Goal: Task Accomplishment & Management: Manage account settings

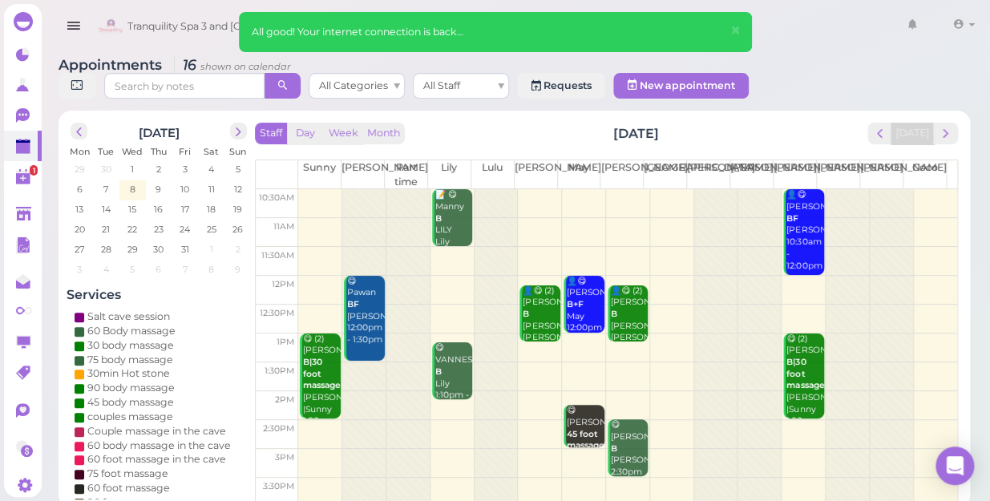
scroll to position [289, 0]
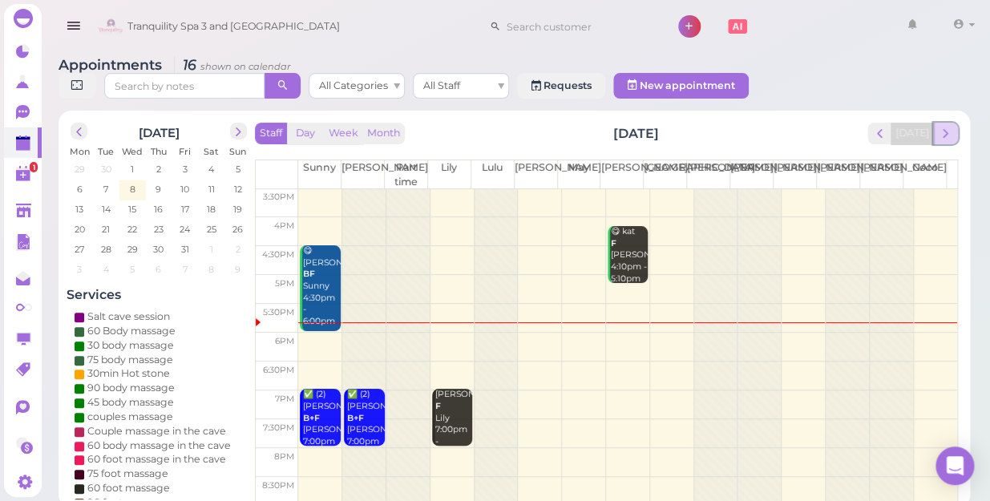
click at [948, 126] on span "next" at bounding box center [945, 133] width 15 height 15
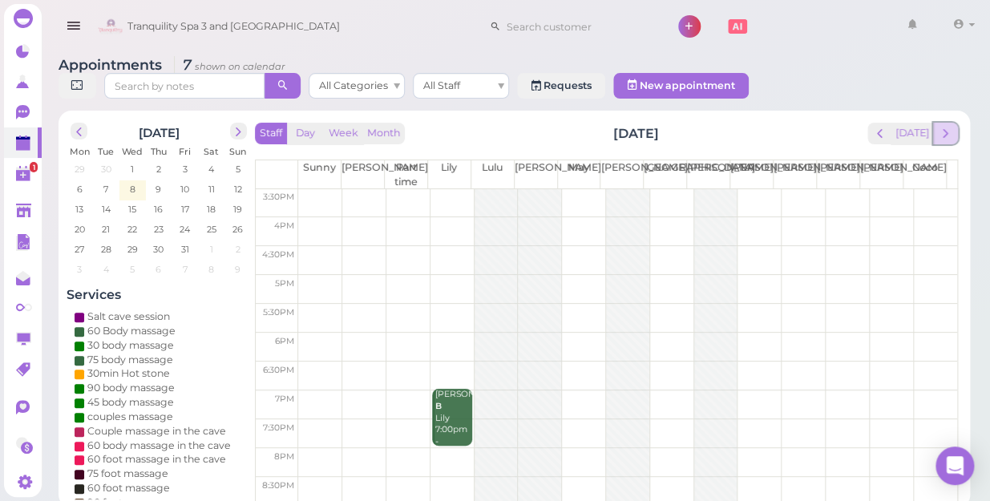
click at [947, 126] on span "next" at bounding box center [945, 133] width 15 height 15
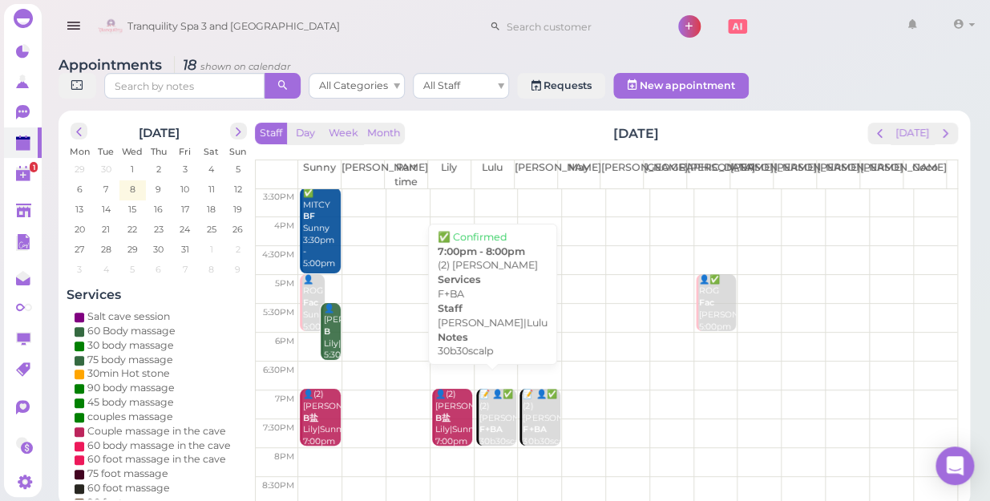
click at [499, 409] on div "📝 👤✅ (2) [PERSON_NAME] F+BA 30b30scalp [PERSON_NAME]|Lulu 7:00pm - 8:00pm" at bounding box center [498, 442] width 38 height 106
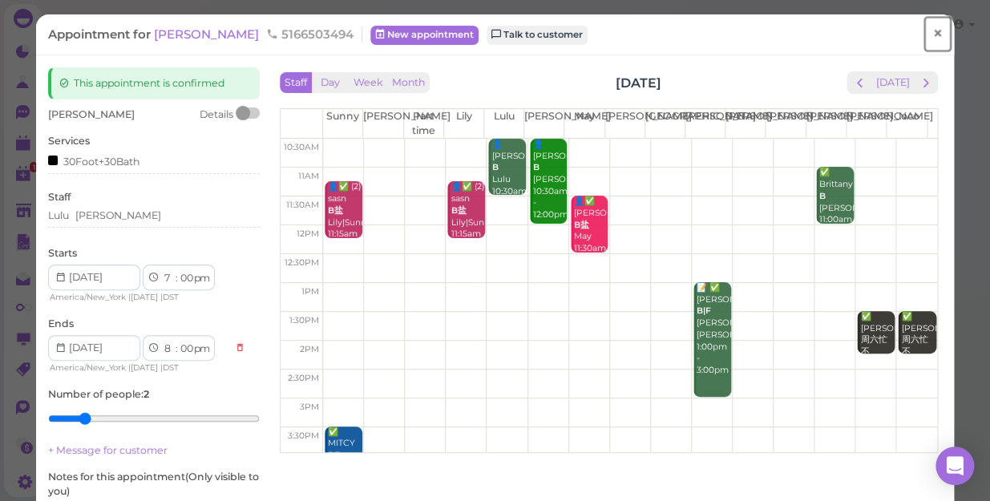
click at [933, 31] on span "×" at bounding box center [938, 33] width 10 height 22
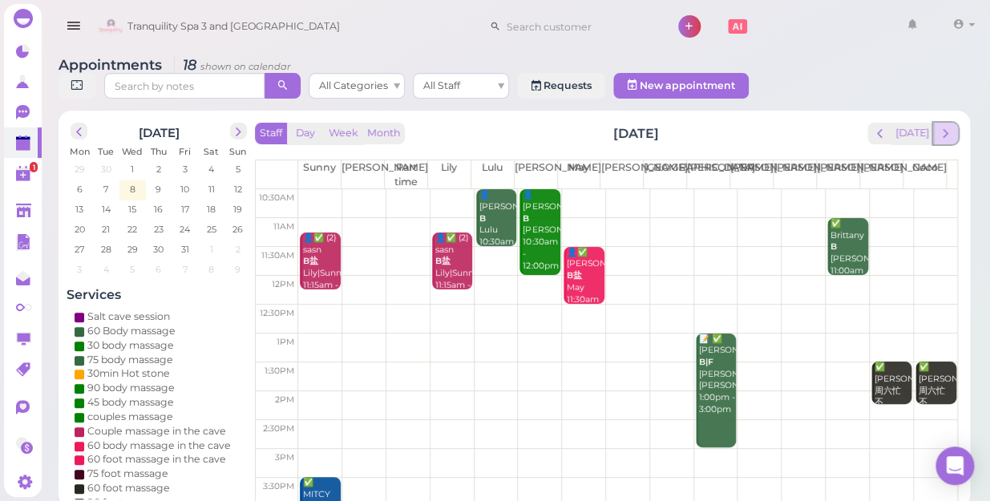
click at [947, 126] on span "next" at bounding box center [945, 133] width 15 height 15
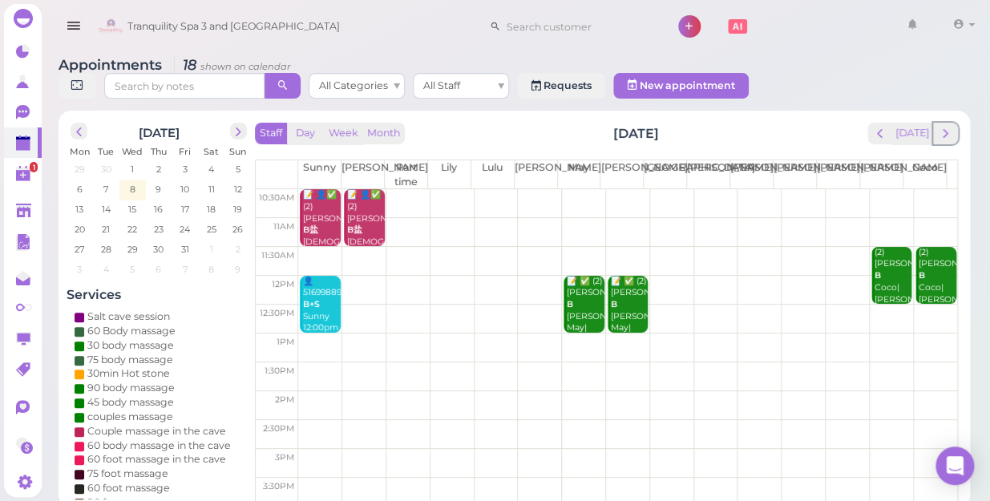
click at [947, 126] on span "next" at bounding box center [945, 133] width 15 height 15
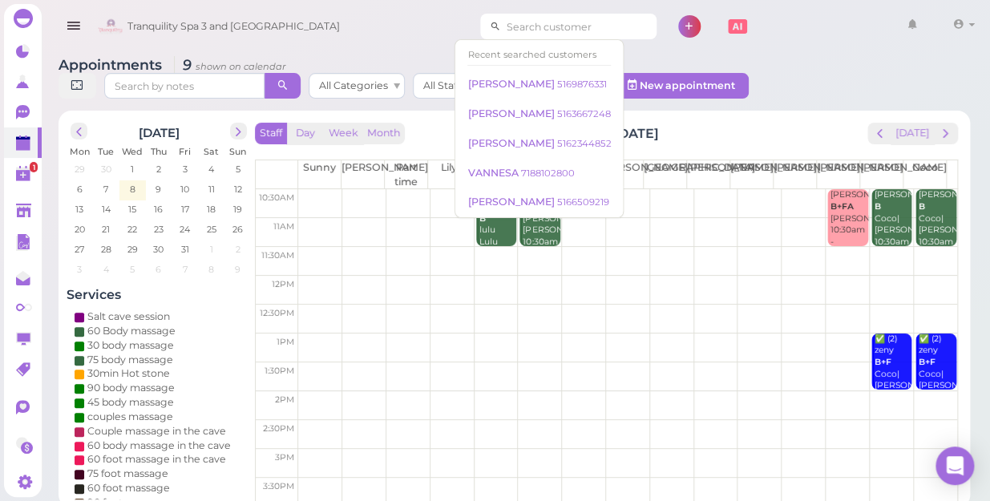
click at [528, 32] on input at bounding box center [579, 27] width 156 height 26
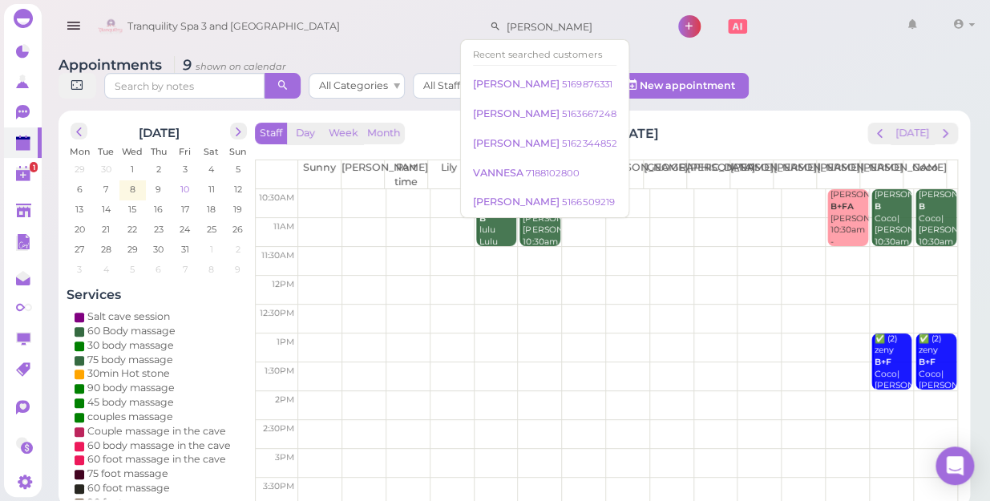
click at [184, 182] on span "10" at bounding box center [185, 189] width 12 height 14
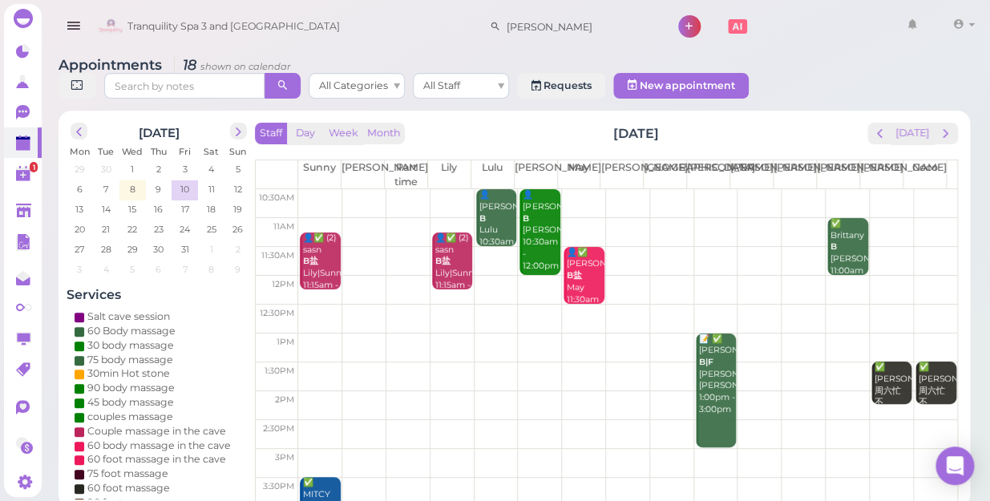
click at [929, 247] on td at bounding box center [627, 261] width 659 height 29
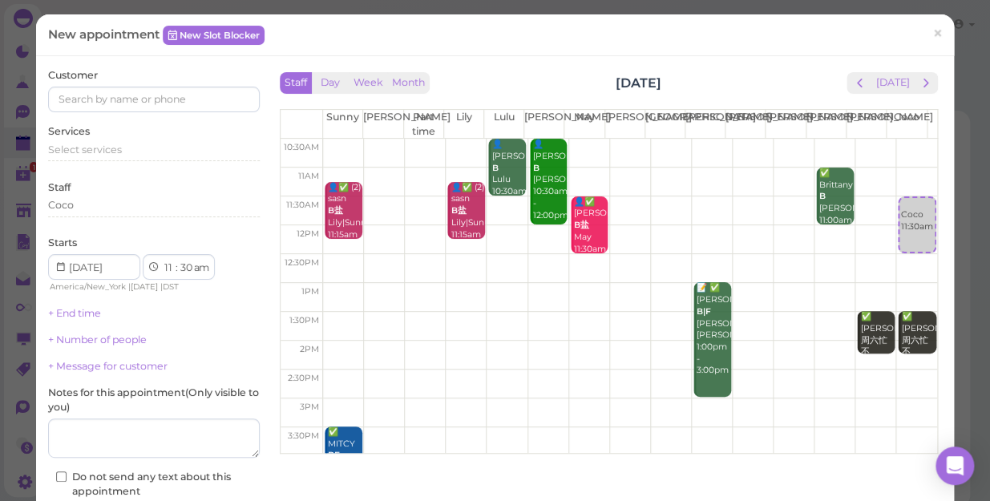
type input "[PERSON_NAME]"
click at [120, 99] on input at bounding box center [154, 100] width 212 height 26
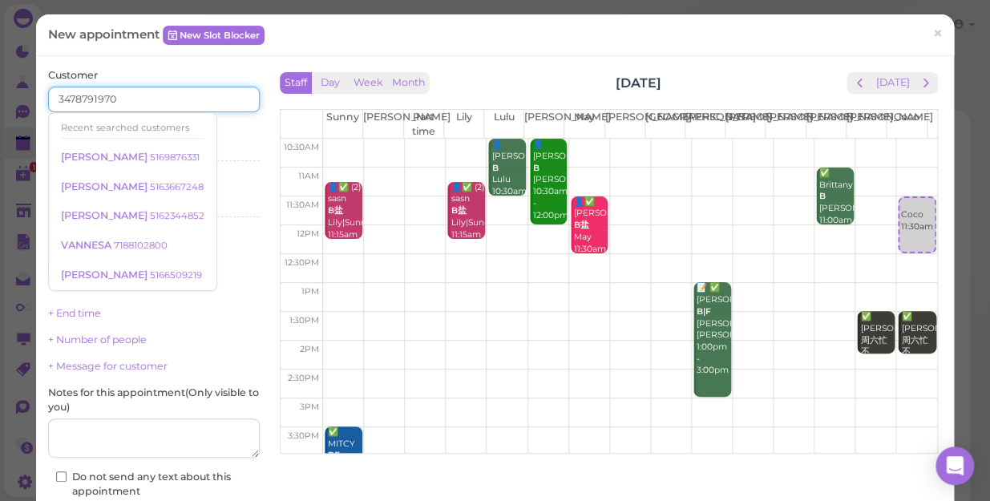
click at [224, 98] on input "3478791970" at bounding box center [154, 100] width 212 height 26
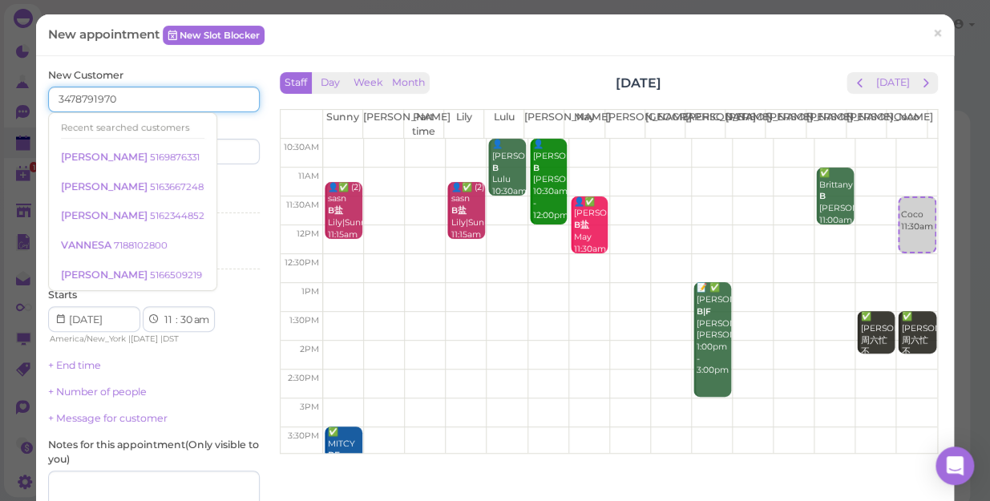
type input "3478791970"
click at [226, 150] on input at bounding box center [209, 152] width 102 height 26
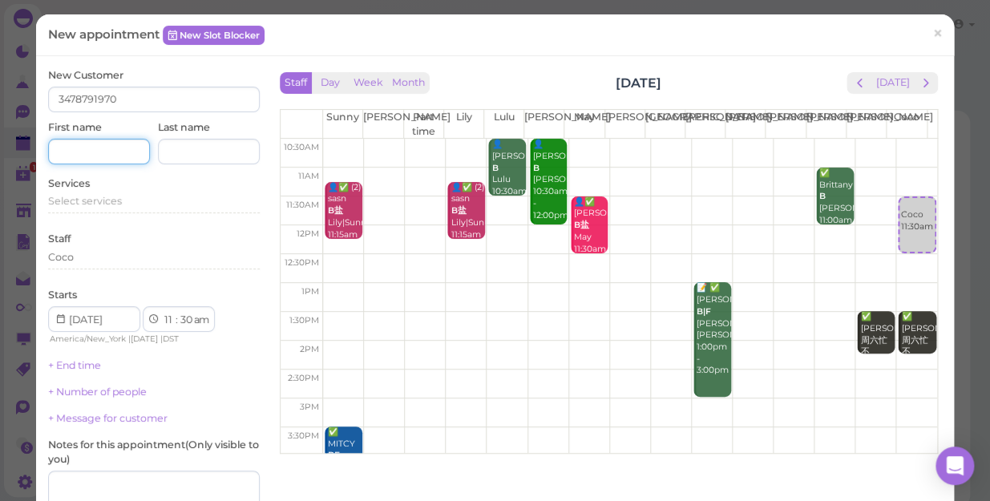
click at [91, 151] on input at bounding box center [99, 152] width 102 height 26
type input "chanteo"
click at [103, 200] on span "Select services" at bounding box center [85, 201] width 74 height 12
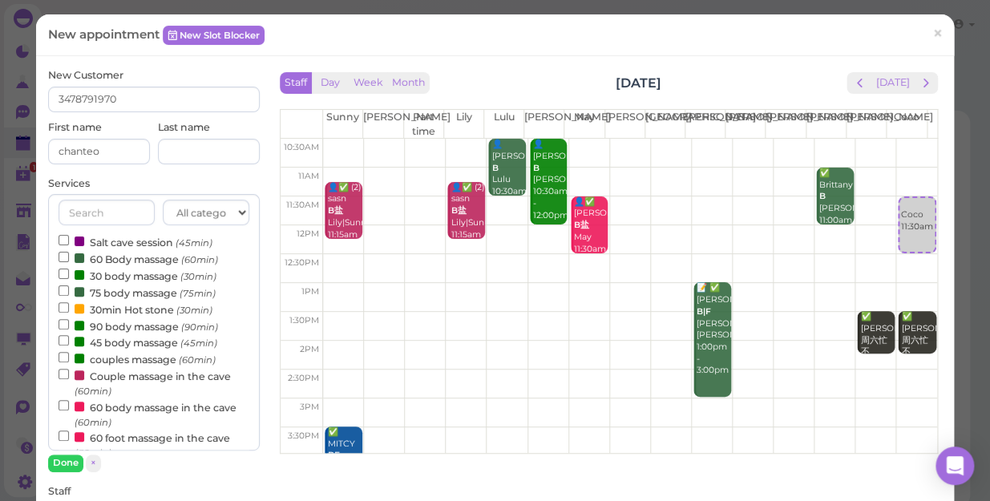
click at [121, 361] on label "couples massage (60min)" at bounding box center [137, 358] width 157 height 17
click at [69, 361] on input "couples massage (60min)" at bounding box center [64, 357] width 10 height 10
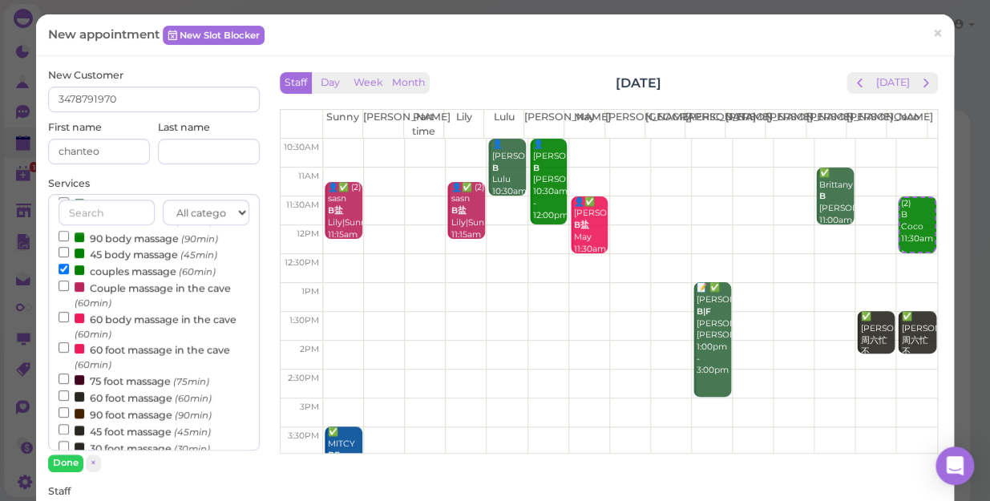
scroll to position [145, 0]
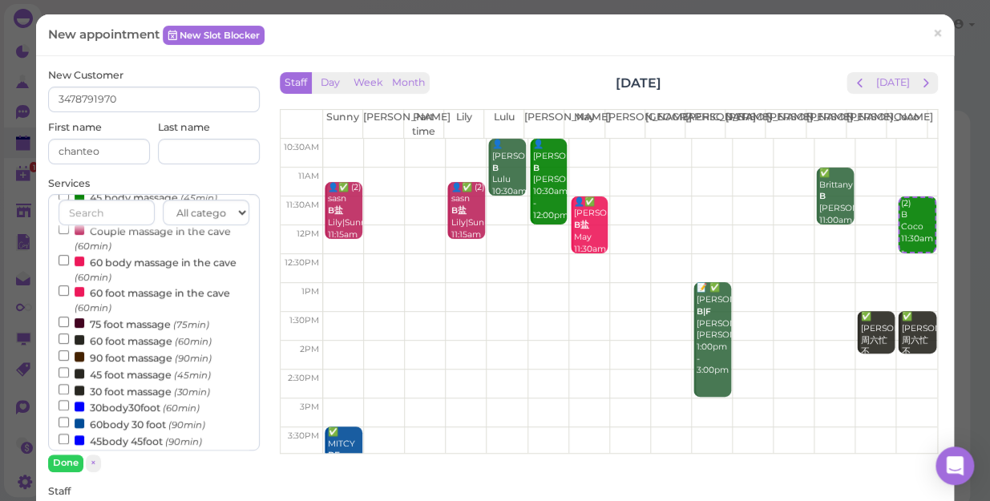
click at [119, 389] on label "30 foot massage (30min)" at bounding box center [135, 390] width 152 height 17
click at [69, 389] on input "30 foot massage (30min)" at bounding box center [64, 389] width 10 height 10
select select "2"
select select "35"
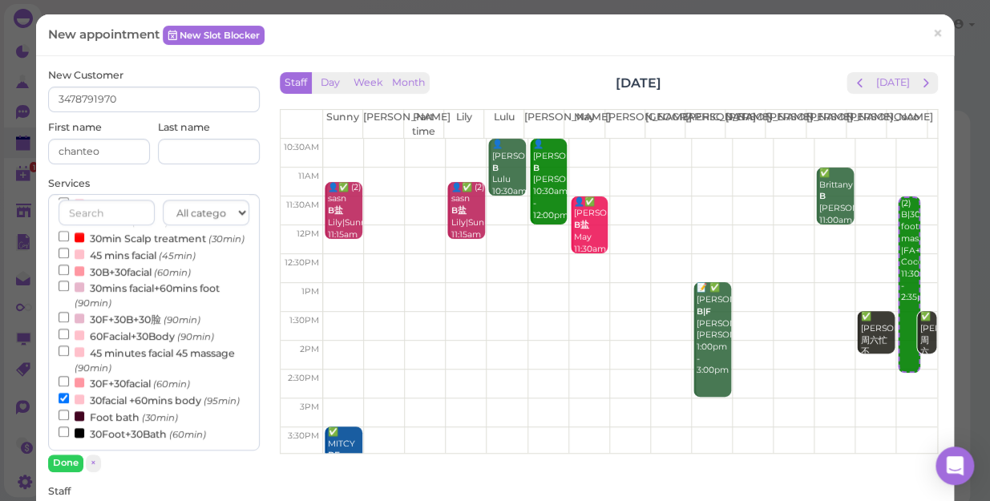
scroll to position [516, 0]
click at [63, 393] on input "30facial +60mins body (95min)" at bounding box center [64, 398] width 10 height 10
select select "2"
select select "35"
click at [61, 393] on input "30facial +60mins body (95min)" at bounding box center [64, 398] width 10 height 10
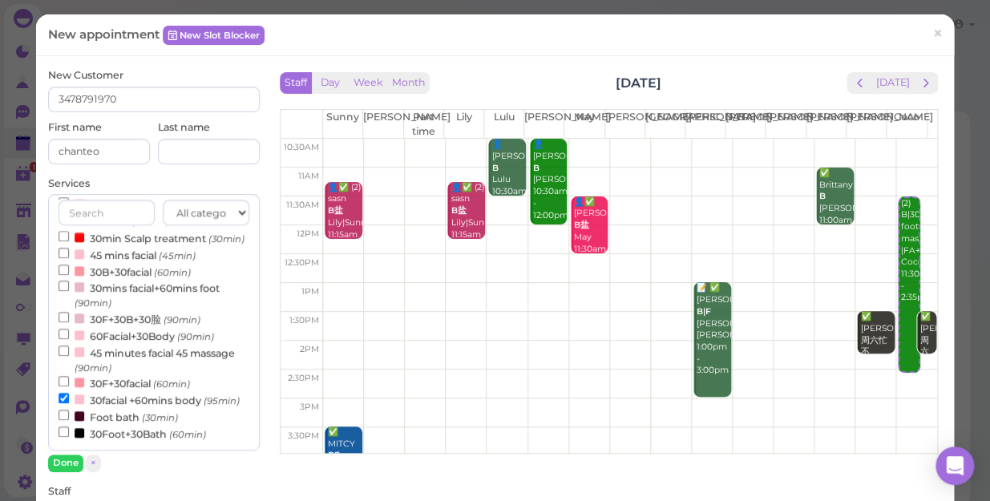
select select "1"
select select "00"
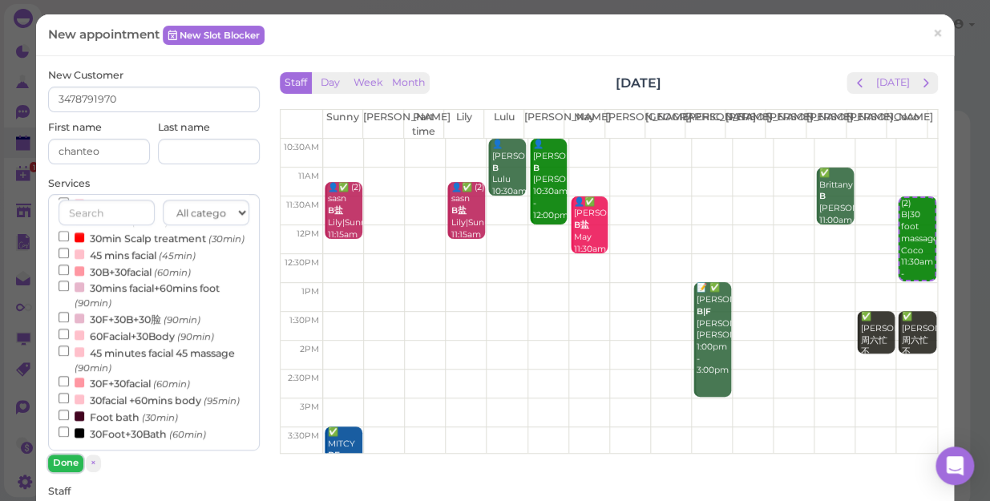
click at [64, 460] on button "Done" at bounding box center [65, 463] width 35 height 17
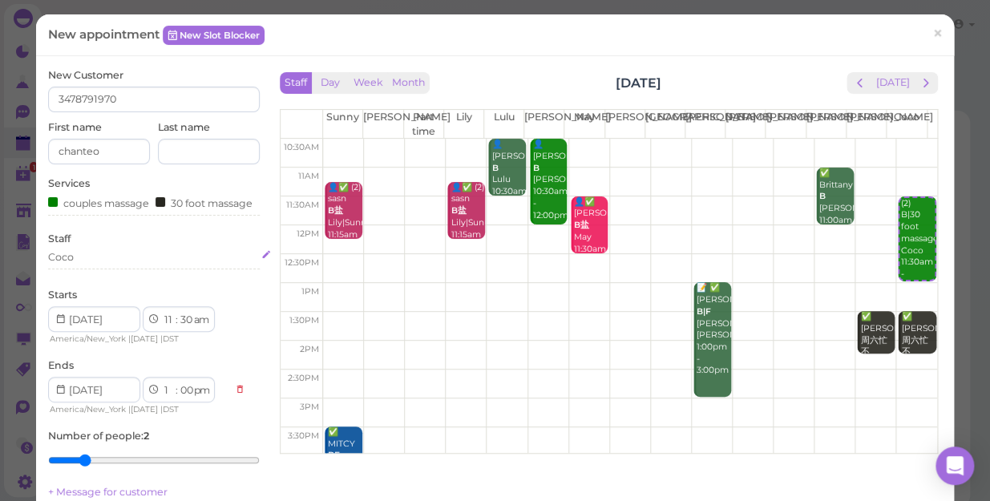
click at [98, 265] on div "Coco" at bounding box center [154, 257] width 212 height 14
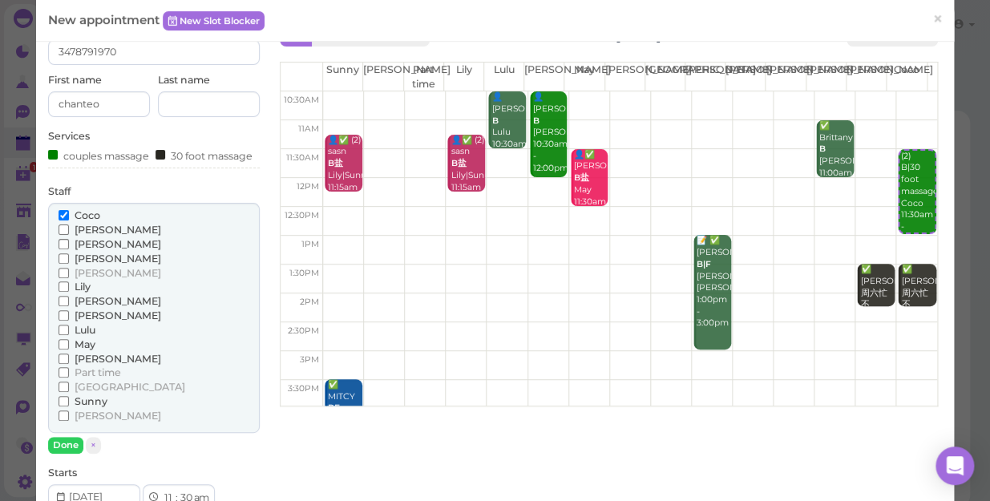
scroll to position [72, 0]
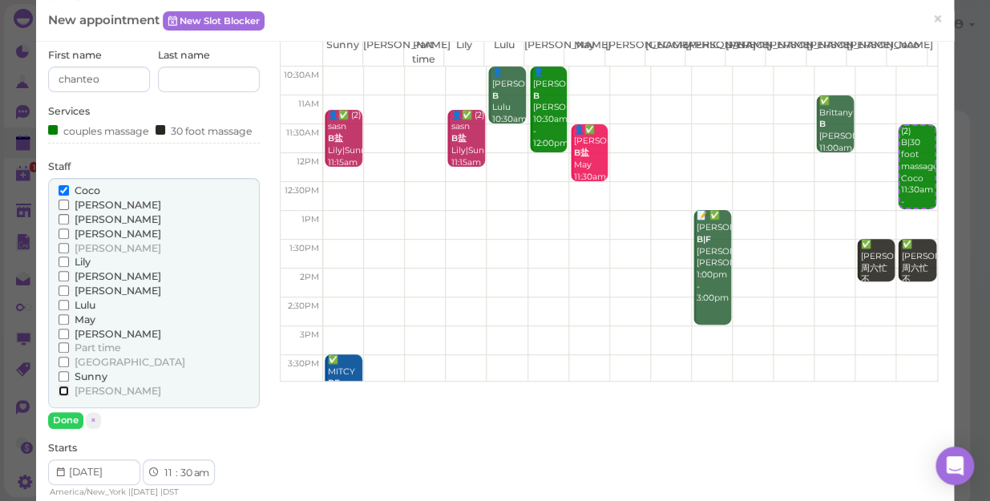
click at [60, 396] on input "[PERSON_NAME]" at bounding box center [64, 391] width 10 height 10
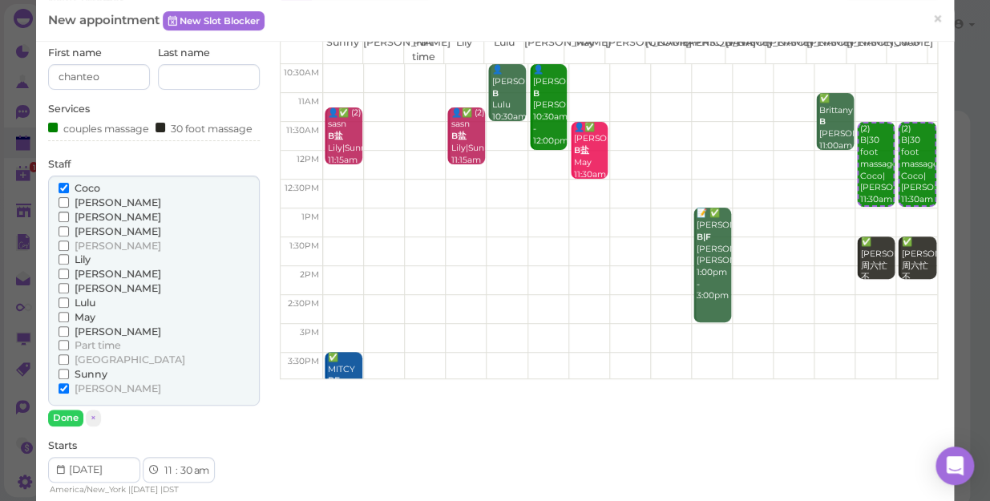
scroll to position [145, 0]
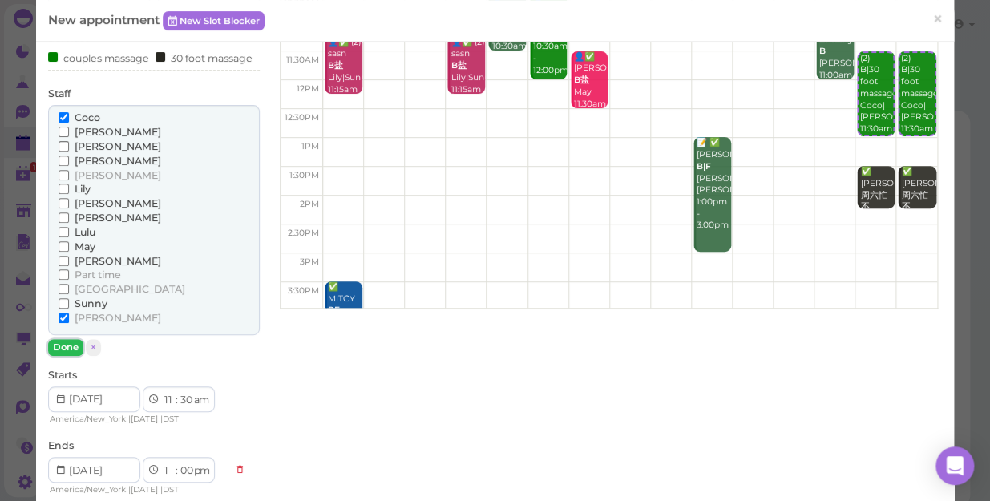
click at [62, 356] on button "Done" at bounding box center [65, 347] width 35 height 17
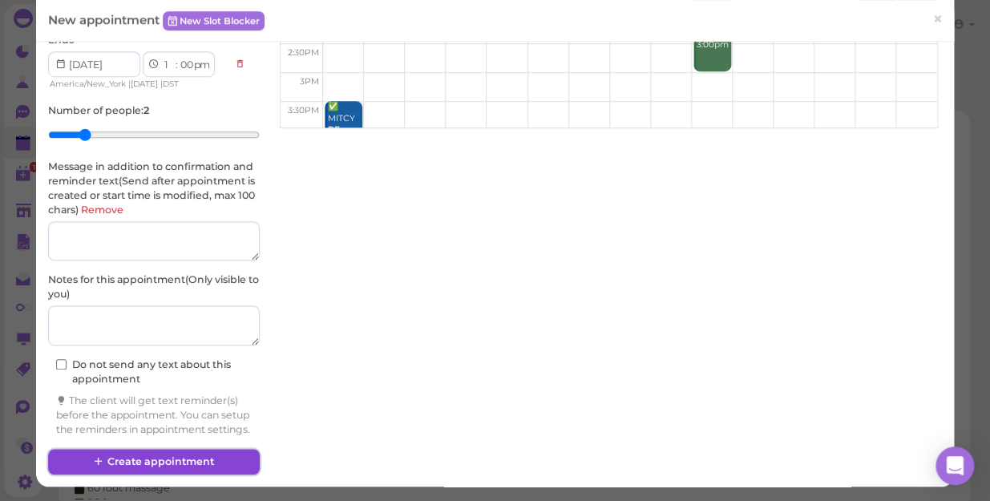
click at [168, 457] on button "Create appointment" at bounding box center [154, 462] width 212 height 26
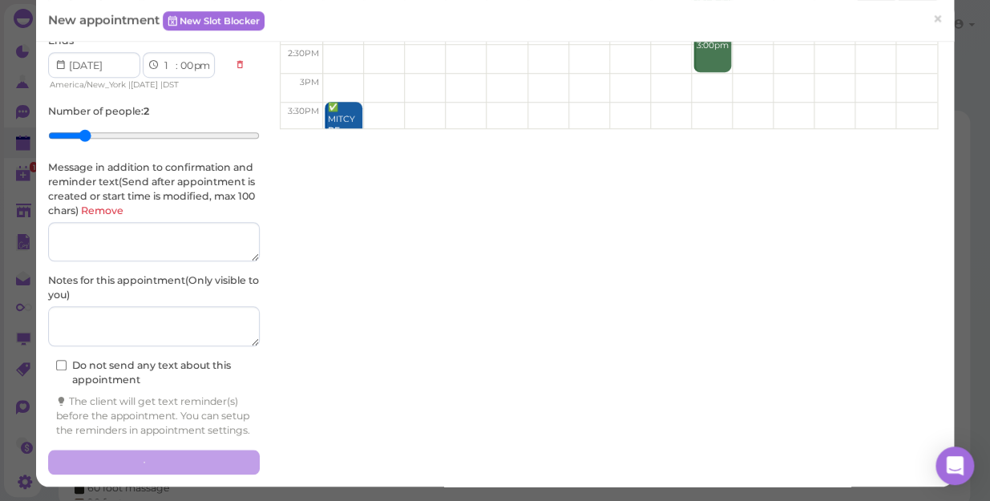
scroll to position [351, 0]
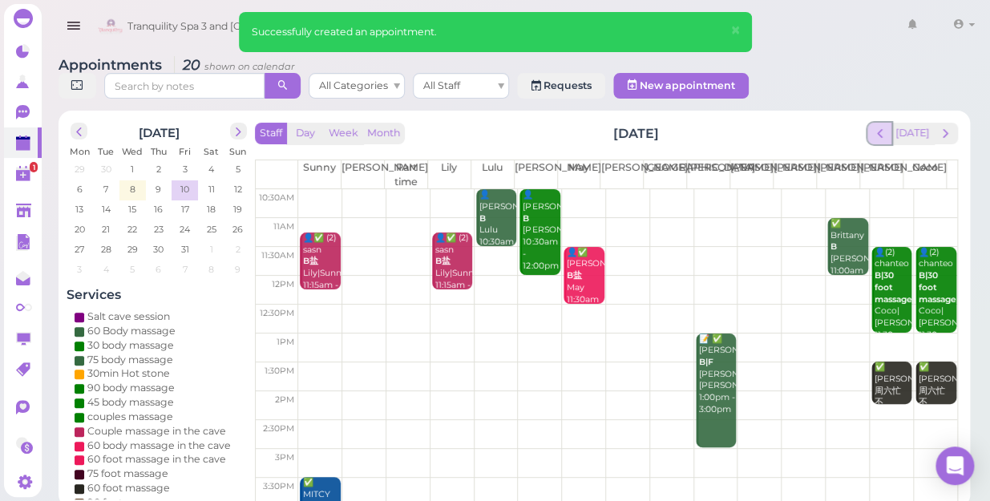
click at [885, 126] on span "prev" at bounding box center [879, 133] width 15 height 15
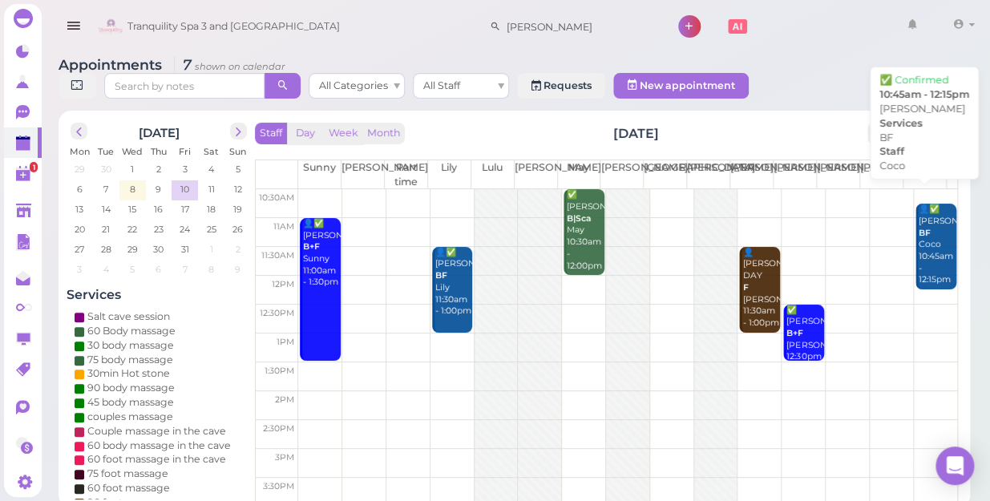
click at [925, 230] on div "👤✅ [PERSON_NAME] [PERSON_NAME] 10:45am - 12:15pm" at bounding box center [937, 245] width 38 height 83
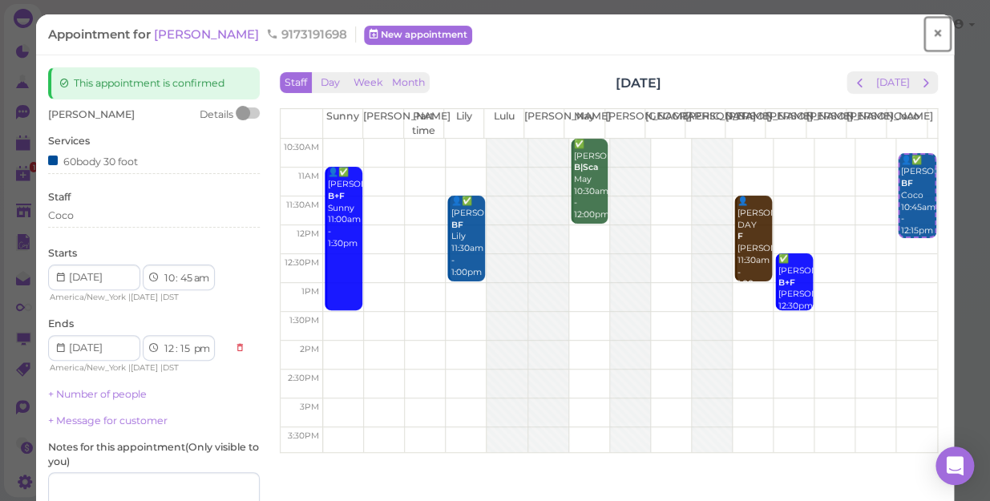
click at [933, 34] on span "×" at bounding box center [938, 33] width 10 height 22
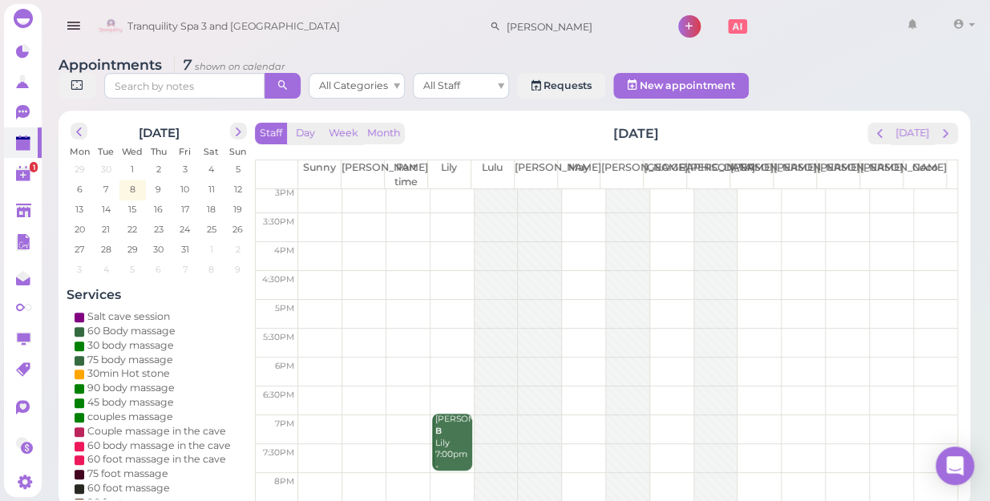
scroll to position [289, 0]
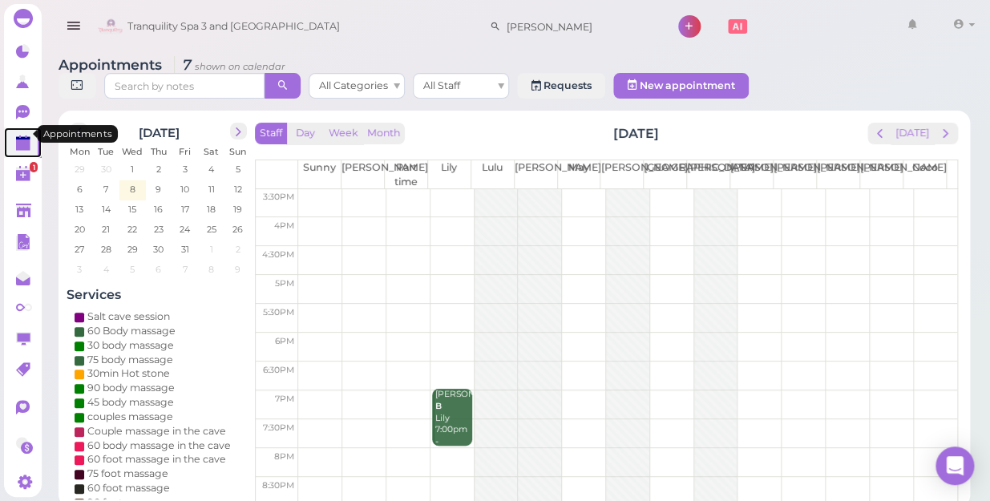
click at [18, 140] on polygon at bounding box center [23, 145] width 14 height 11
click at [884, 126] on span "prev" at bounding box center [879, 133] width 15 height 15
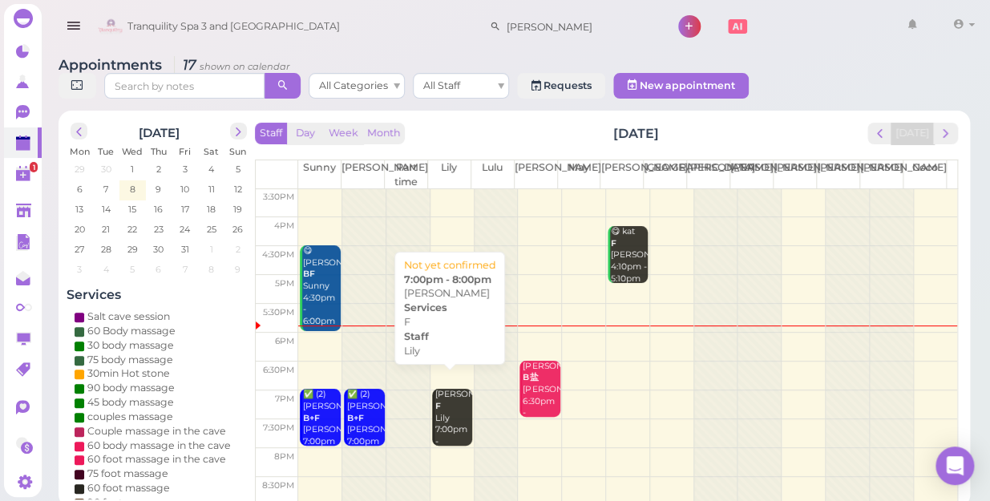
click at [450, 404] on div "[PERSON_NAME] 7:00pm - 8:00pm" at bounding box center [454, 424] width 38 height 71
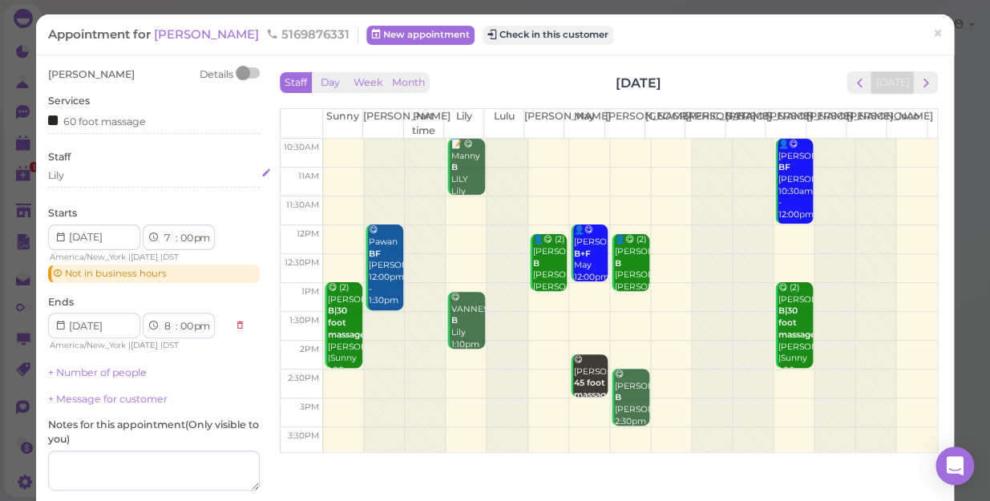
click at [88, 176] on div "Lily" at bounding box center [154, 175] width 212 height 14
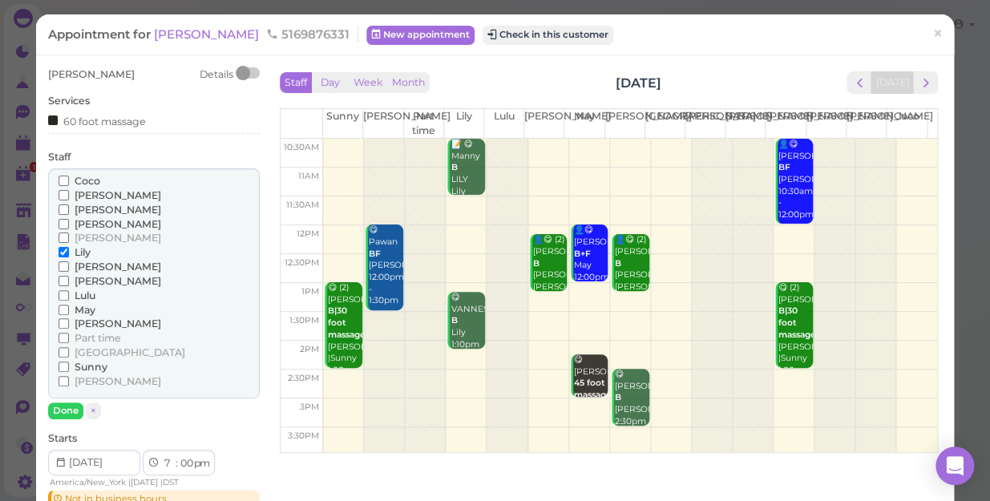
click at [85, 321] on span "[PERSON_NAME]" at bounding box center [118, 324] width 87 height 12
click at [69, 321] on input "[PERSON_NAME]" at bounding box center [64, 323] width 10 height 10
click at [80, 253] on span "Lily" at bounding box center [83, 252] width 16 height 12
click at [69, 253] on input "Lily" at bounding box center [64, 252] width 10 height 10
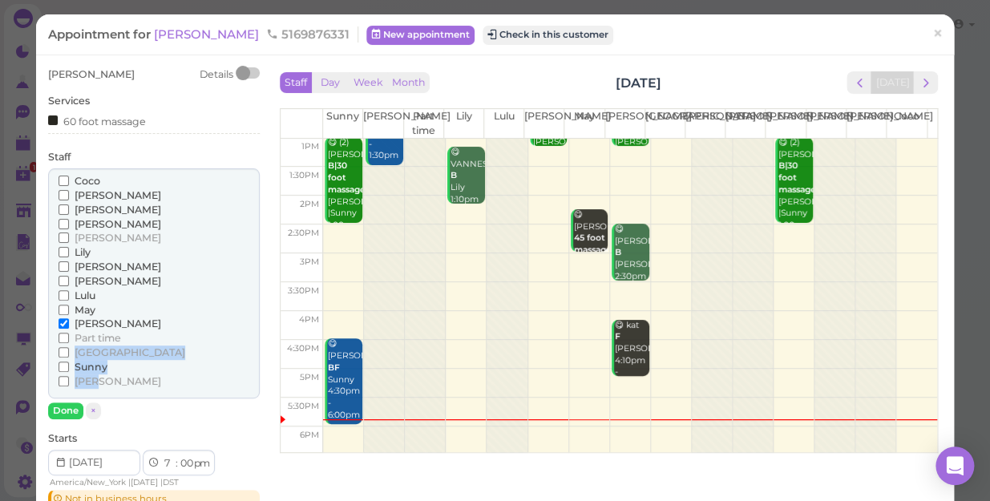
drag, startPoint x: 188, startPoint y: 374, endPoint x: 172, endPoint y: 361, distance: 20.5
click at [168, 358] on div "[PERSON_NAME] [PERSON_NAME] [PERSON_NAME] [PERSON_NAME] [PERSON_NAME]" at bounding box center [154, 283] width 212 height 230
click at [62, 407] on button "Done" at bounding box center [65, 411] width 35 height 17
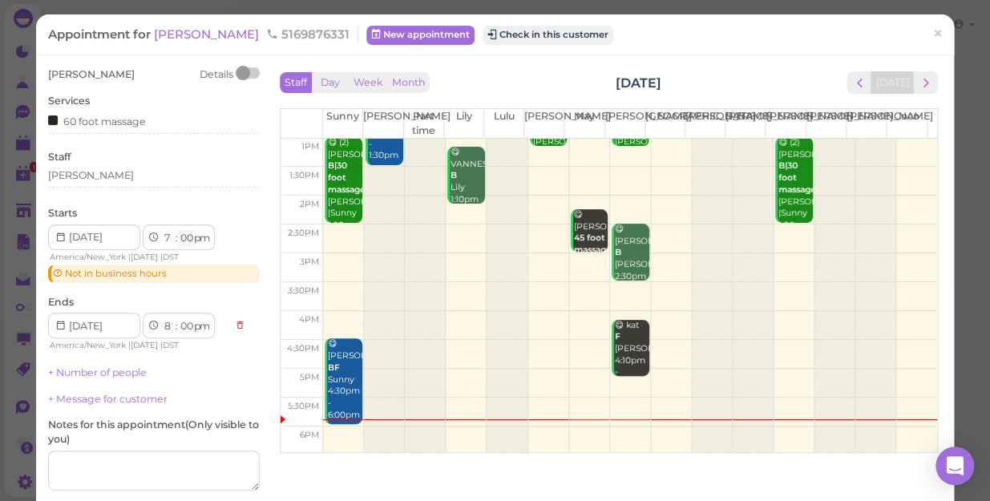
click at [191, 239] on select "00 05 10 15 20 25 30 35 40 45 50 55" at bounding box center [186, 238] width 16 height 17
select select "15"
click at [178, 230] on select "00 05 10 15 20 25 30 35 40 45 50 55" at bounding box center [186, 238] width 16 height 17
select select "15"
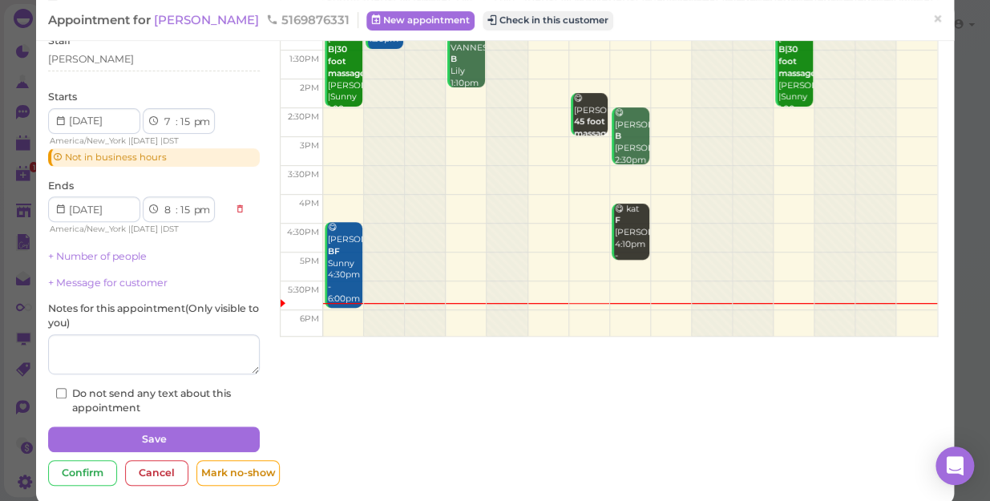
scroll to position [135, 0]
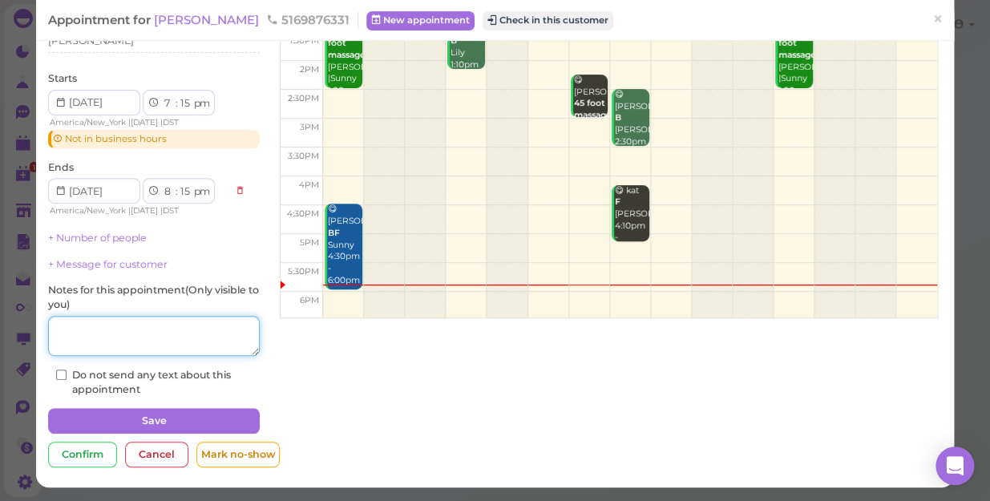
click at [149, 341] on textarea at bounding box center [154, 336] width 212 height 40
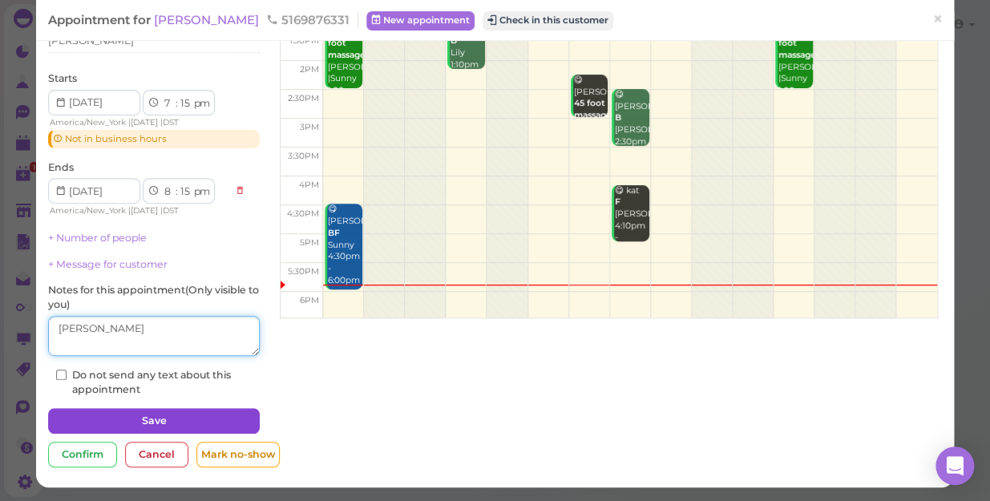
type textarea "[PERSON_NAME]"
click at [179, 411] on button "Save" at bounding box center [154, 421] width 212 height 26
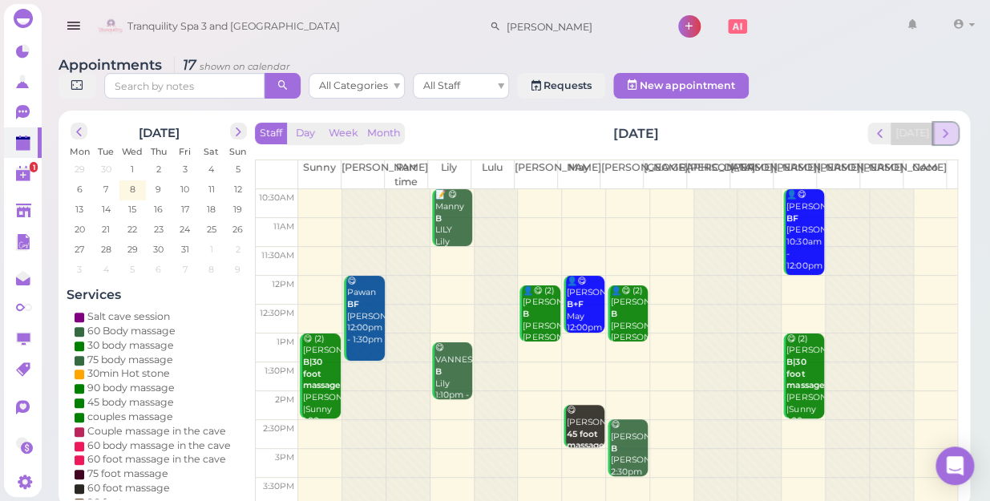
click at [943, 126] on span "next" at bounding box center [945, 133] width 15 height 15
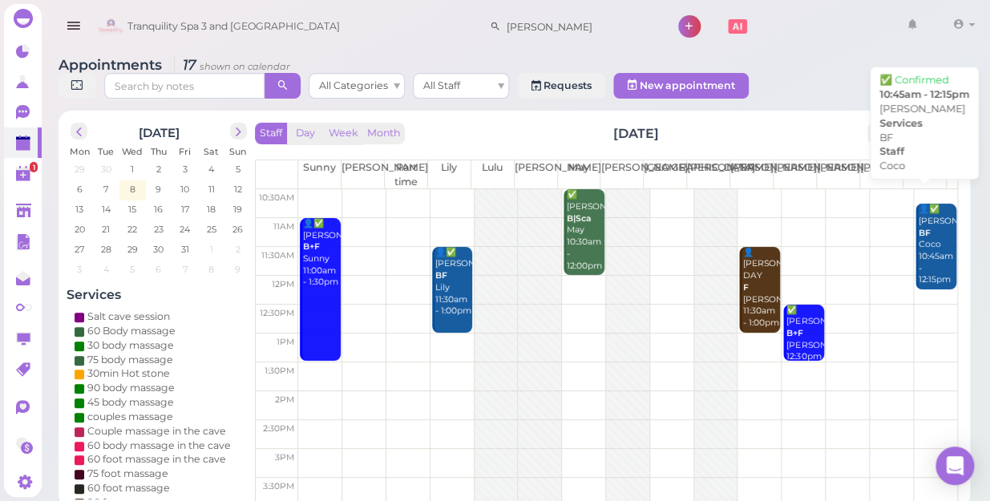
click at [921, 217] on div "👤✅ [PERSON_NAME] [PERSON_NAME] 10:45am - 12:15pm" at bounding box center [937, 245] width 38 height 83
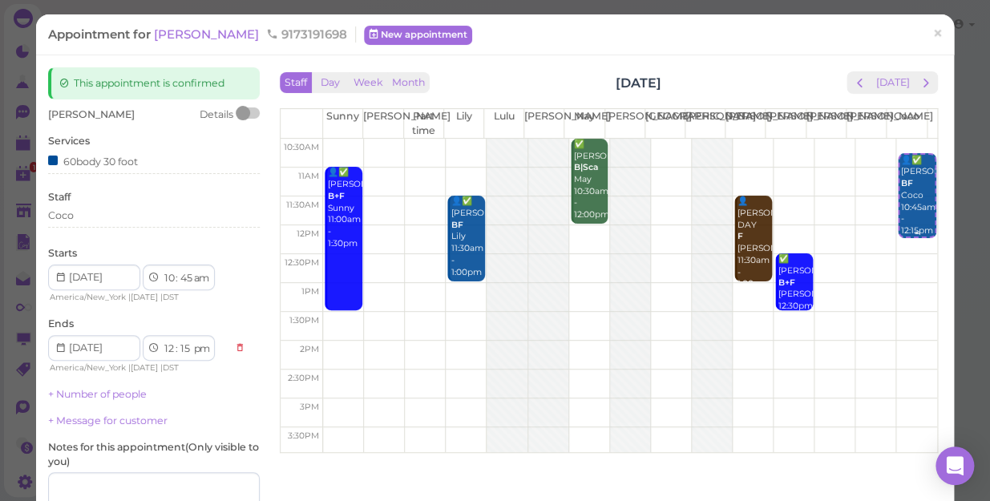
click at [900, 212] on div "👤✅ [PERSON_NAME] [PERSON_NAME] 10:45am - 12:15pm" at bounding box center [917, 196] width 34 height 83
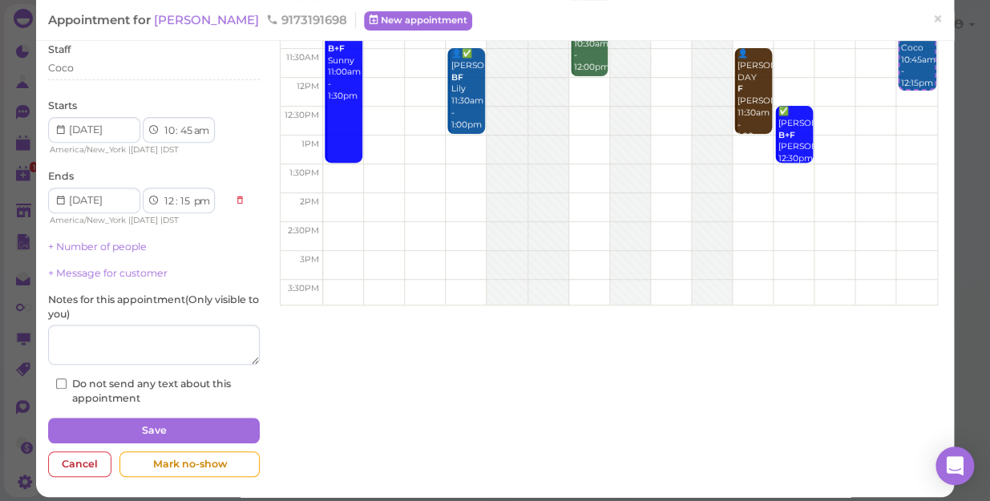
scroll to position [156, 0]
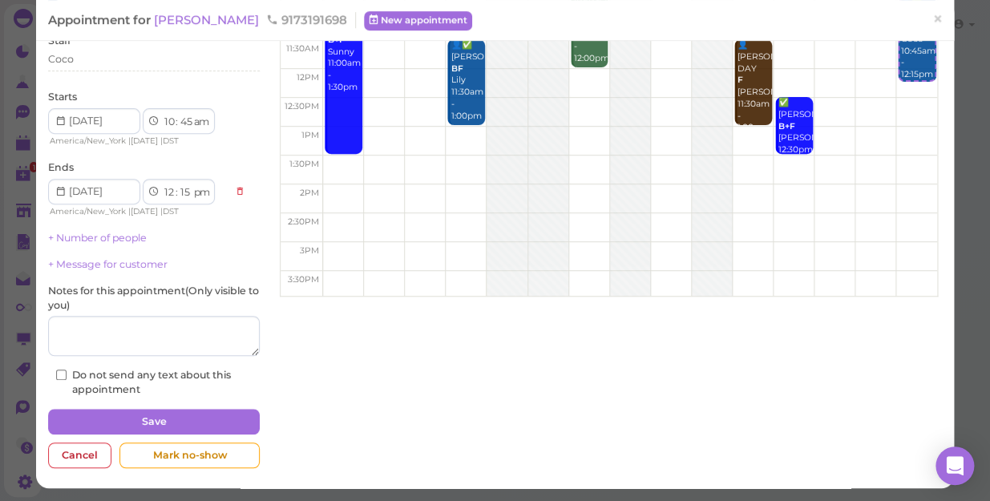
click at [161, 313] on div "Notes for this appointment ( Only visible to you )" at bounding box center [154, 320] width 212 height 72
click at [168, 322] on textarea at bounding box center [154, 336] width 212 height 40
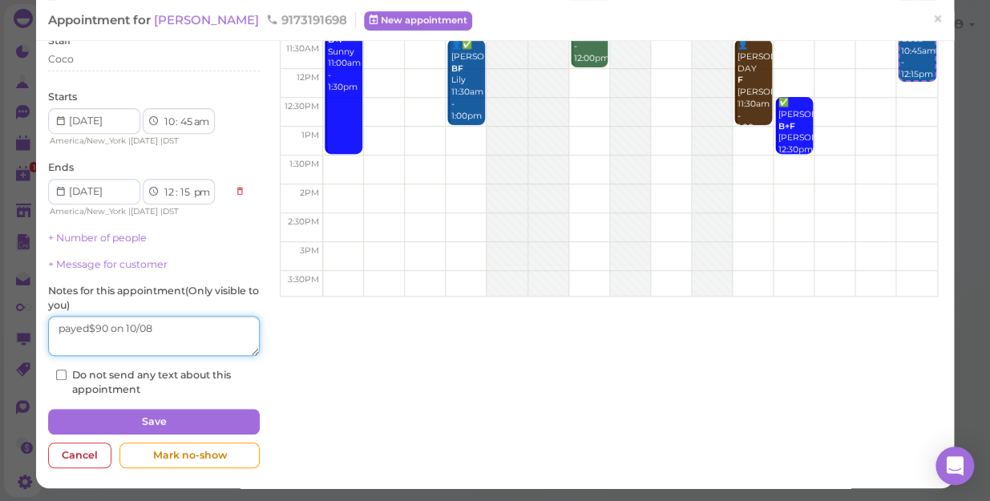
click at [55, 338] on textarea at bounding box center [154, 336] width 212 height 40
click at [165, 326] on textarea at bounding box center [154, 336] width 212 height 40
type textarea "payed$90 on 10/08"
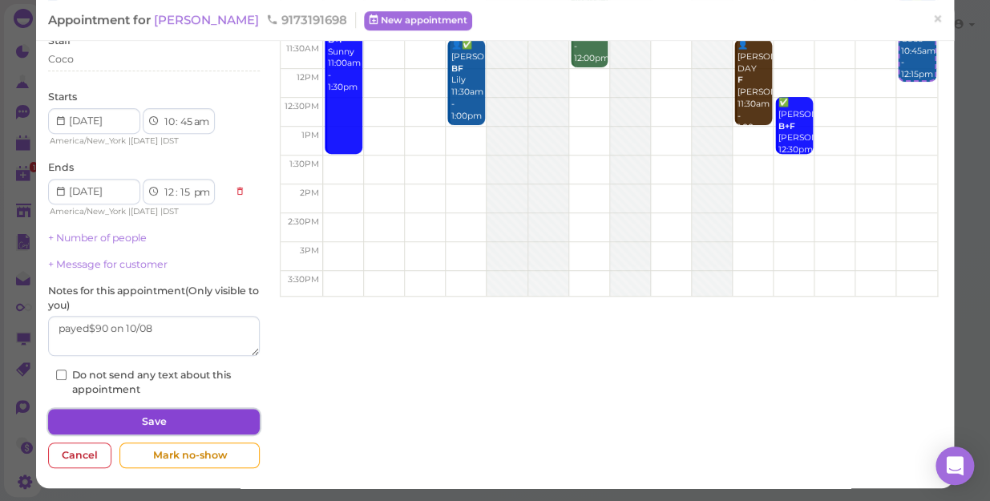
click at [179, 417] on button "Save" at bounding box center [154, 422] width 212 height 26
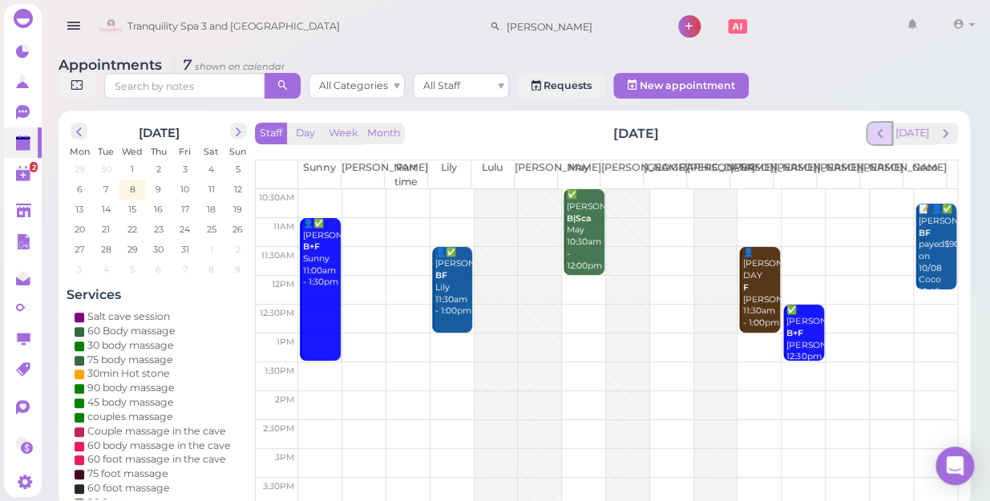
click at [888, 126] on span "prev" at bounding box center [879, 133] width 15 height 15
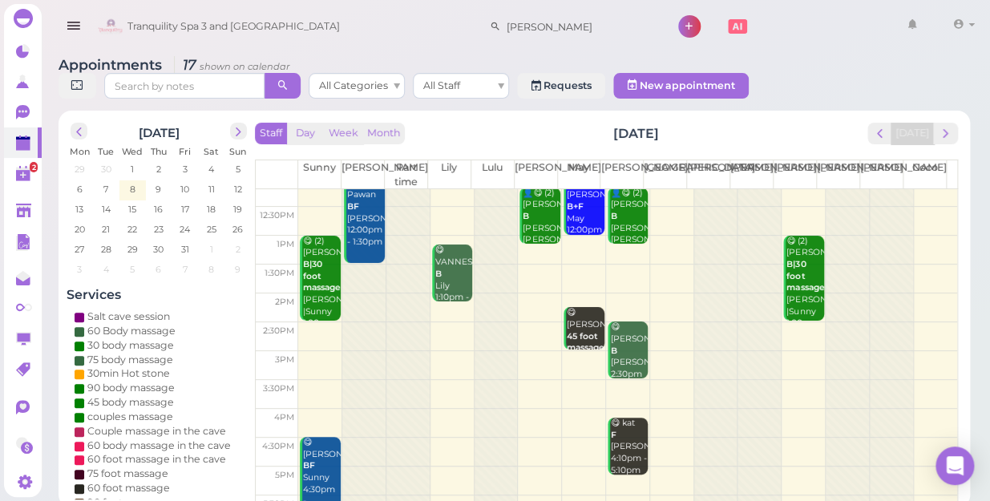
scroll to position [289, 0]
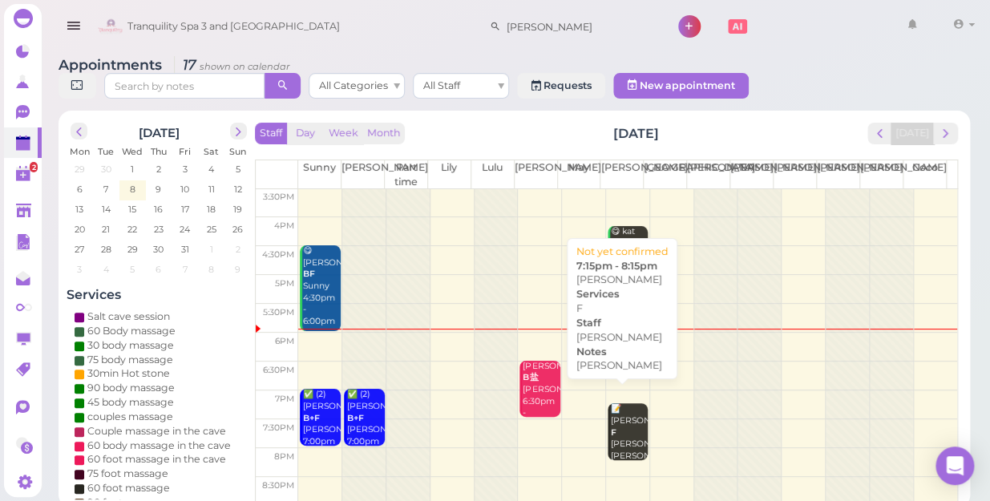
click at [625, 415] on div "📝 [PERSON_NAME] F [PERSON_NAME] [PERSON_NAME] 7:15pm - 8:15pm" at bounding box center [629, 444] width 38 height 83
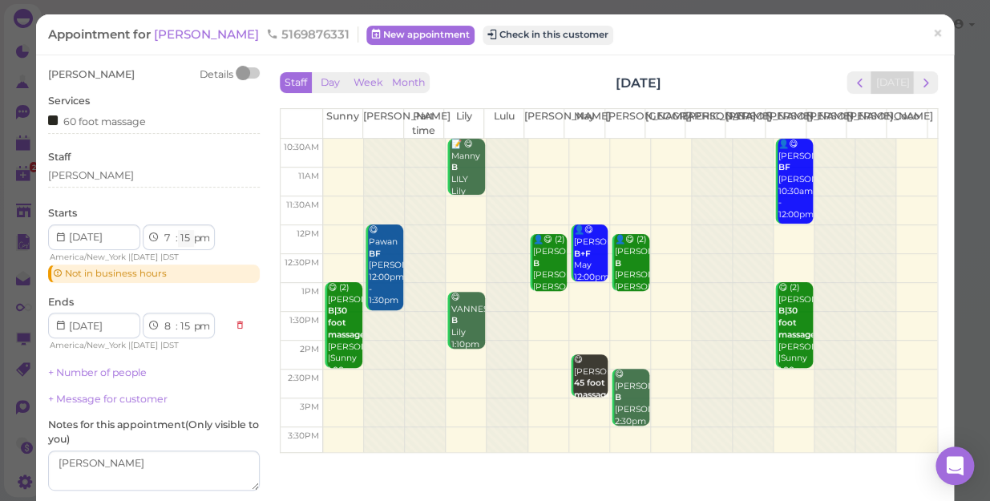
click at [186, 238] on select "00 05 10 15 20 25 30 35 40 45 50 55" at bounding box center [186, 238] width 16 height 17
select select "00"
click at [178, 230] on select "00 05 10 15 20 25 30 35 40 45 50 55" at bounding box center [186, 238] width 16 height 17
select select "00"
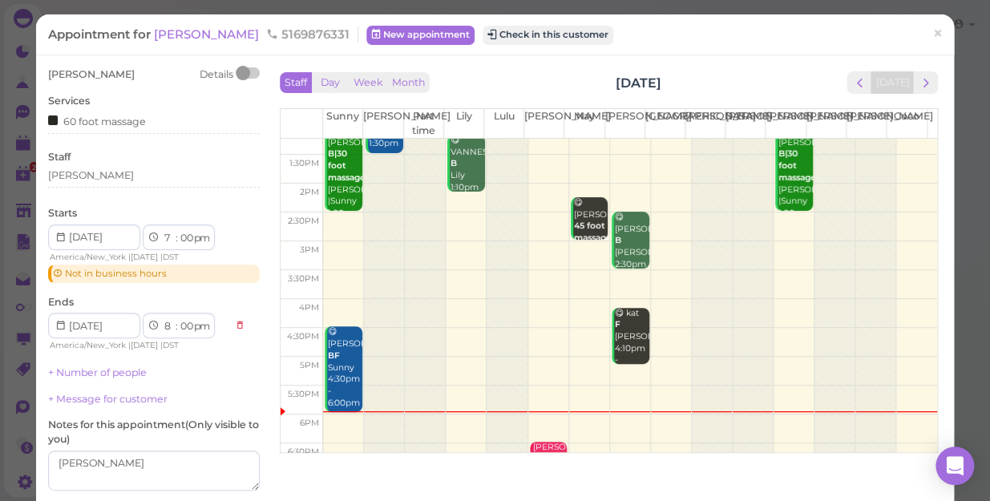
scroll to position [218, 0]
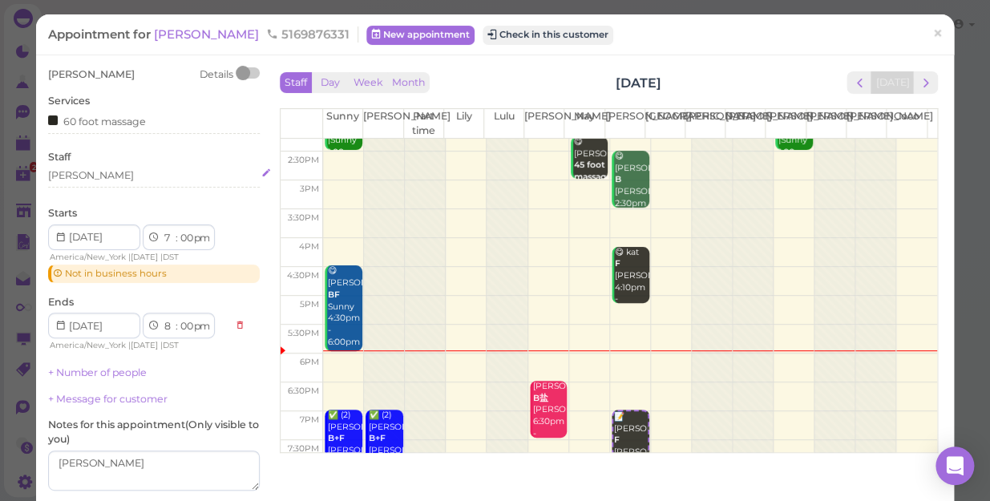
click at [89, 172] on div "[PERSON_NAME]" at bounding box center [154, 175] width 212 height 14
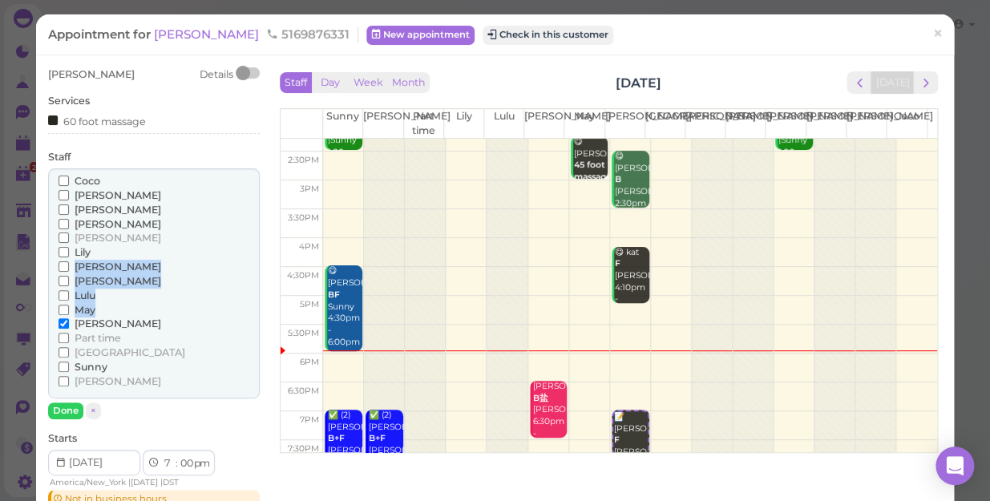
drag, startPoint x: 95, startPoint y: 265, endPoint x: 95, endPoint y: 257, distance: 8.8
click at [95, 257] on div "[PERSON_NAME] [PERSON_NAME] [PERSON_NAME] [PERSON_NAME] [PERSON_NAME]" at bounding box center [154, 283] width 212 height 230
click at [59, 250] on input "Lily" at bounding box center [64, 252] width 10 height 10
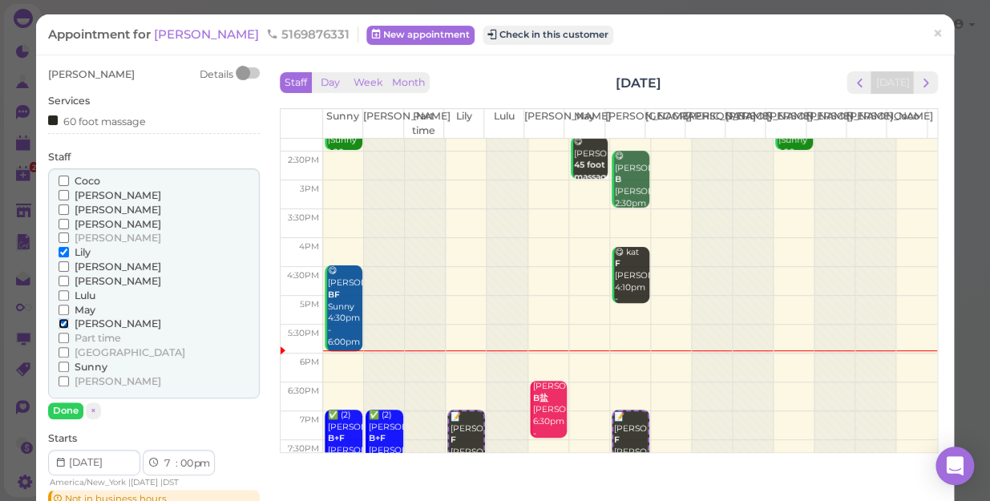
click at [63, 322] on input "[PERSON_NAME]" at bounding box center [64, 323] width 10 height 10
click at [69, 408] on button "Done" at bounding box center [65, 411] width 35 height 17
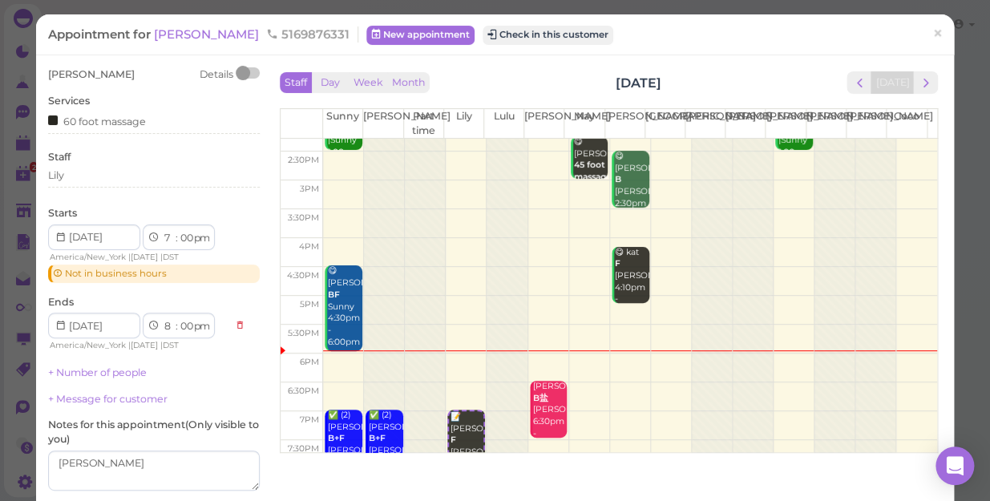
click at [69, 408] on div "[PERSON_NAME] Details Services 60 foot massage Staff [PERSON_NAME] Starts 1 2 3…" at bounding box center [154, 298] width 212 height 463
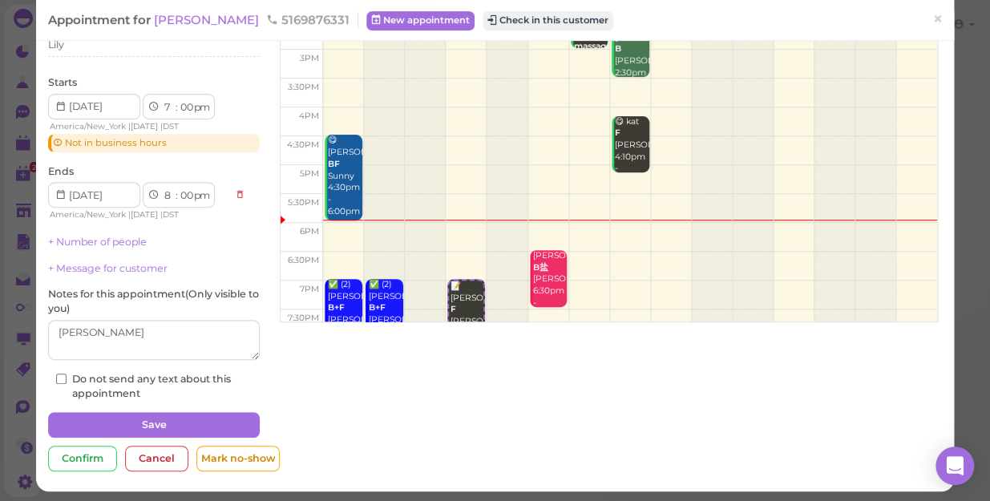
scroll to position [135, 0]
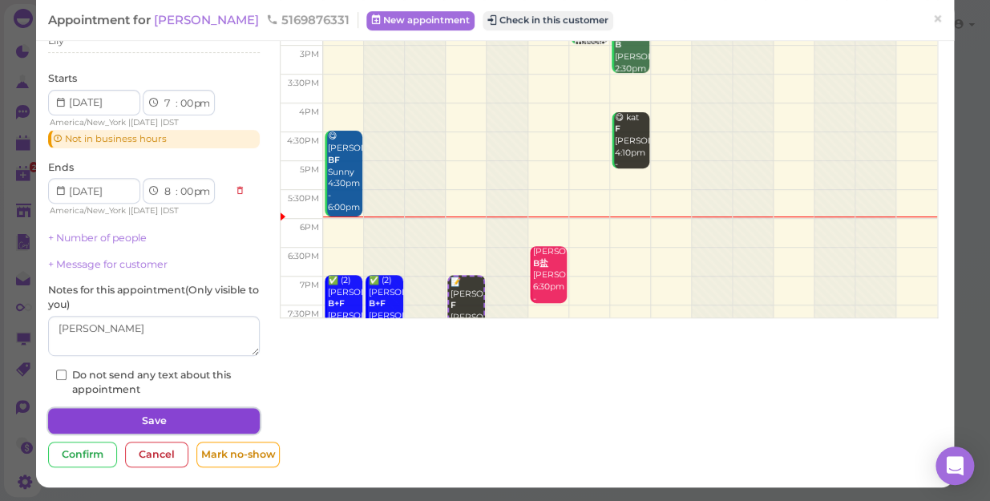
click at [204, 423] on button "Save" at bounding box center [154, 421] width 212 height 26
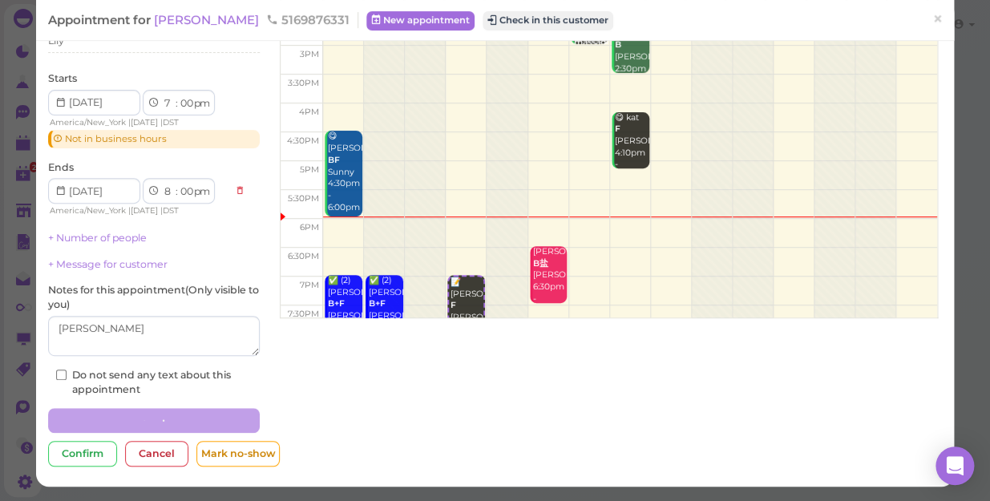
scroll to position [134, 0]
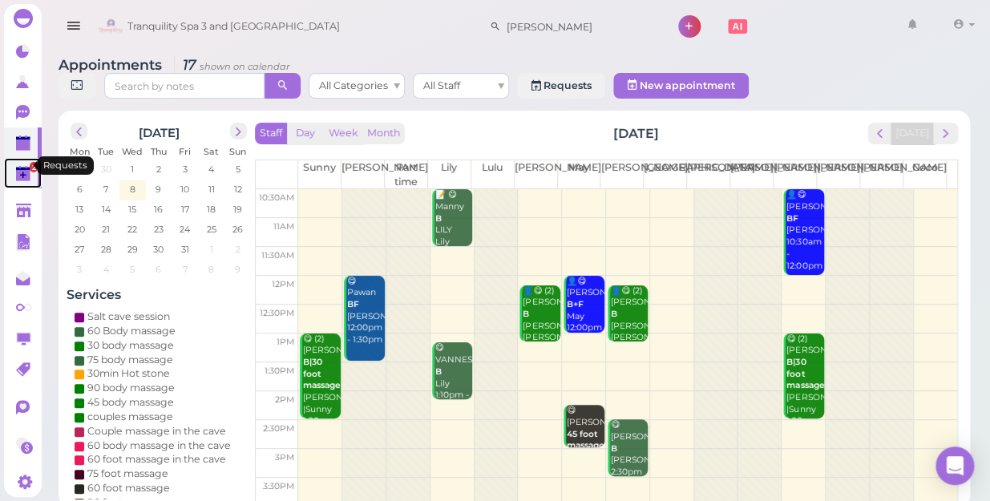
click at [30, 162] on span "2" at bounding box center [34, 167] width 8 height 10
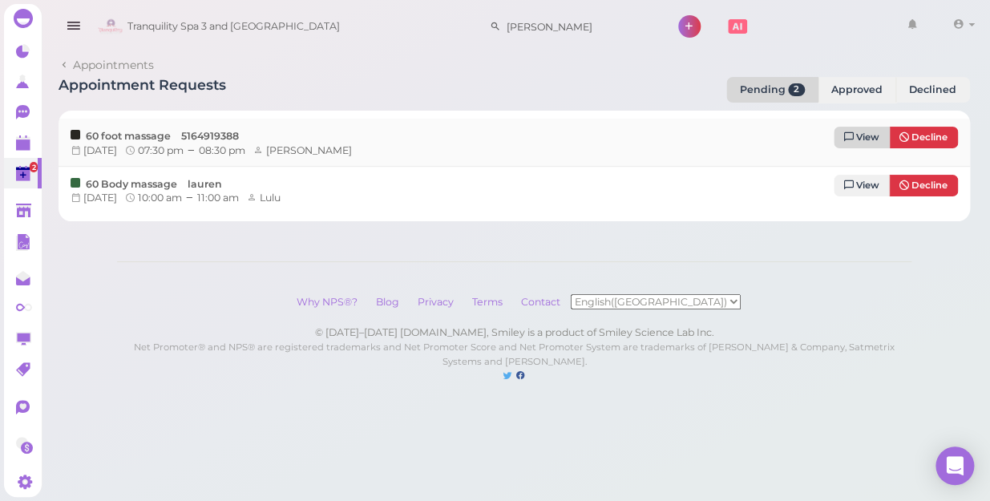
click at [866, 136] on span "View" at bounding box center [867, 137] width 23 height 11
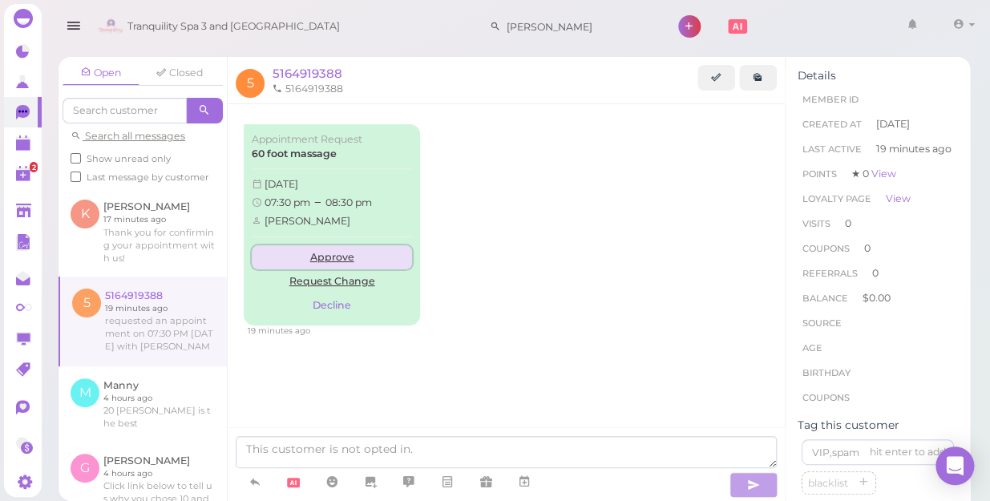
click at [340, 255] on link "Approve" at bounding box center [332, 257] width 160 height 24
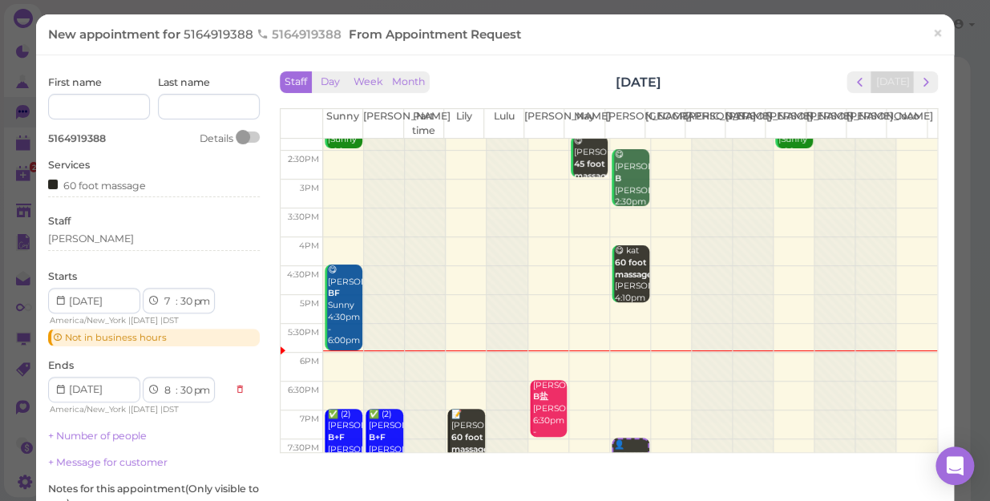
scroll to position [289, 0]
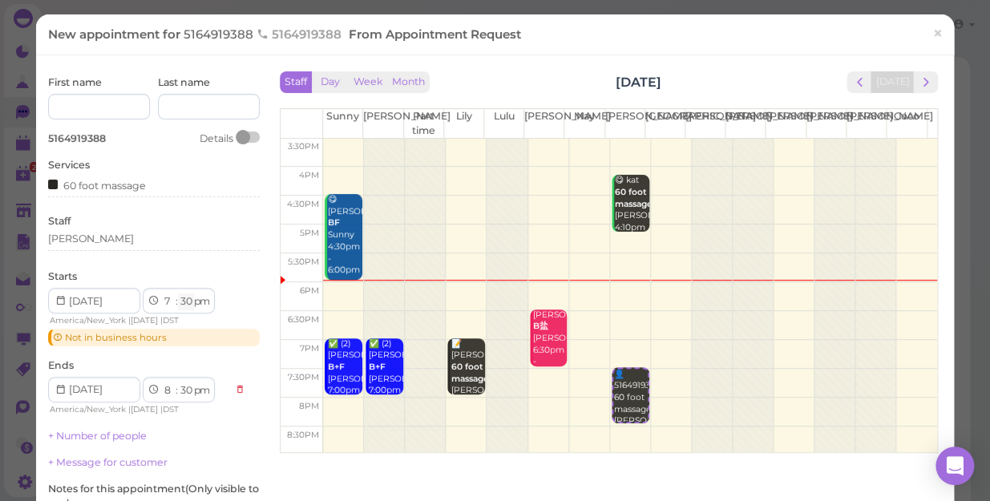
click at [189, 297] on select "00 05 10 15 20 25 30 35 40 45 50 55" at bounding box center [186, 301] width 16 height 17
select select "15"
click at [178, 293] on select "00 05 10 15 20 25 30 35 40 45 50 55" at bounding box center [186, 301] width 16 height 17
select select "15"
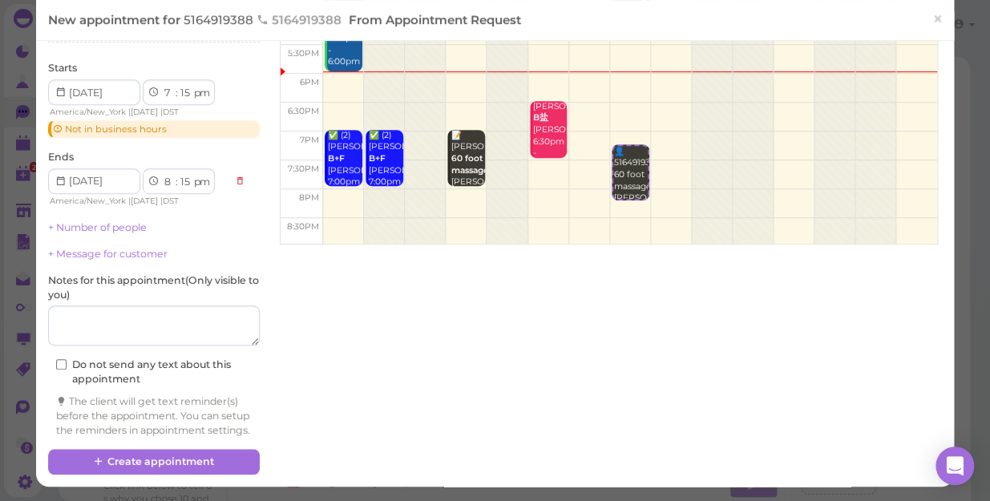
scroll to position [221, 0]
click at [142, 306] on textarea at bounding box center [154, 326] width 212 height 40
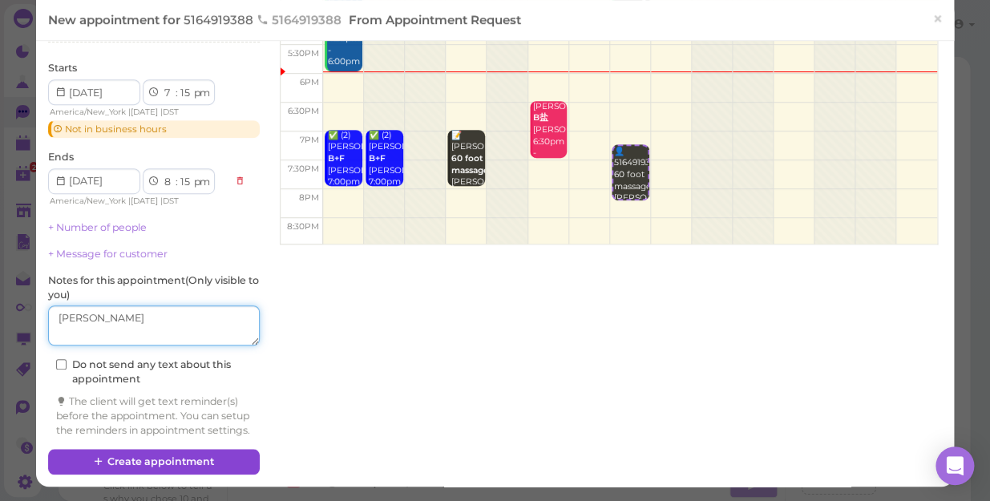
type textarea "[PERSON_NAME]"
click at [241, 461] on button "Create appointment" at bounding box center [154, 462] width 212 height 26
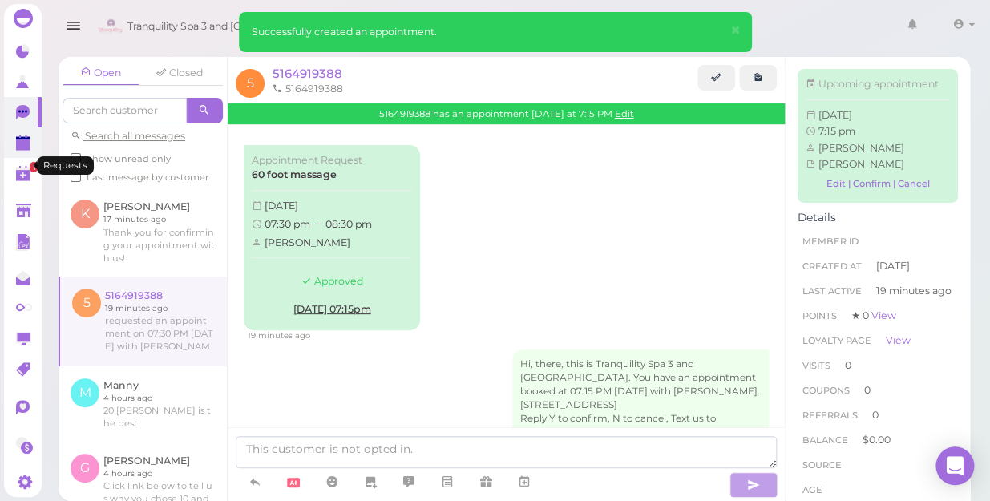
scroll to position [57, 0]
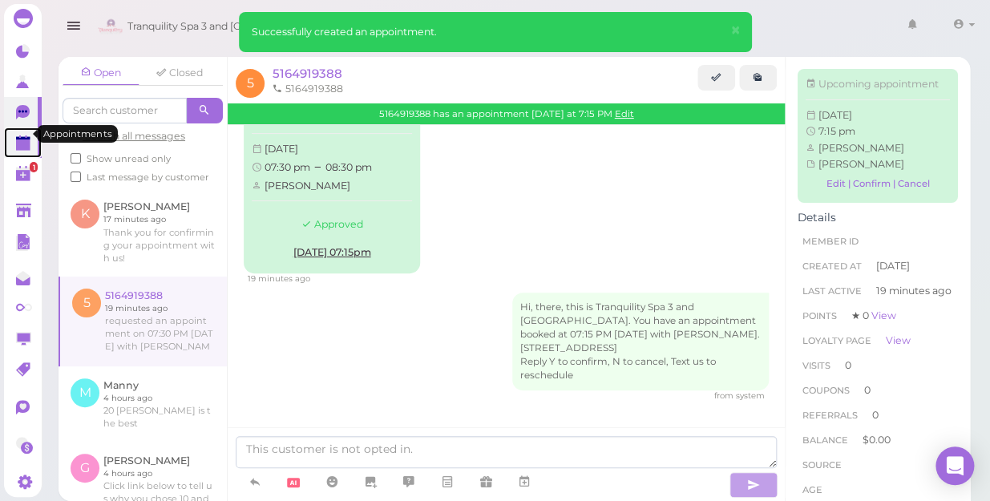
click at [26, 140] on polygon at bounding box center [23, 145] width 14 height 11
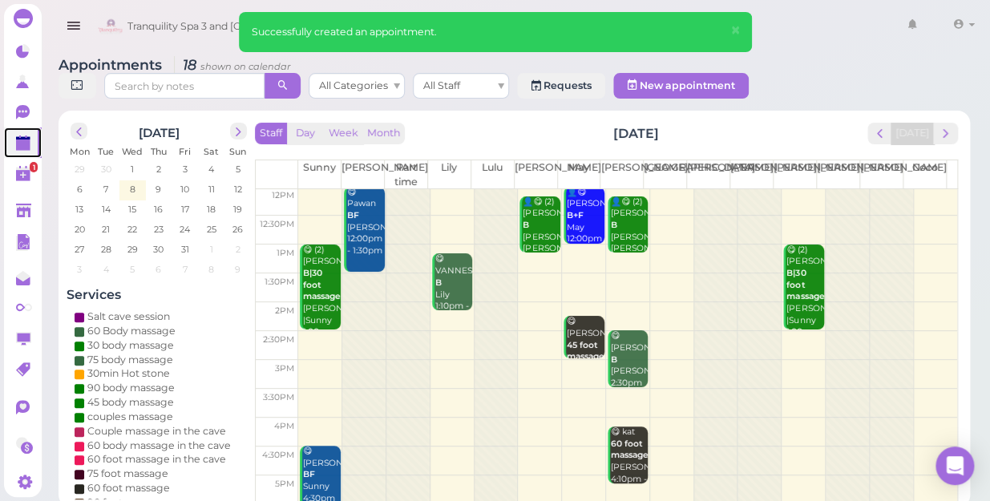
scroll to position [218, 0]
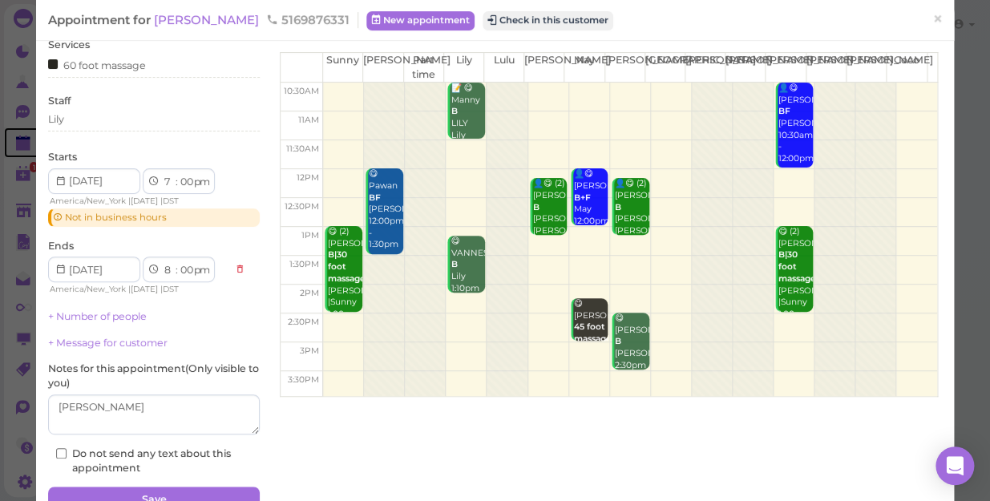
scroll to position [135, 0]
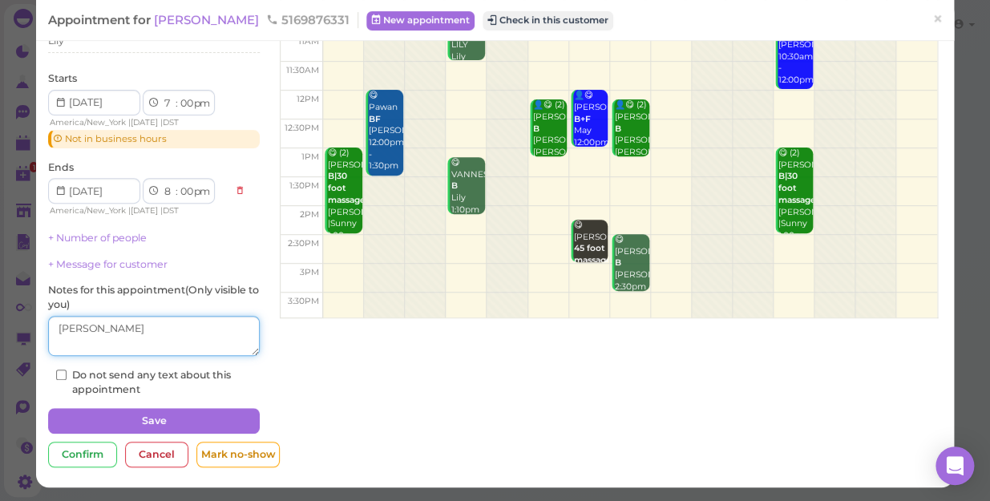
click at [112, 331] on textarea at bounding box center [154, 336] width 212 height 40
type textarea "m"
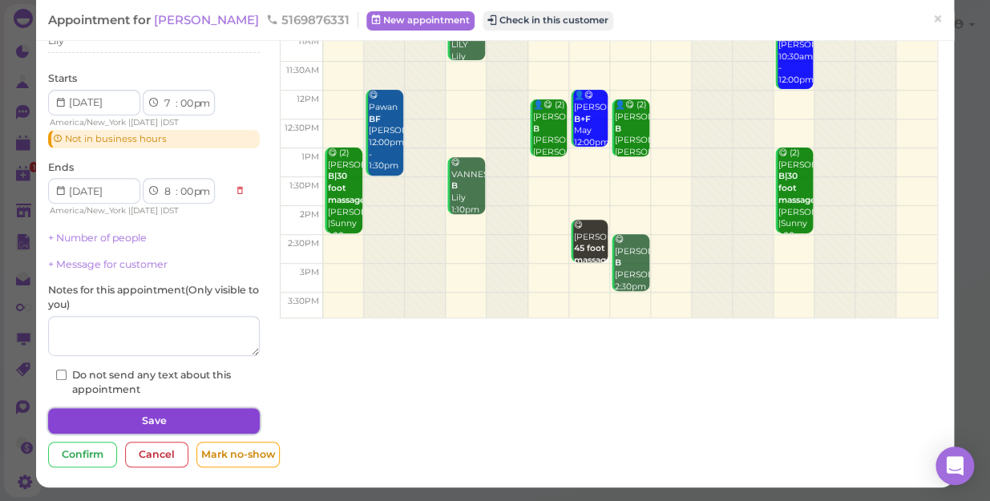
click at [163, 416] on button "Save" at bounding box center [154, 421] width 212 height 26
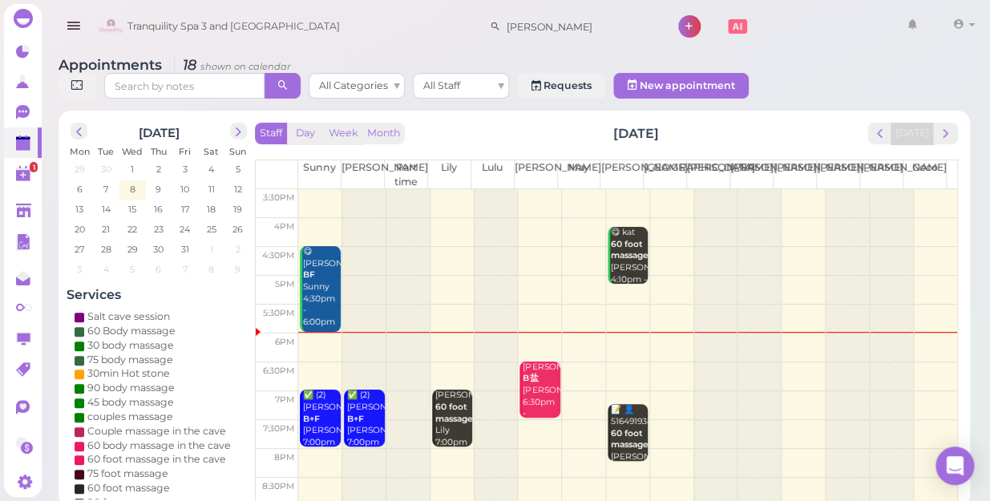
scroll to position [289, 0]
click at [569, 419] on td at bounding box center [627, 433] width 659 height 29
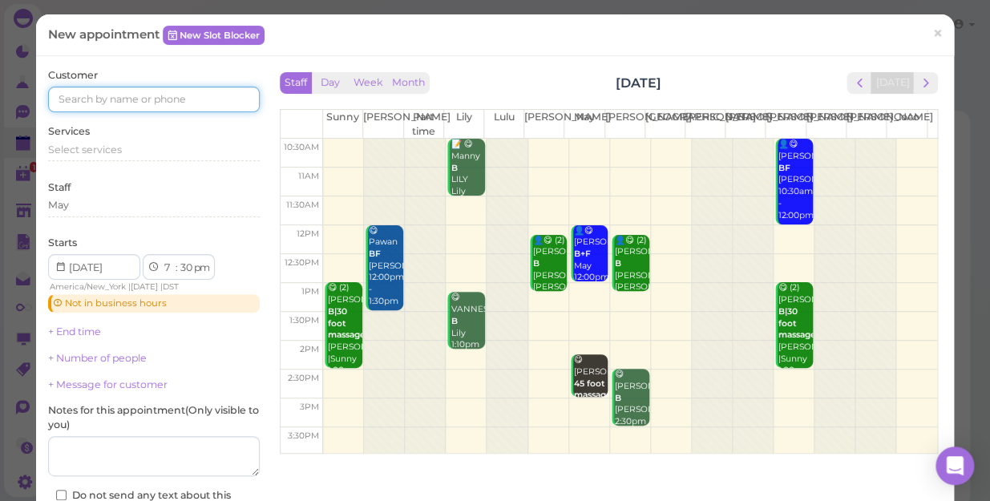
click at [185, 99] on input at bounding box center [154, 100] width 212 height 26
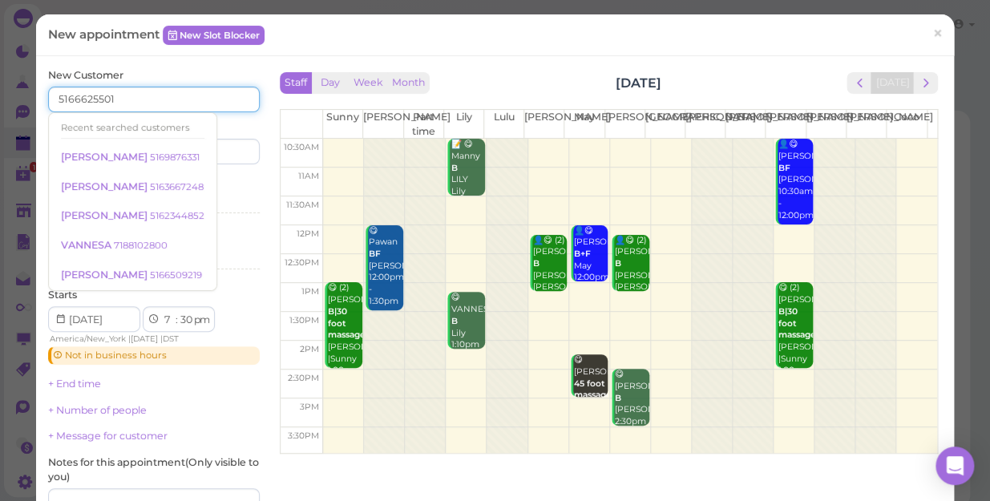
type input "5166625501"
click at [233, 152] on input at bounding box center [209, 152] width 102 height 26
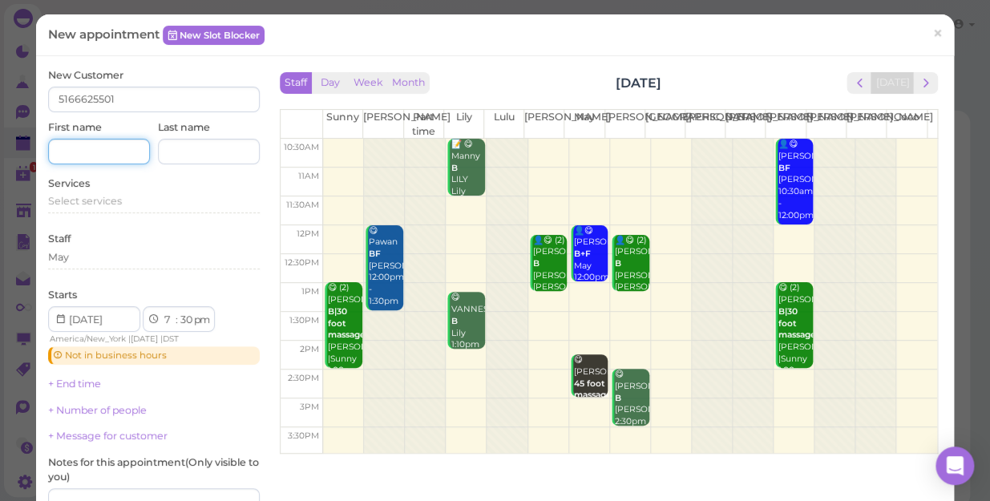
click at [80, 150] on input at bounding box center [99, 152] width 102 height 26
type input "[PERSON_NAME]"
click at [188, 151] on input at bounding box center [209, 152] width 102 height 26
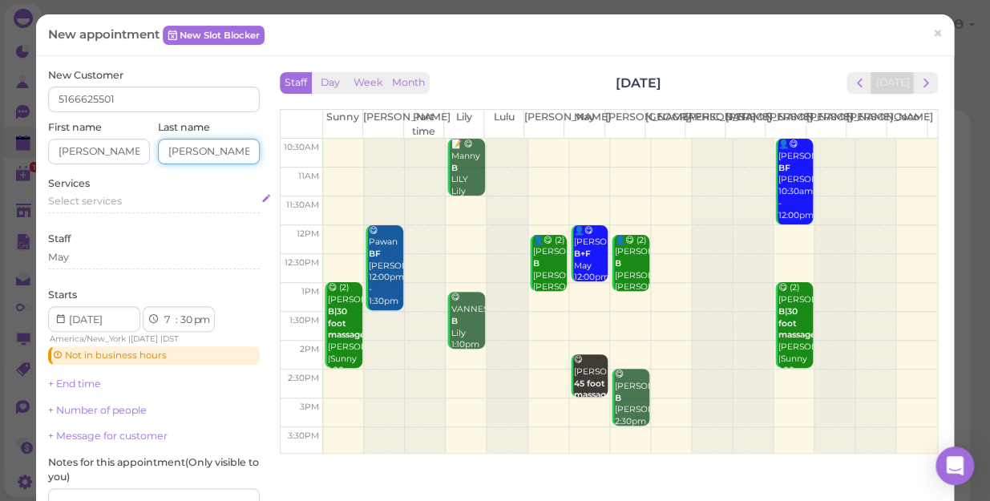
type input "[PERSON_NAME]"
click at [105, 199] on span "Select services" at bounding box center [85, 201] width 74 height 12
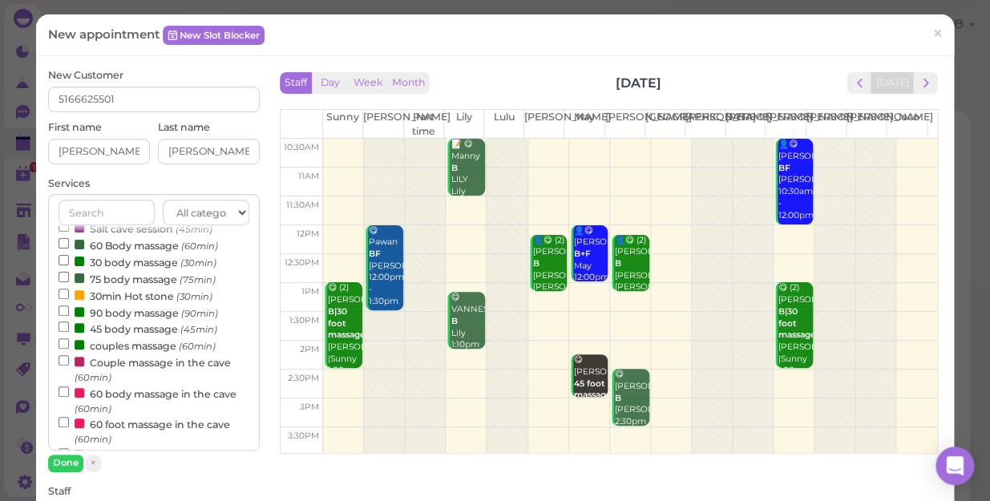
scroll to position [6, 0]
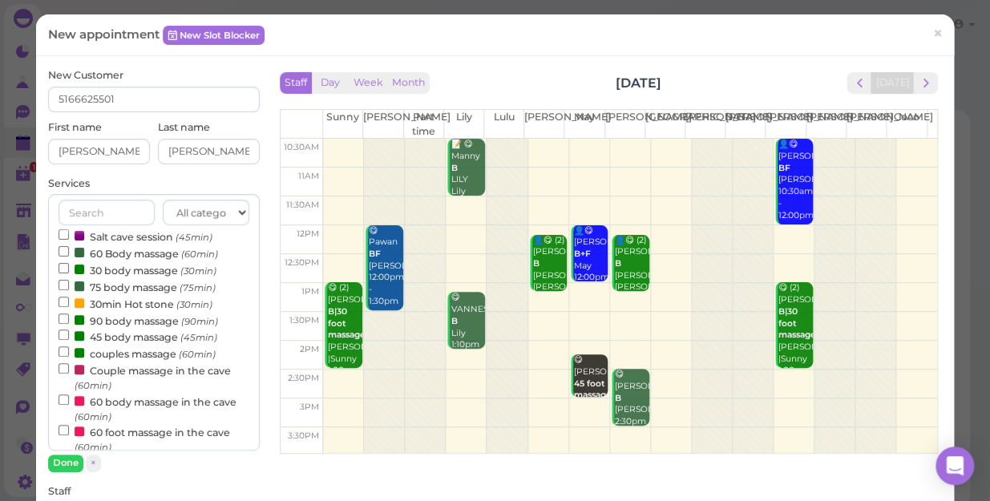
click at [164, 371] on label "Couple massage in the cave (60min)" at bounding box center [154, 377] width 191 height 31
click at [69, 371] on input "Couple massage in the cave (60min)" at bounding box center [64, 368] width 10 height 10
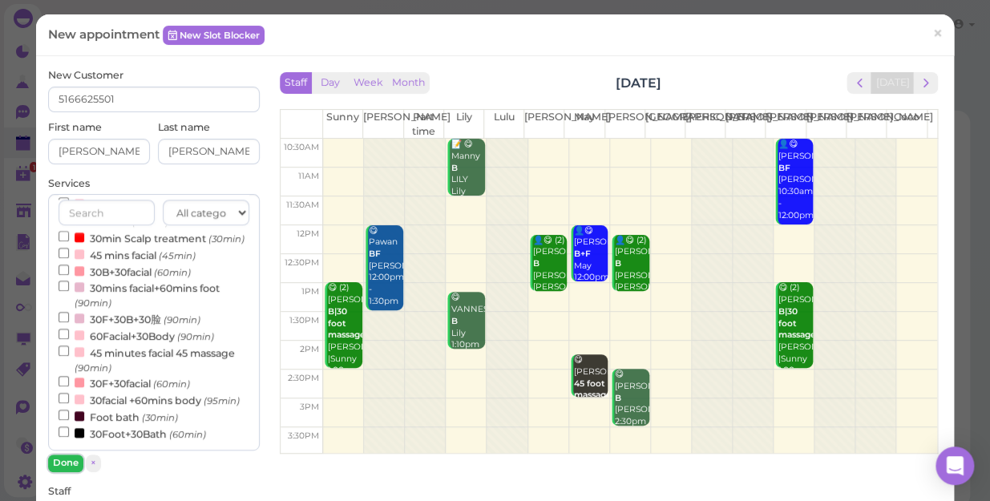
click at [69, 457] on button "Done" at bounding box center [65, 463] width 35 height 17
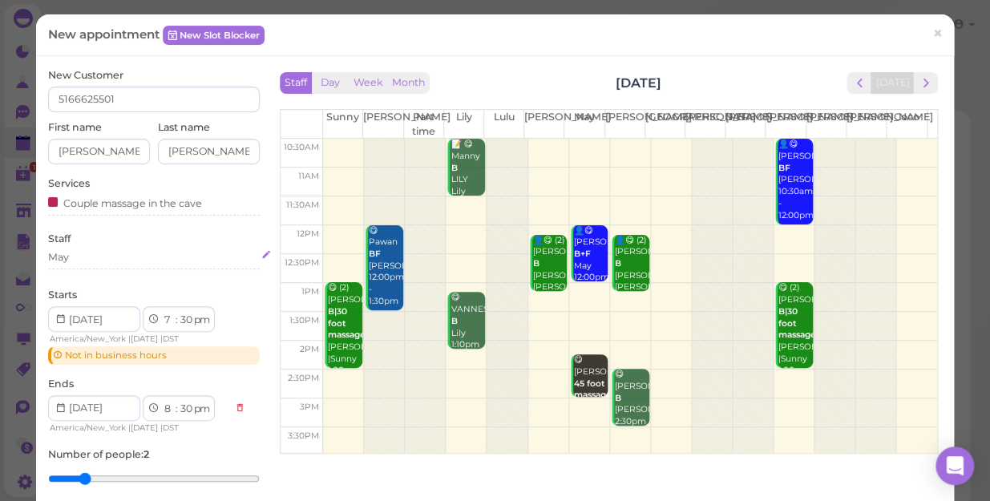
click at [96, 257] on div "May" at bounding box center [154, 257] width 212 height 14
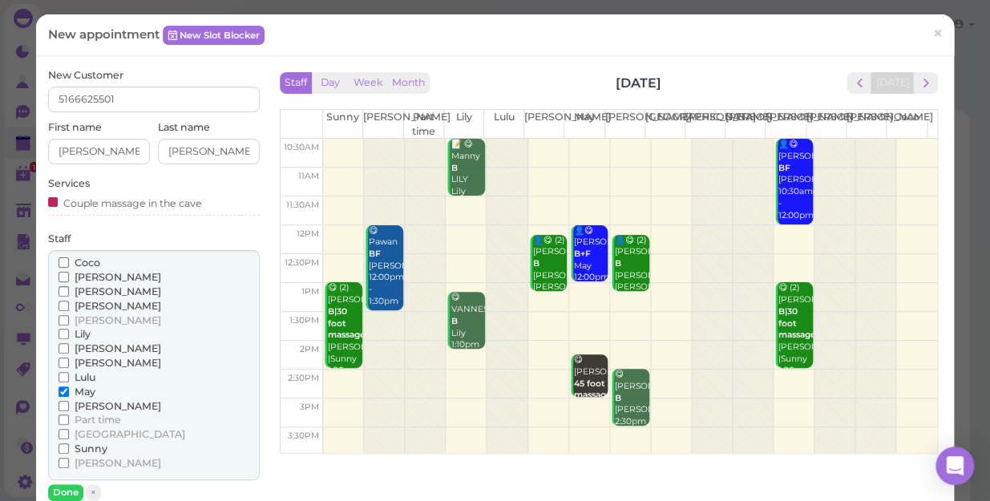
click at [79, 358] on span "[PERSON_NAME]" at bounding box center [118, 363] width 87 height 12
click at [69, 358] on input "[PERSON_NAME]" at bounding box center [64, 363] width 10 height 10
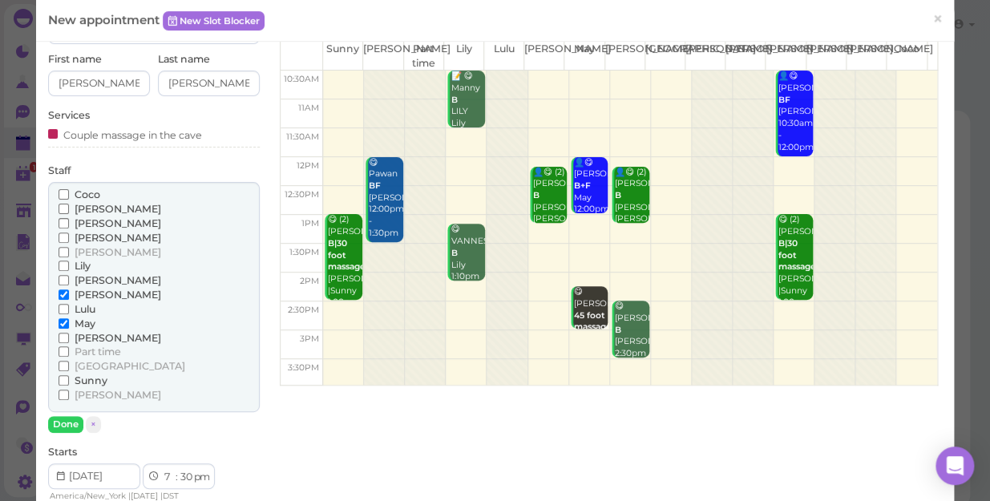
scroll to position [145, 0]
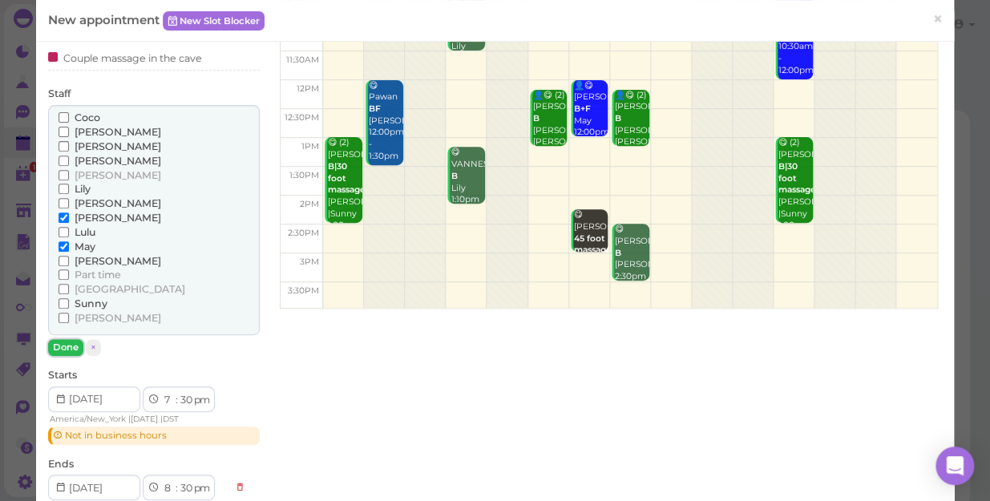
click at [71, 350] on button "Done" at bounding box center [65, 347] width 35 height 17
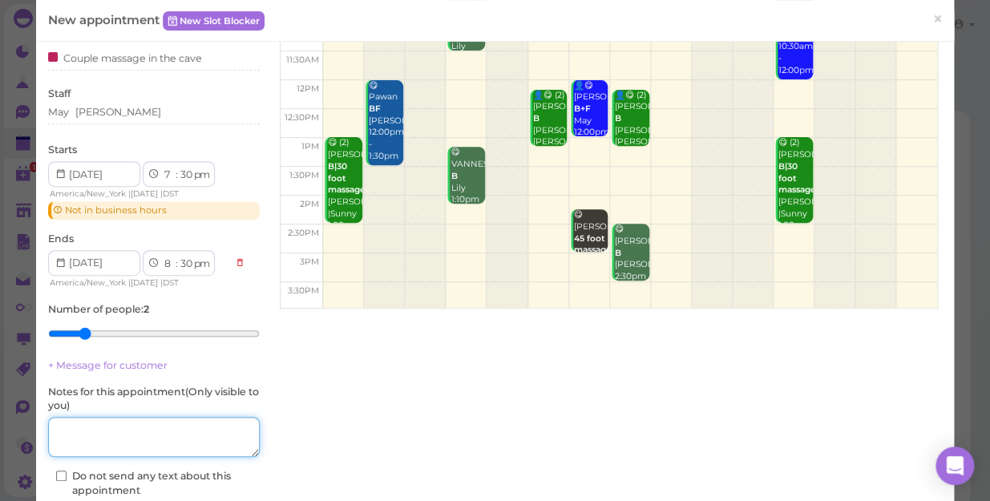
click at [175, 432] on textarea at bounding box center [154, 437] width 212 height 40
click at [192, 449] on textarea at bounding box center [154, 437] width 212 height 40
drag, startPoint x: 69, startPoint y: 431, endPoint x: 283, endPoint y: 411, distance: 215.0
click at [283, 411] on div "New Customer 5166625501 First name [PERSON_NAME] Last name [PERSON_NAME] Servic…" at bounding box center [495, 254] width 910 height 663
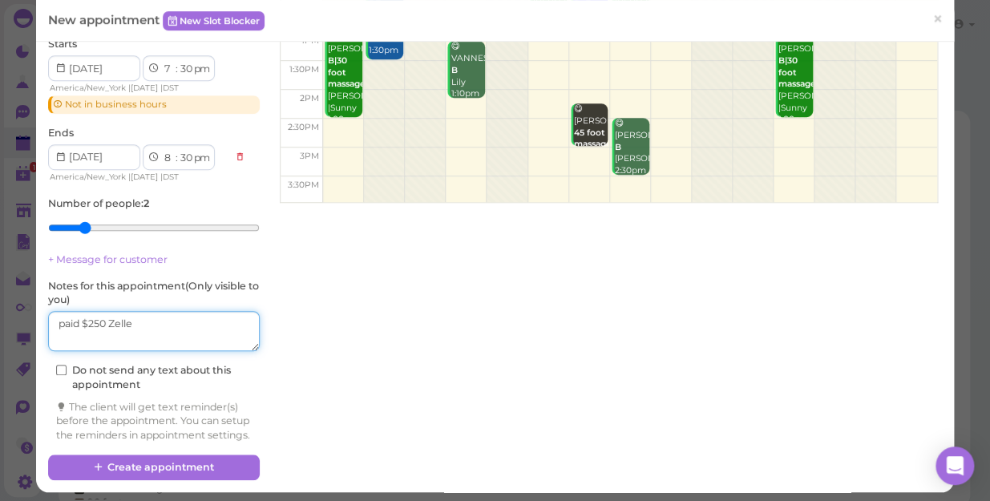
scroll to position [269, 0]
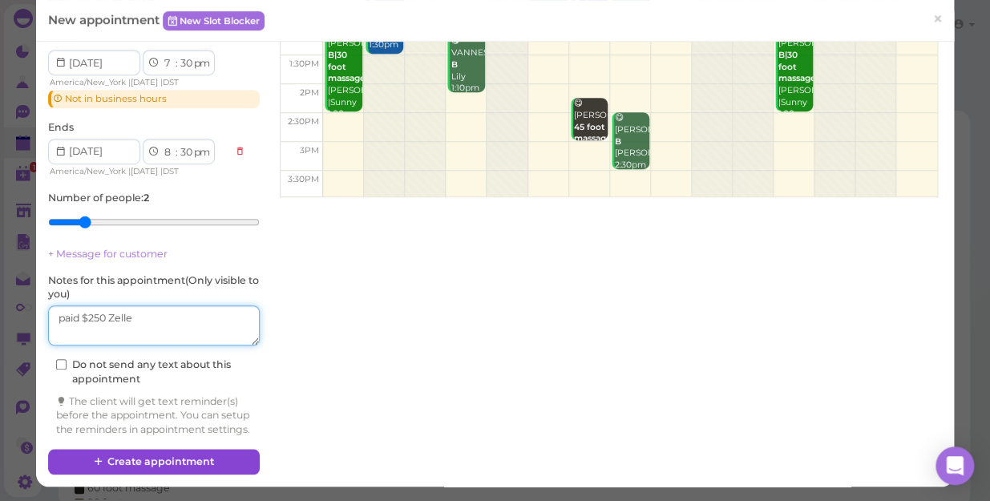
type textarea "paid $250 Zelle"
click at [197, 459] on button "Create appointment" at bounding box center [154, 462] width 212 height 26
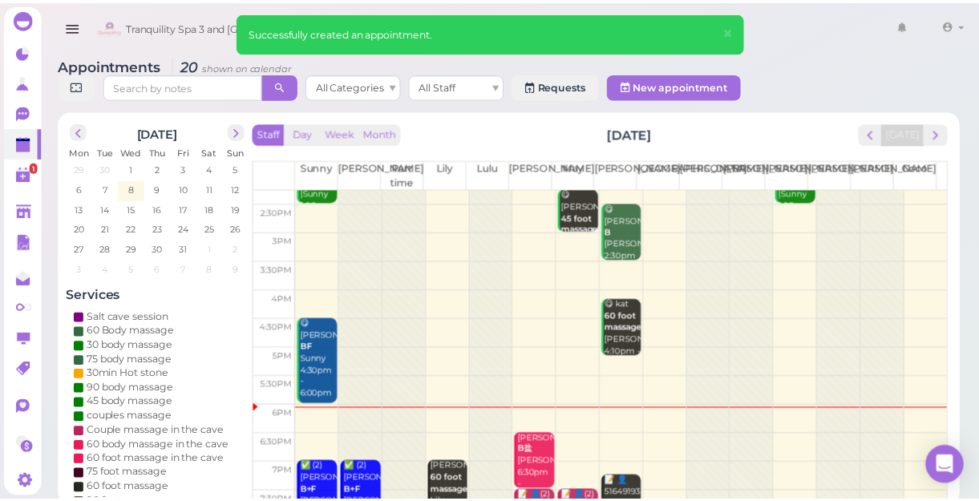
scroll to position [289, 0]
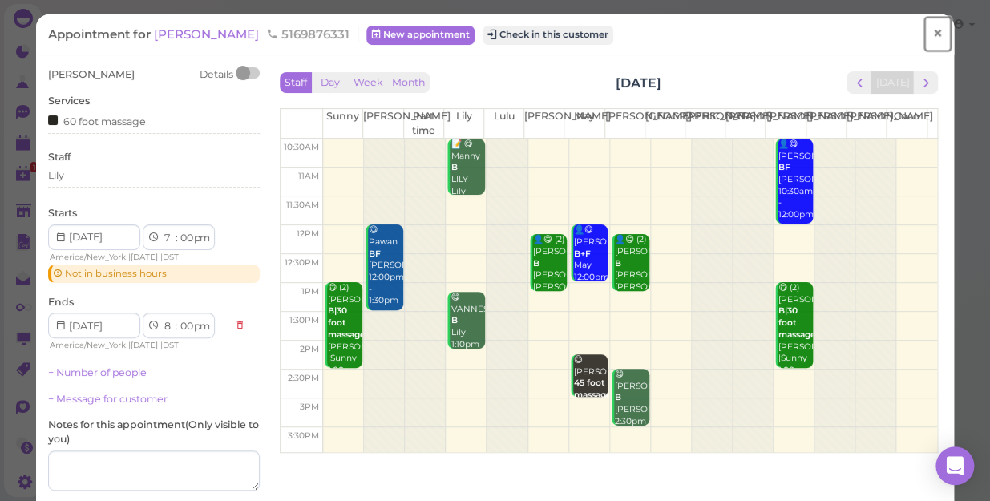
click at [933, 24] on span "×" at bounding box center [938, 33] width 10 height 22
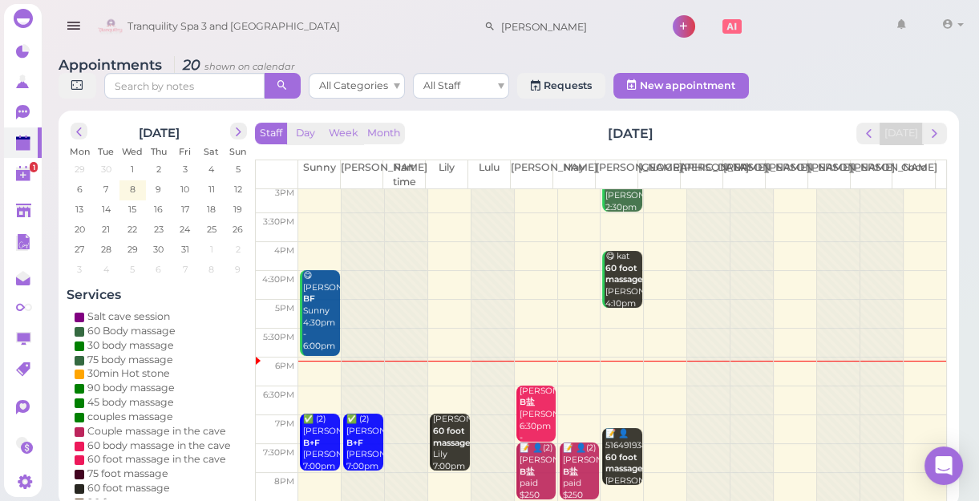
scroll to position [289, 0]
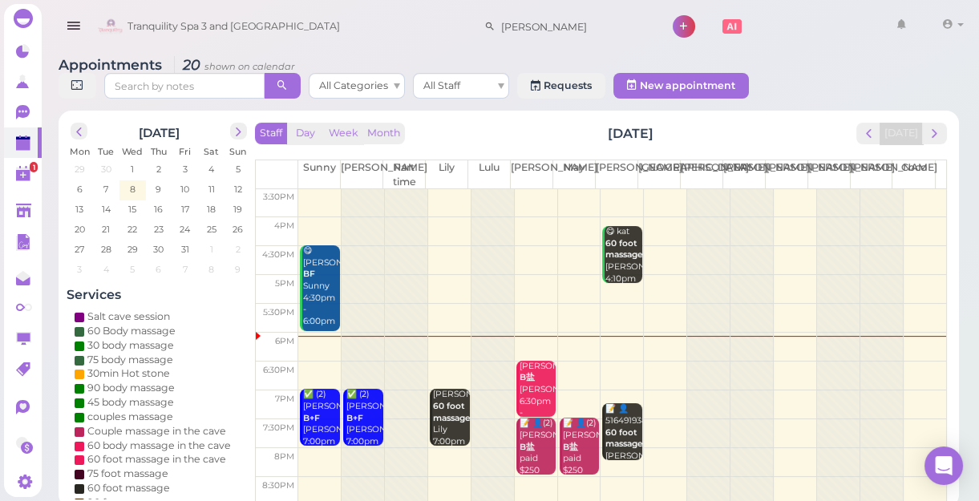
click at [783, 344] on td at bounding box center [622, 347] width 648 height 29
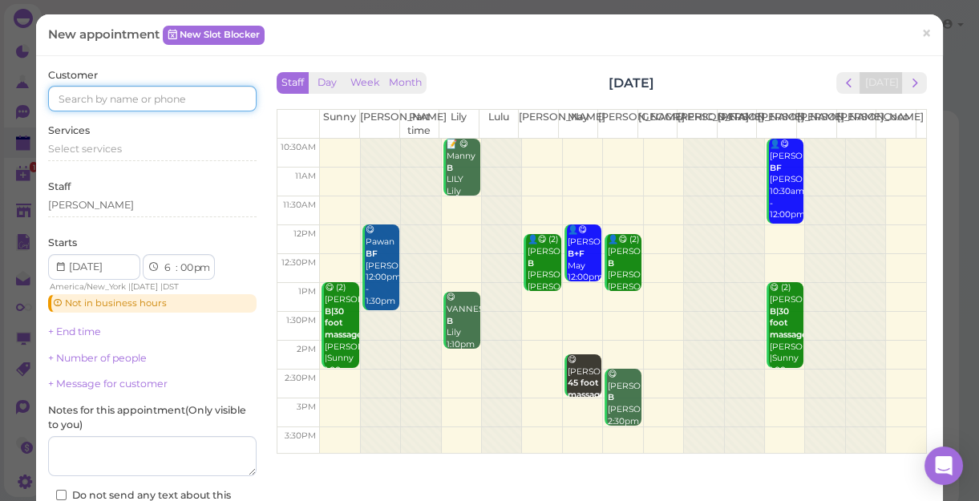
click at [176, 99] on input at bounding box center [152, 99] width 208 height 26
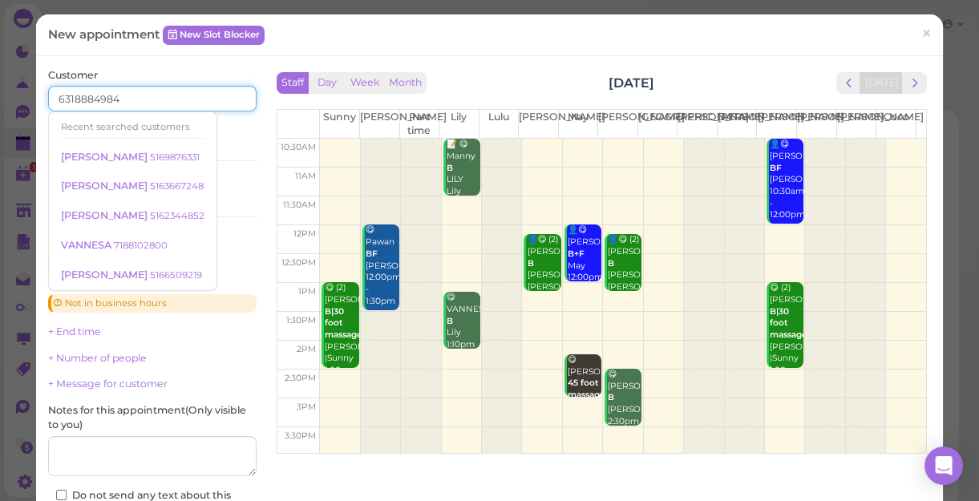
click at [232, 102] on input "6318884984" at bounding box center [152, 99] width 208 height 26
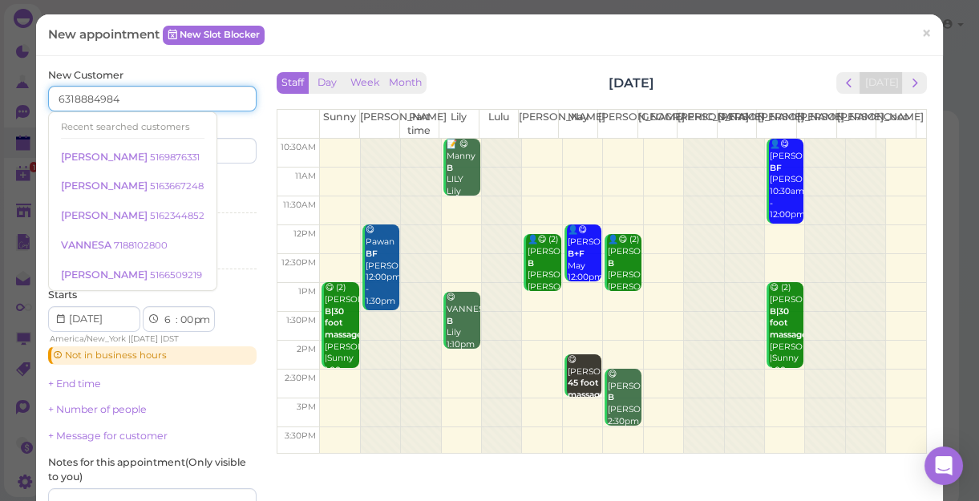
type input "6318884984"
click at [225, 151] on input at bounding box center [206, 151] width 100 height 26
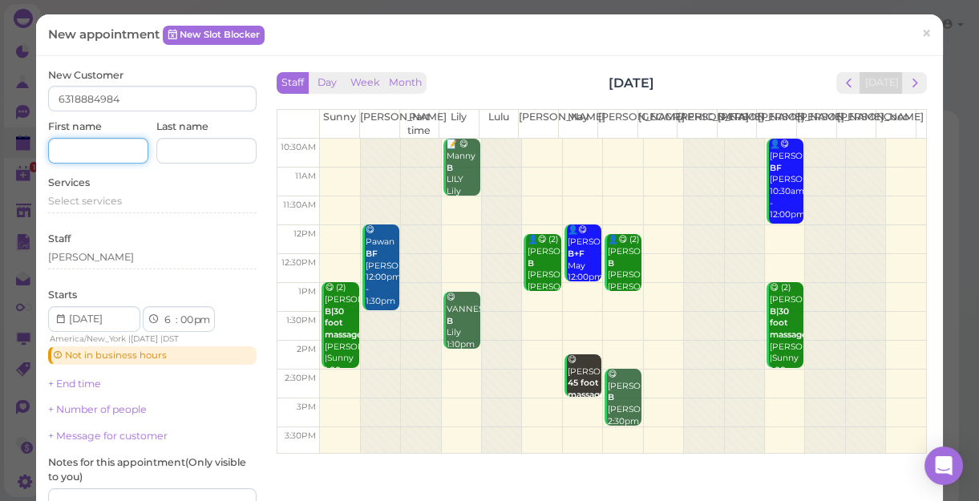
click at [103, 152] on input at bounding box center [98, 151] width 100 height 26
click at [190, 148] on input at bounding box center [206, 151] width 100 height 26
click at [136, 151] on input "6318884984" at bounding box center [98, 151] width 100 height 26
type input "6"
type input "sparrow"
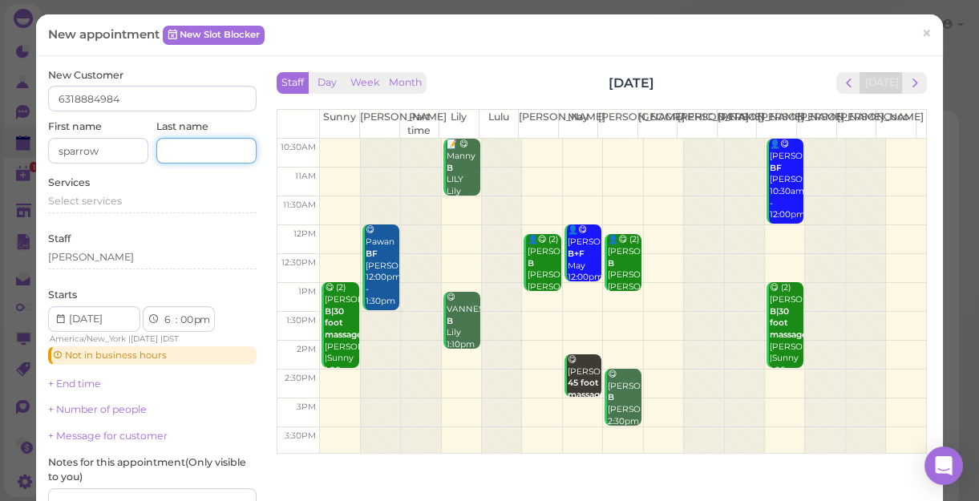
click at [187, 152] on input at bounding box center [206, 151] width 100 height 26
click at [97, 204] on span "Select services" at bounding box center [85, 201] width 74 height 12
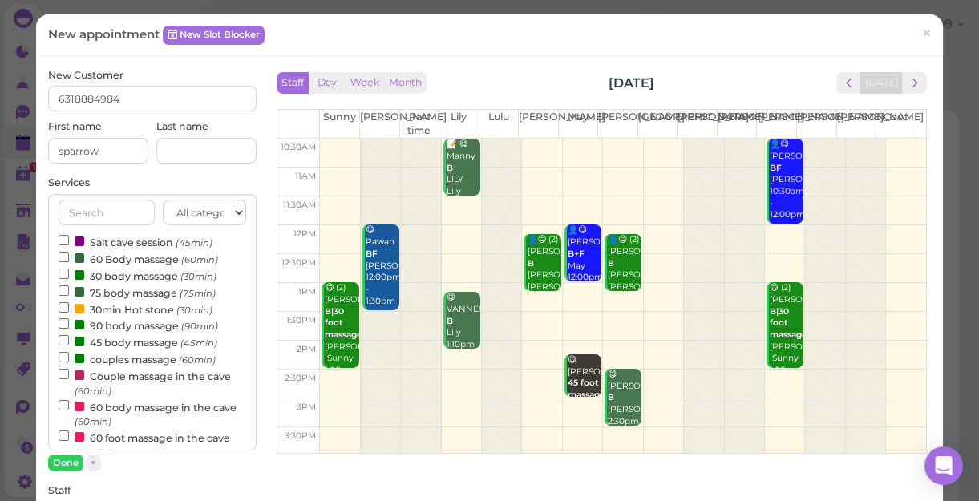
click at [127, 258] on label "60 Body massage (60min)" at bounding box center [139, 258] width 160 height 17
click at [69, 258] on input "60 Body massage (60min)" at bounding box center [64, 257] width 10 height 10
click at [74, 462] on button "Done" at bounding box center [65, 463] width 35 height 17
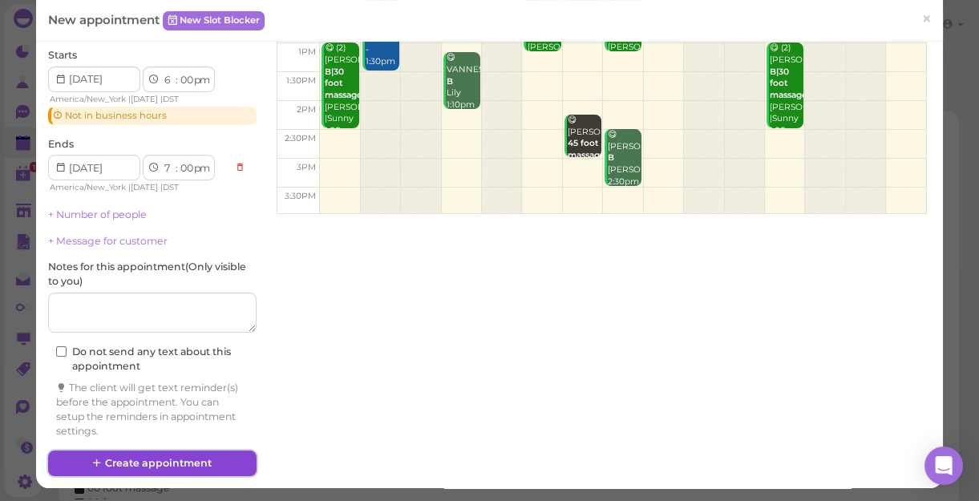
click at [201, 457] on button "Create appointment" at bounding box center [152, 464] width 208 height 26
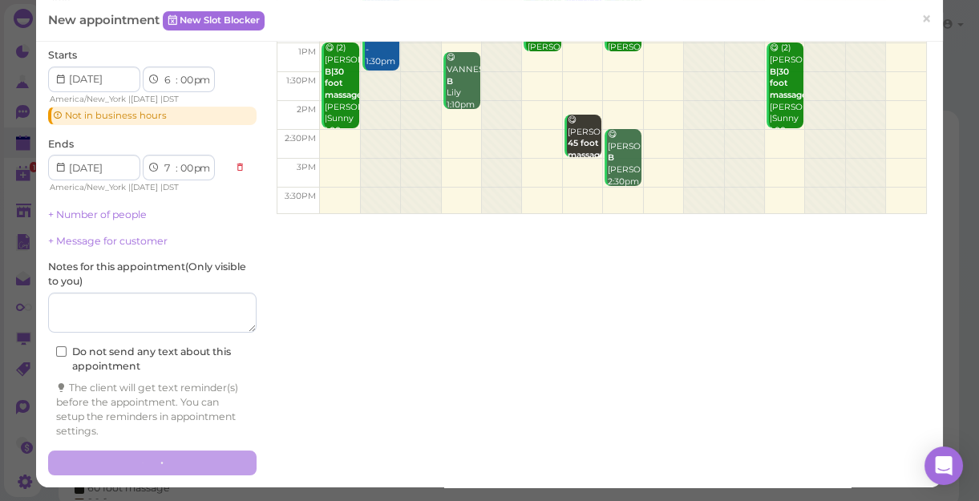
scroll to position [240, 0]
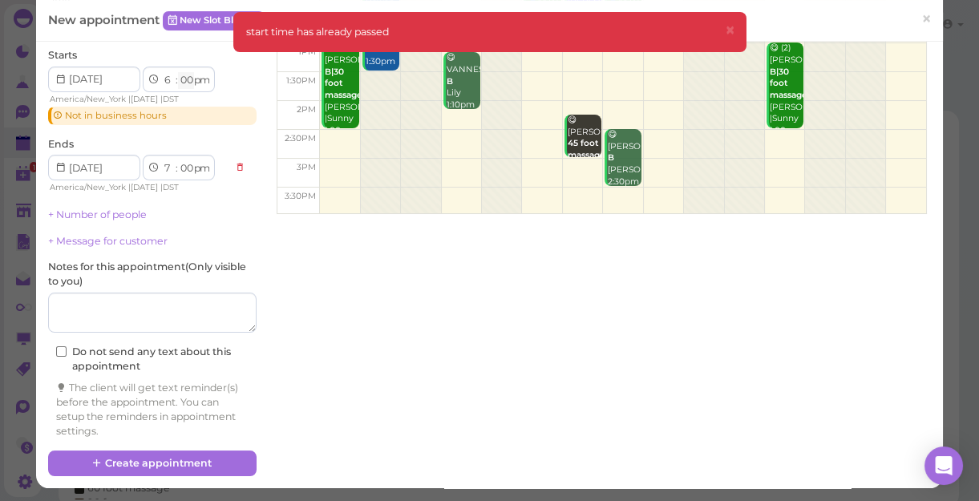
click at [183, 78] on select "00 05 10 15 20 25 30 35 40 45 50 55" at bounding box center [186, 80] width 16 height 17
select select "05"
click at [178, 72] on select "00 05 10 15 20 25 30 35 40 45 50 55" at bounding box center [186, 80] width 16 height 17
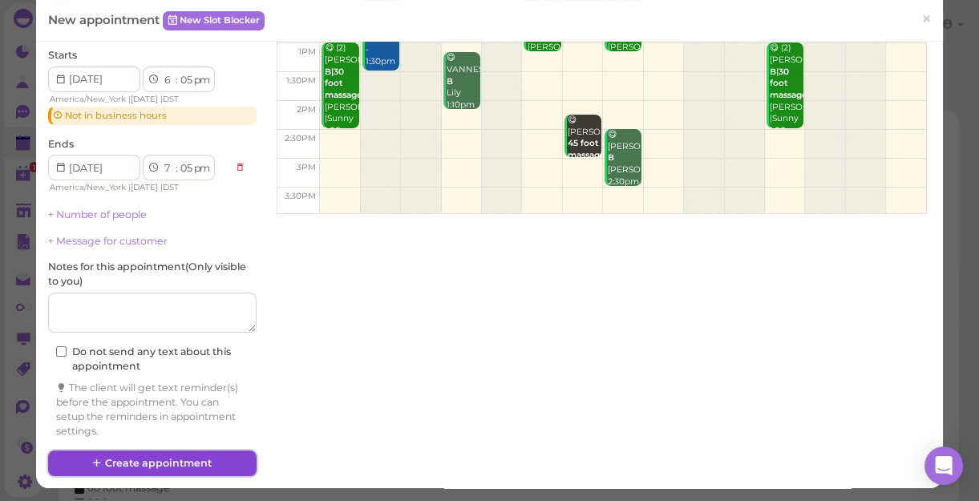
click at [200, 463] on button "Create appointment" at bounding box center [152, 464] width 208 height 26
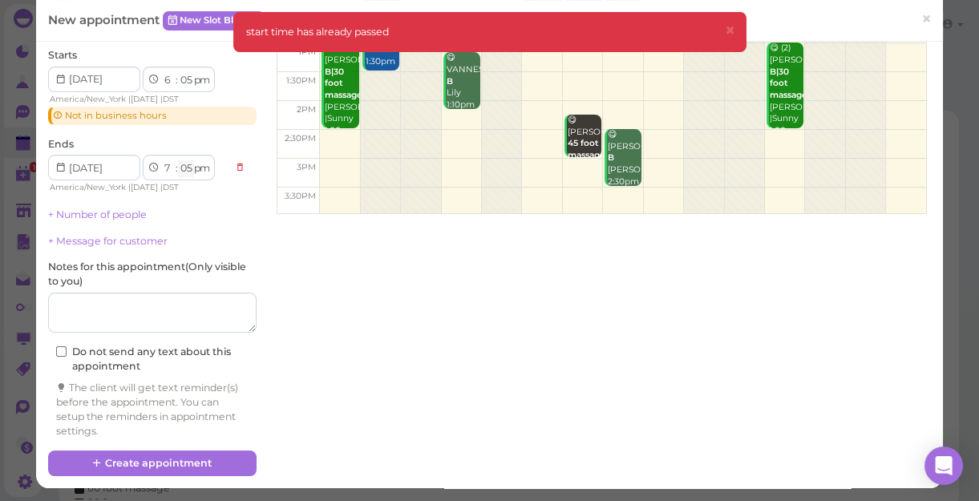
click at [186, 164] on select "00 05 10 15 20 25 30 35 40 45 50 55" at bounding box center [186, 168] width 16 height 17
click at [178, 160] on select "00 05 10 15 20 25 30 35 40 45 50 55" at bounding box center [186, 168] width 16 height 17
click at [204, 455] on button "Create appointment" at bounding box center [152, 464] width 208 height 26
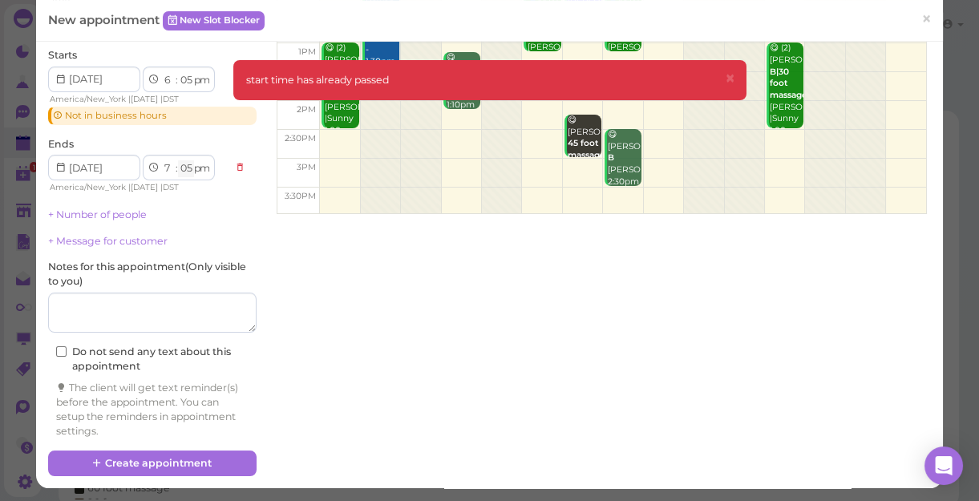
click at [184, 168] on select "00 05 10 15 20 25 30 35 40 45 50 55" at bounding box center [186, 168] width 16 height 17
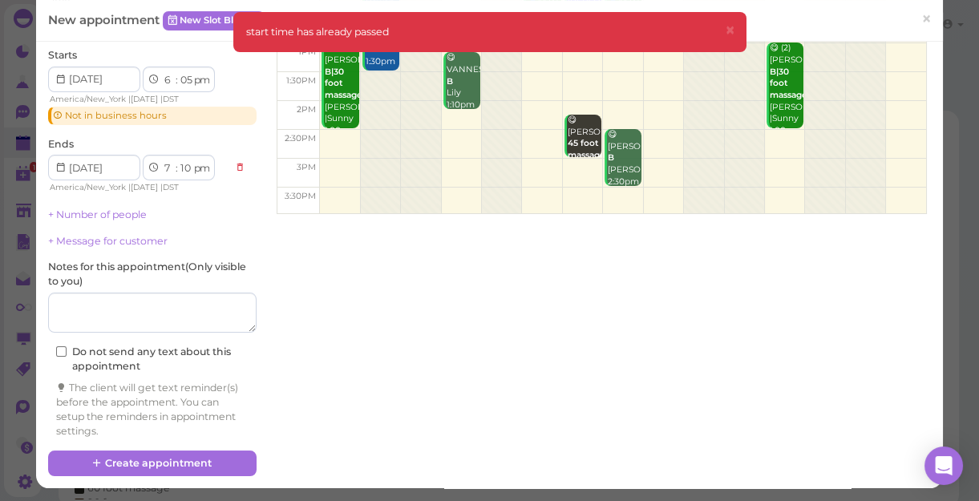
click at [178, 160] on select "00 05 10 15 20 25 30 35 40 45 50 55" at bounding box center [186, 168] width 16 height 17
click at [192, 458] on button "Create appointment" at bounding box center [152, 464] width 208 height 26
select select "05"
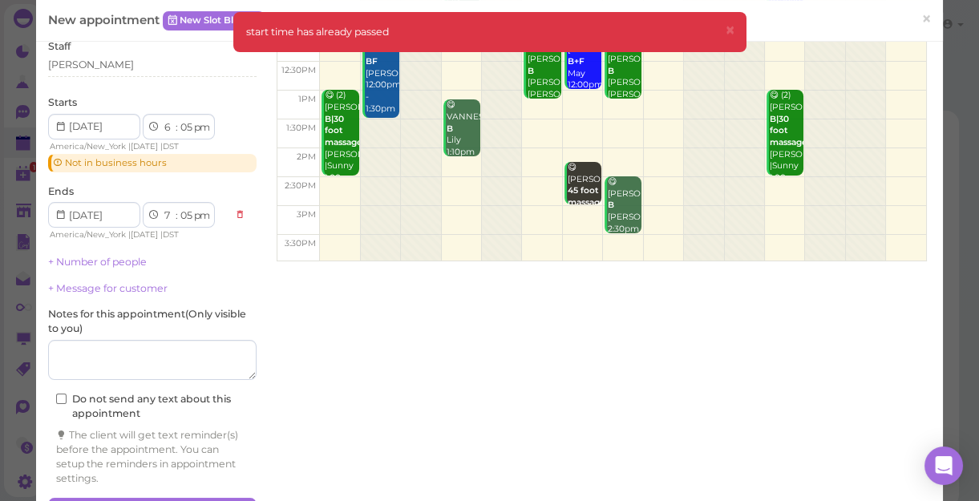
scroll to position [167, 0]
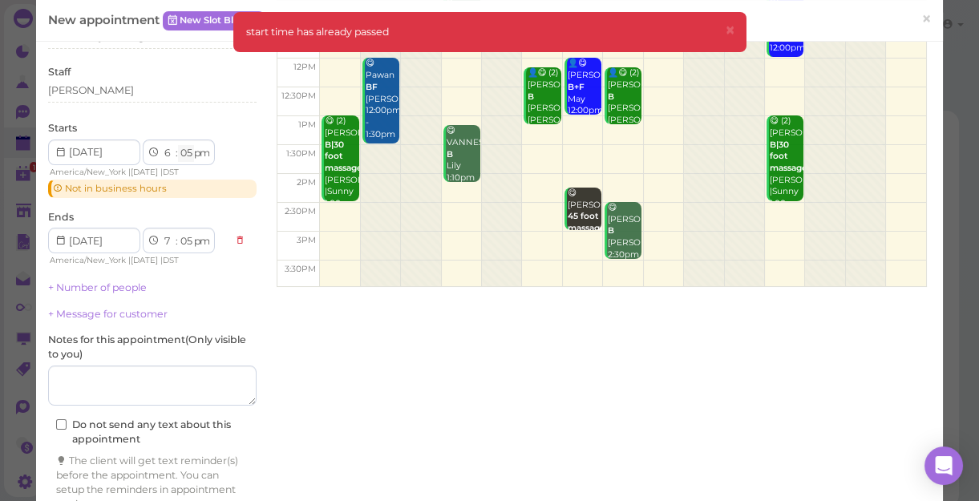
click at [184, 148] on select "00 05 10 15 20 25 30 35 40 45 50 55" at bounding box center [186, 153] width 16 height 17
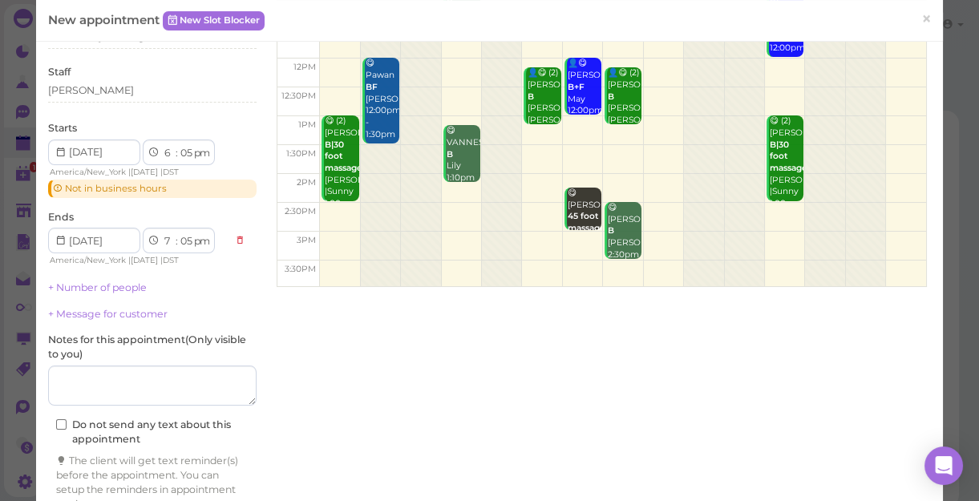
select select "10"
click at [178, 145] on select "00 05 10 15 20 25 30 35 40 45 50 55" at bounding box center [186, 153] width 16 height 17
select select "10"
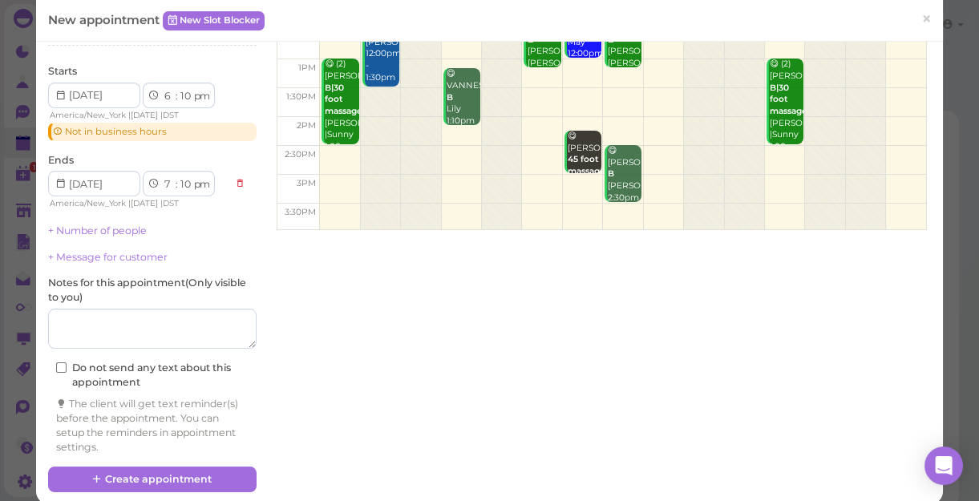
scroll to position [240, 0]
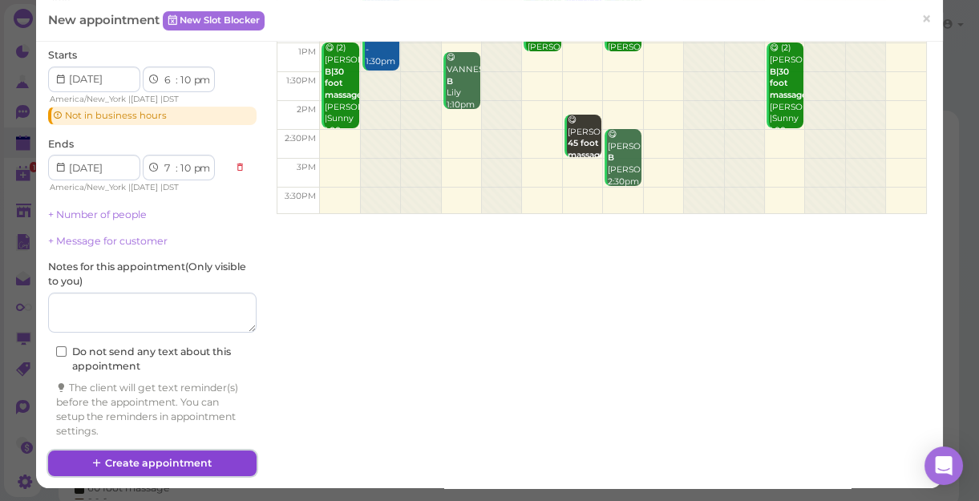
click at [214, 460] on button "Create appointment" at bounding box center [152, 464] width 208 height 26
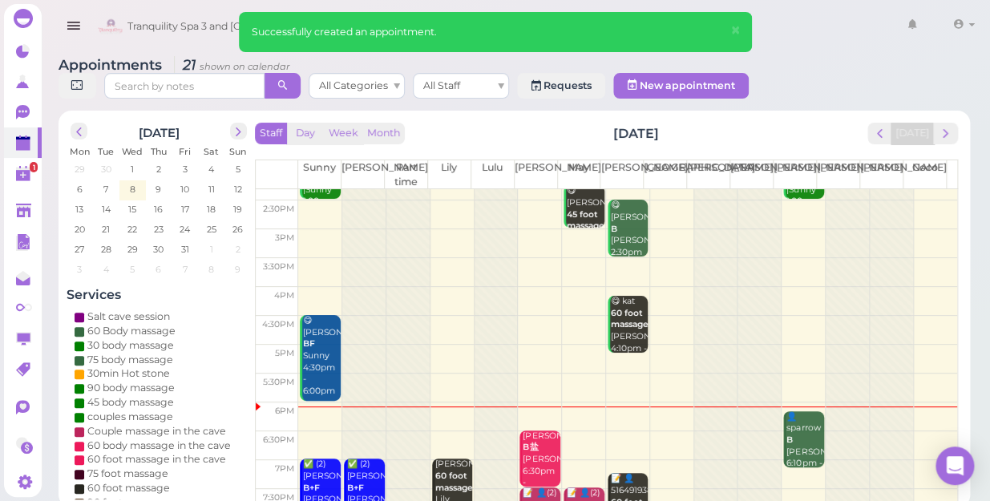
scroll to position [289, 0]
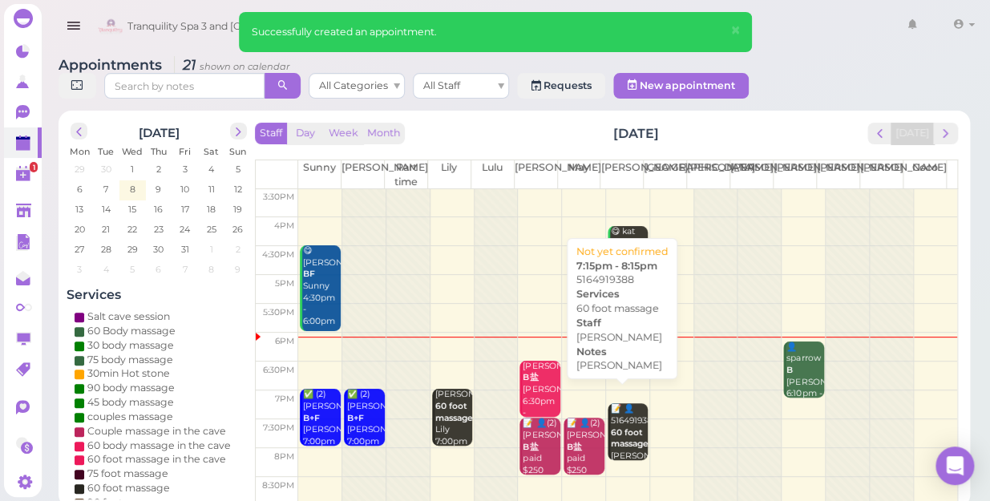
click at [625, 427] on b "60 foot massage" at bounding box center [630, 438] width 38 height 22
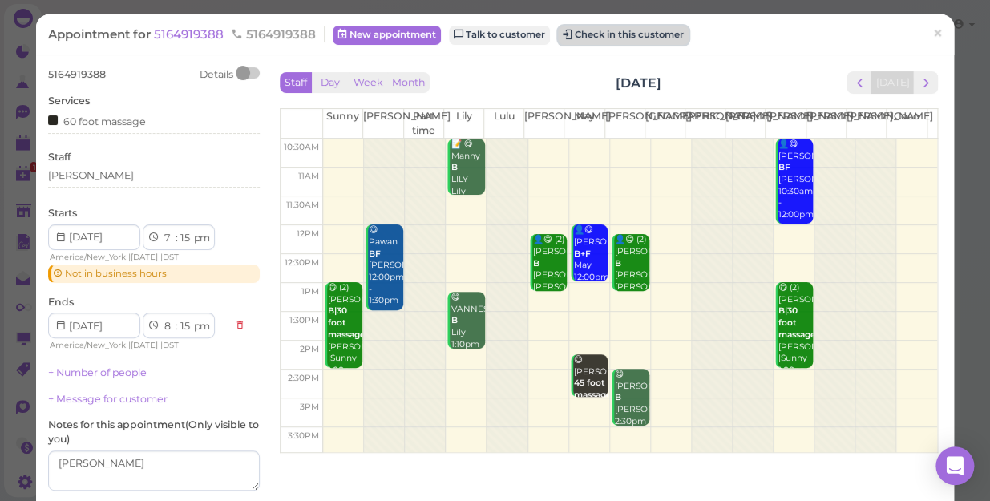
click at [629, 36] on button "Check in this customer" at bounding box center [623, 35] width 131 height 19
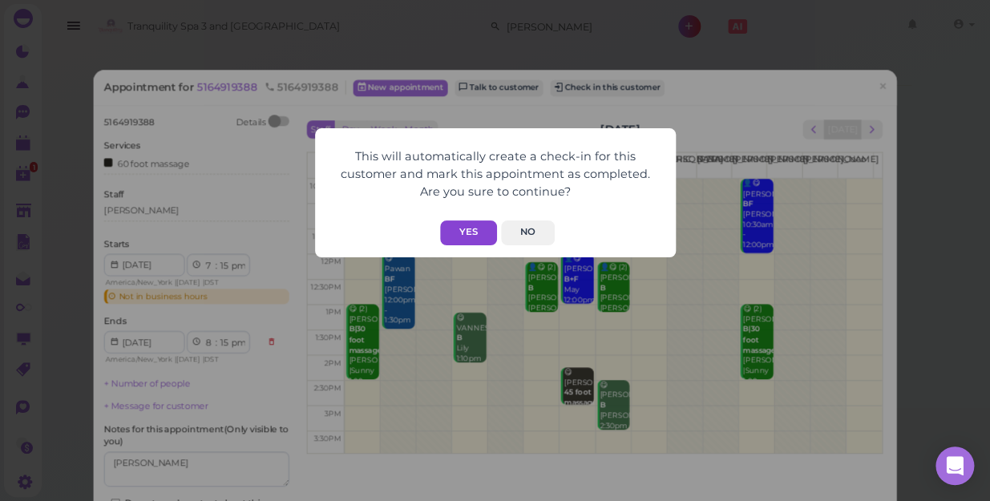
click at [467, 234] on button "Yes" at bounding box center [468, 233] width 57 height 25
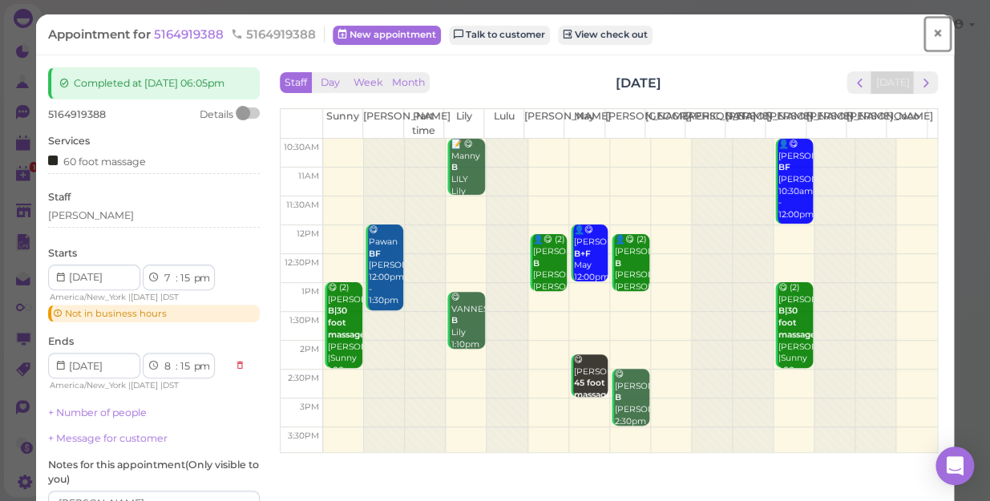
click at [933, 32] on span "×" at bounding box center [938, 33] width 10 height 22
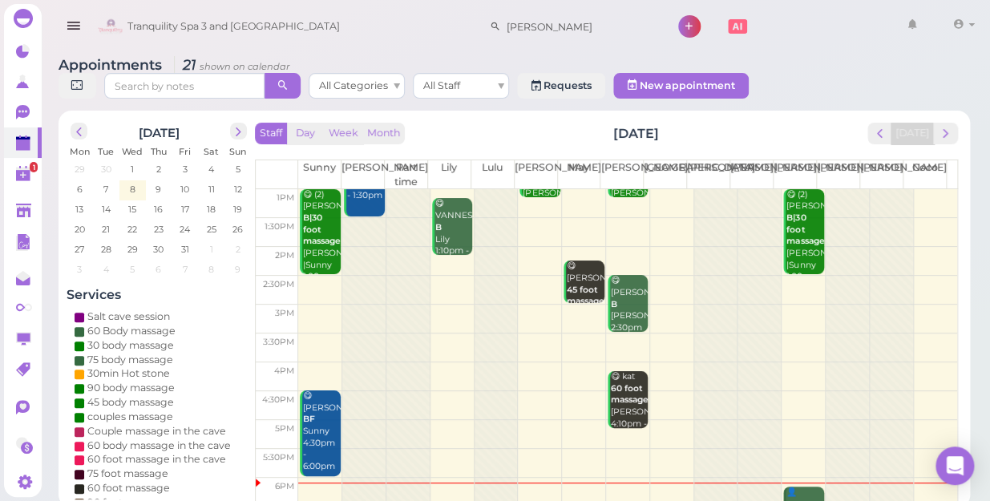
scroll to position [289, 0]
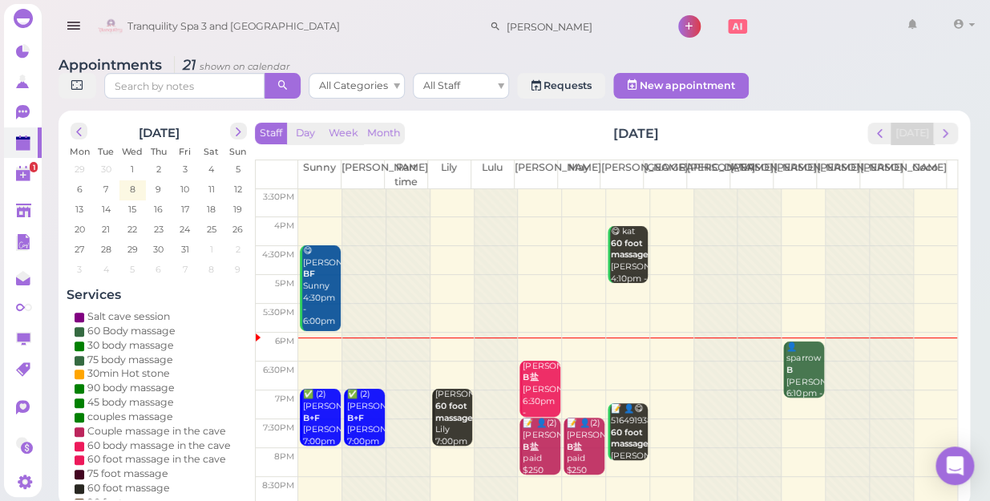
click at [576, 333] on td at bounding box center [627, 347] width 659 height 29
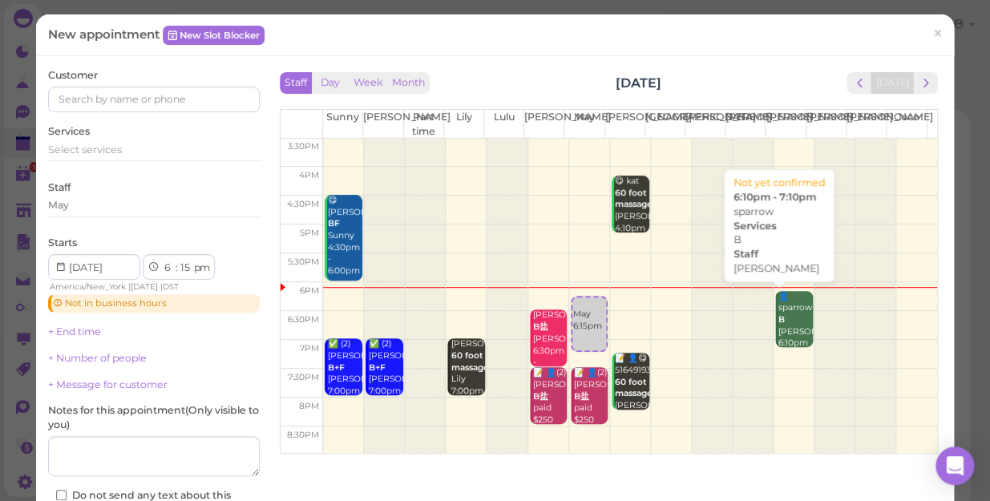
click at [778, 315] on div "👤sparrow B [PERSON_NAME] 6:10pm - 7:10pm" at bounding box center [795, 332] width 35 height 83
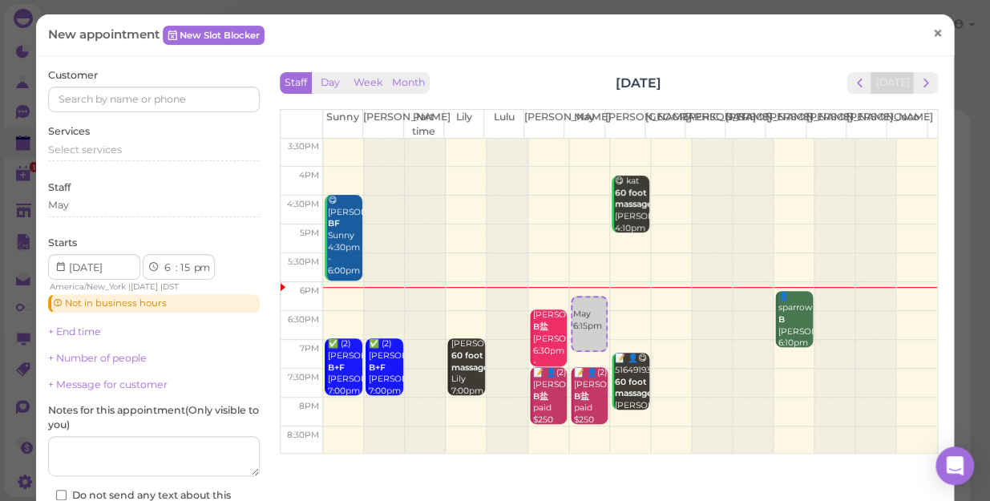
click at [933, 32] on span "×" at bounding box center [938, 33] width 10 height 22
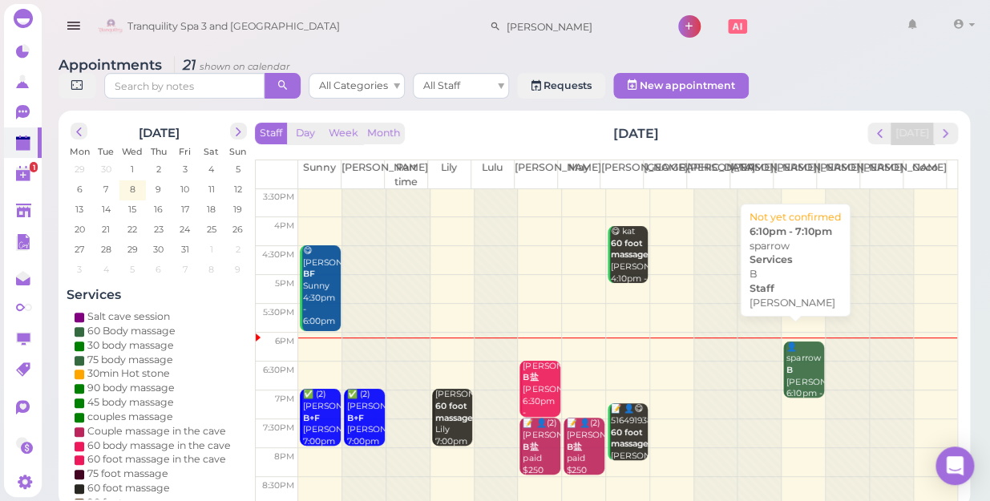
click at [797, 358] on div "👤sparrow B [PERSON_NAME] 6:10pm - 7:10pm" at bounding box center [805, 377] width 38 height 71
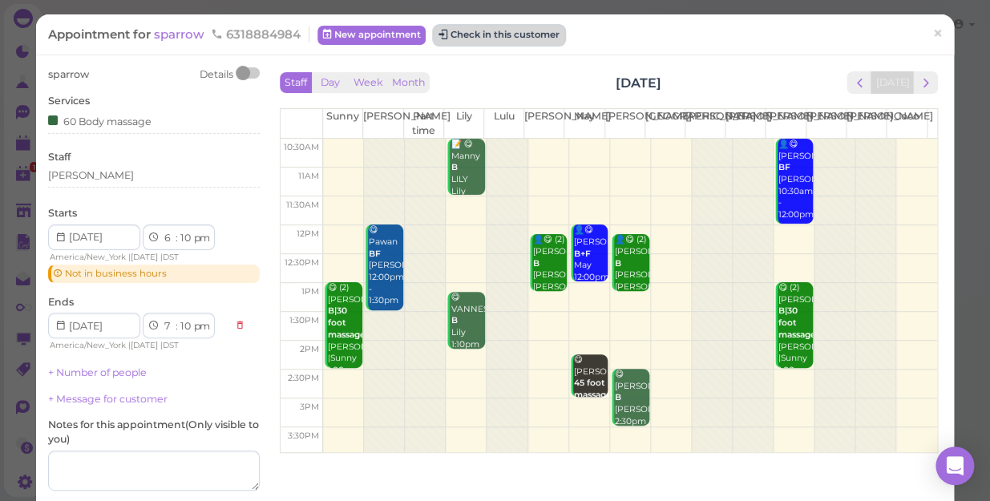
click at [539, 32] on button "Check in this customer" at bounding box center [499, 35] width 131 height 19
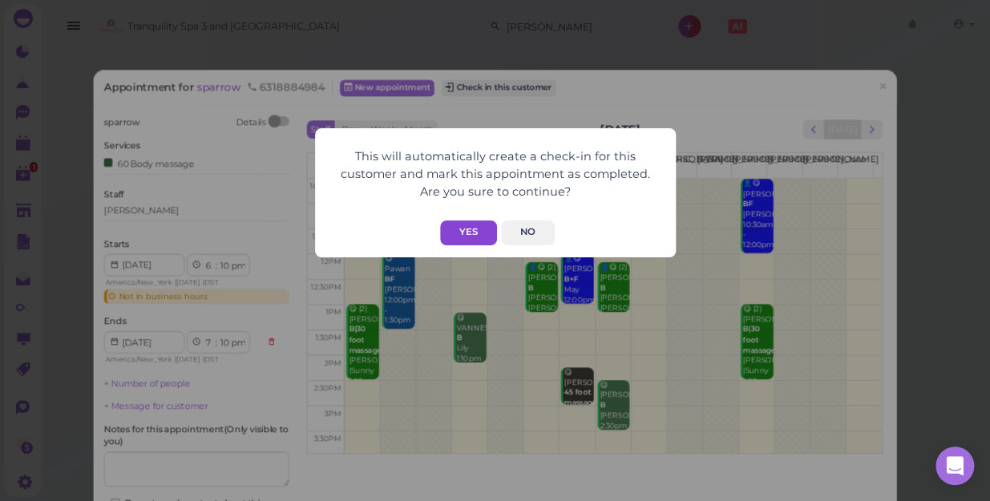
click at [475, 233] on button "Yes" at bounding box center [468, 233] width 57 height 25
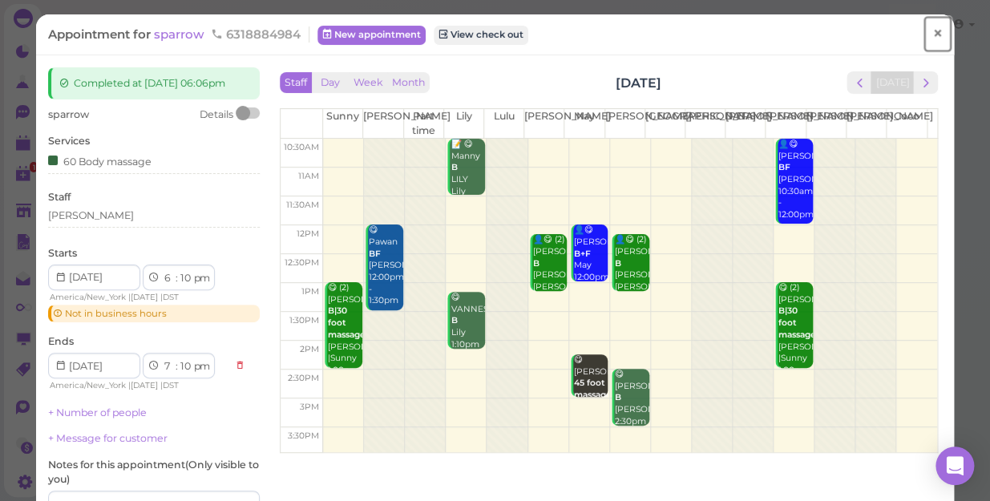
click at [933, 29] on span "×" at bounding box center [938, 33] width 10 height 22
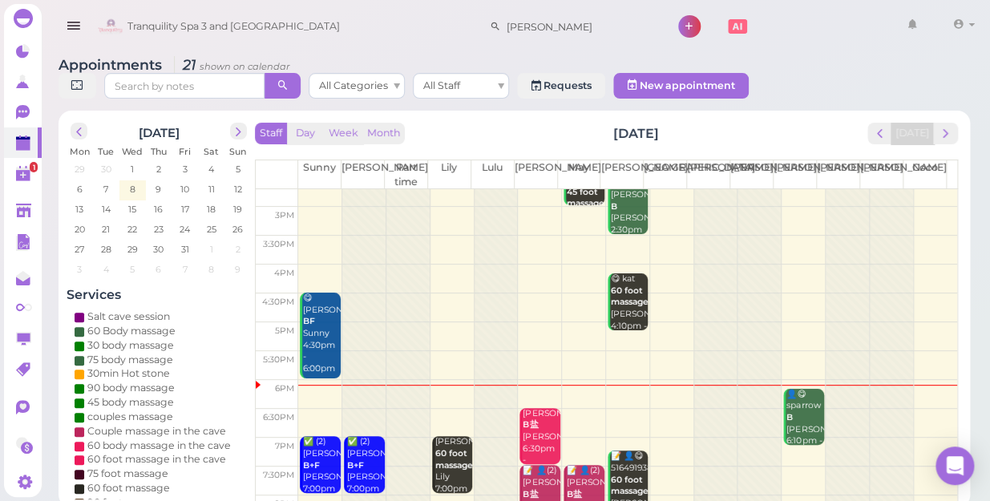
scroll to position [217, 0]
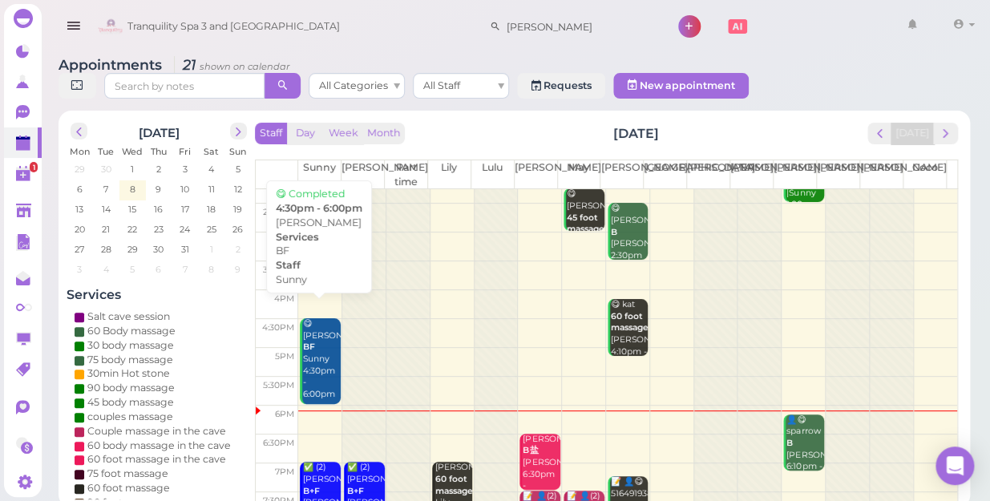
click at [327, 342] on div "😋 [PERSON_NAME] BF Sunny 4:30pm - 6:00pm" at bounding box center [321, 359] width 38 height 83
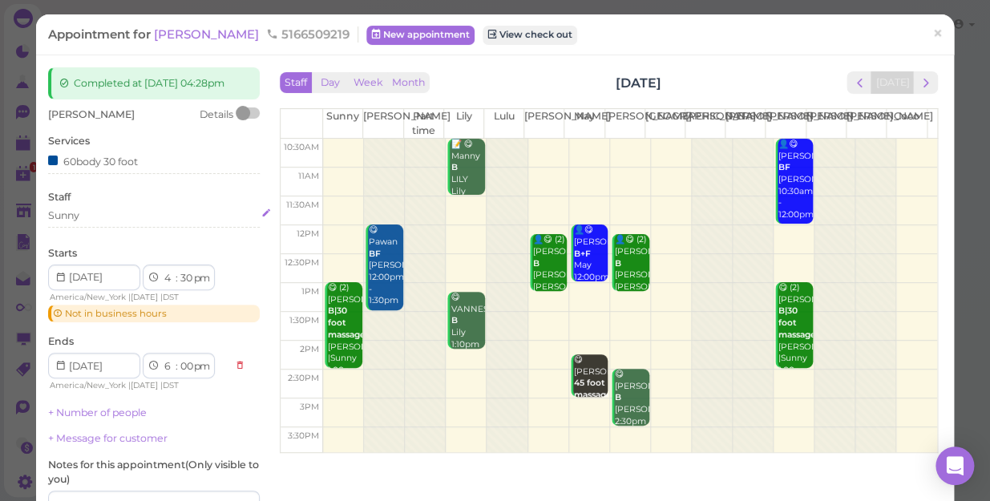
click at [116, 217] on div "Sunny" at bounding box center [154, 215] width 212 height 14
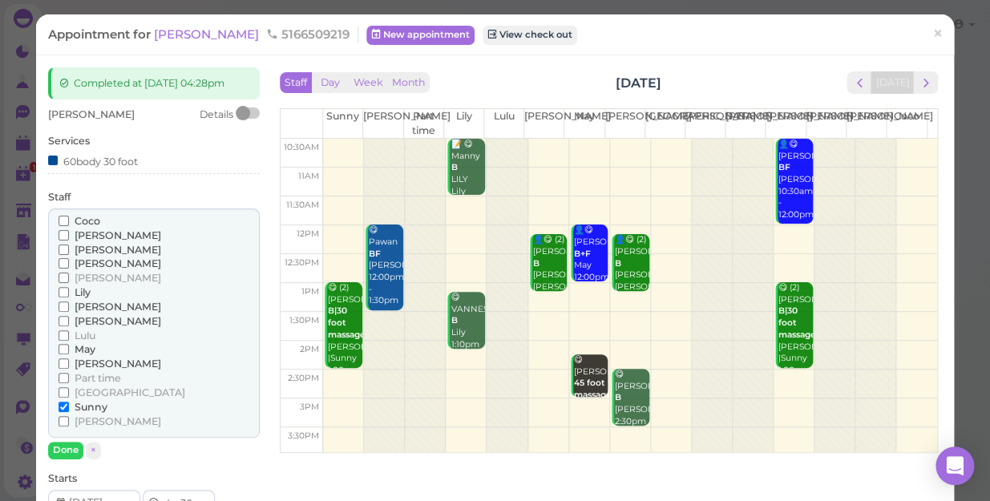
click at [84, 278] on span "[PERSON_NAME]" at bounding box center [118, 278] width 87 height 12
click at [69, 278] on input "[PERSON_NAME]" at bounding box center [64, 278] width 10 height 10
click at [94, 404] on span "Sunny" at bounding box center [91, 407] width 33 height 12
click at [69, 404] on input "Sunny" at bounding box center [64, 407] width 10 height 10
click at [59, 454] on button "Done" at bounding box center [65, 450] width 35 height 17
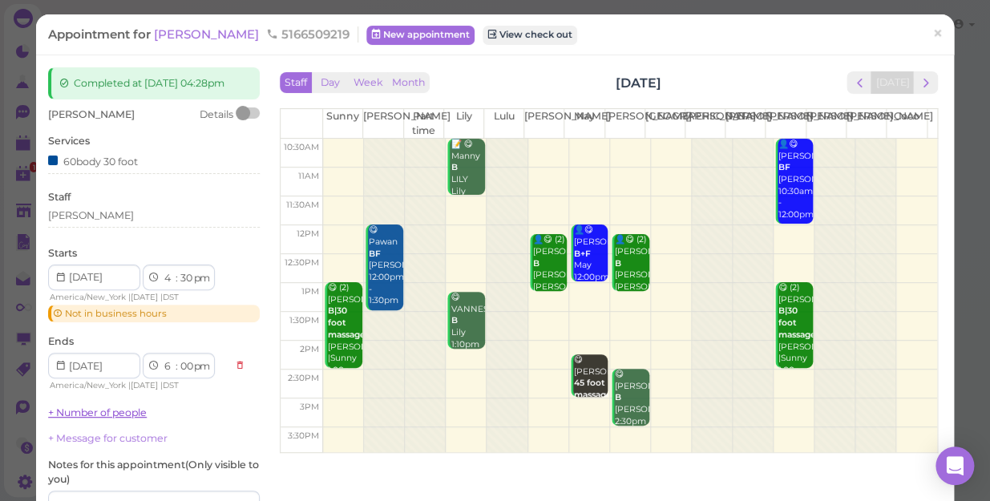
scroll to position [145, 0]
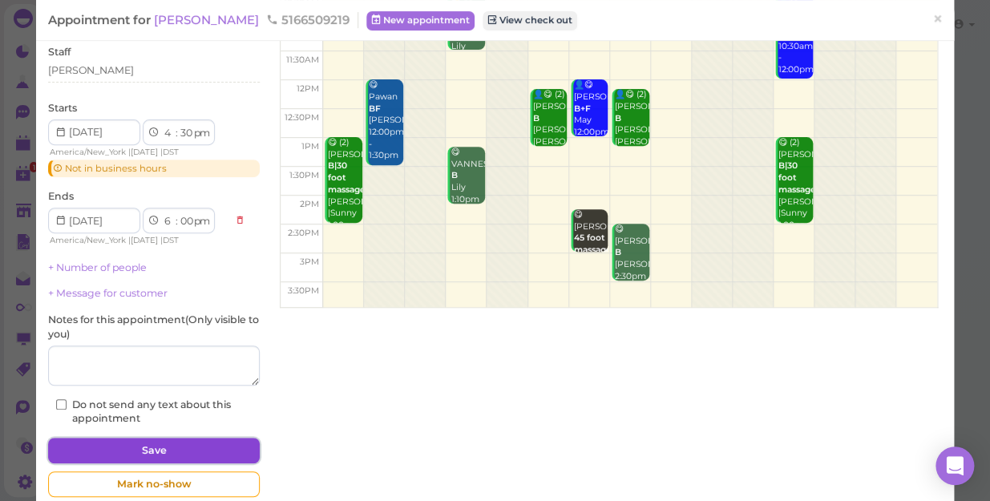
click at [172, 450] on button "Save" at bounding box center [154, 451] width 212 height 26
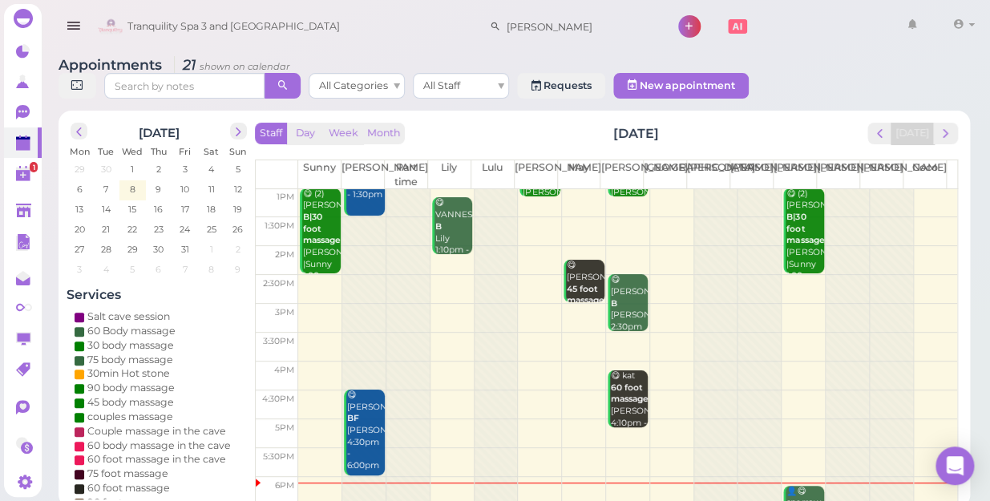
scroll to position [218, 0]
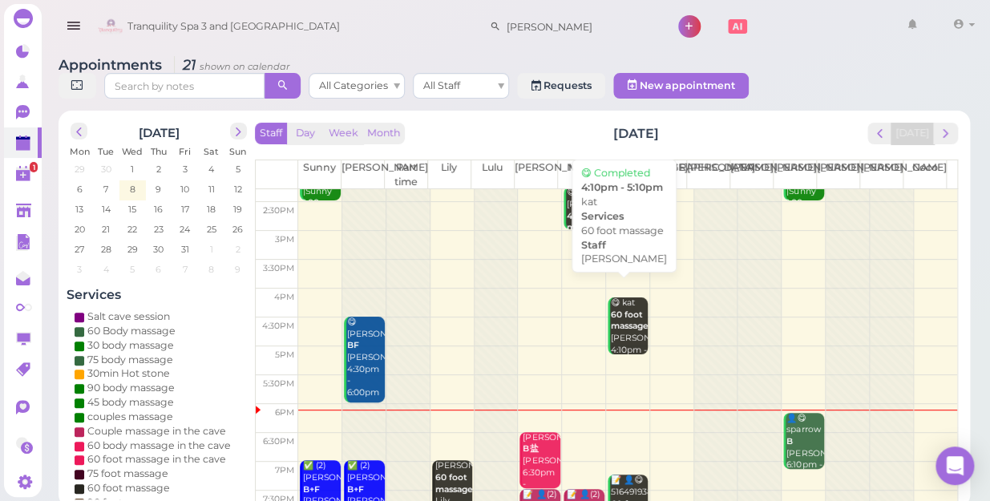
click at [620, 320] on div "😋 kat 60 foot massage [PERSON_NAME] 4:10pm - 5:10pm" at bounding box center [629, 332] width 38 height 71
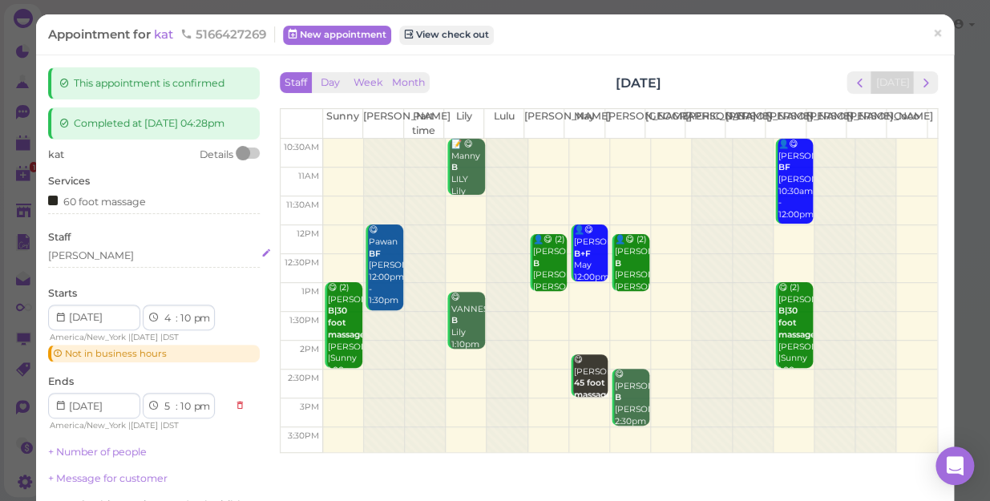
click at [93, 257] on div "[PERSON_NAME]" at bounding box center [154, 256] width 212 height 14
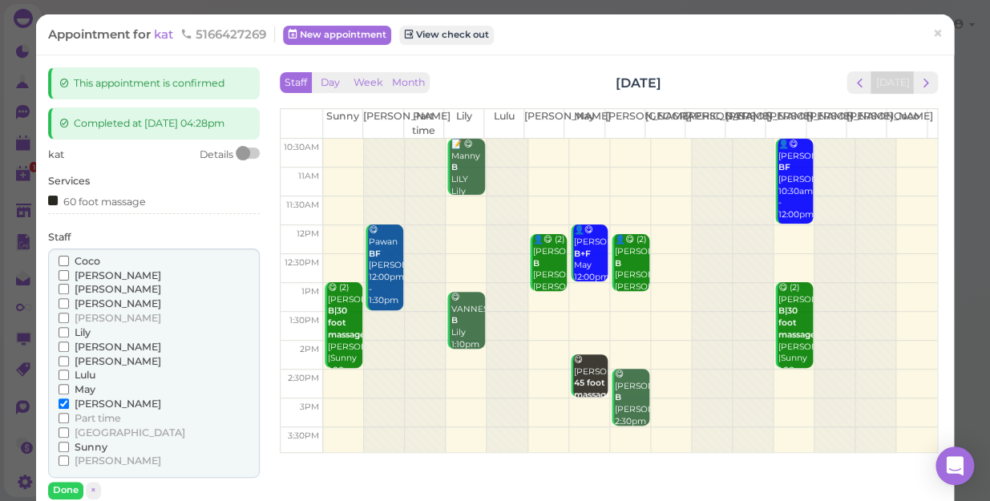
click at [94, 443] on span "Sunny" at bounding box center [91, 447] width 33 height 12
click at [69, 443] on input "Sunny" at bounding box center [64, 447] width 10 height 10
click at [87, 403] on span "[PERSON_NAME]" at bounding box center [118, 404] width 87 height 12
click at [69, 403] on input "[PERSON_NAME]" at bounding box center [64, 404] width 10 height 10
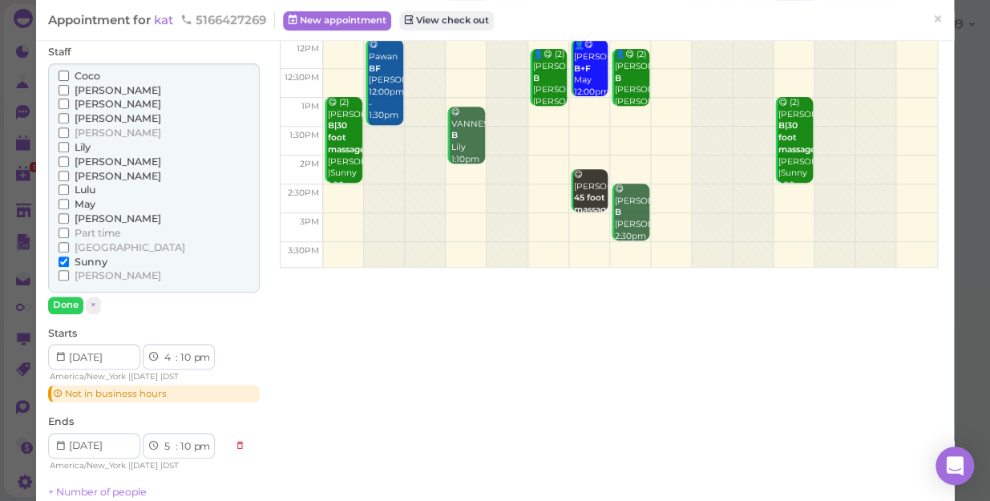
scroll to position [218, 0]
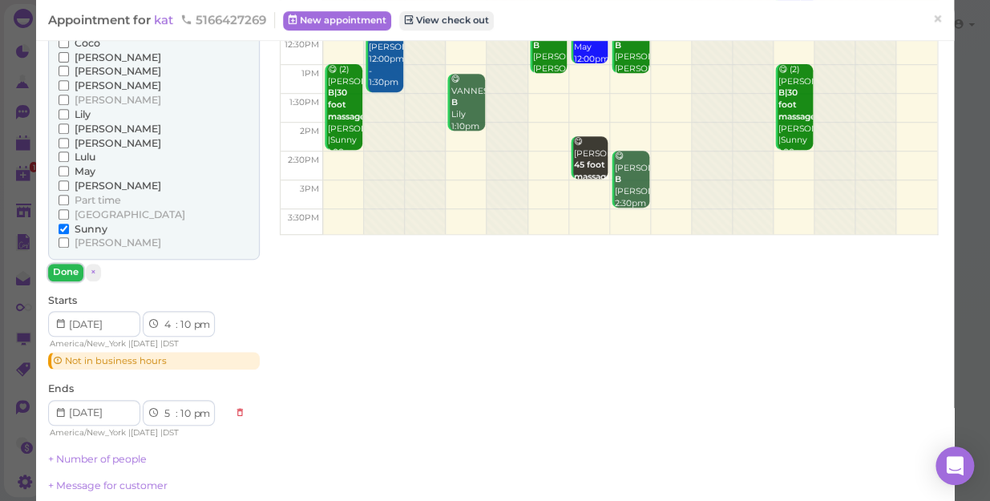
click at [64, 268] on button "Done" at bounding box center [65, 272] width 35 height 17
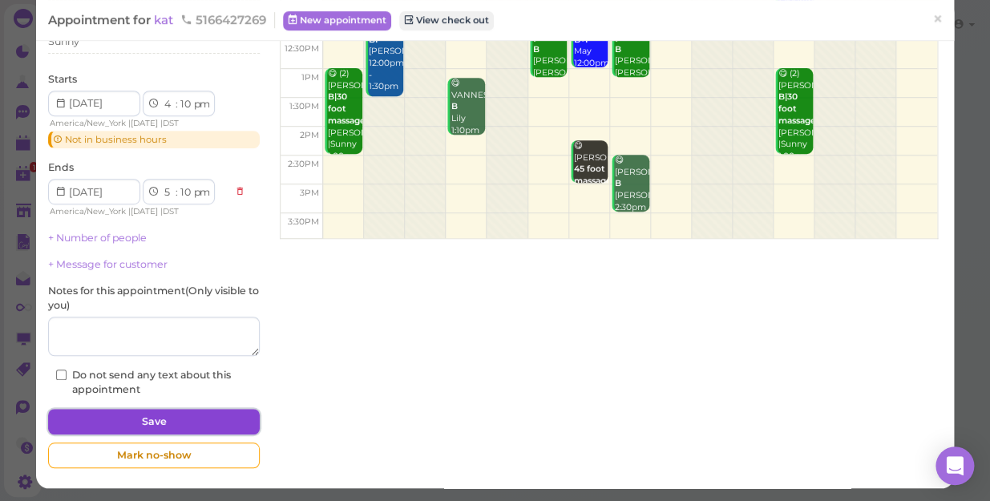
click at [191, 417] on button "Save" at bounding box center [154, 422] width 212 height 26
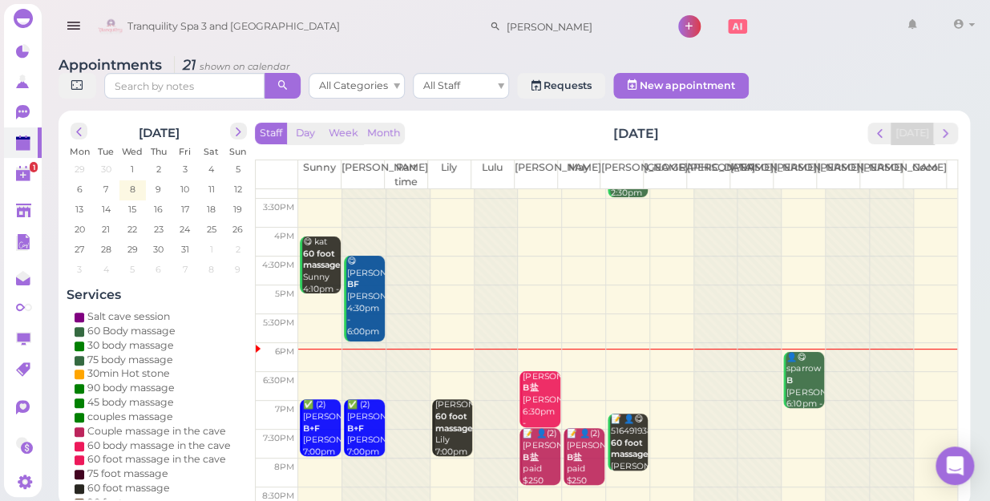
scroll to position [289, 0]
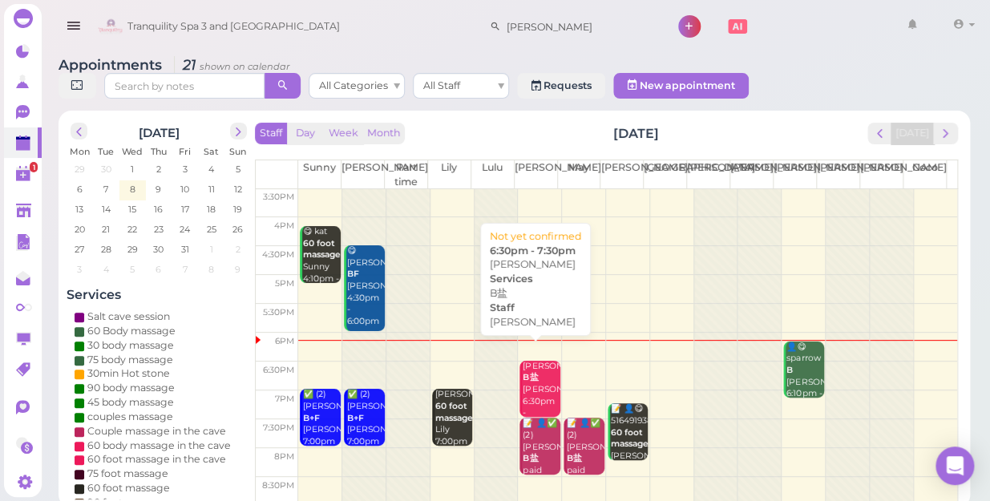
click at [539, 364] on div "[PERSON_NAME]盐 [PERSON_NAME] 6:30pm - 7:30pm" at bounding box center [541, 396] width 38 height 71
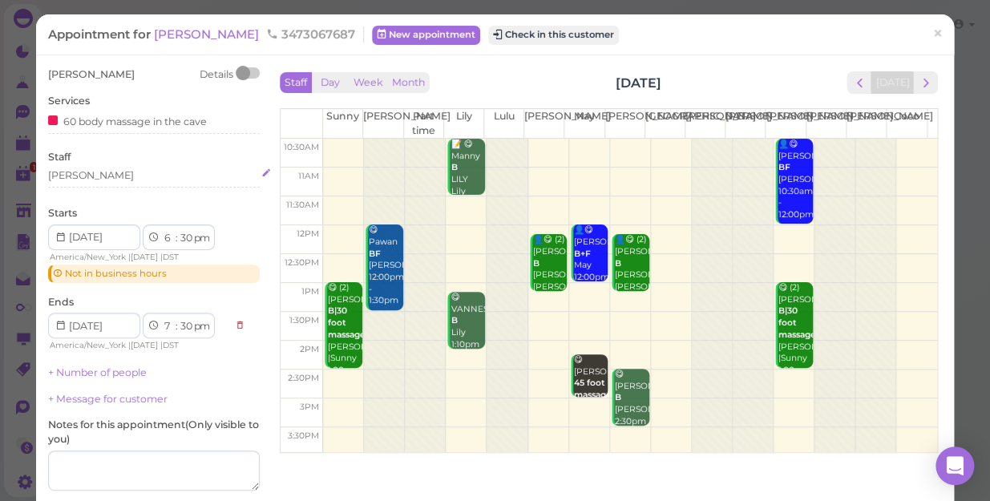
click at [109, 170] on div "[PERSON_NAME]" at bounding box center [154, 175] width 212 height 14
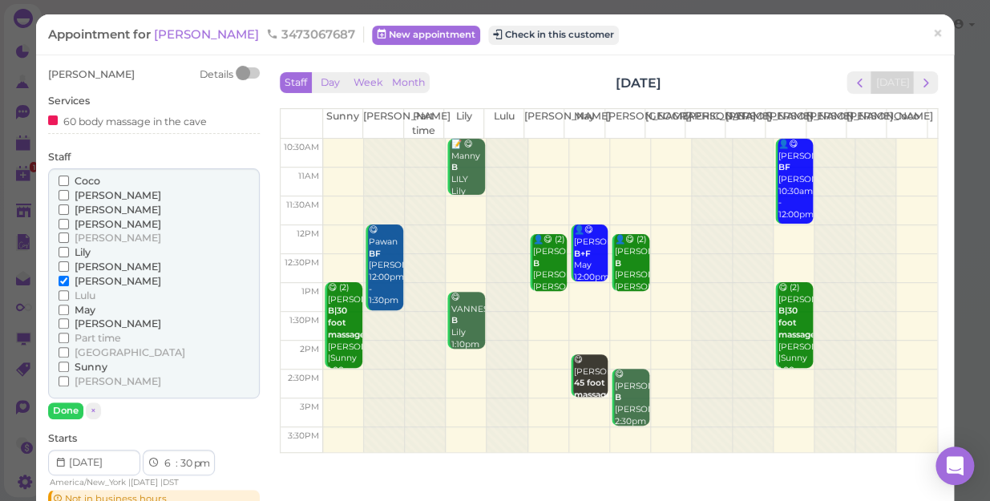
click at [80, 246] on span "Lily" at bounding box center [83, 252] width 16 height 12
click at [69, 247] on input "Lily" at bounding box center [64, 252] width 10 height 10
click at [83, 307] on span "May" at bounding box center [85, 310] width 21 height 12
click at [69, 307] on input "May" at bounding box center [64, 310] width 10 height 10
click at [81, 280] on span "[PERSON_NAME]" at bounding box center [118, 281] width 87 height 12
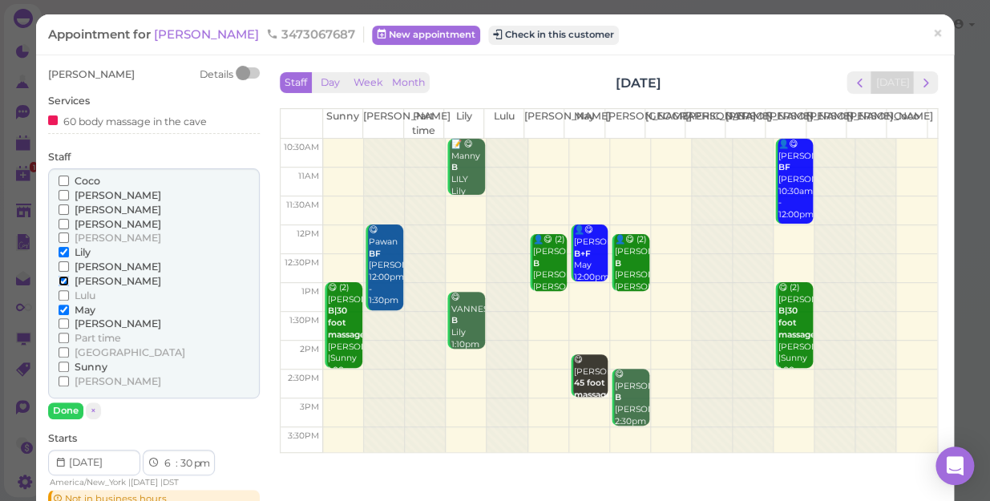
click at [69, 280] on input "[PERSON_NAME]" at bounding box center [64, 281] width 10 height 10
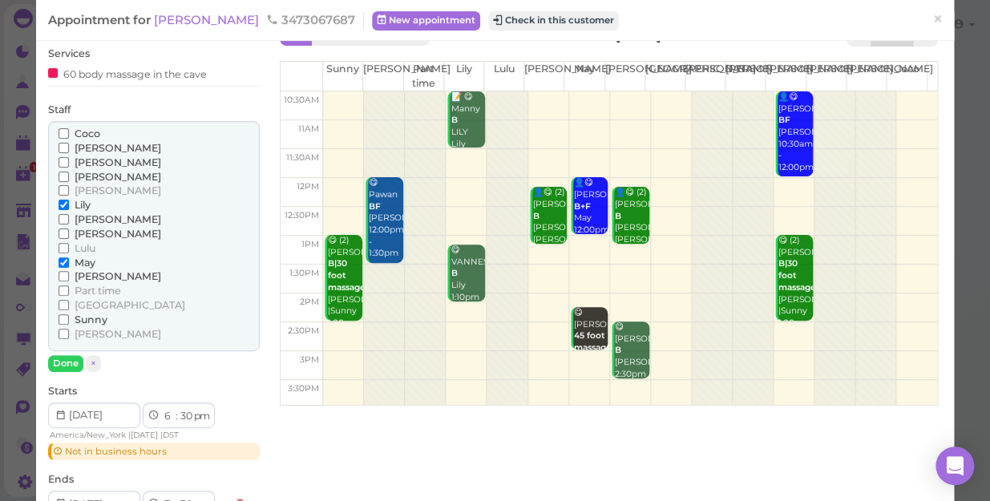
scroll to position [72, 0]
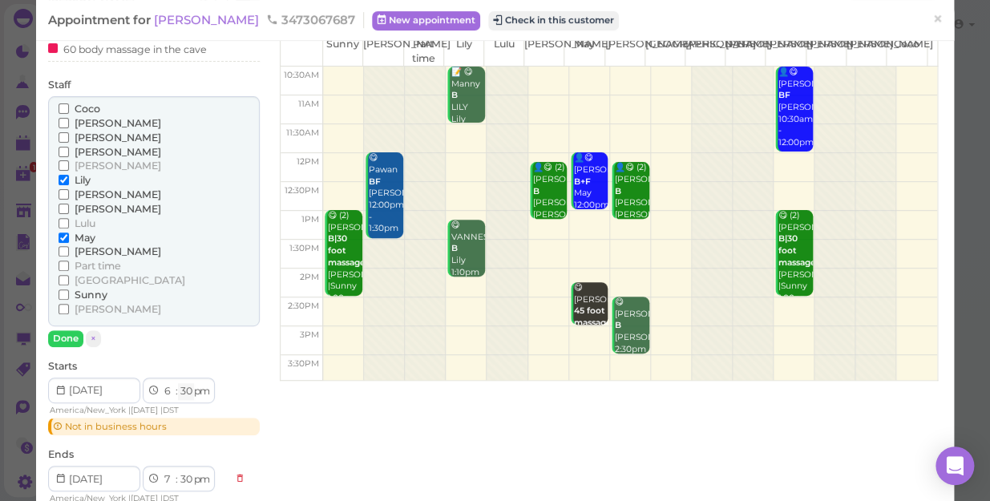
click at [186, 389] on select "00 05 10 15 20 25 30 35 40 45 50 55" at bounding box center [186, 391] width 16 height 17
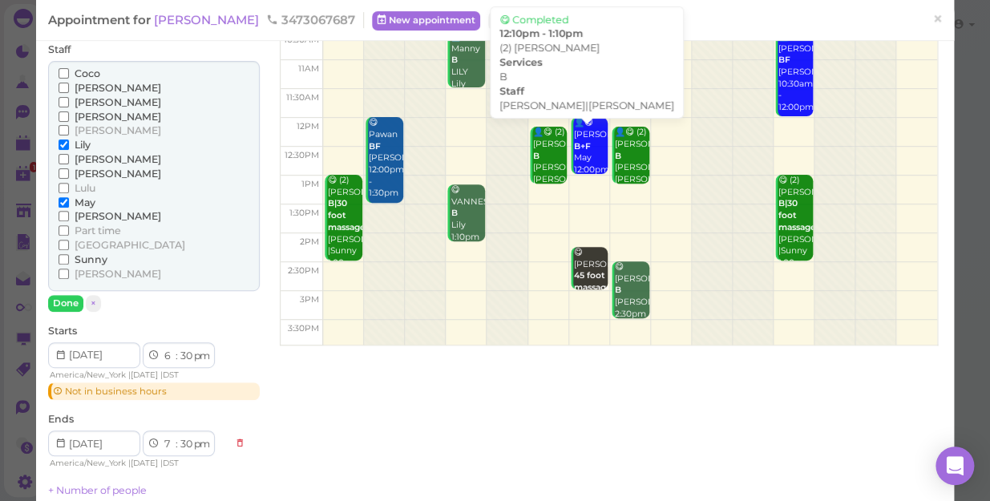
scroll to position [218, 0]
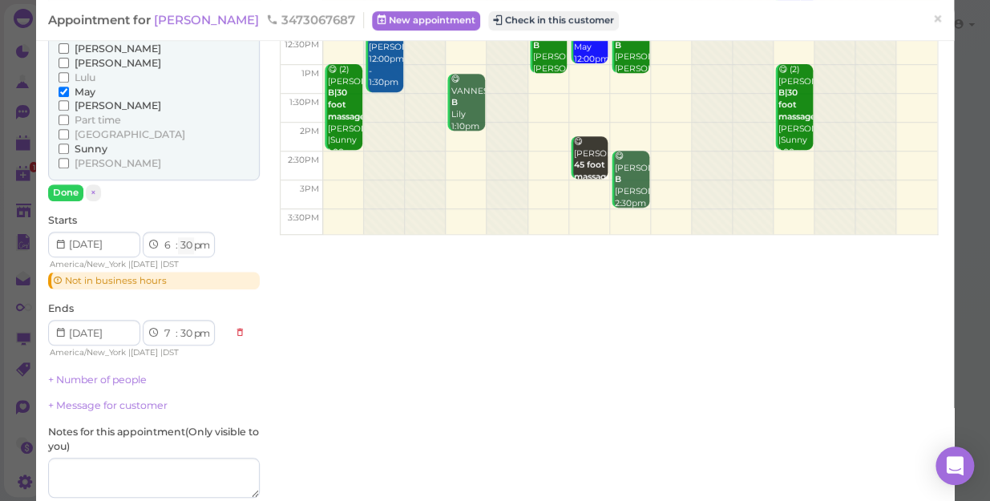
click at [186, 239] on select "00 05 10 15 20 25 30 35 40 45 50 55" at bounding box center [186, 245] width 16 height 17
select select "15"
click at [178, 237] on select "00 05 10 15 20 25 30 35 40 45 50 55" at bounding box center [186, 245] width 16 height 17
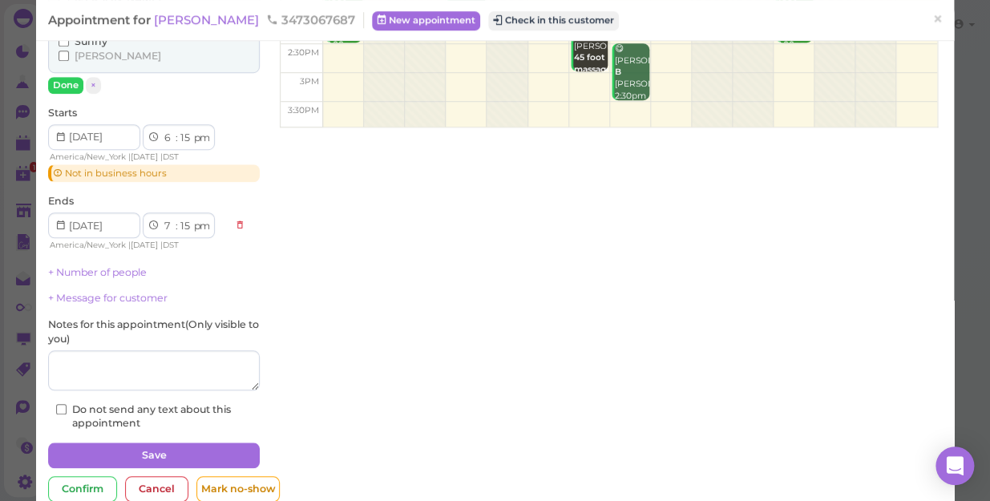
scroll to position [360, 0]
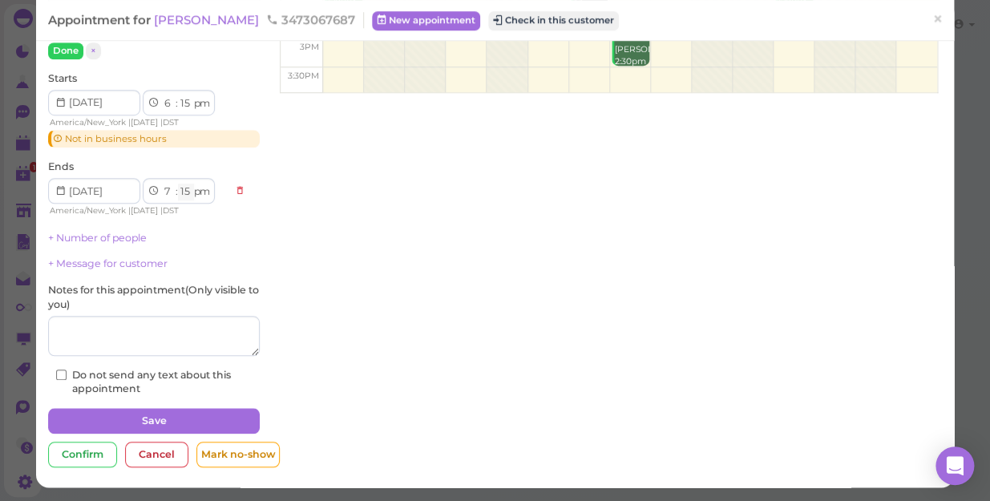
click at [183, 192] on select "00 05 10 15 20 25 30 35 40 45 50 55" at bounding box center [186, 192] width 16 height 17
select select "45"
click at [178, 184] on select "00 05 10 15 20 25 30 35 40 45 50 55" at bounding box center [186, 192] width 16 height 17
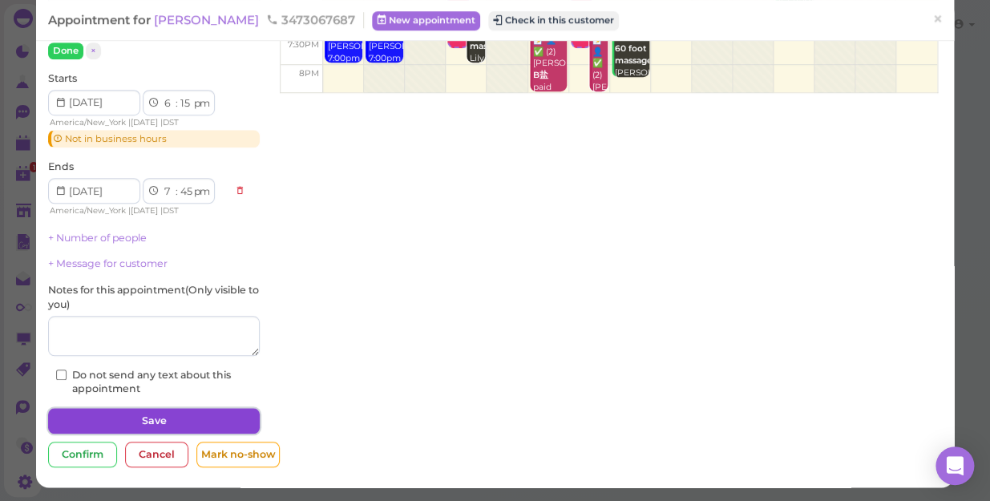
click at [179, 420] on button "Save" at bounding box center [154, 421] width 212 height 26
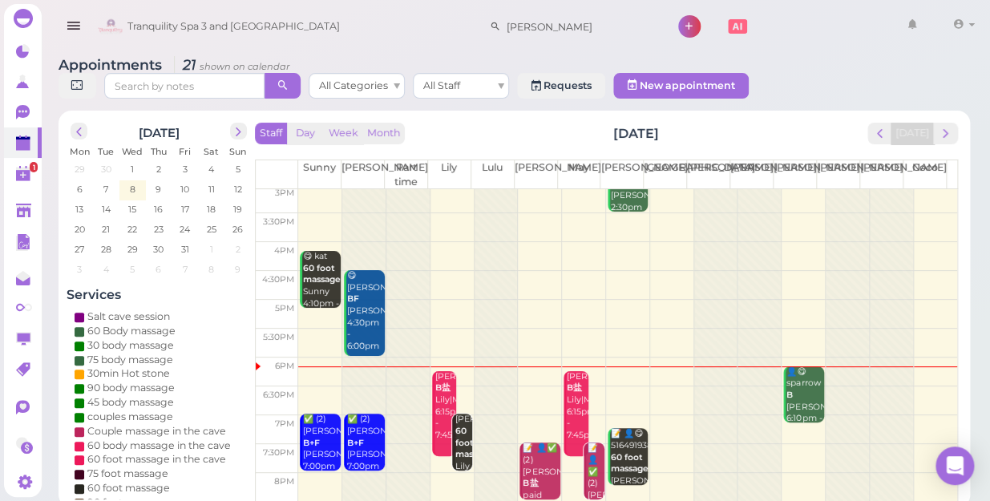
scroll to position [289, 0]
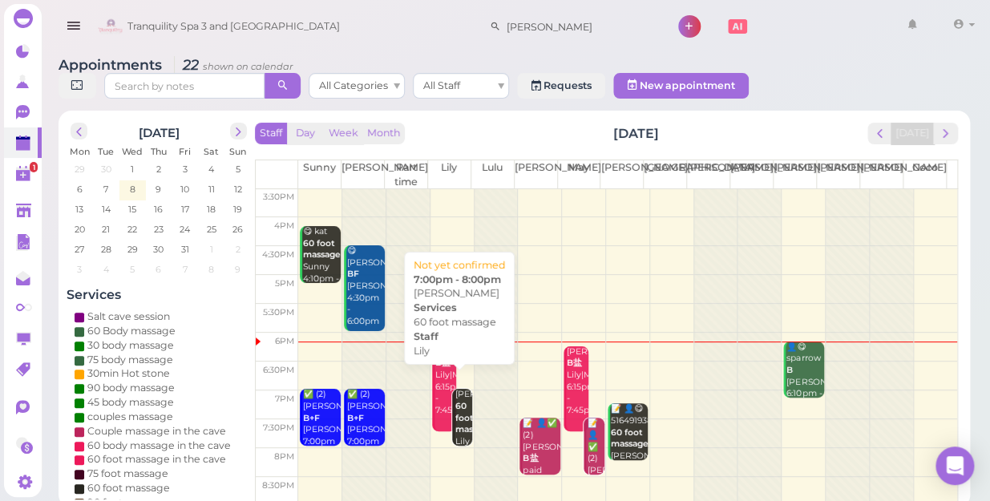
click at [461, 402] on b "60 foot massage" at bounding box center [474, 418] width 38 height 34
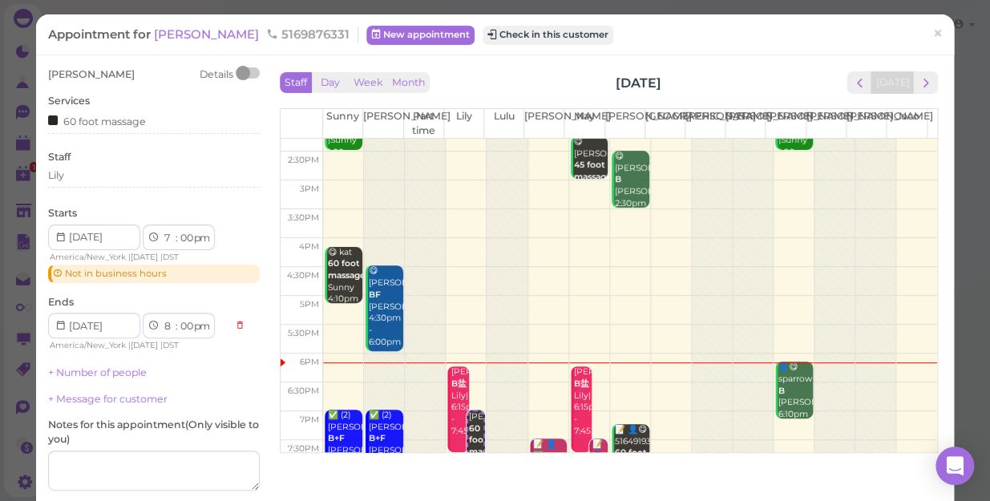
scroll to position [289, 0]
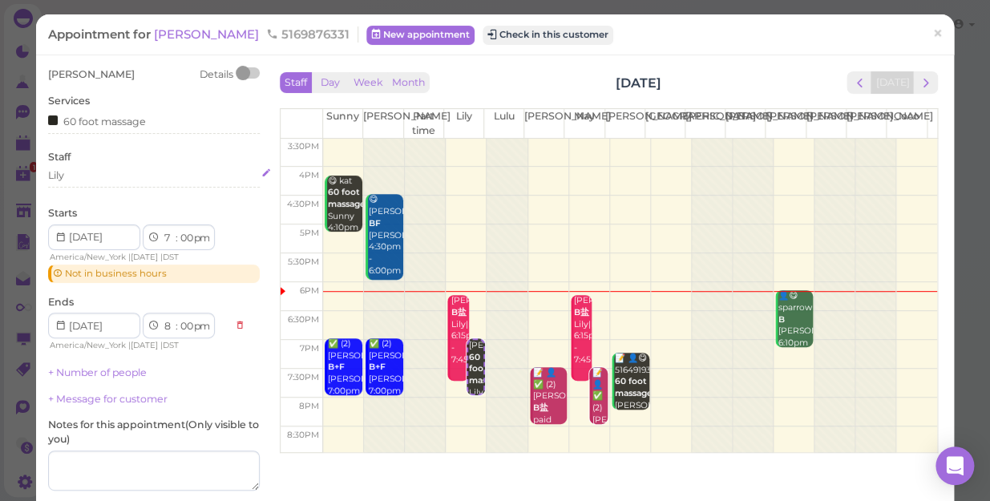
click at [87, 169] on div "Lily" at bounding box center [154, 175] width 212 height 14
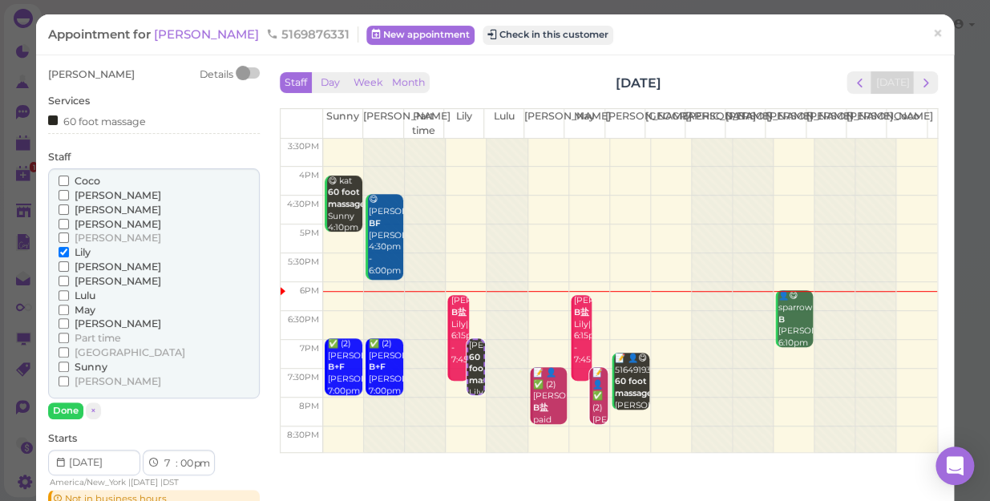
click at [87, 169] on div "[PERSON_NAME] [PERSON_NAME] [PERSON_NAME] [PERSON_NAME] [PERSON_NAME]" at bounding box center [154, 283] width 212 height 230
click at [81, 277] on span "[PERSON_NAME]" at bounding box center [118, 281] width 87 height 12
click at [69, 277] on input "[PERSON_NAME]" at bounding box center [64, 281] width 10 height 10
click at [85, 249] on span "Lily" at bounding box center [83, 252] width 16 height 12
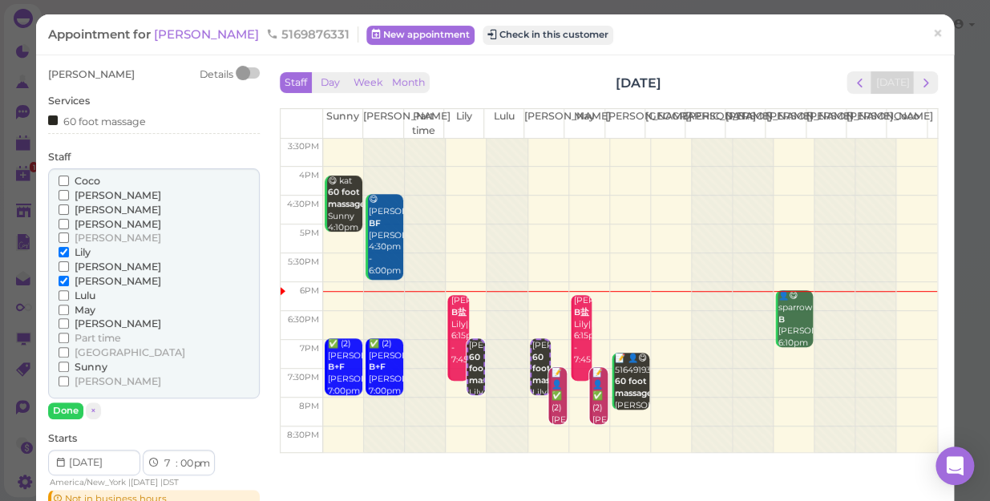
click at [69, 249] on input "Lily" at bounding box center [64, 252] width 10 height 10
click at [77, 413] on button "Done" at bounding box center [65, 411] width 35 height 17
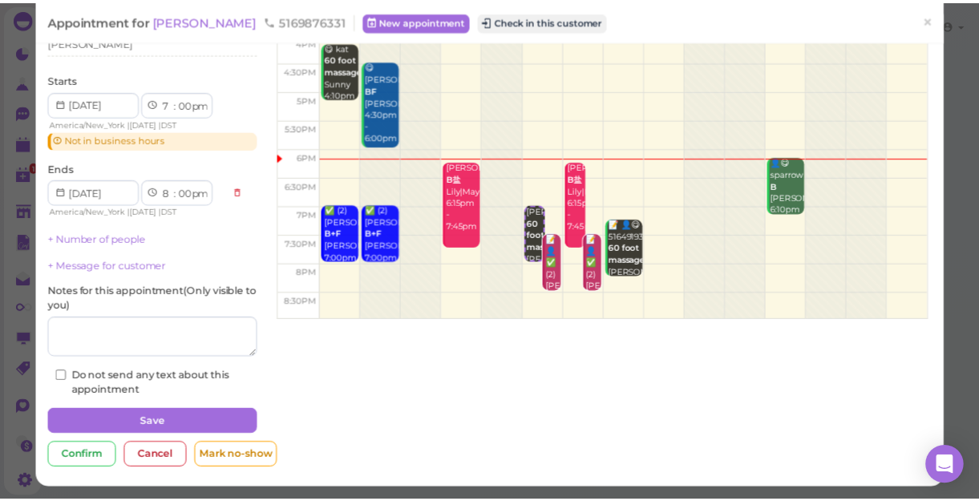
scroll to position [135, 0]
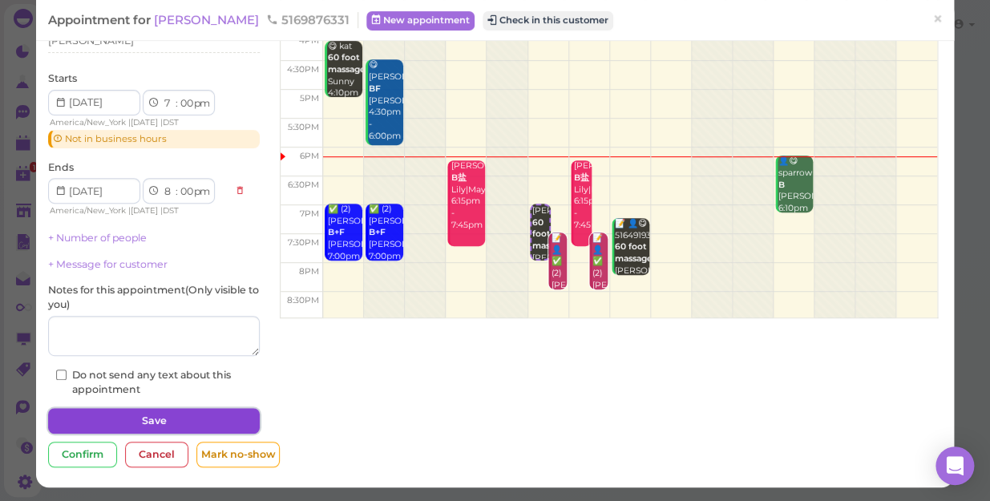
click at [154, 418] on button "Save" at bounding box center [154, 421] width 212 height 26
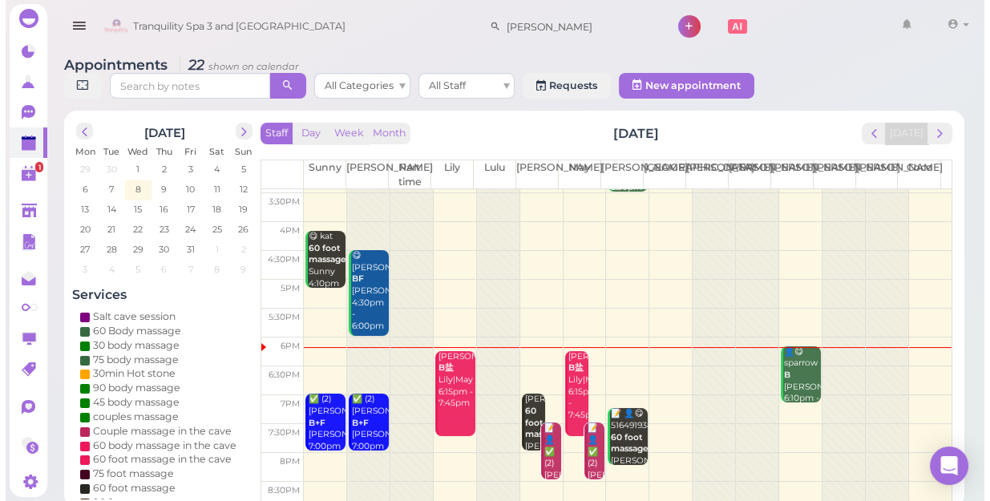
scroll to position [289, 0]
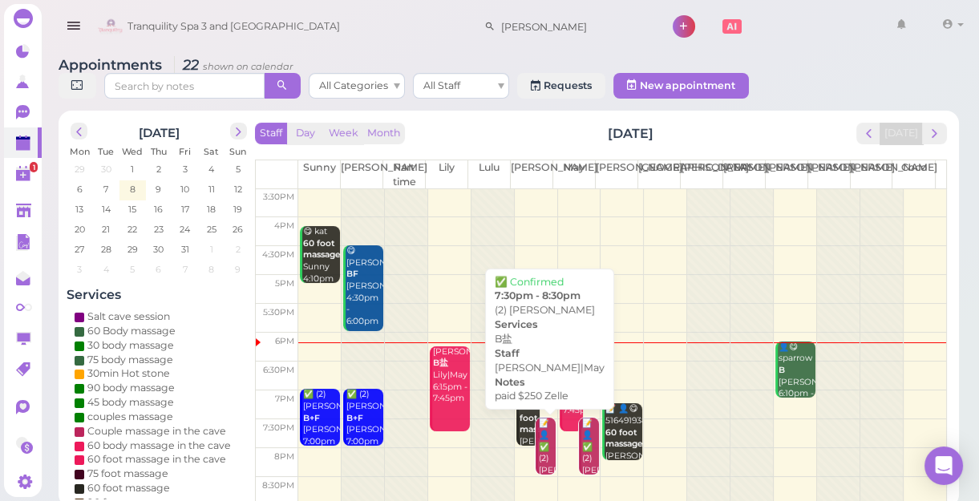
click at [540, 449] on div "📝 👤✅ (2) [PERSON_NAME] B盐 paid $250 [PERSON_NAME]|May 7:30pm - 8:30pm" at bounding box center [547, 494] width 18 height 153
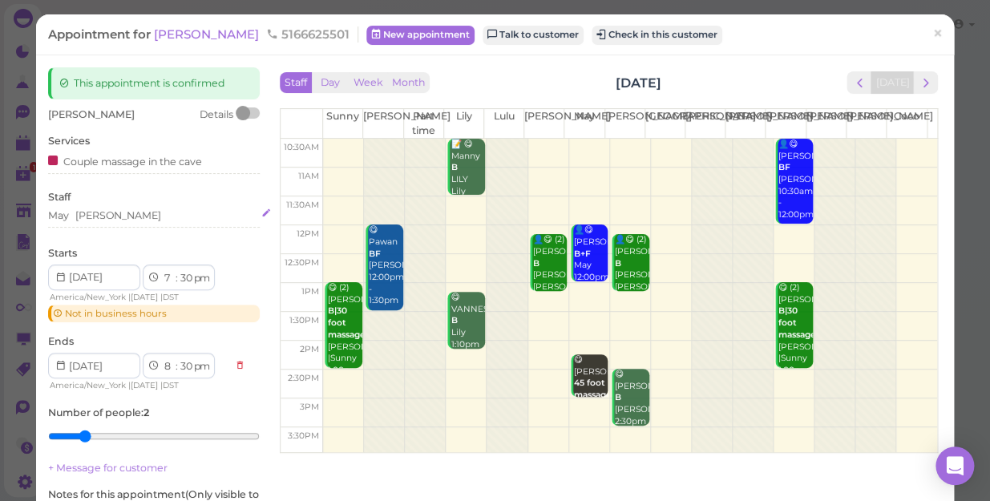
click at [143, 210] on div "May [PERSON_NAME]" at bounding box center [154, 215] width 212 height 14
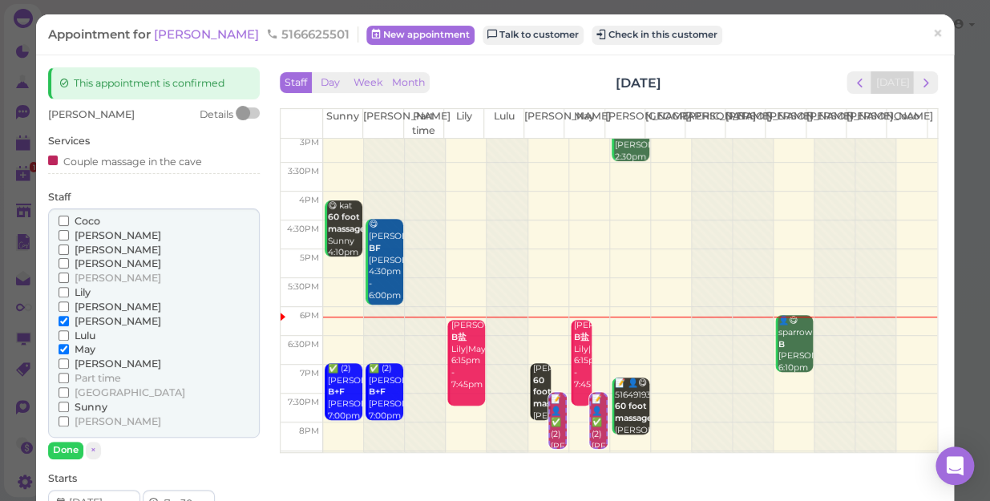
scroll to position [289, 0]
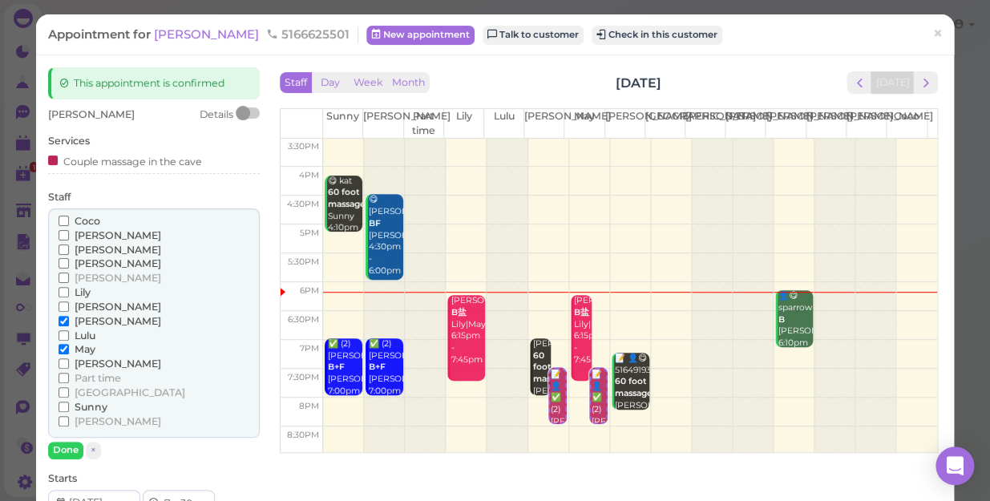
click at [79, 235] on span "[PERSON_NAME]" at bounding box center [118, 235] width 87 height 12
click at [69, 235] on input "[PERSON_NAME]" at bounding box center [64, 235] width 10 height 10
click at [87, 350] on span "May" at bounding box center [85, 349] width 21 height 12
click at [69, 350] on input "May" at bounding box center [64, 349] width 10 height 10
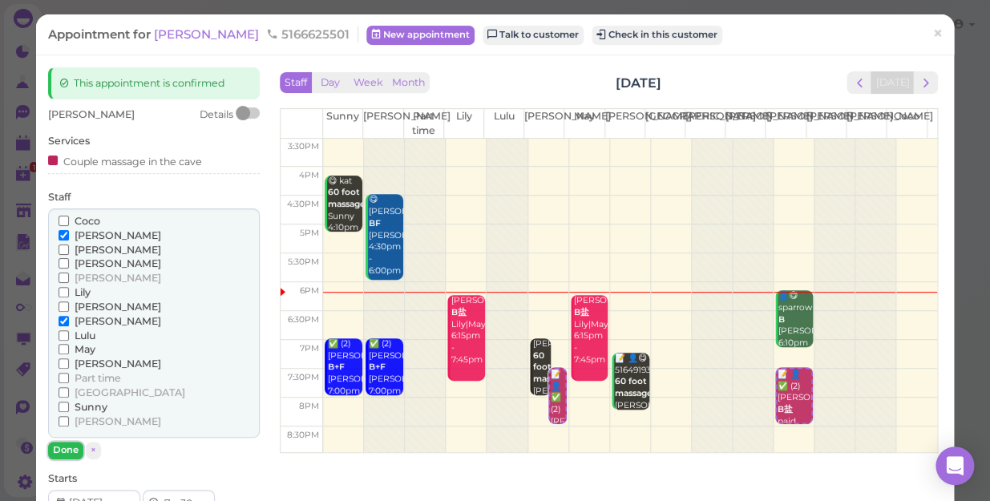
click at [71, 450] on button "Done" at bounding box center [65, 450] width 35 height 17
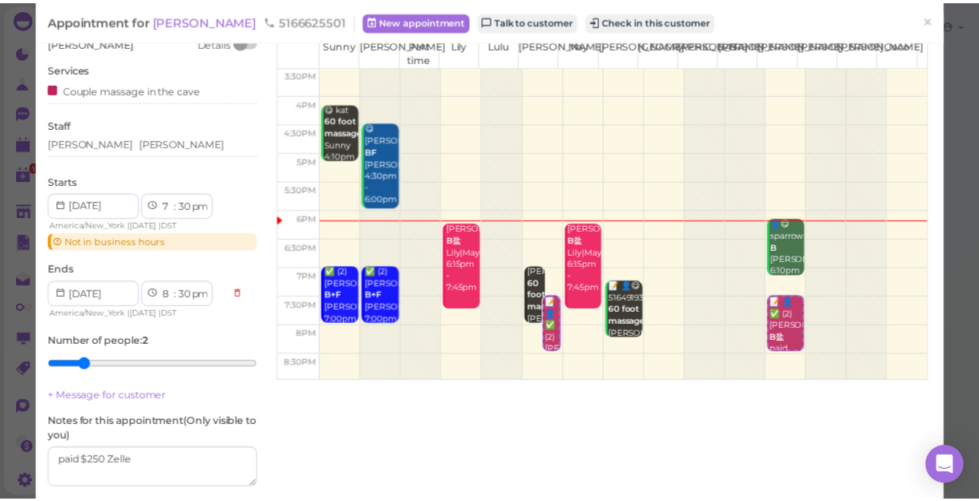
scroll to position [204, 0]
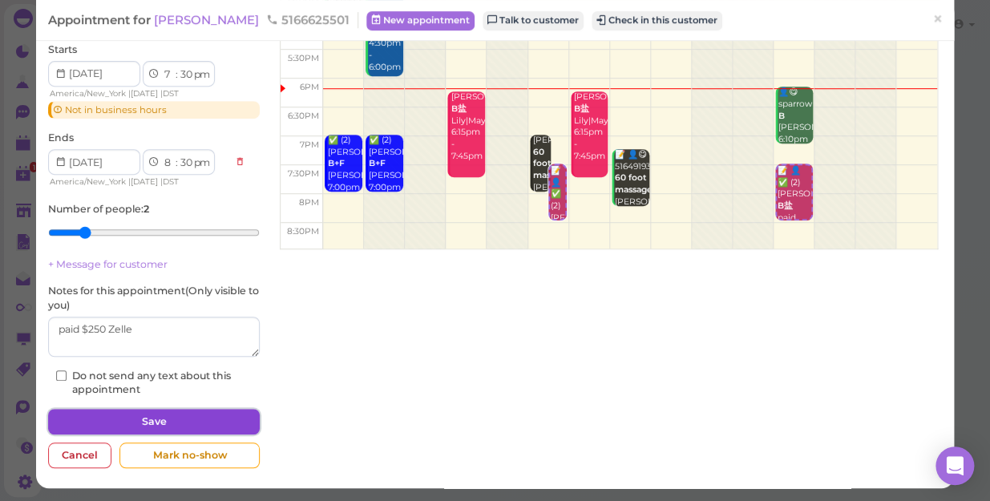
click at [128, 417] on button "Save" at bounding box center [154, 422] width 212 height 26
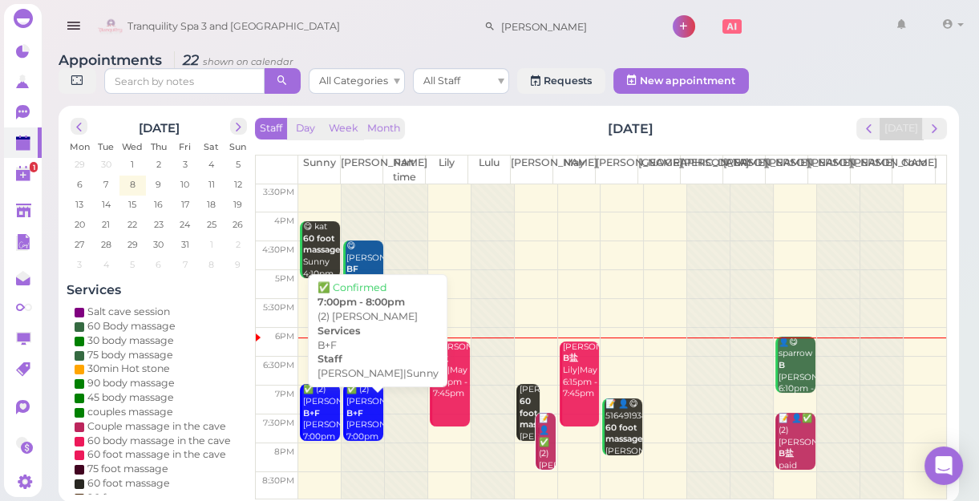
scroll to position [6, 0]
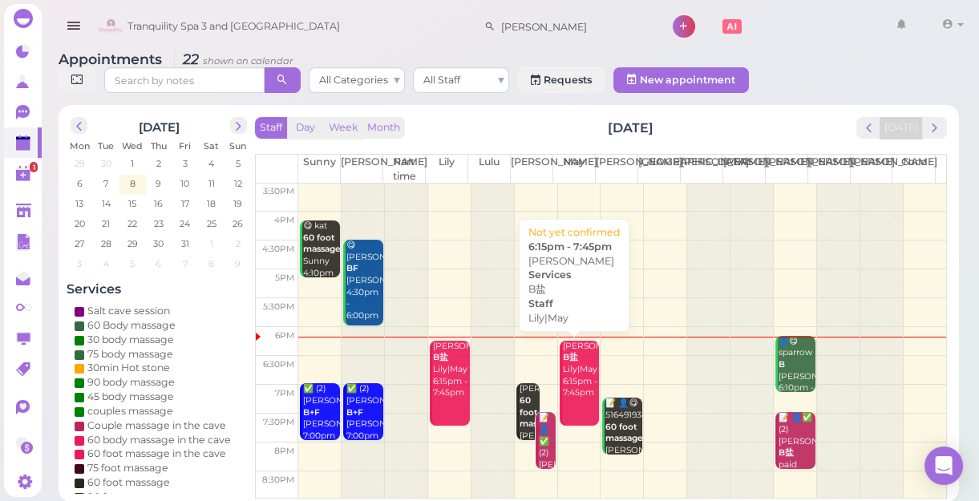
click at [576, 369] on div "[PERSON_NAME]|May 6:15pm - 7:45pm" at bounding box center [581, 370] width 38 height 59
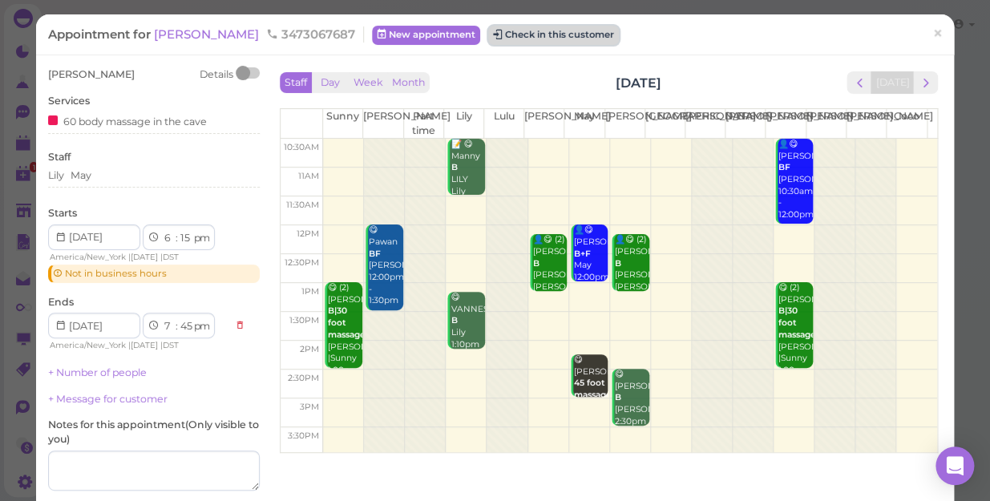
click at [488, 40] on button "Check in this customer" at bounding box center [553, 35] width 131 height 19
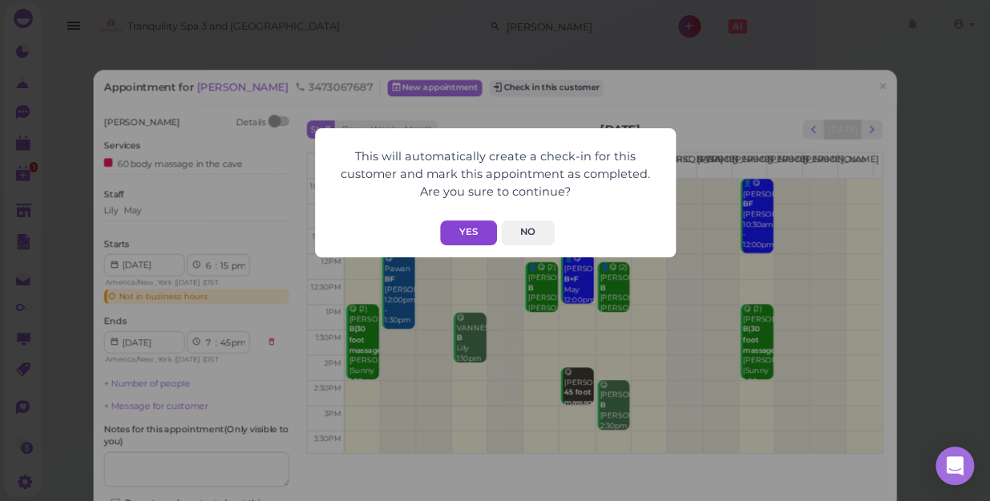
click at [481, 231] on button "Yes" at bounding box center [468, 233] width 57 height 25
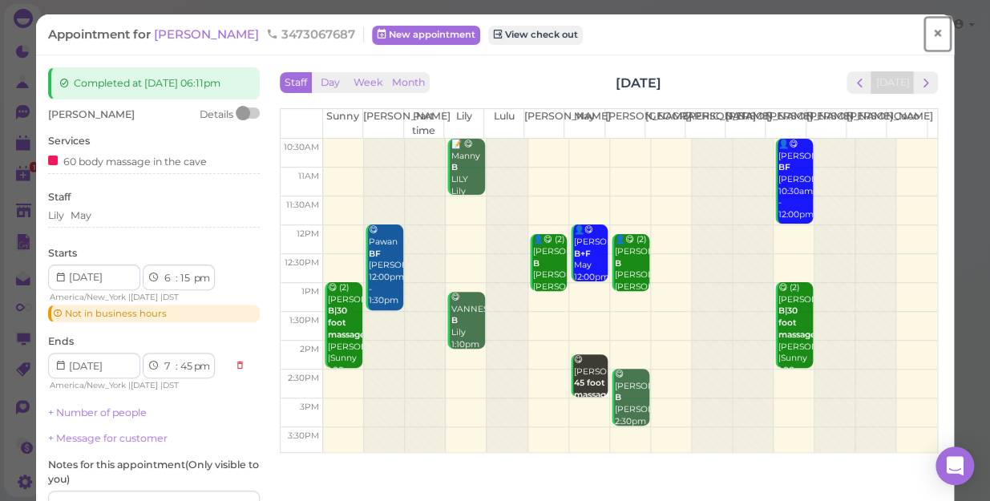
click at [933, 28] on span "×" at bounding box center [938, 33] width 10 height 22
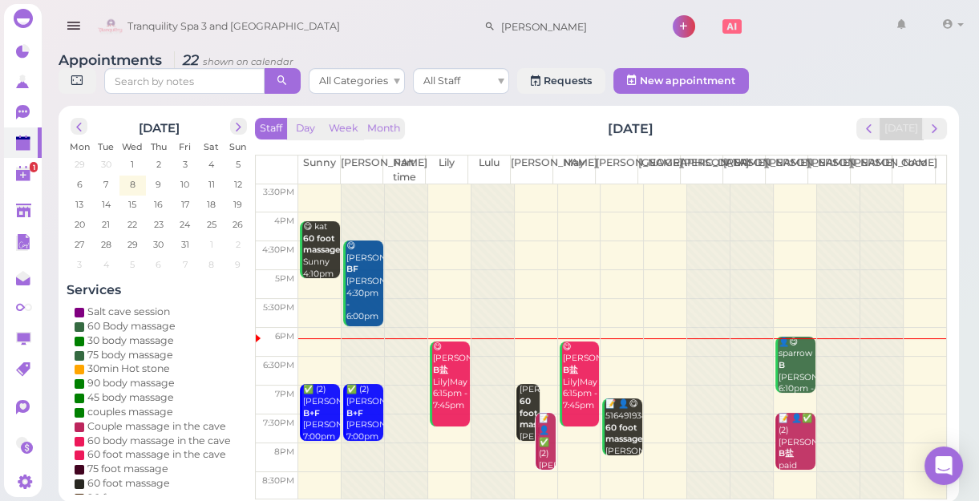
scroll to position [6, 0]
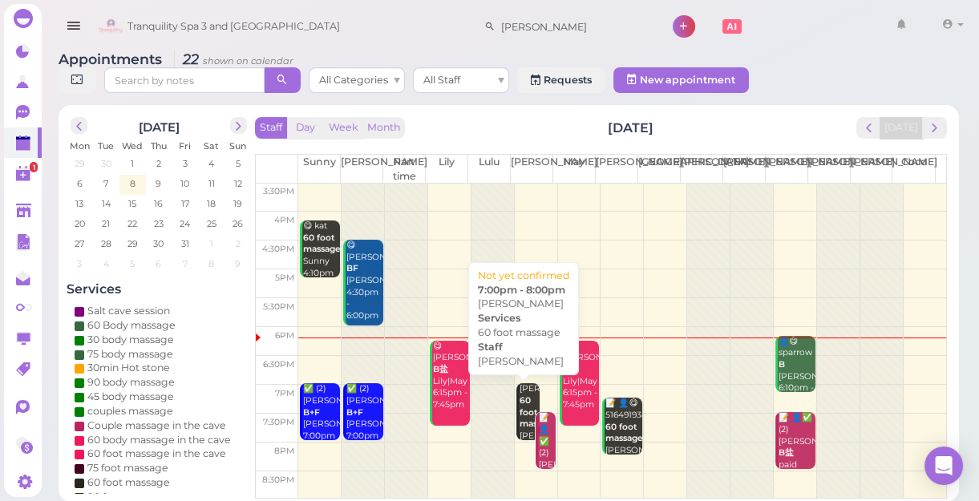
click at [526, 405] on div "[PERSON_NAME] 60 foot massage [PERSON_NAME] 7:00pm - 8:00pm" at bounding box center [530, 430] width 22 height 95
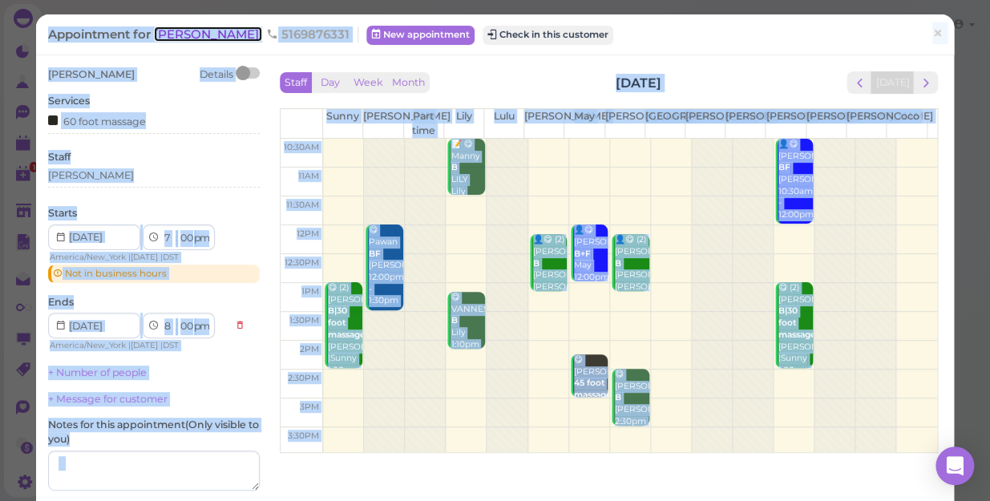
click at [172, 40] on span "[PERSON_NAME]" at bounding box center [208, 33] width 108 height 15
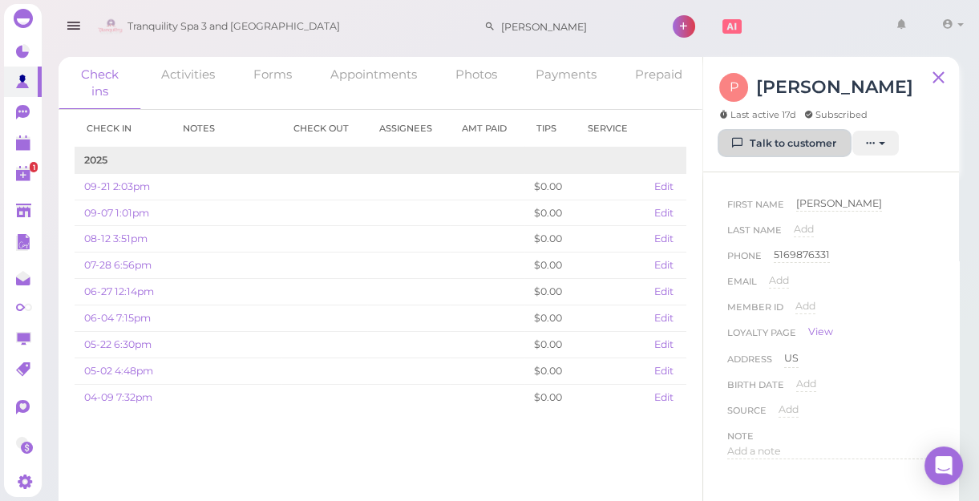
click at [785, 140] on link "Talk to customer" at bounding box center [784, 144] width 131 height 26
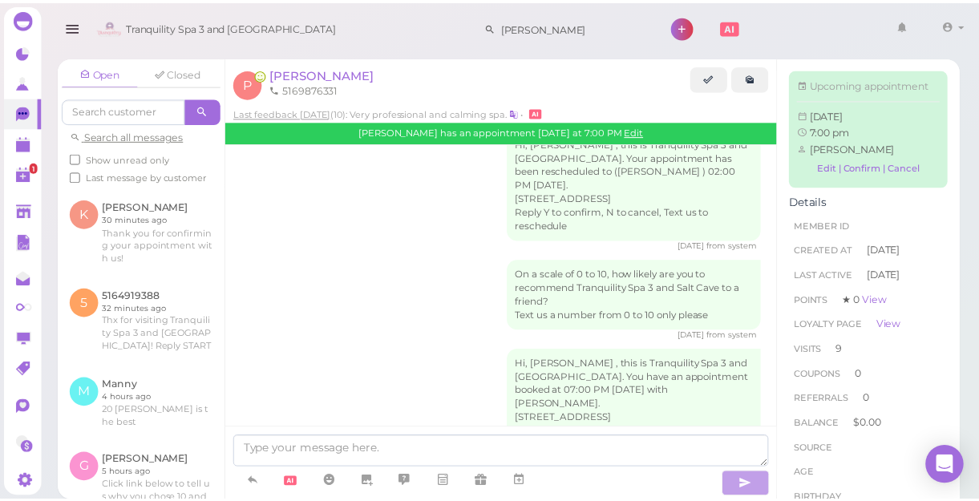
scroll to position [2405, 0]
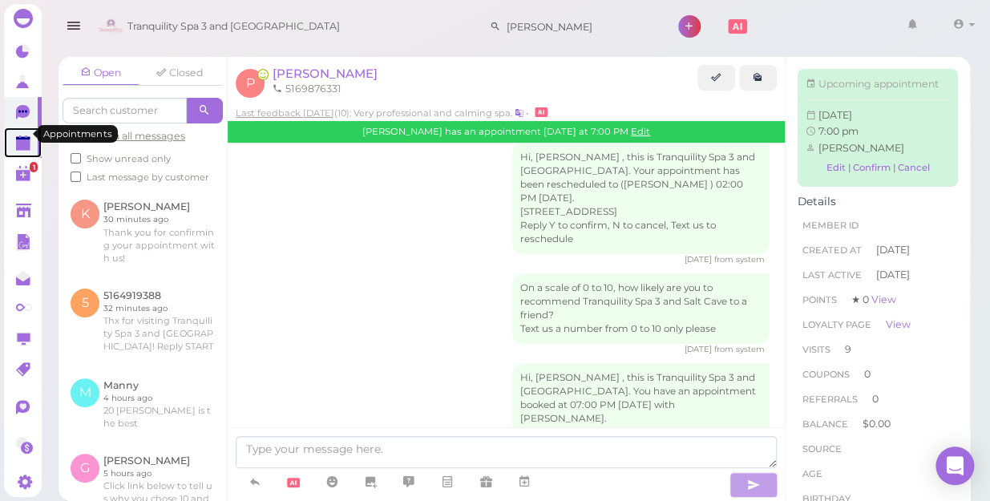
click at [21, 140] on polygon at bounding box center [23, 145] width 14 height 11
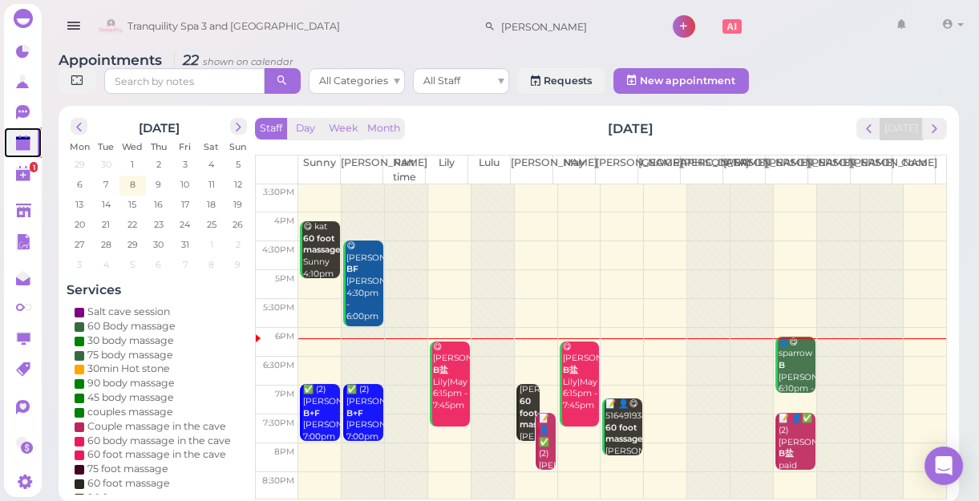
scroll to position [6, 0]
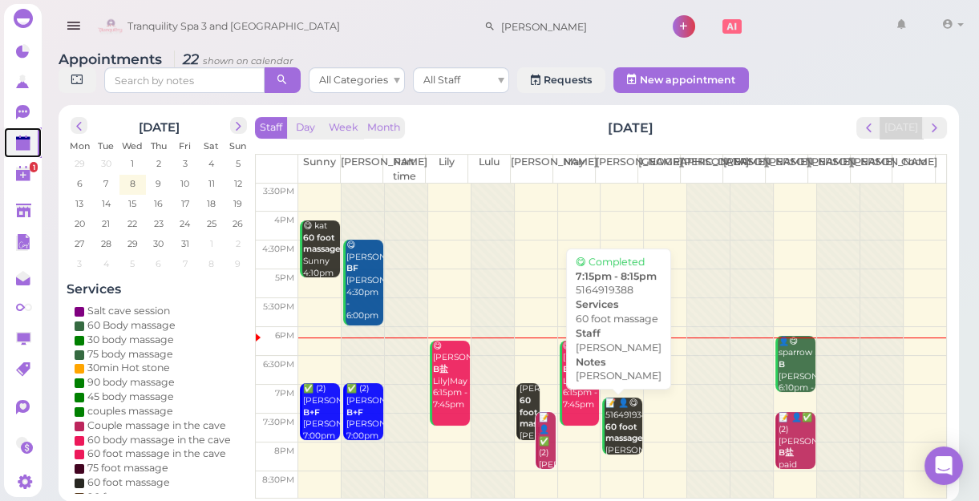
click at [608, 423] on div "📝 👤😋 5164919388 60 foot massage [PERSON_NAME] [PERSON_NAME] 7:15pm - 8:15pm" at bounding box center [624, 445] width 38 height 95
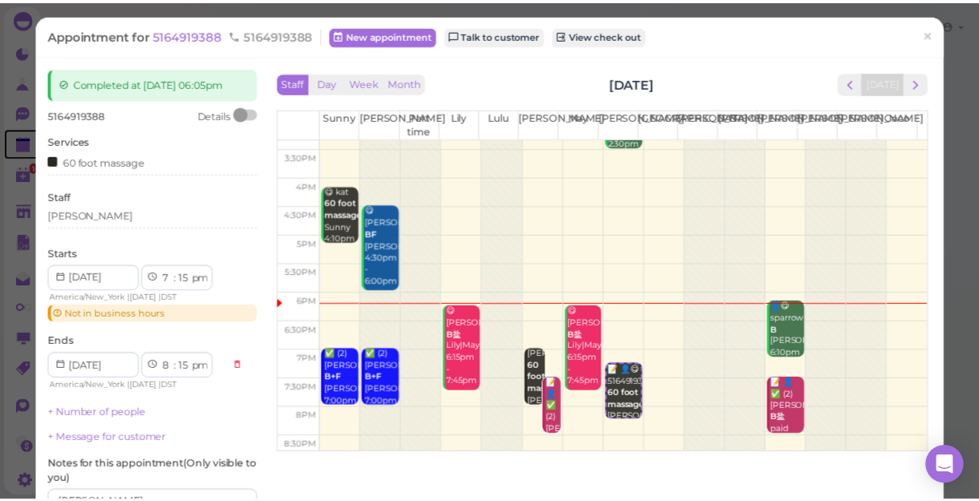
scroll to position [289, 0]
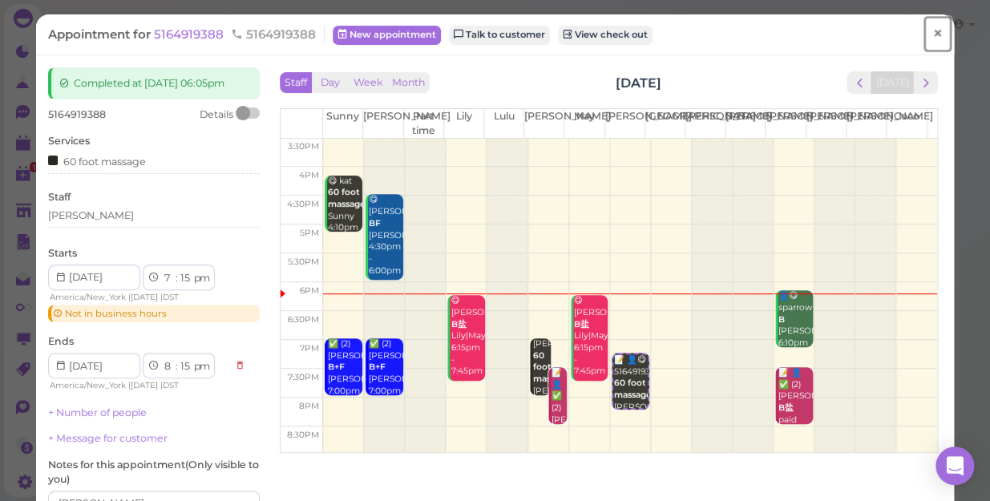
click at [933, 30] on span "×" at bounding box center [938, 33] width 10 height 22
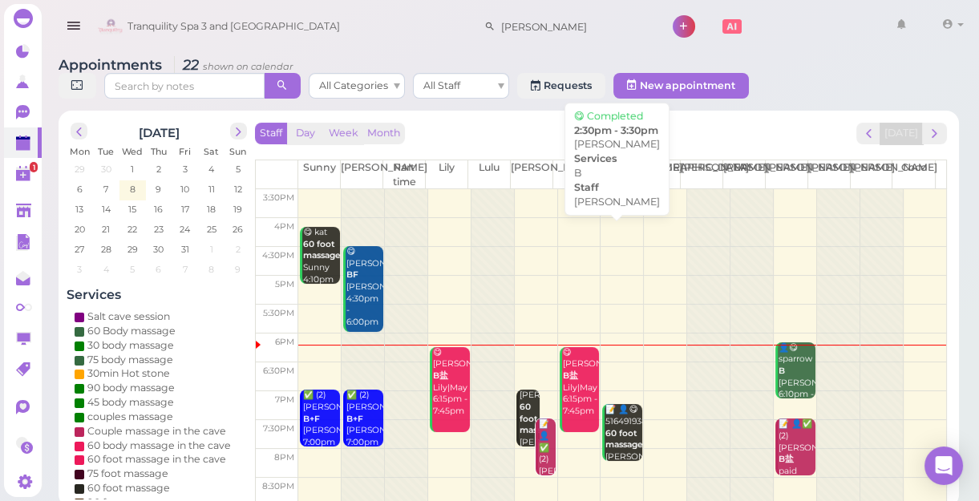
scroll to position [289, 0]
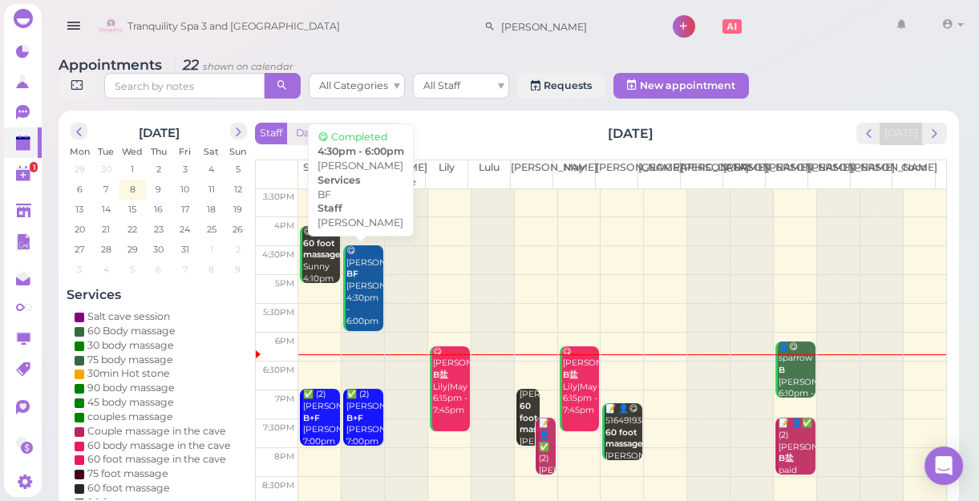
click at [354, 277] on div "😋 [PERSON_NAME] [PERSON_NAME] 4:30pm - 6:00pm" at bounding box center [365, 286] width 38 height 83
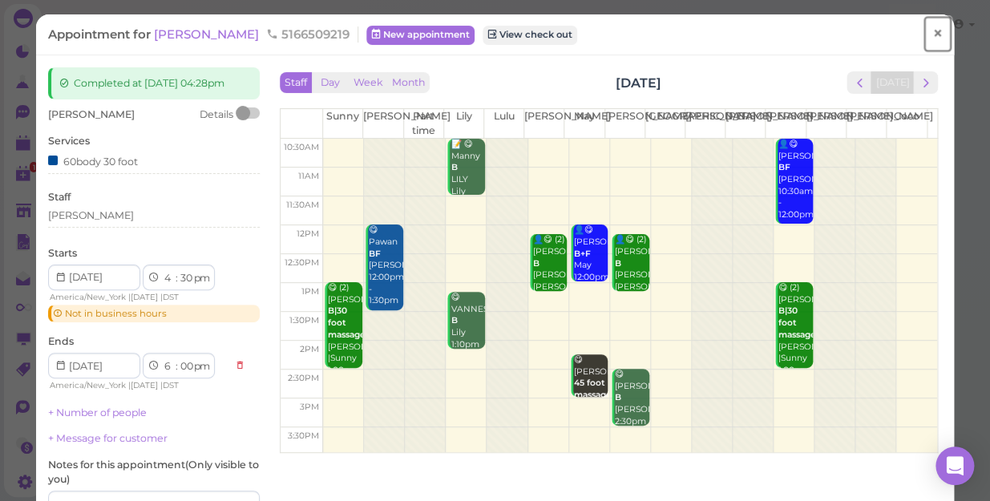
click at [933, 32] on span "×" at bounding box center [938, 33] width 10 height 22
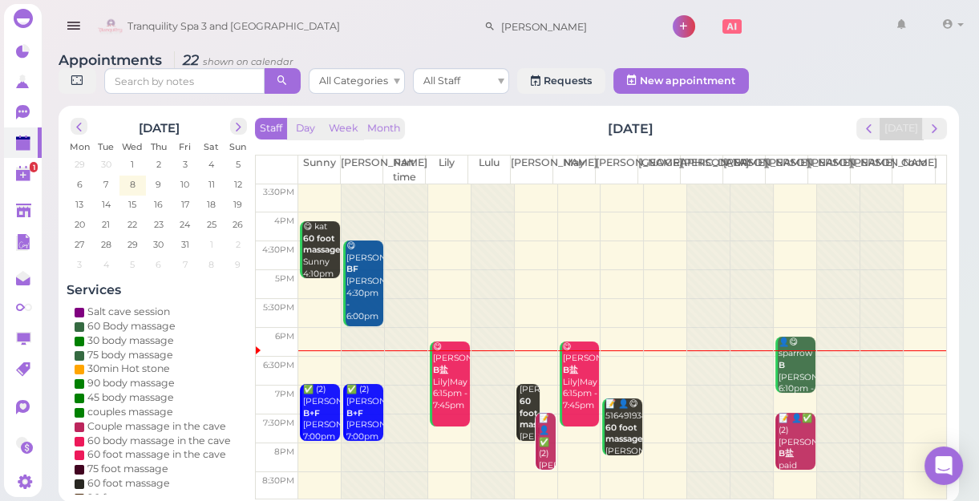
scroll to position [6, 0]
click at [445, 430] on td at bounding box center [622, 428] width 648 height 29
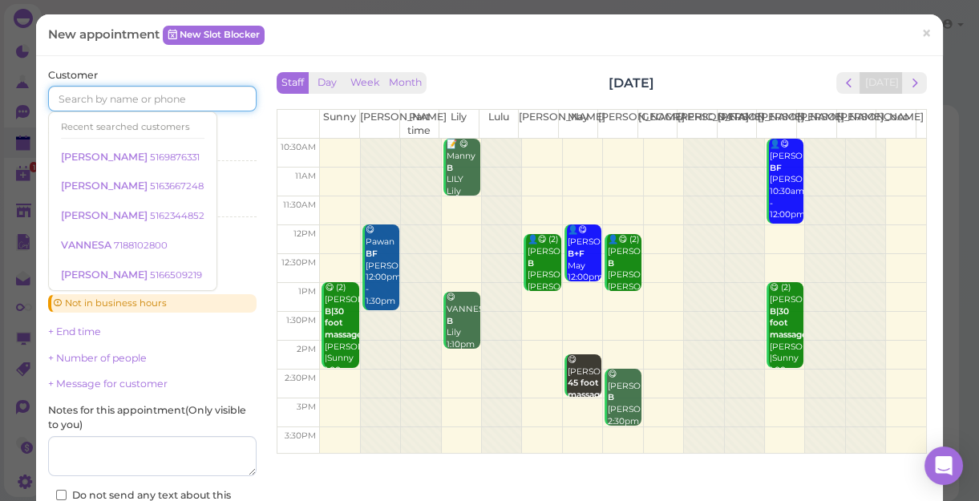
click at [185, 100] on input at bounding box center [152, 99] width 208 height 26
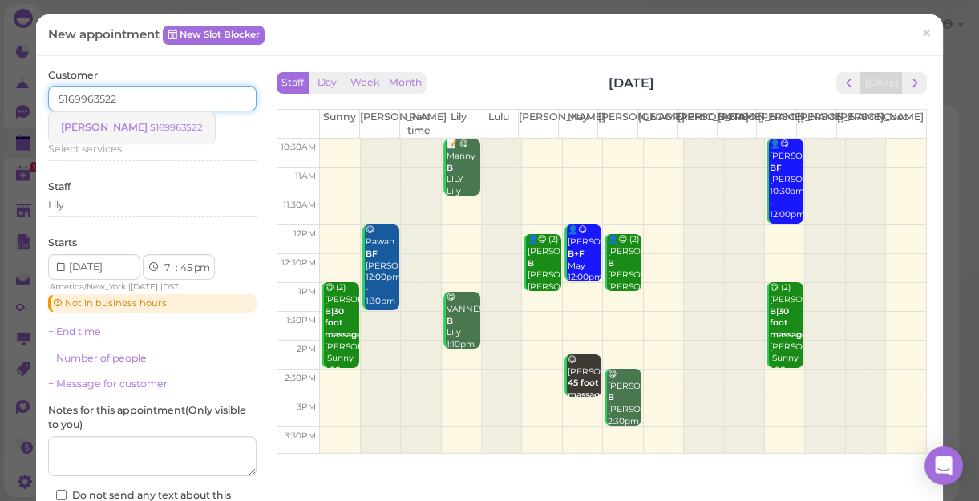
type input "5169963522"
click at [150, 123] on small "5169963522" at bounding box center [176, 127] width 53 height 11
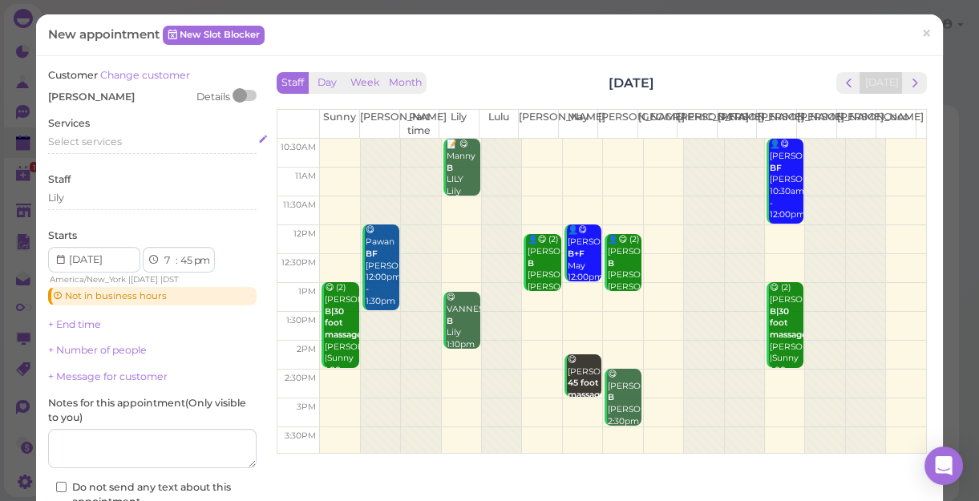
click at [103, 136] on span "Select services" at bounding box center [85, 142] width 74 height 12
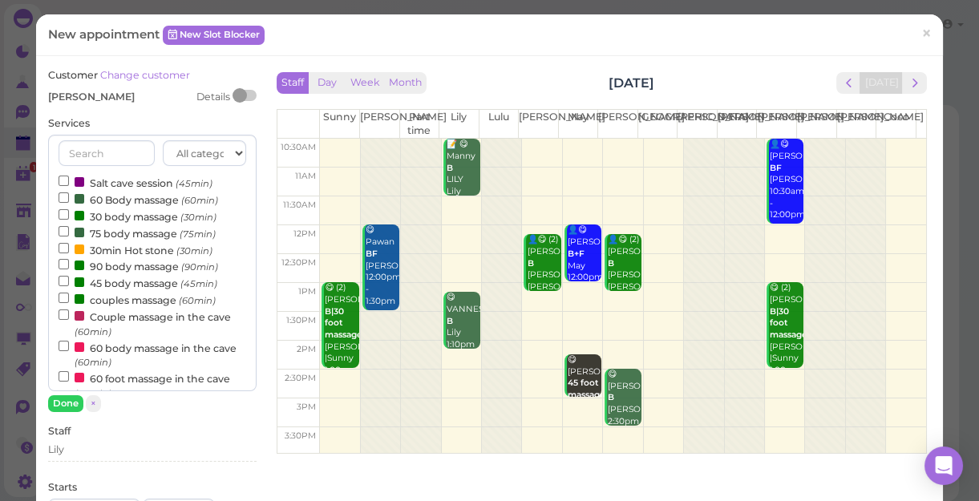
click at [130, 204] on label "60 Body massage (60min)" at bounding box center [139, 199] width 160 height 17
click at [69, 203] on input "60 Body massage (60min)" at bounding box center [64, 197] width 10 height 10
click at [62, 403] on button "Done" at bounding box center [65, 403] width 35 height 17
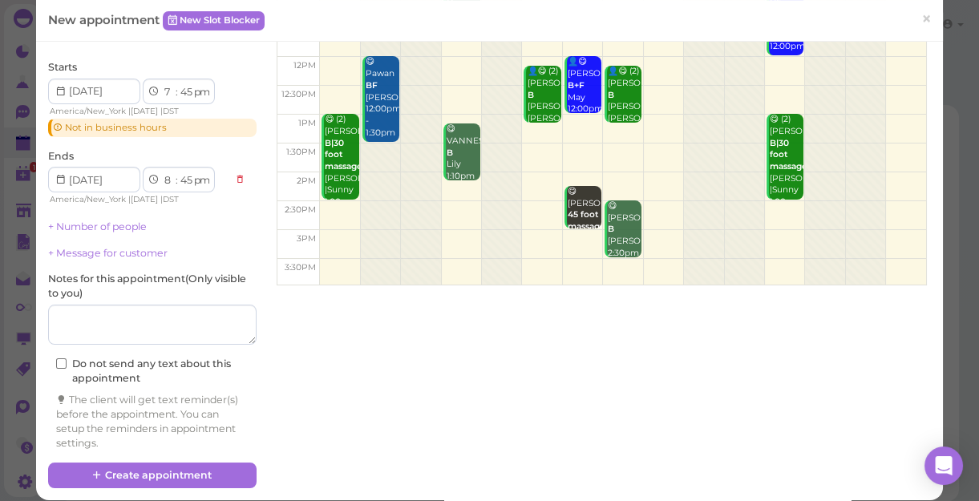
scroll to position [180, 0]
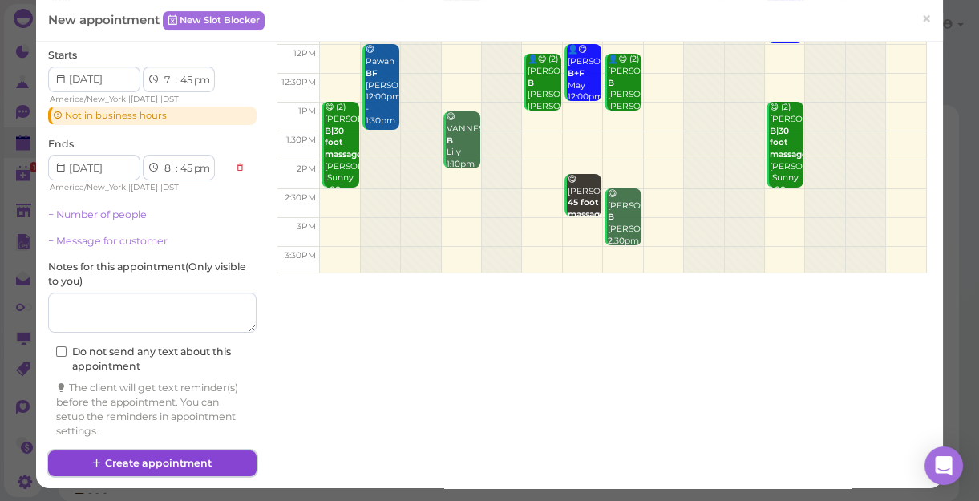
click at [181, 457] on button "Create appointment" at bounding box center [152, 464] width 208 height 26
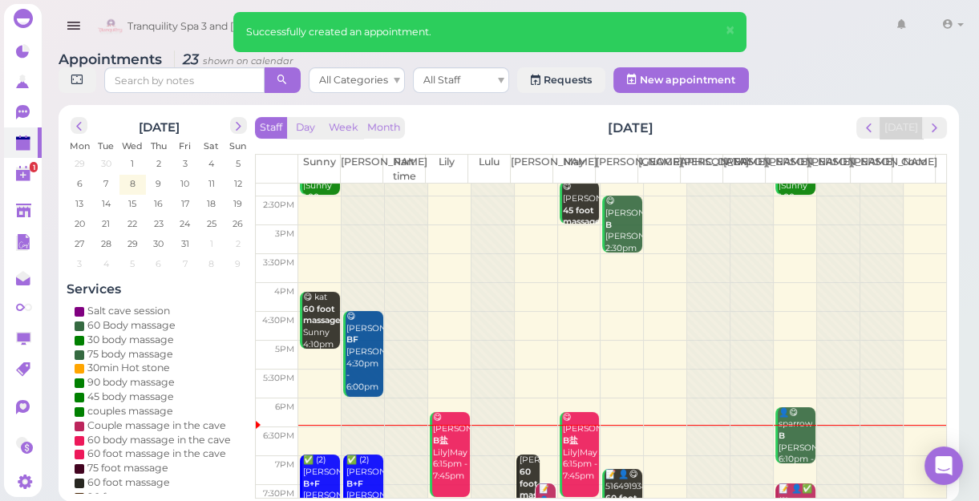
scroll to position [289, 0]
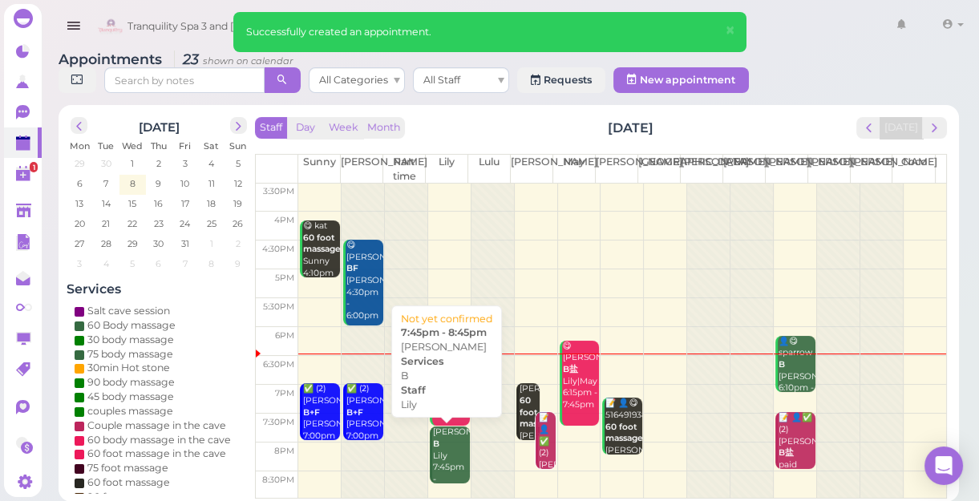
click at [441, 443] on div "Scarleth B [PERSON_NAME] 7:45pm - 8:45pm" at bounding box center [451, 462] width 38 height 71
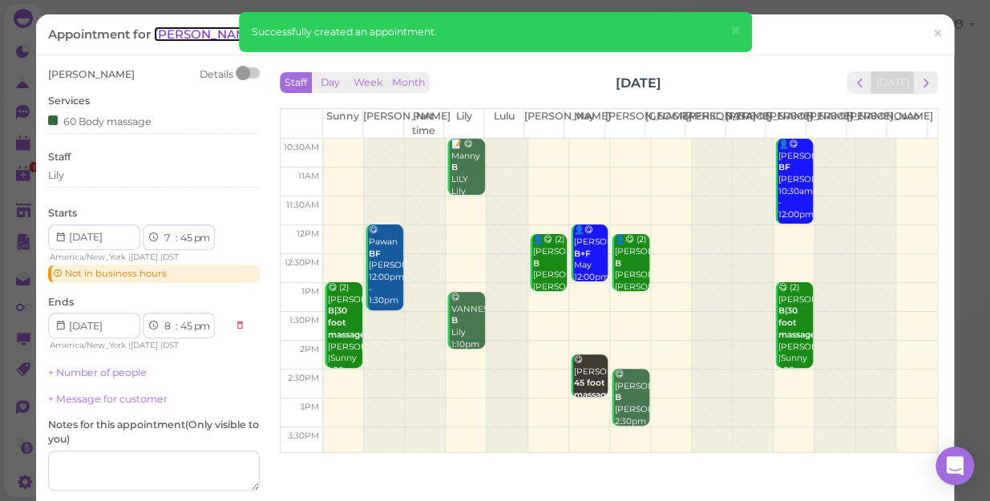
click at [177, 36] on span "[PERSON_NAME]" at bounding box center [208, 33] width 108 height 15
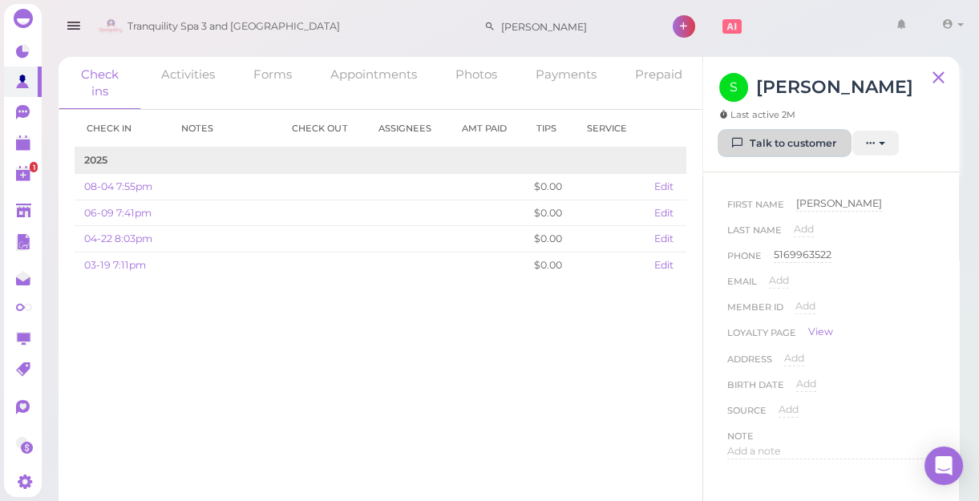
click at [781, 143] on link "Talk to customer" at bounding box center [784, 144] width 131 height 26
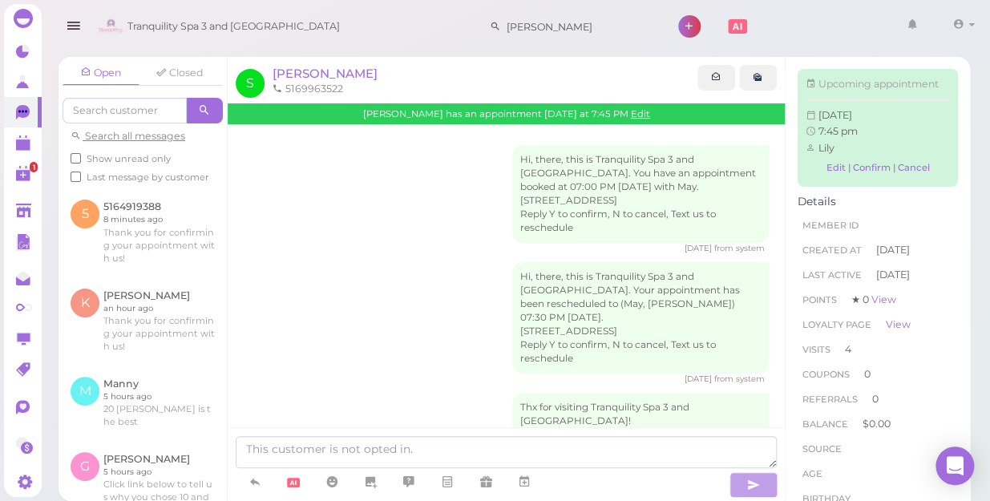
scroll to position [979, 0]
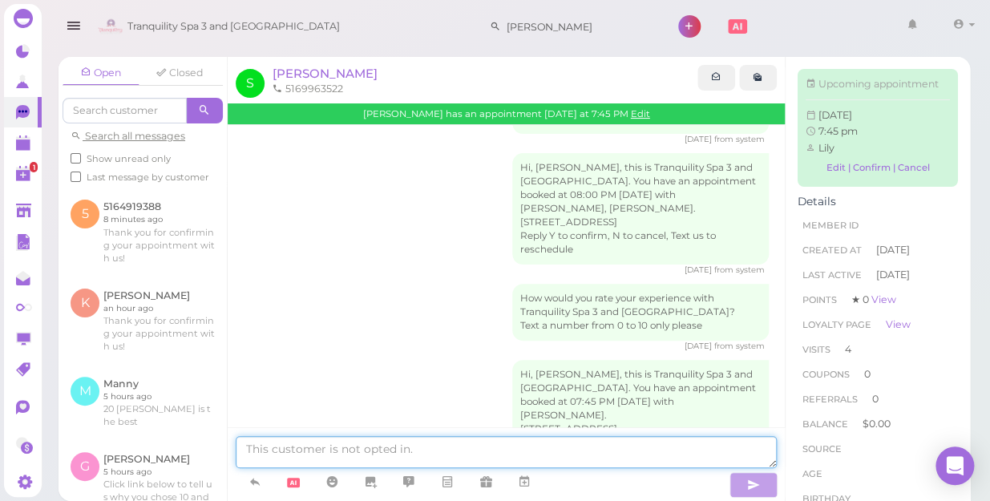
click at [457, 456] on textarea at bounding box center [506, 452] width 541 height 32
type textarea "hi dear we are available at 7:45"
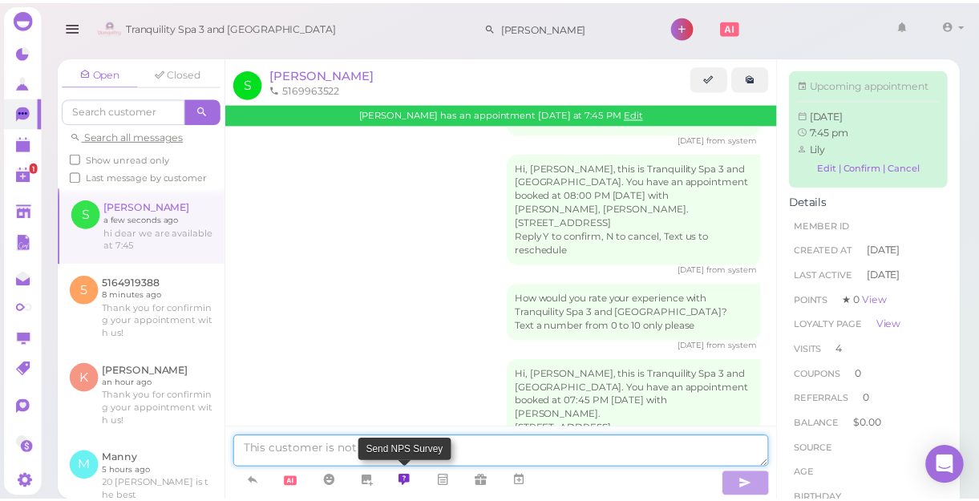
scroll to position [1018, 0]
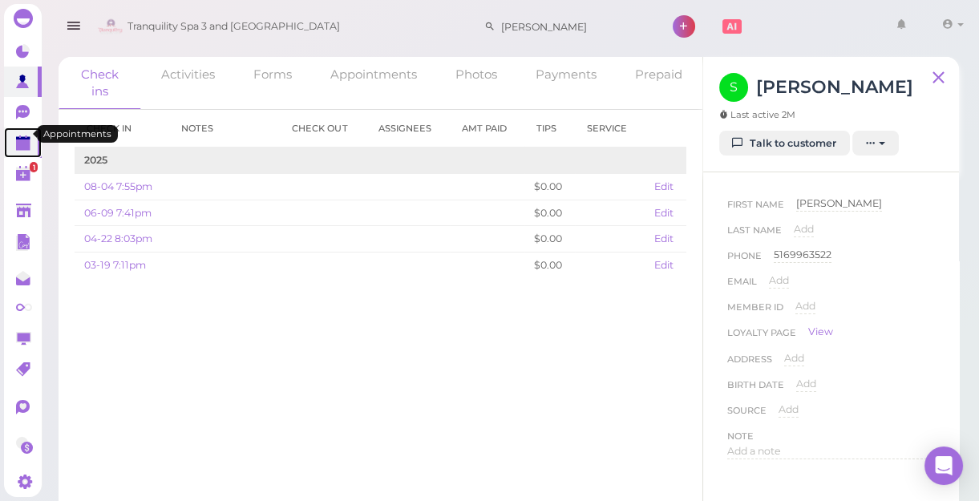
click at [23, 140] on polygon at bounding box center [23, 145] width 14 height 11
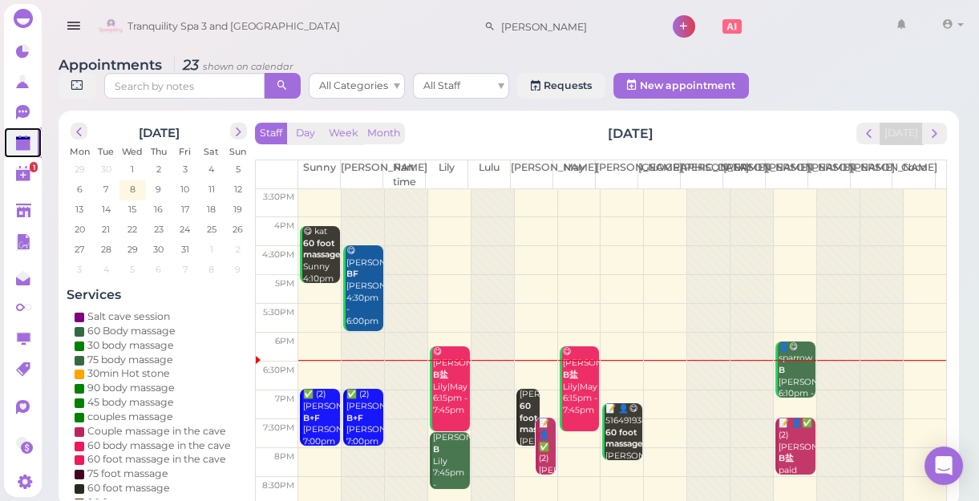
scroll to position [6, 0]
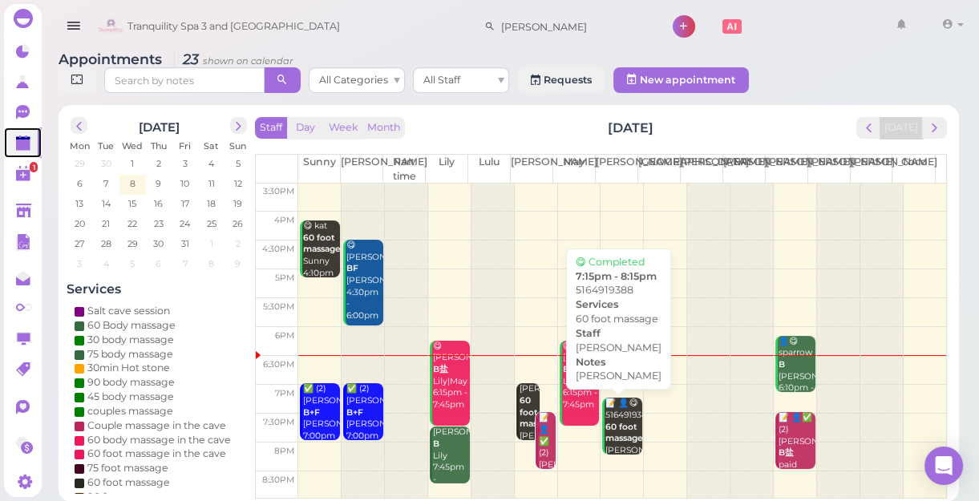
click at [621, 425] on div "📝 👤😋 5164919388 60 foot massage [PERSON_NAME] [PERSON_NAME] 7:15pm - 8:15pm" at bounding box center [624, 445] width 38 height 95
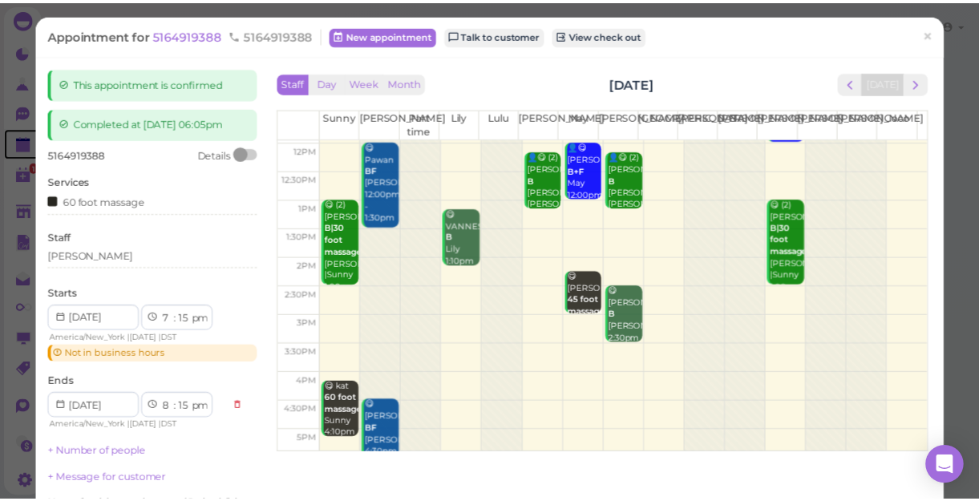
scroll to position [218, 0]
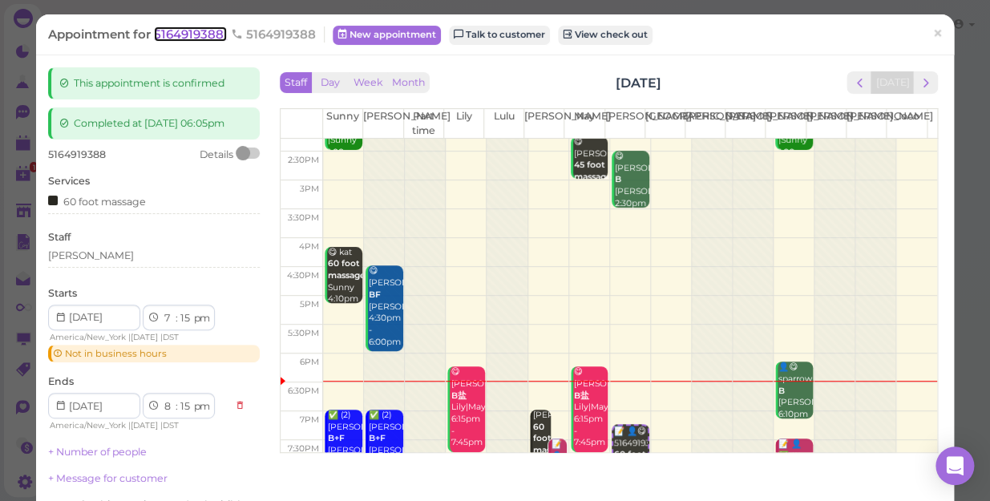
click at [192, 38] on span "5164919388" at bounding box center [190, 33] width 73 height 15
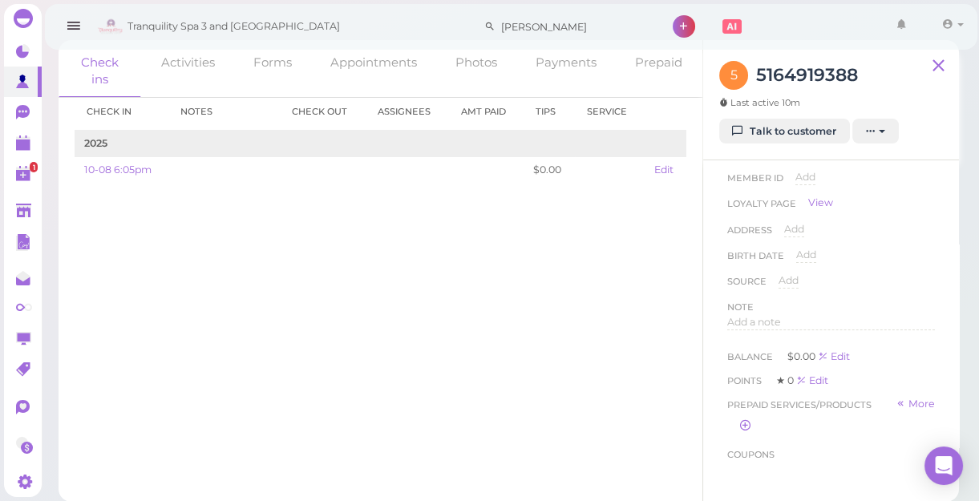
scroll to position [291, 0]
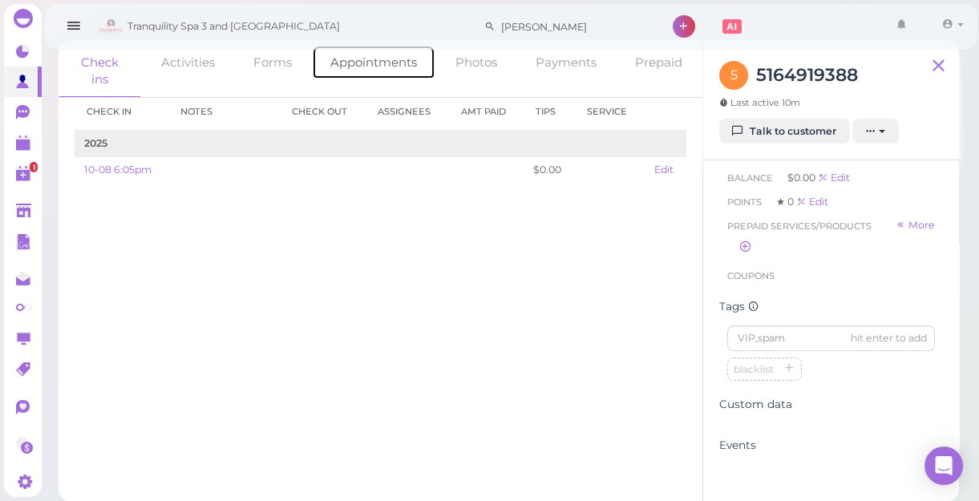
click at [379, 59] on link "Appointments" at bounding box center [373, 62] width 123 height 34
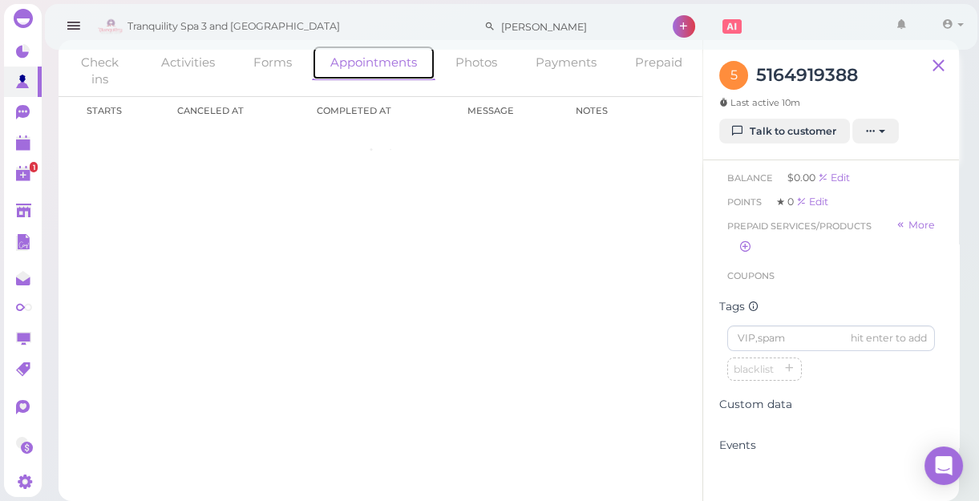
scroll to position [16, 0]
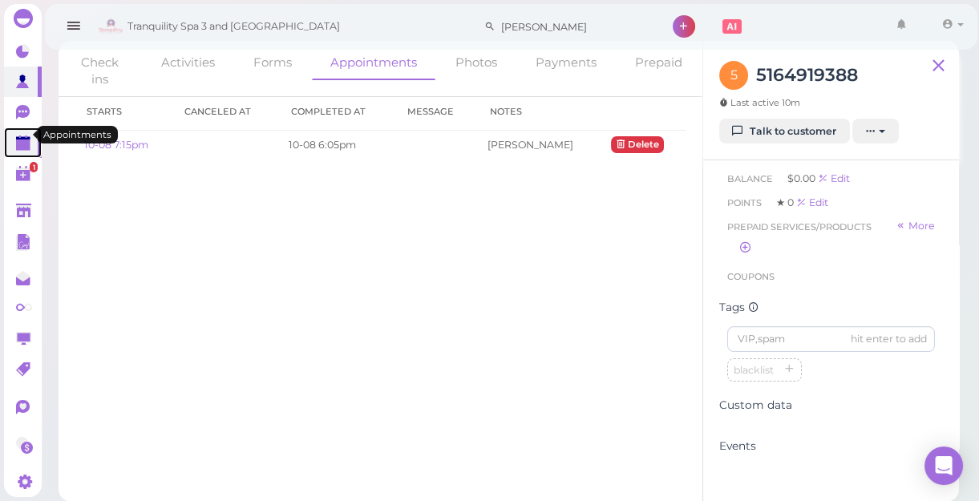
click at [24, 140] on polygon at bounding box center [23, 145] width 14 height 11
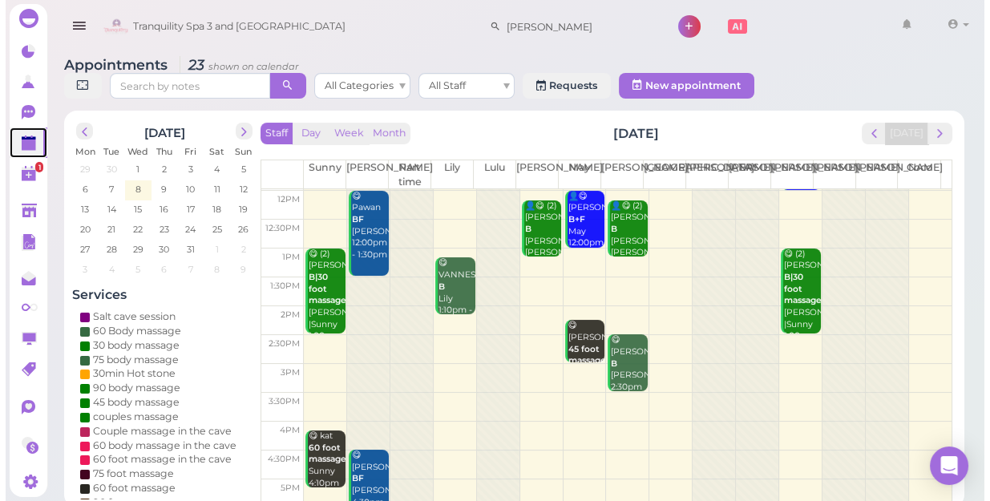
scroll to position [289, 0]
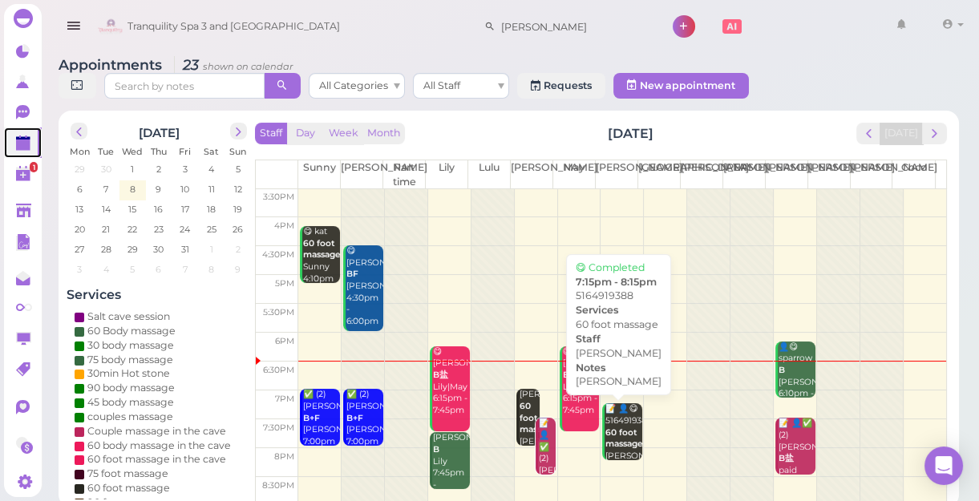
click at [614, 430] on div "📝 👤😋 5164919388 60 foot massage [PERSON_NAME] [PERSON_NAME] 7:15pm - 8:15pm" at bounding box center [624, 450] width 38 height 95
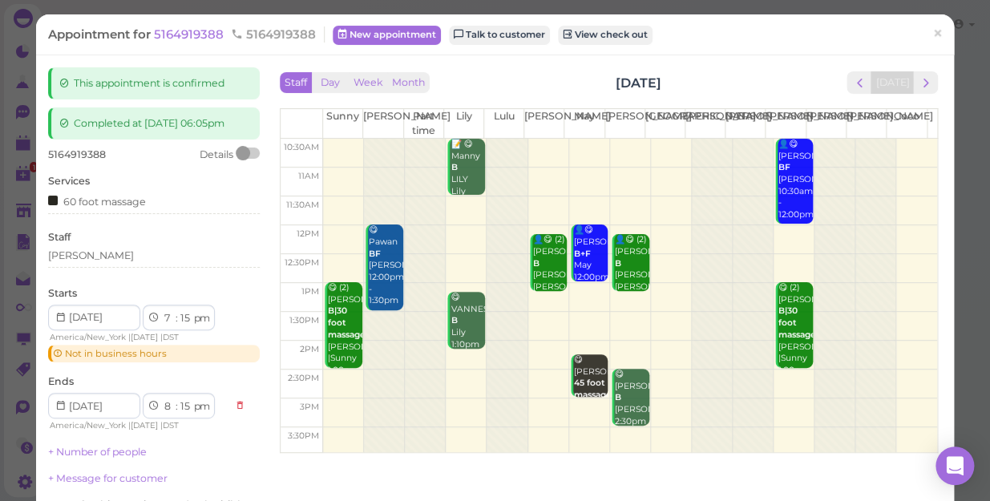
click at [22, 102] on div "Appointment for 5164919388 5164919388 New appointment Talk to customer View che…" at bounding box center [495, 250] width 990 height 501
click at [529, 30] on link "Talk to customer" at bounding box center [499, 35] width 101 height 19
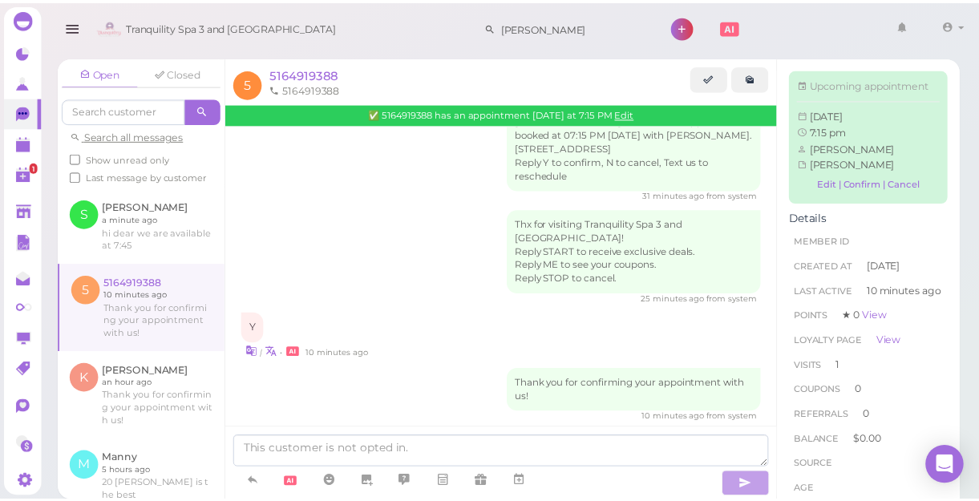
scroll to position [265, 0]
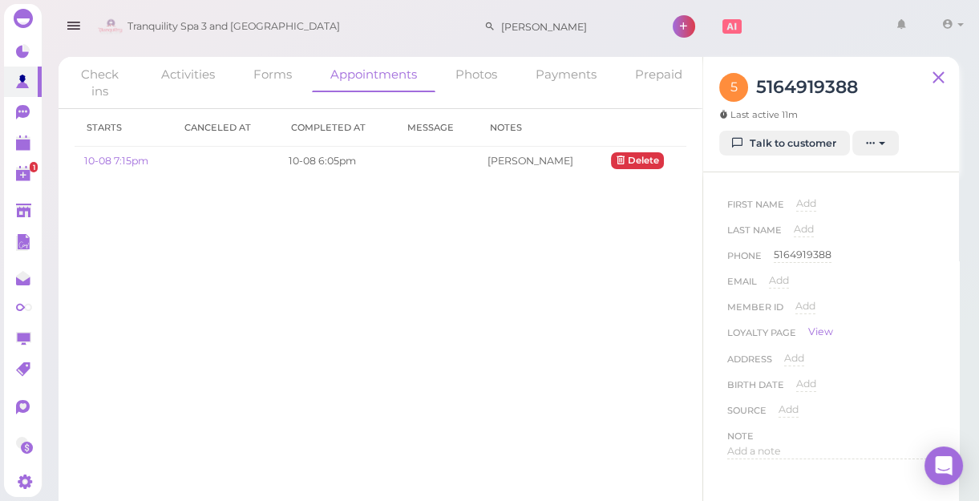
scroll to position [17, 0]
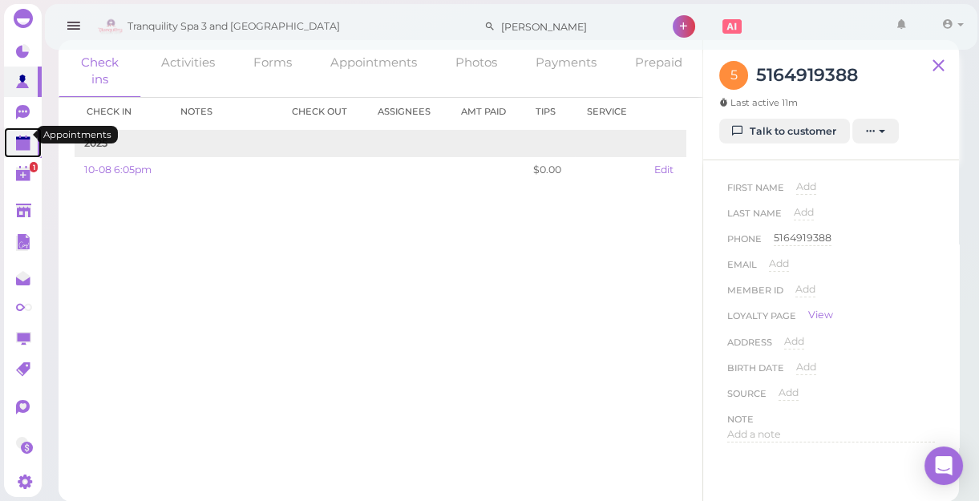
click at [26, 140] on polygon at bounding box center [23, 145] width 14 height 11
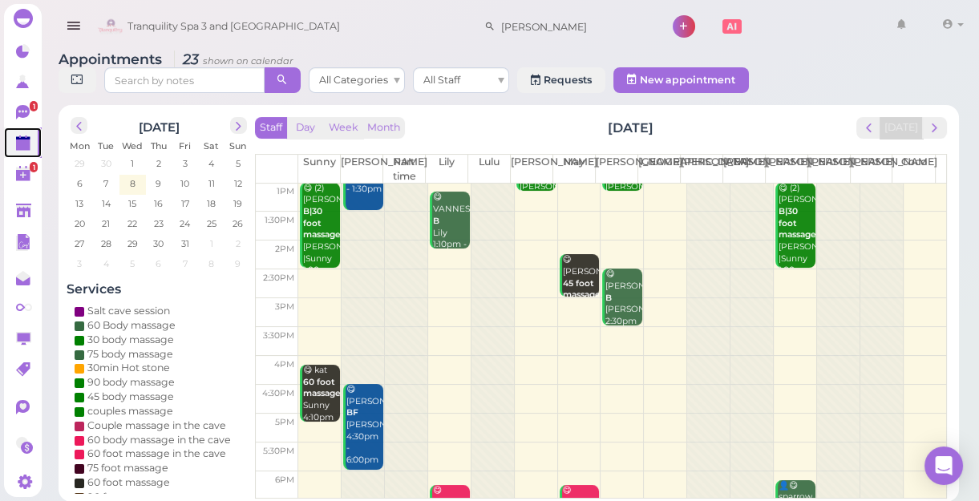
scroll to position [144, 0]
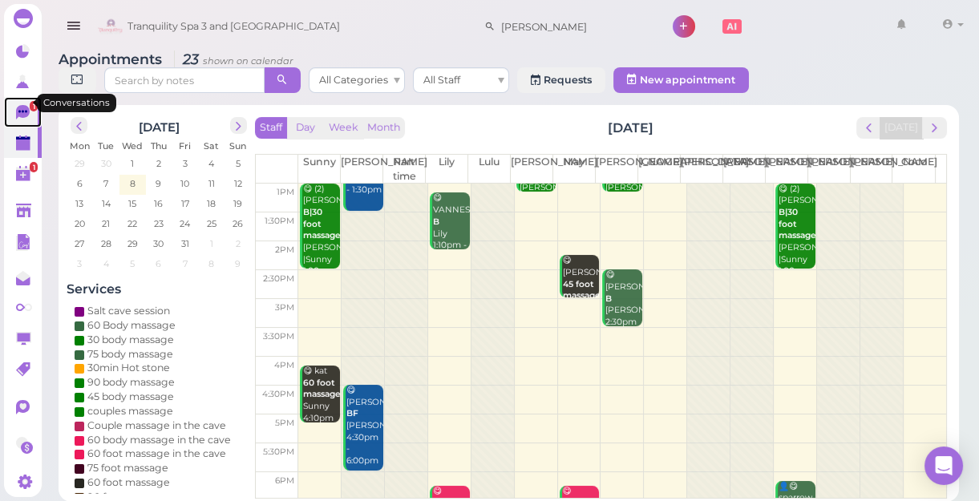
click at [30, 101] on span "1" at bounding box center [34, 106] width 8 height 10
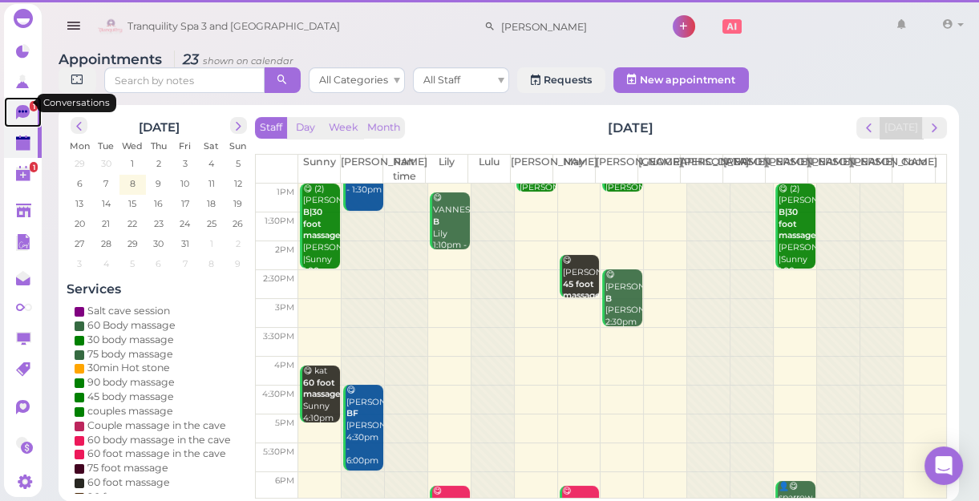
click at [30, 101] on span "1" at bounding box center [34, 106] width 8 height 10
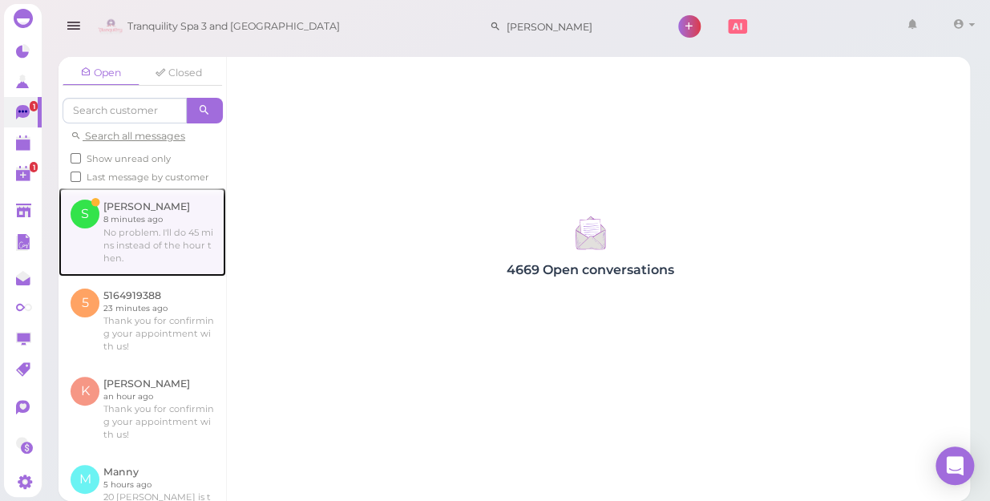
click at [128, 238] on link at bounding box center [143, 232] width 168 height 88
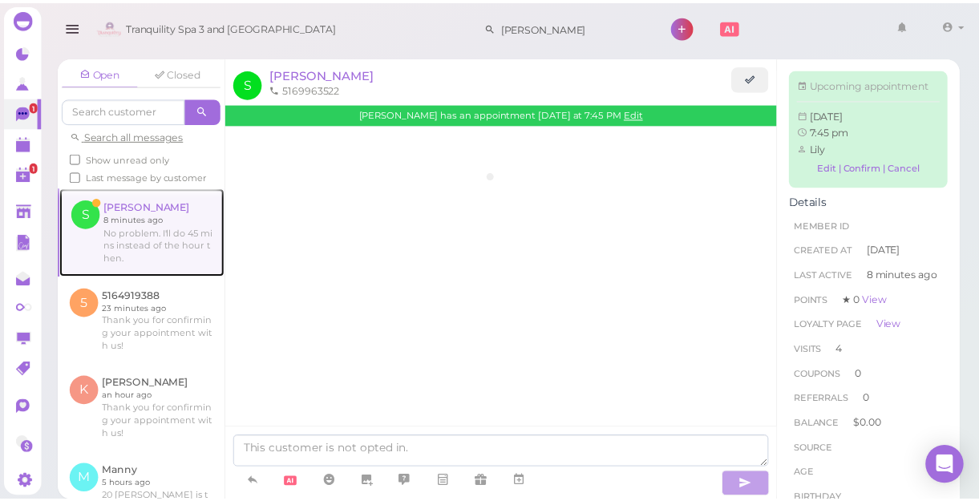
scroll to position [1099, 0]
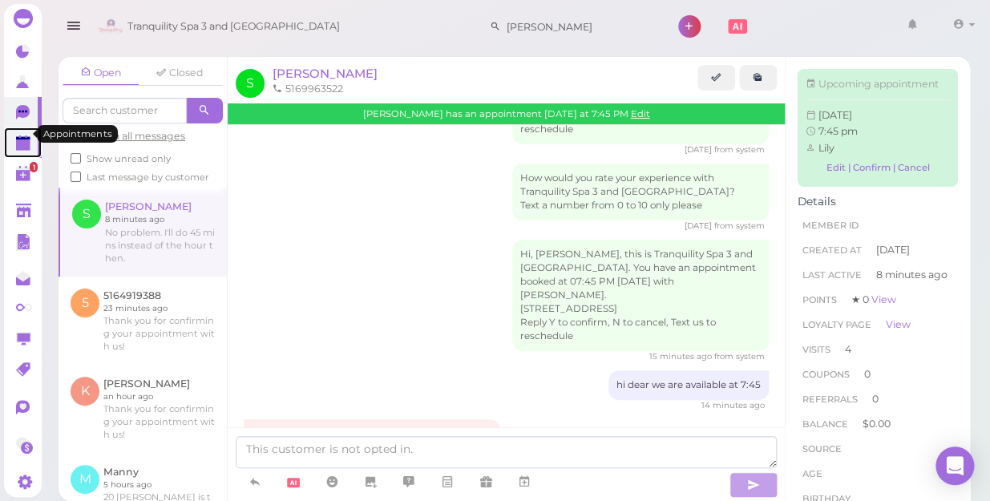
click at [24, 140] on polygon at bounding box center [23, 145] width 14 height 11
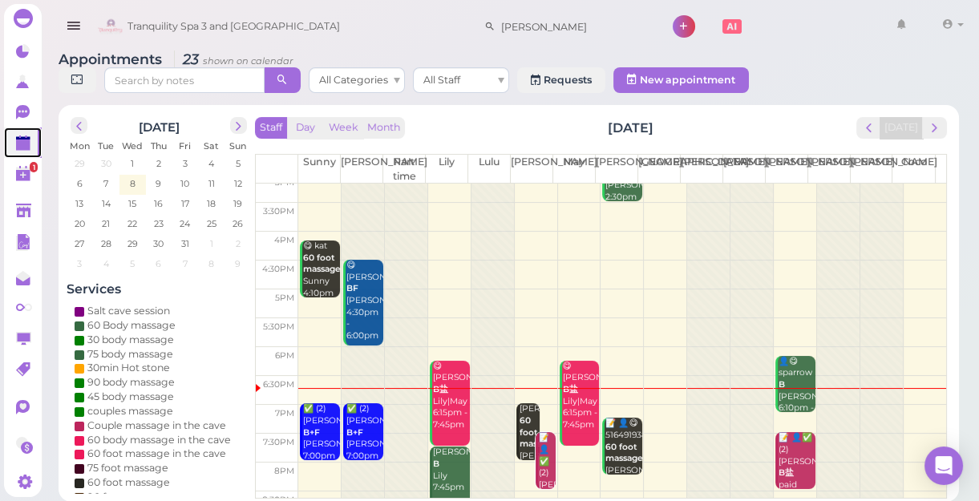
scroll to position [289, 0]
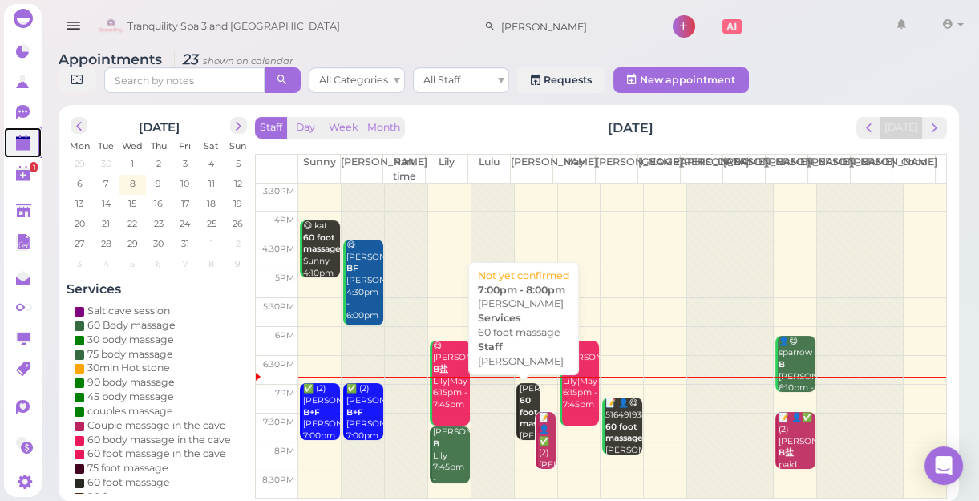
click at [521, 405] on b "60 foot massage" at bounding box center [539, 412] width 38 height 34
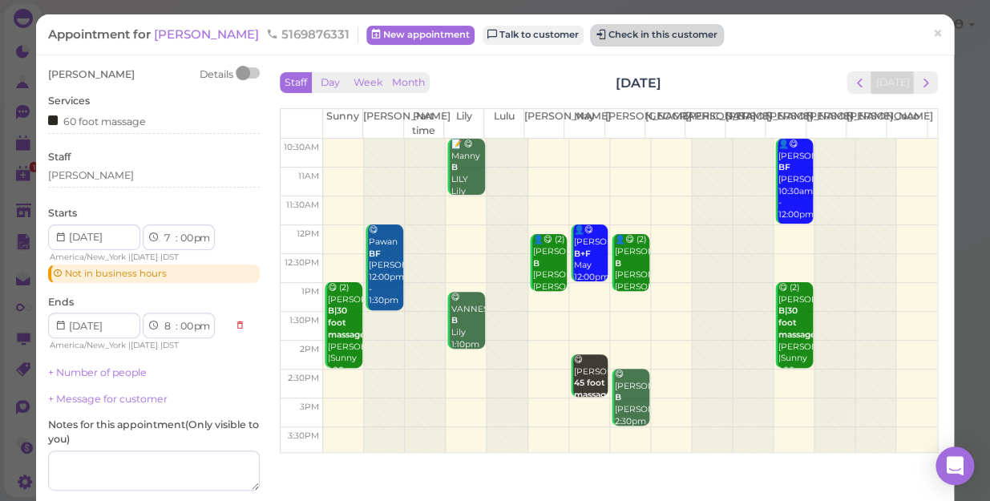
click at [592, 35] on button "Check in this customer" at bounding box center [657, 35] width 131 height 19
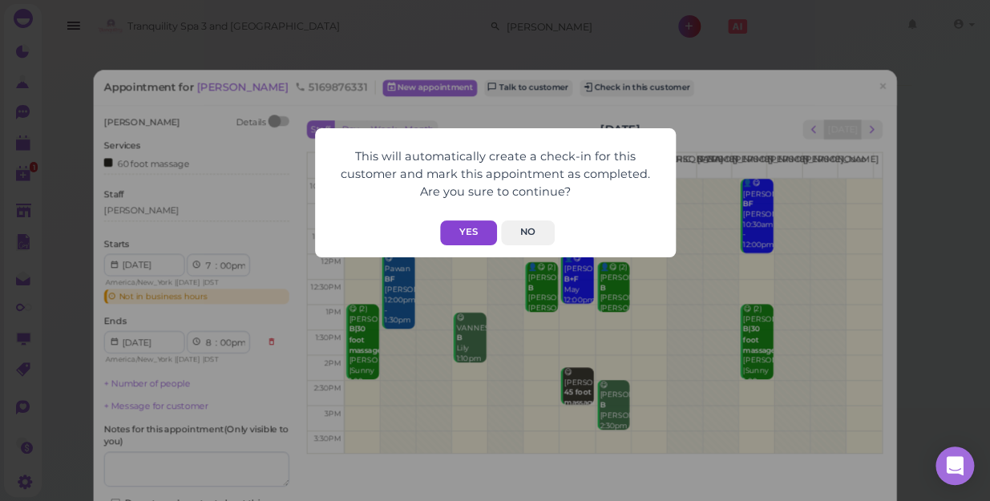
click at [469, 232] on button "Yes" at bounding box center [468, 233] width 57 height 25
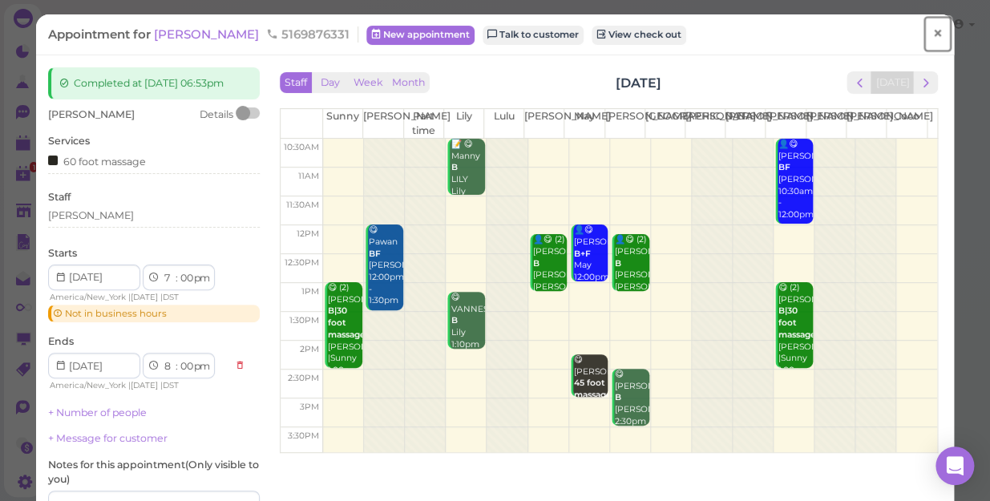
click at [933, 33] on span "×" at bounding box center [938, 33] width 10 height 22
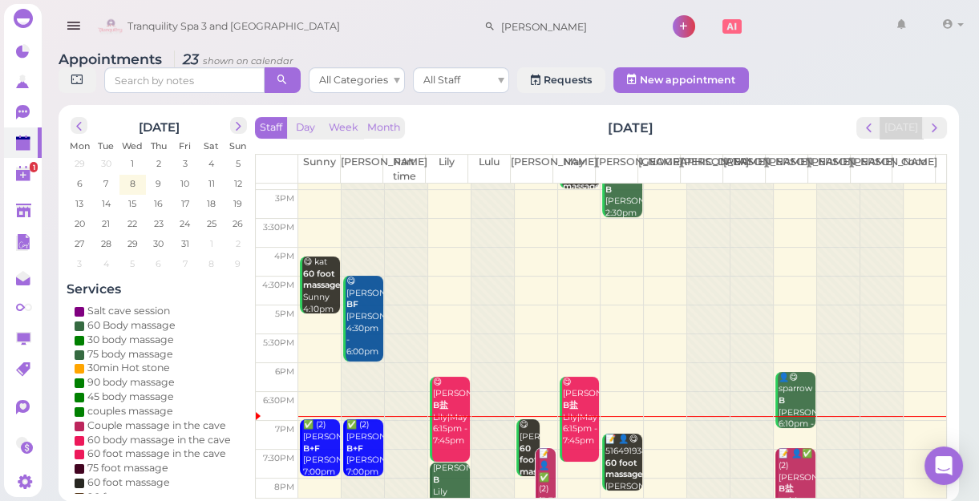
scroll to position [289, 0]
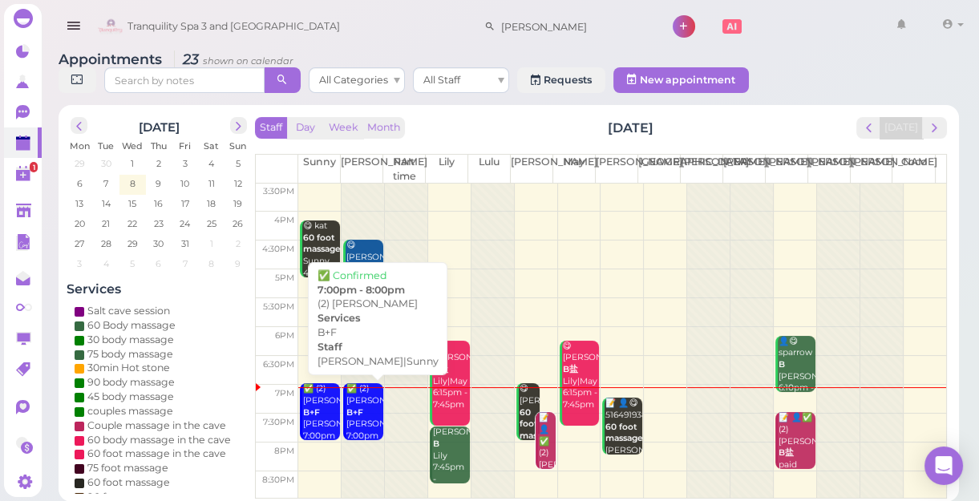
click at [354, 416] on b "B+F" at bounding box center [354, 412] width 17 height 10
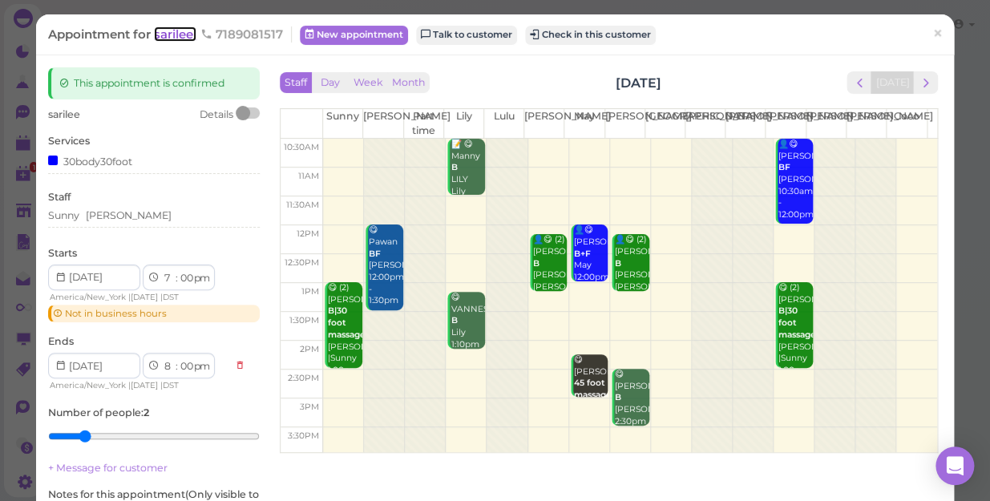
click at [177, 34] on span "sarilee" at bounding box center [175, 33] width 42 height 15
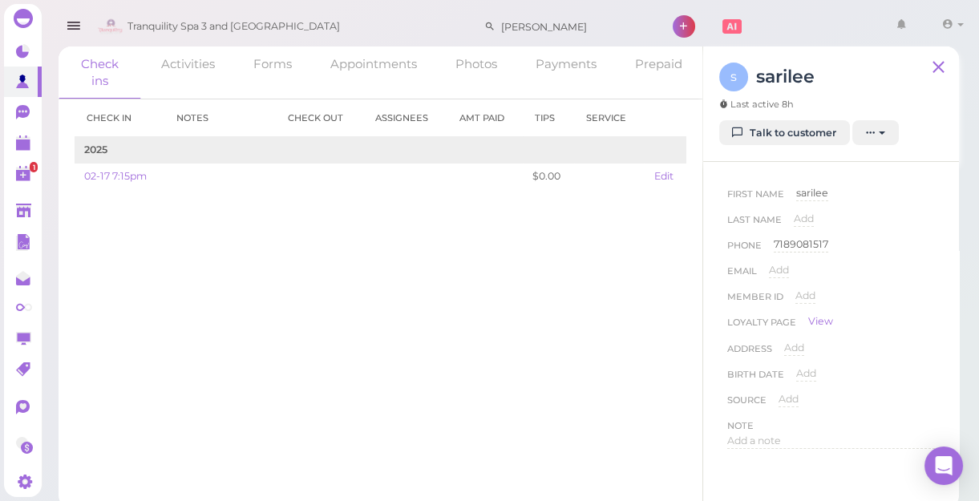
scroll to position [17, 0]
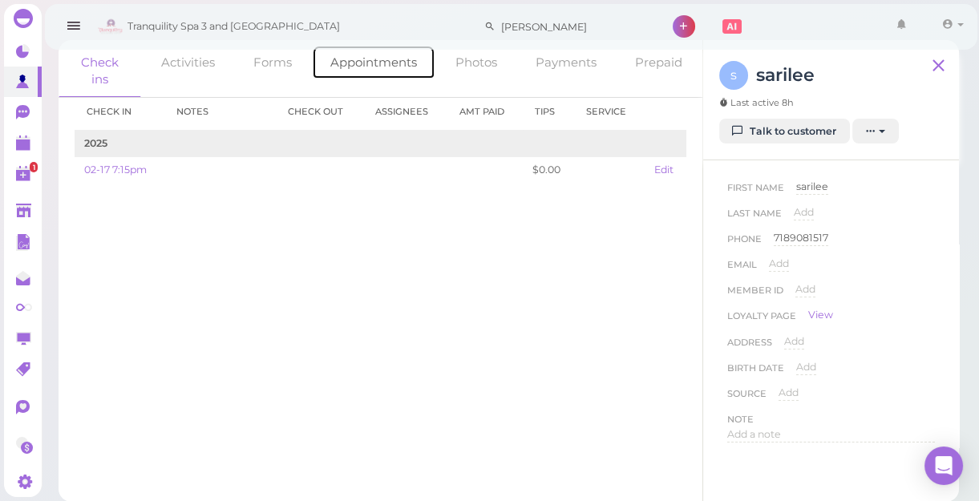
click at [369, 60] on link "Appointments" at bounding box center [373, 62] width 123 height 34
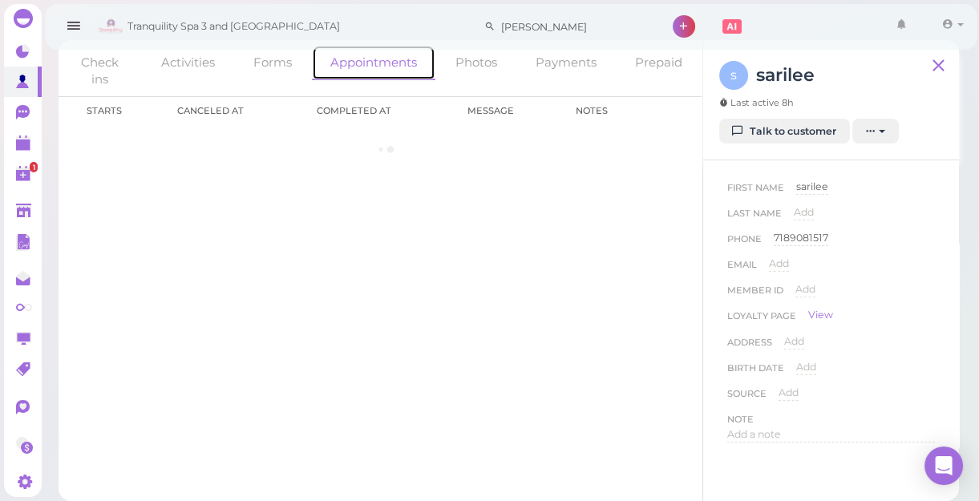
scroll to position [16, 0]
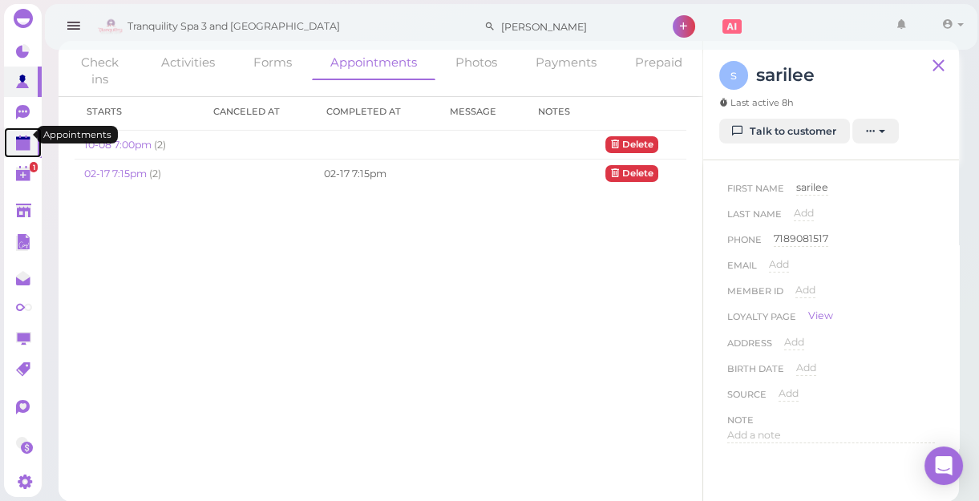
click at [23, 140] on polygon at bounding box center [23, 145] width 14 height 11
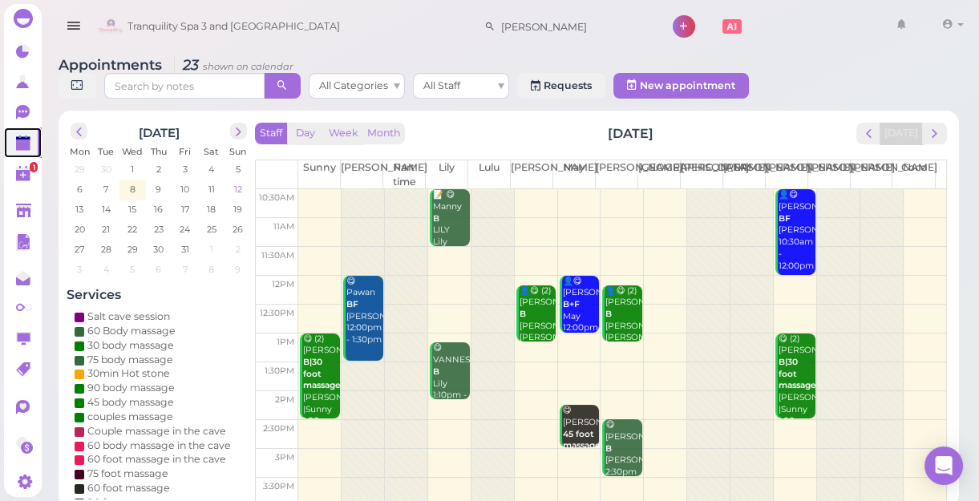
click at [240, 185] on span "12" at bounding box center [238, 189] width 11 height 14
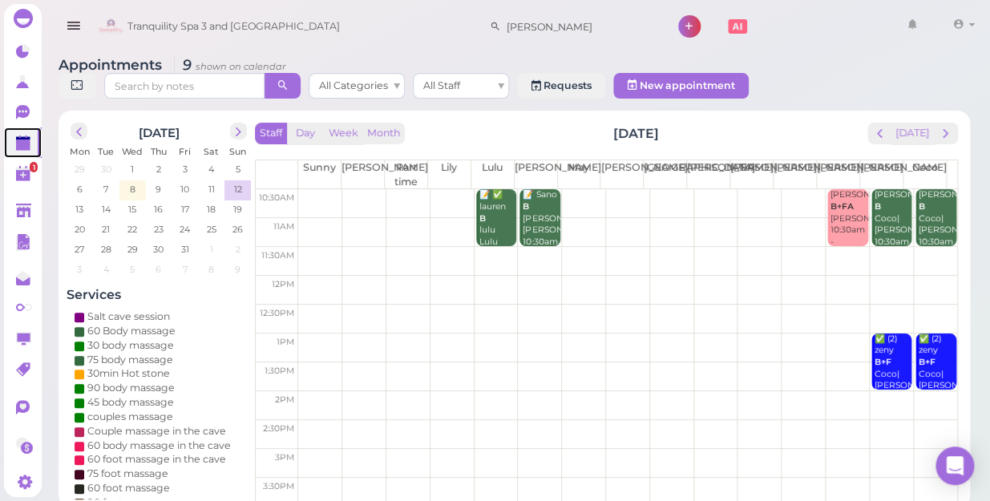
click at [310, 391] on td at bounding box center [627, 405] width 659 height 29
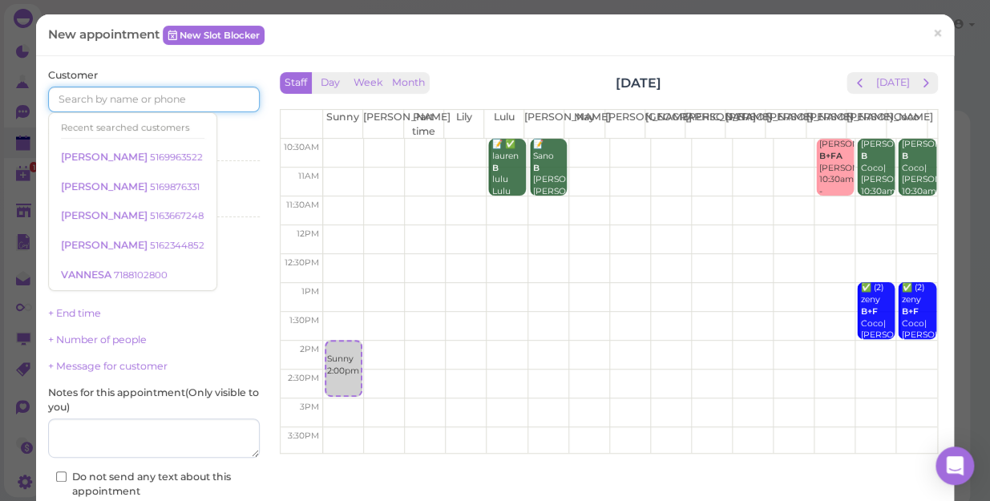
click at [82, 103] on input at bounding box center [154, 100] width 212 height 26
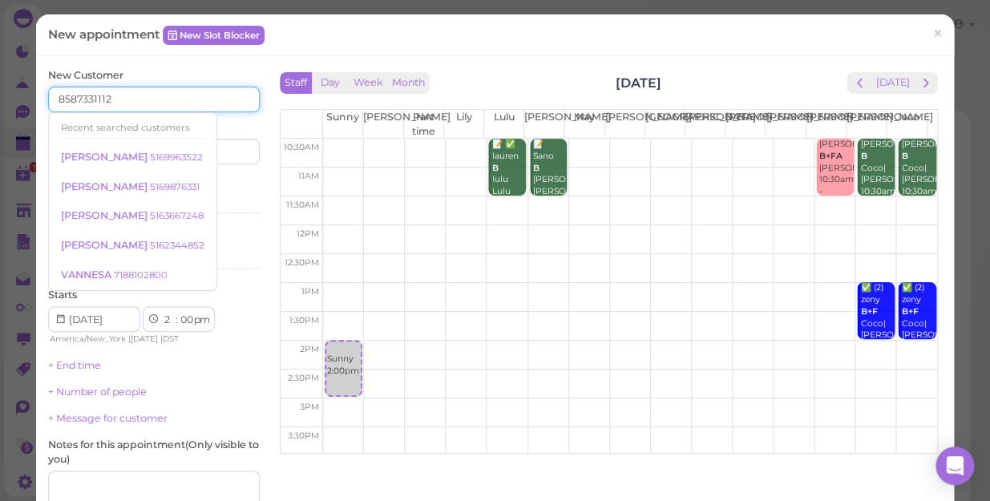
type input "8587331112"
click at [229, 147] on input at bounding box center [209, 152] width 102 height 26
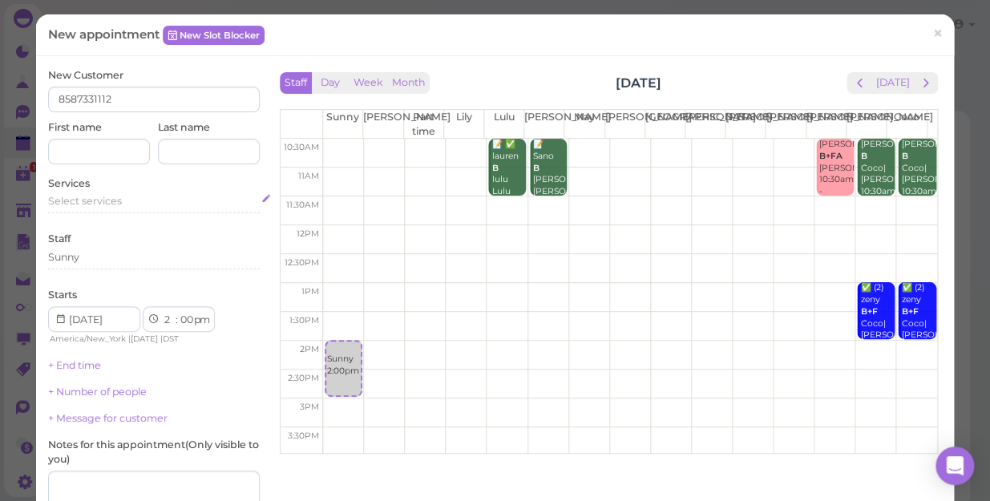
click at [111, 200] on span "Select services" at bounding box center [85, 201] width 74 height 12
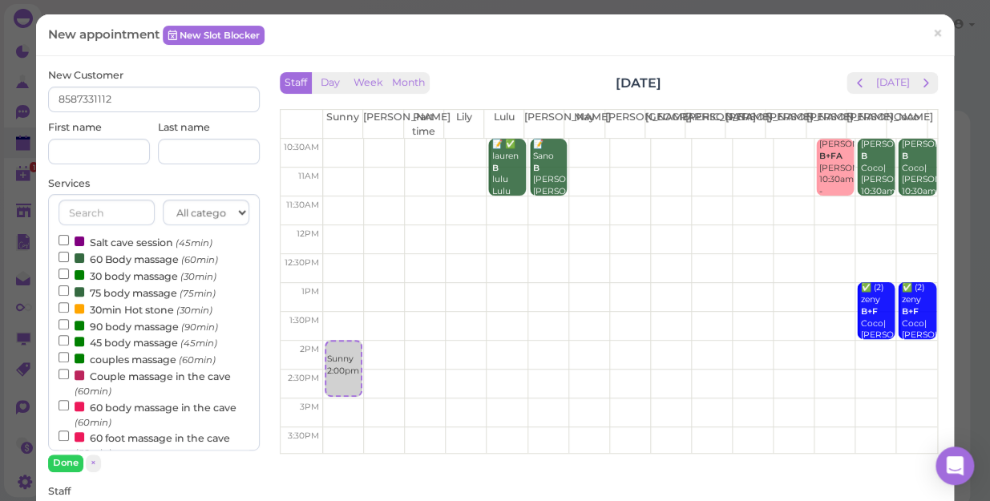
click at [128, 407] on label "60 body massage in the cave (60min)" at bounding box center [154, 414] width 191 height 31
click at [69, 407] on input "60 body massage in the cave (60min)" at bounding box center [64, 405] width 10 height 10
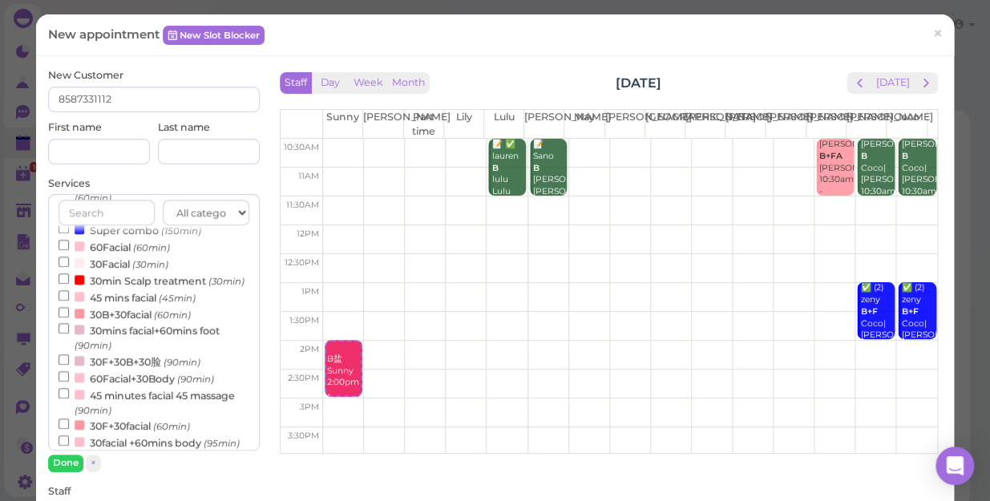
scroll to position [510, 0]
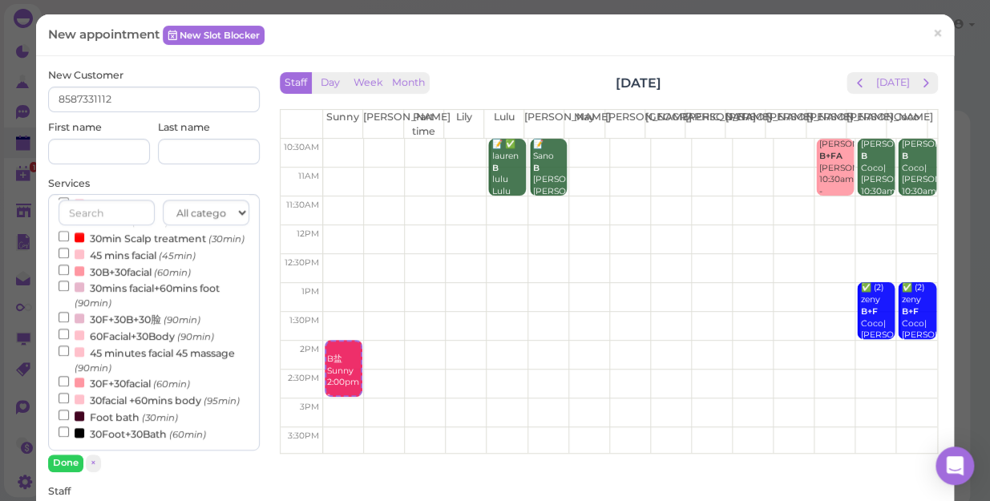
click at [132, 376] on label "30F+30facial (60min)" at bounding box center [125, 382] width 132 height 17
click at [69, 376] on input "30F+30facial (60min)" at bounding box center [64, 381] width 10 height 10
click at [132, 391] on label "30facial +60mins body (95min)" at bounding box center [149, 399] width 181 height 17
click at [69, 393] on input "30facial +60mins body (95min)" at bounding box center [64, 398] width 10 height 10
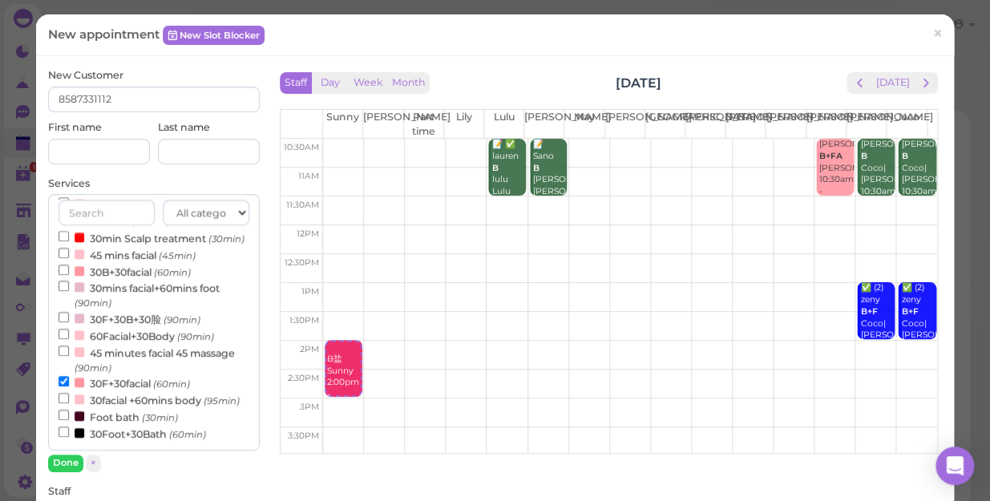
select select "4"
select select "00"
click at [64, 458] on button "Done" at bounding box center [65, 463] width 35 height 17
click at [64, 458] on div "New Customer 8587331112 First name Last name Services All categories Relax sess…" at bounding box center [154, 483] width 212 height 830
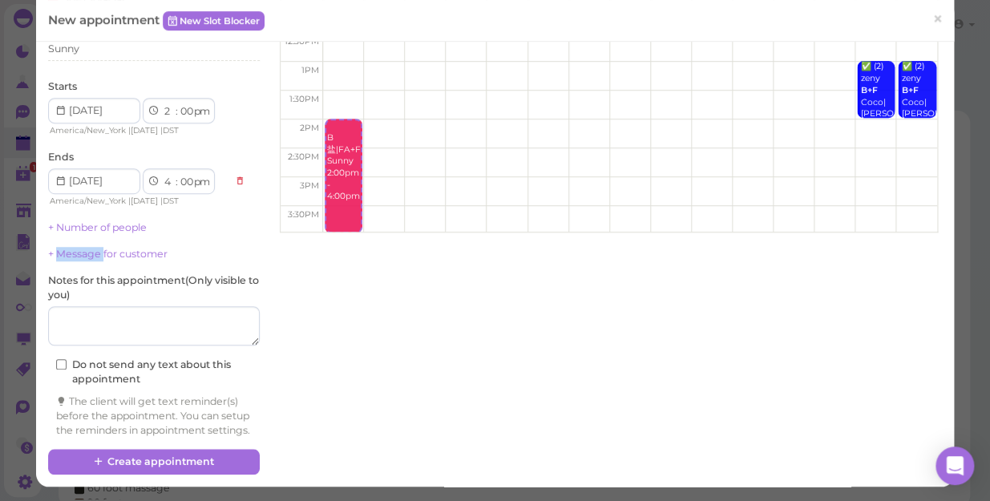
scroll to position [235, 0]
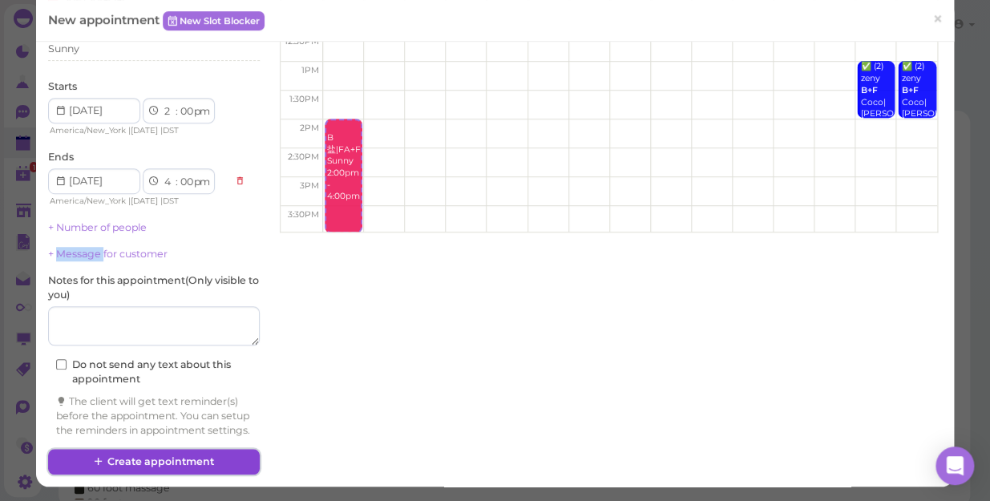
click at [181, 459] on button "Create appointment" at bounding box center [154, 462] width 212 height 26
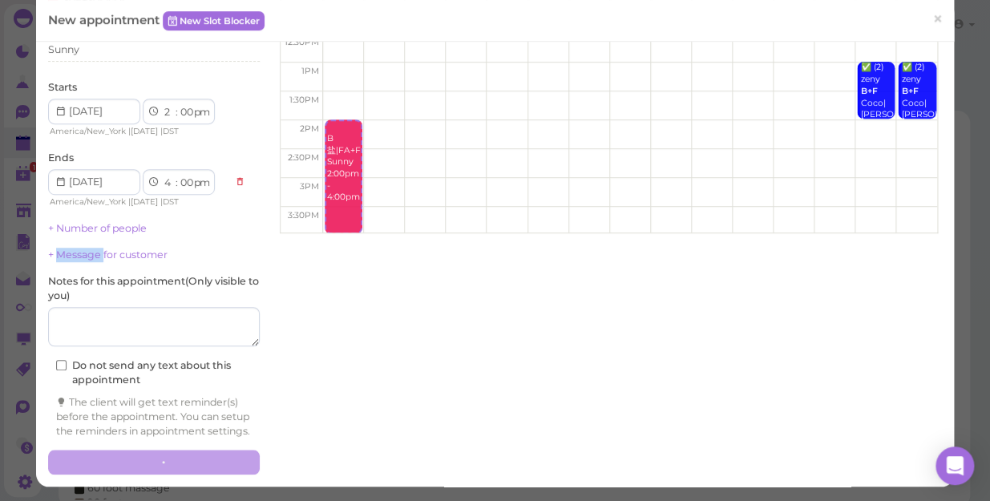
scroll to position [0, 0]
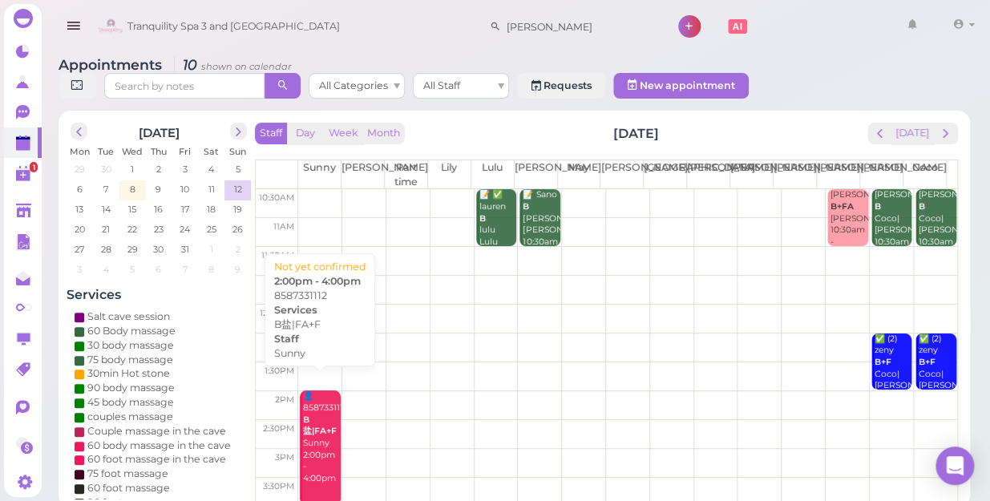
click at [313, 391] on div "👤8587331112 B盐|FA+F Sunny 2:00pm - 4:00pm" at bounding box center [321, 438] width 38 height 95
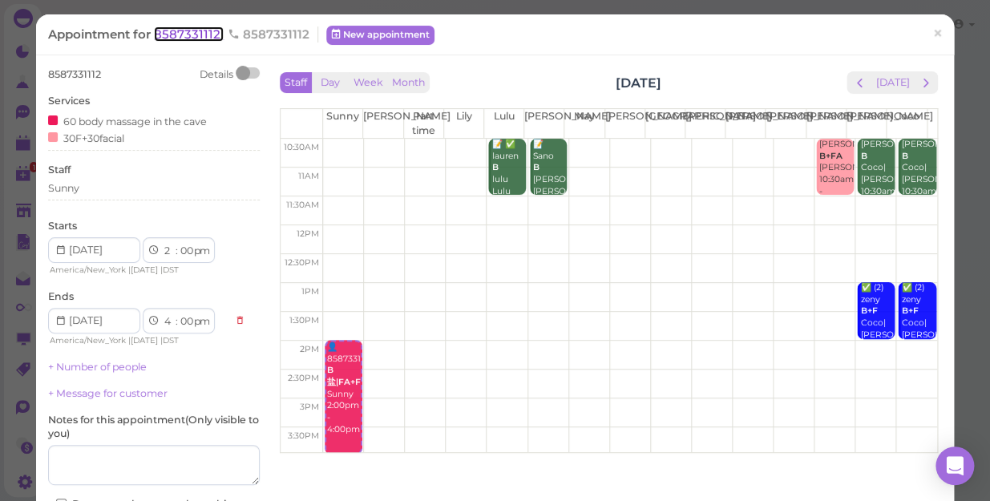
click at [196, 26] on span "8587331112" at bounding box center [189, 33] width 70 height 15
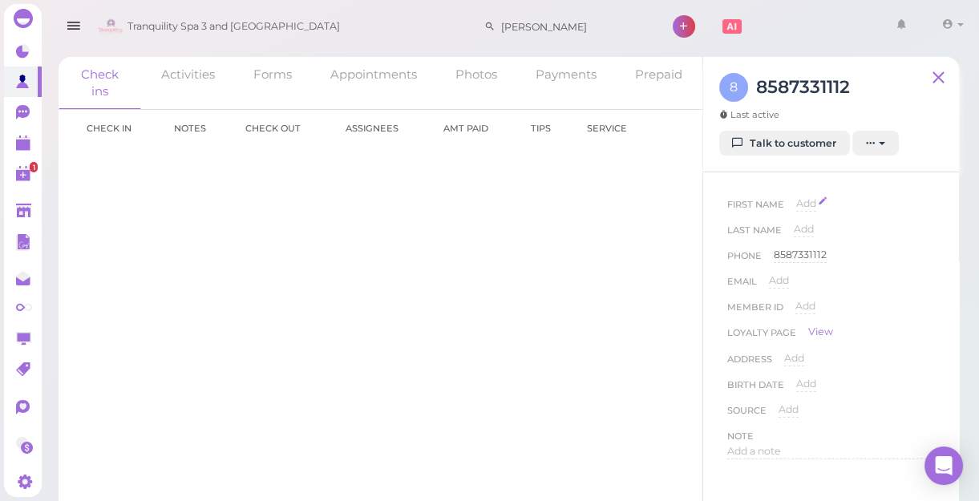
click at [806, 203] on span "Add" at bounding box center [806, 203] width 20 height 12
type input "gasil"
click at [817, 233] on button "Done" at bounding box center [815, 232] width 35 height 17
click at [22, 140] on polygon at bounding box center [23, 145] width 14 height 11
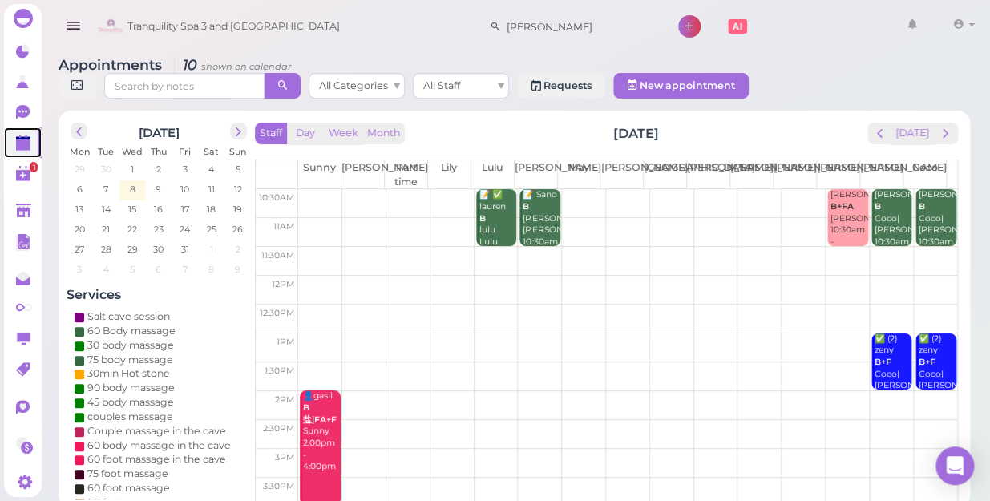
scroll to position [72, 0]
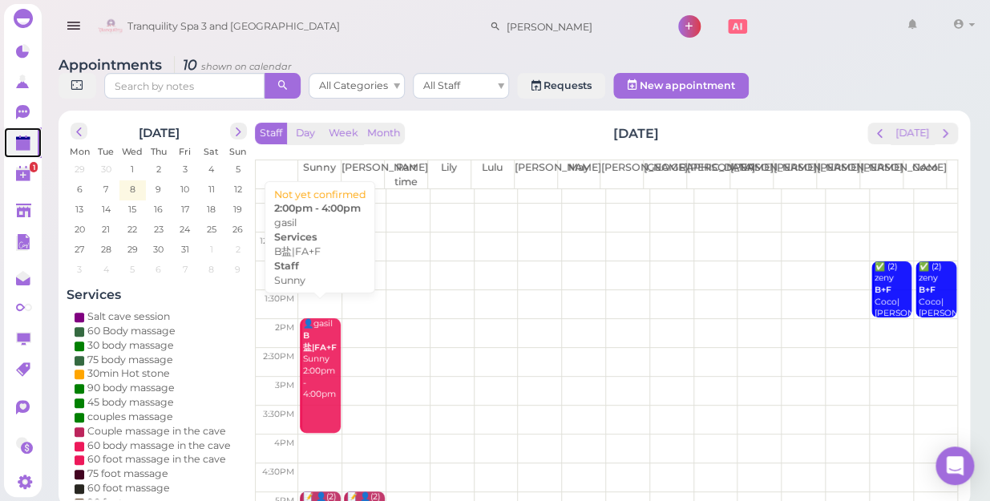
click at [321, 330] on b "B盐|FA+F" at bounding box center [320, 341] width 34 height 22
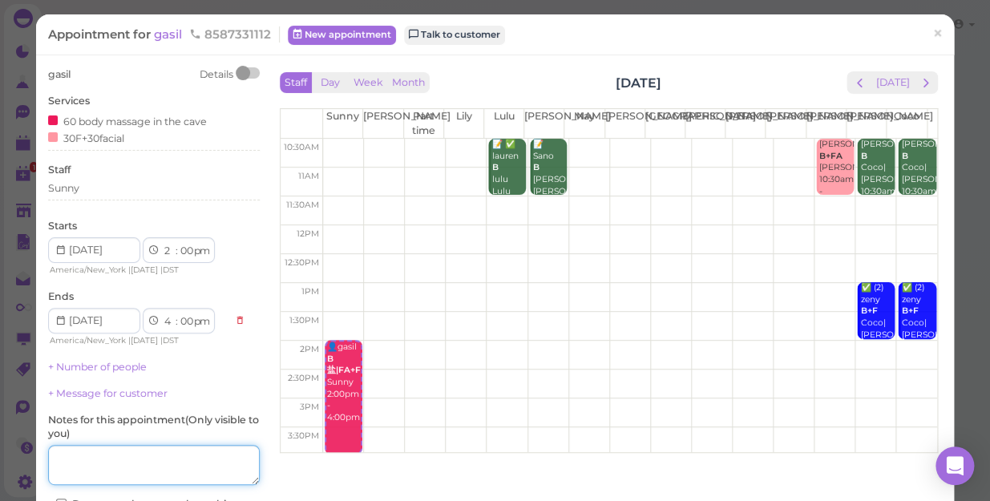
click at [143, 465] on textarea at bounding box center [154, 465] width 212 height 40
click at [933, 30] on span "×" at bounding box center [938, 33] width 10 height 22
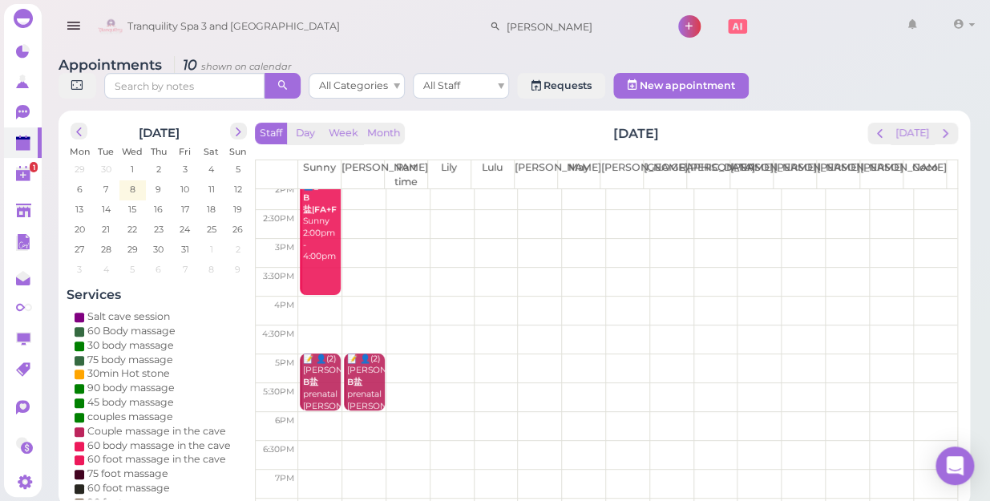
scroll to position [218, 0]
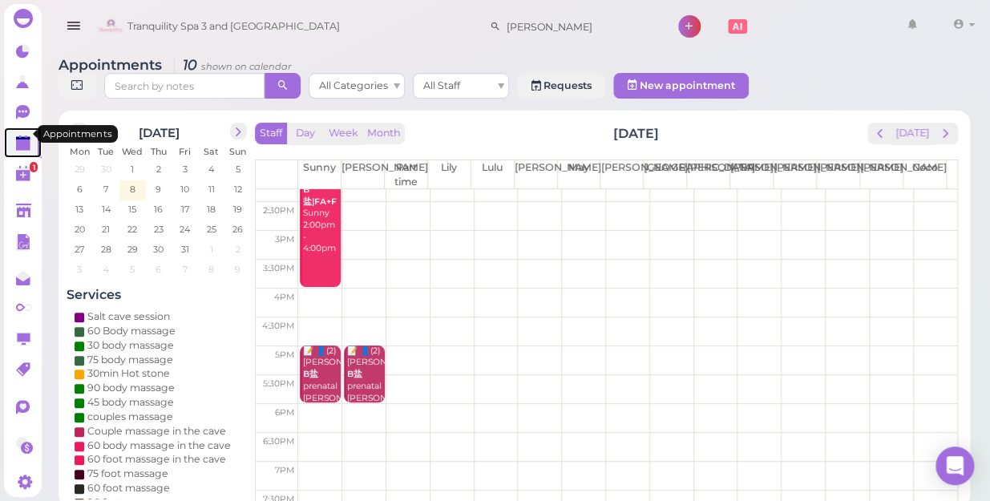
click at [19, 140] on polygon at bounding box center [23, 145] width 14 height 11
click at [22, 140] on polygon at bounding box center [23, 145] width 14 height 11
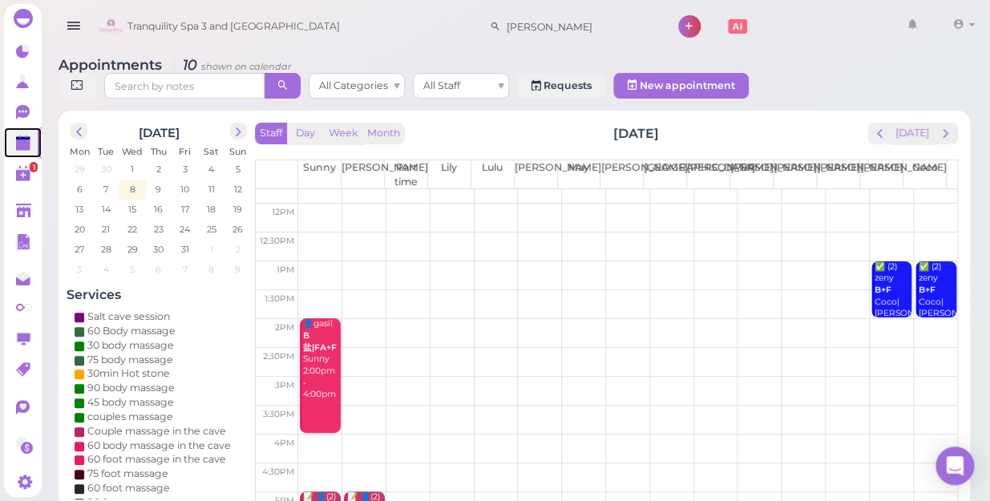
scroll to position [71, 0]
click at [131, 182] on span "8" at bounding box center [132, 189] width 9 height 14
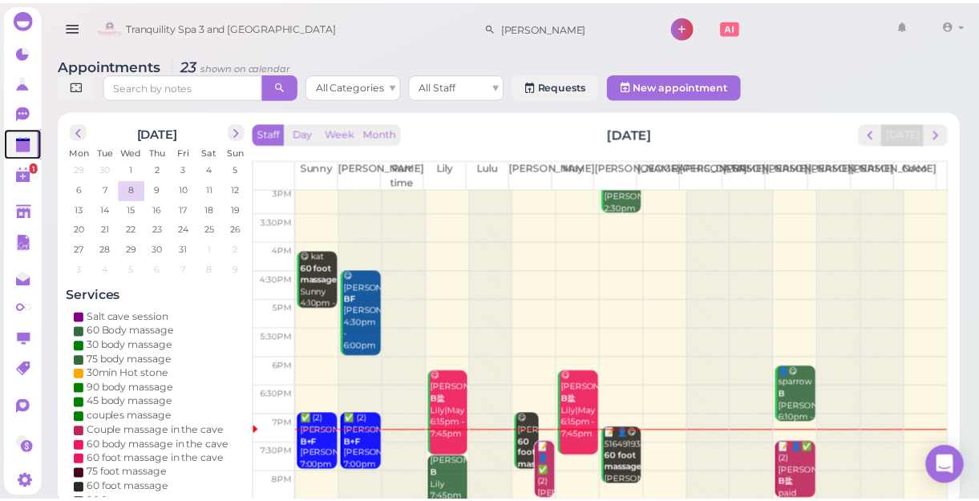
scroll to position [289, 0]
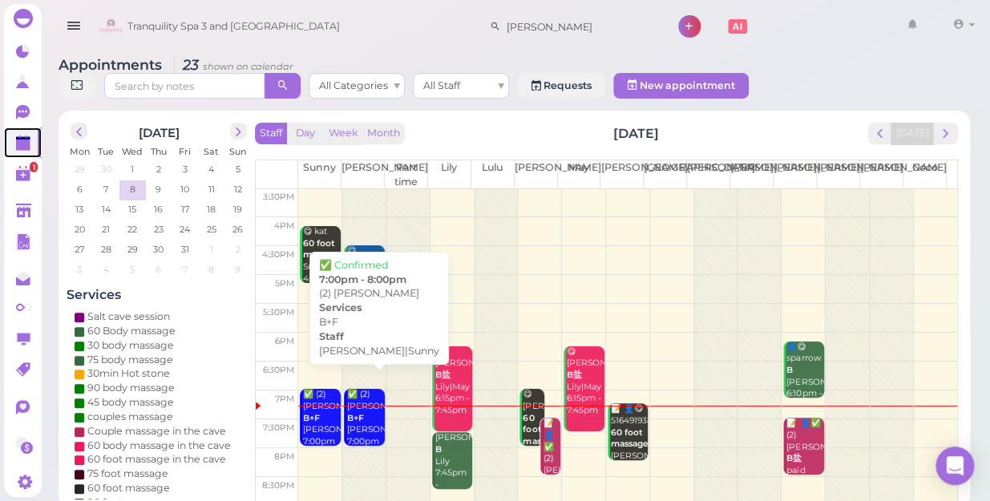
click at [356, 413] on b "B+F" at bounding box center [355, 418] width 17 height 10
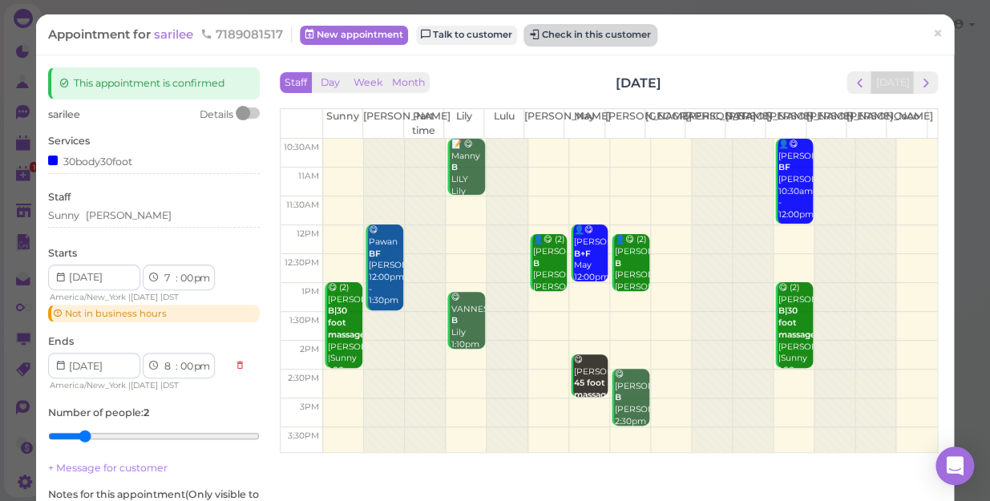
click at [595, 38] on button "Check in this customer" at bounding box center [590, 35] width 131 height 19
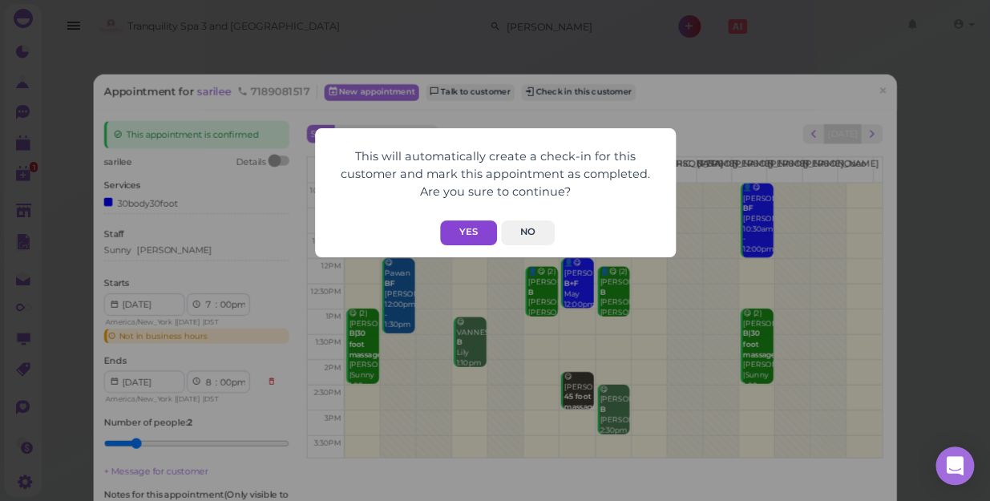
click at [465, 226] on button "Yes" at bounding box center [468, 233] width 57 height 25
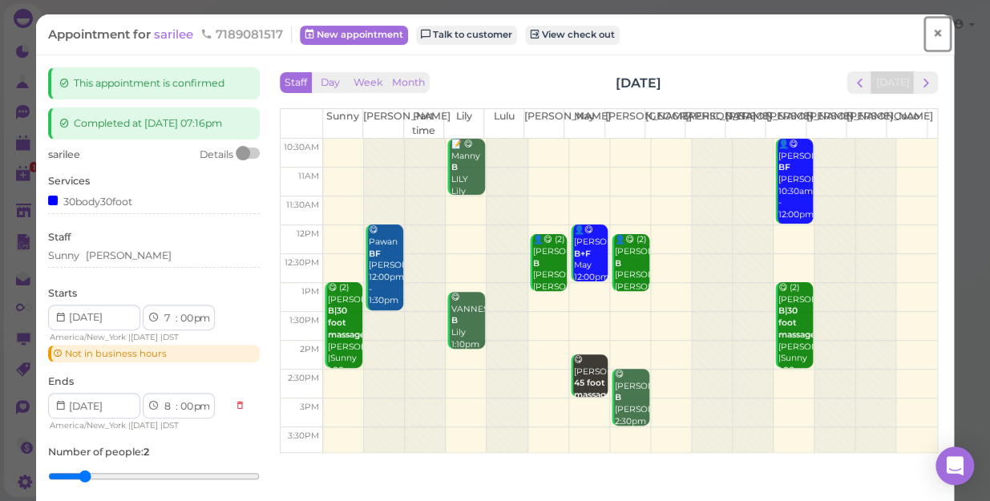
click at [933, 30] on span "×" at bounding box center [938, 33] width 10 height 22
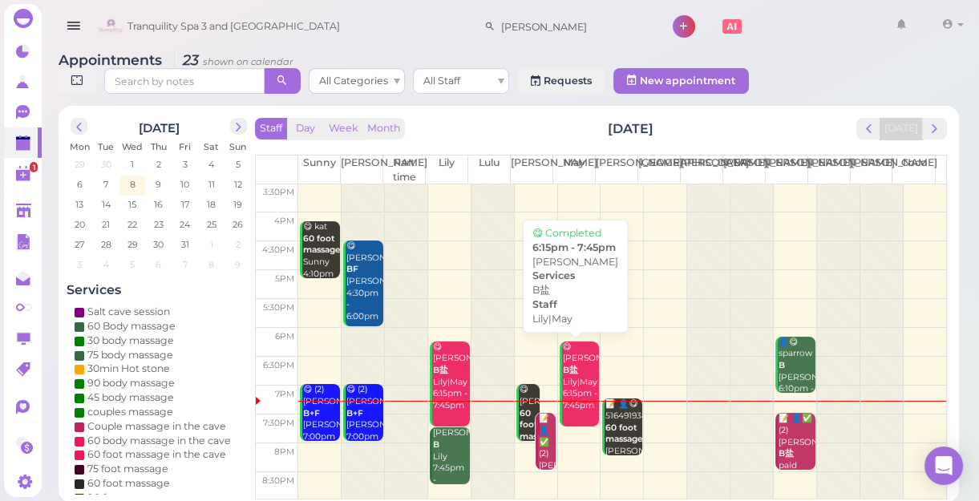
scroll to position [6, 0]
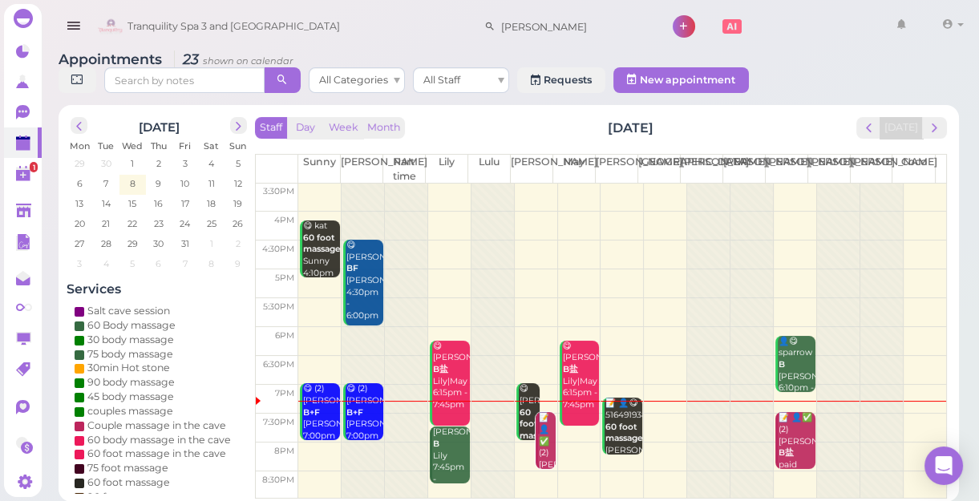
click at [311, 447] on td at bounding box center [622, 457] width 648 height 29
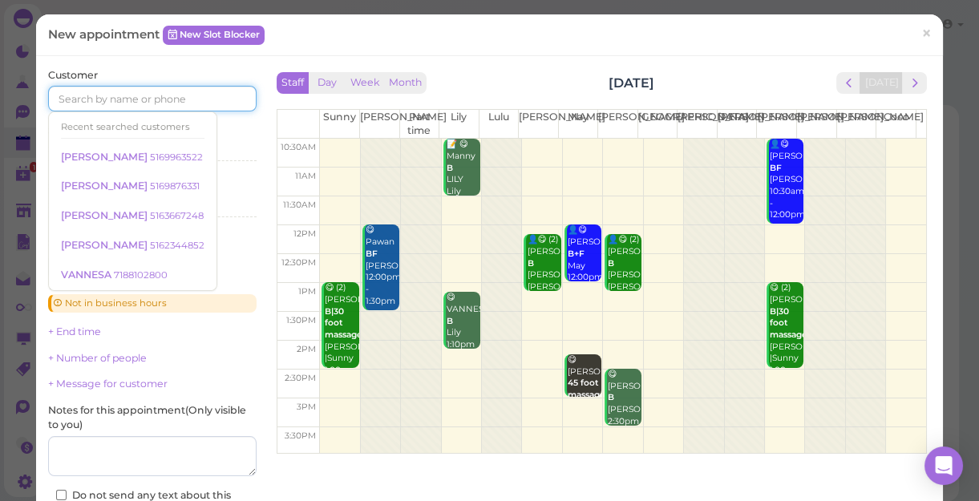
click at [177, 95] on input at bounding box center [152, 99] width 208 height 26
type input "5164348667"
click at [216, 148] on div "Select services" at bounding box center [152, 149] width 208 height 14
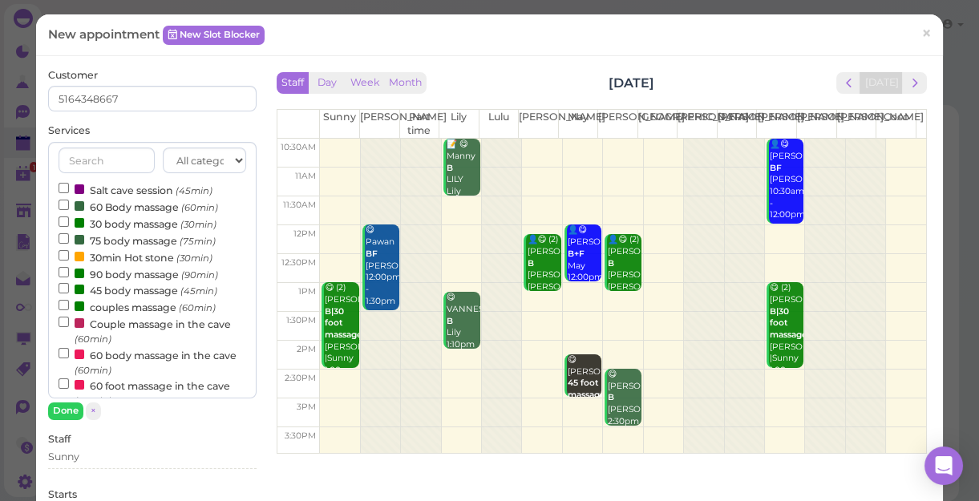
click at [138, 305] on label "couples massage (60min)" at bounding box center [137, 306] width 157 height 17
click at [69, 305] on input "couples massage (60min)" at bounding box center [64, 305] width 10 height 10
click at [64, 408] on button "Done" at bounding box center [65, 411] width 35 height 17
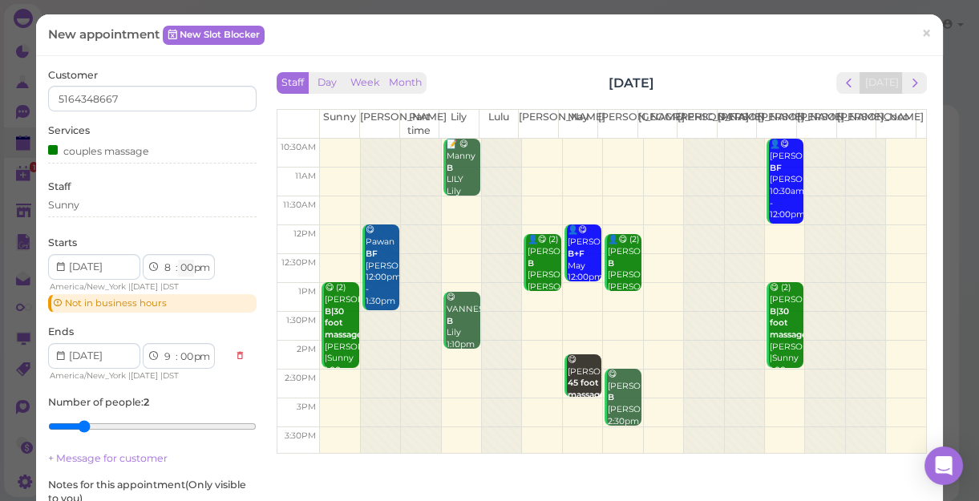
click at [188, 265] on select "00 05 10 15 20 25 30 35 40 45 50 55" at bounding box center [186, 268] width 16 height 17
select select "10"
click at [178, 260] on select "00 05 10 15 20 25 30 35 40 45 50 55" at bounding box center [186, 268] width 16 height 17
select select "10"
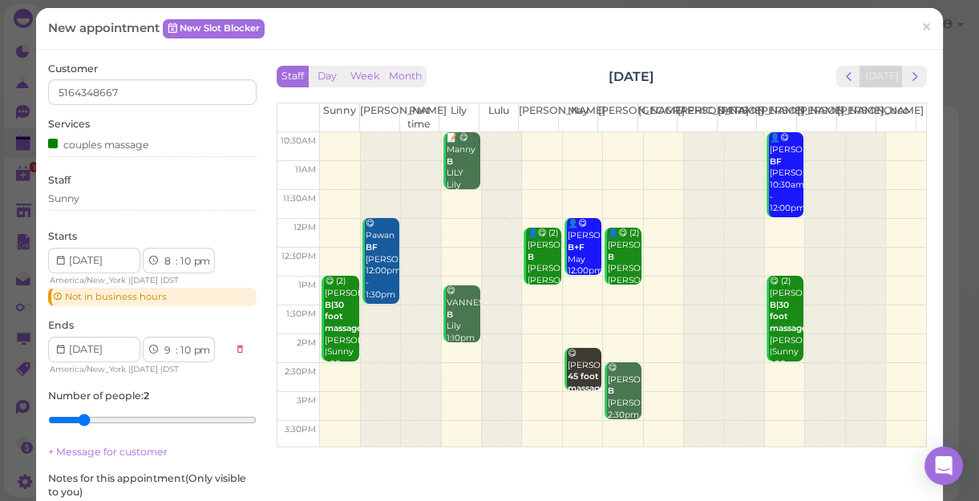
scroll to position [0, 0]
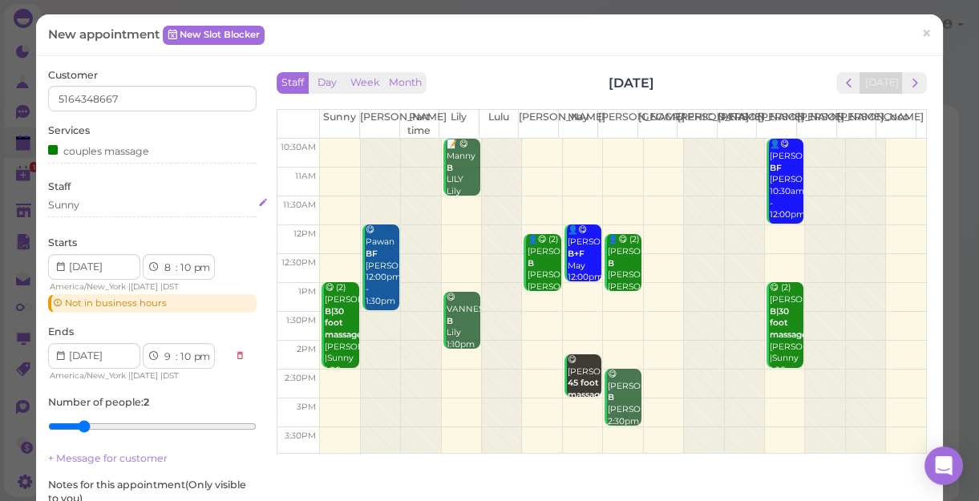
click at [103, 204] on div "Sunny" at bounding box center [152, 205] width 208 height 14
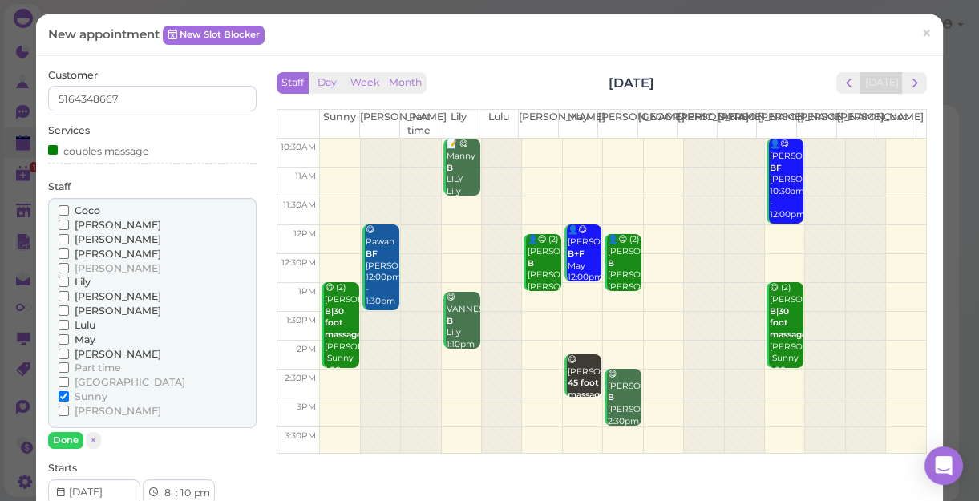
click at [91, 297] on span "[PERSON_NAME]" at bounding box center [118, 296] width 87 height 12
click at [69, 297] on input "[PERSON_NAME]" at bounding box center [64, 296] width 10 height 10
click at [76, 265] on span "[PERSON_NAME]" at bounding box center [118, 268] width 87 height 12
click at [69, 265] on input "[PERSON_NAME]" at bounding box center [64, 268] width 10 height 10
click at [93, 294] on span "[PERSON_NAME]" at bounding box center [118, 296] width 87 height 12
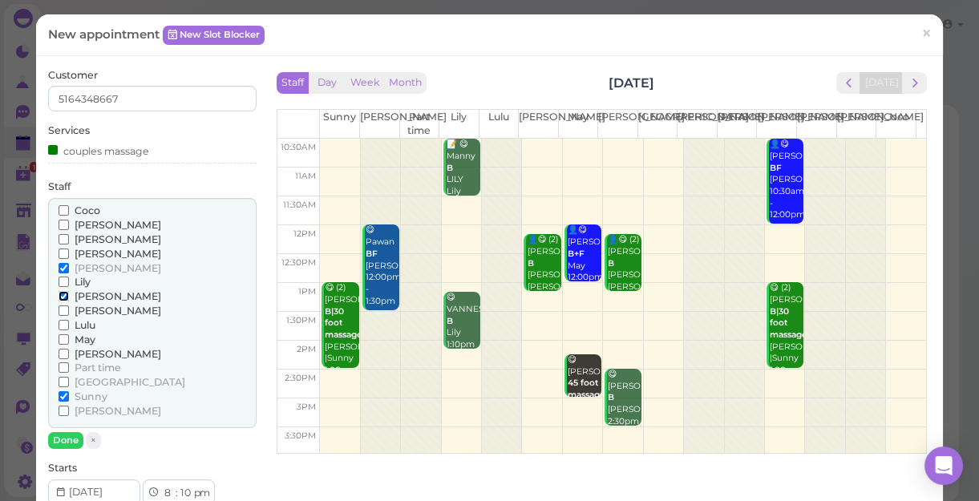
click at [69, 294] on input "[PERSON_NAME]" at bounding box center [64, 296] width 10 height 10
click at [67, 442] on button "Done" at bounding box center [65, 440] width 35 height 17
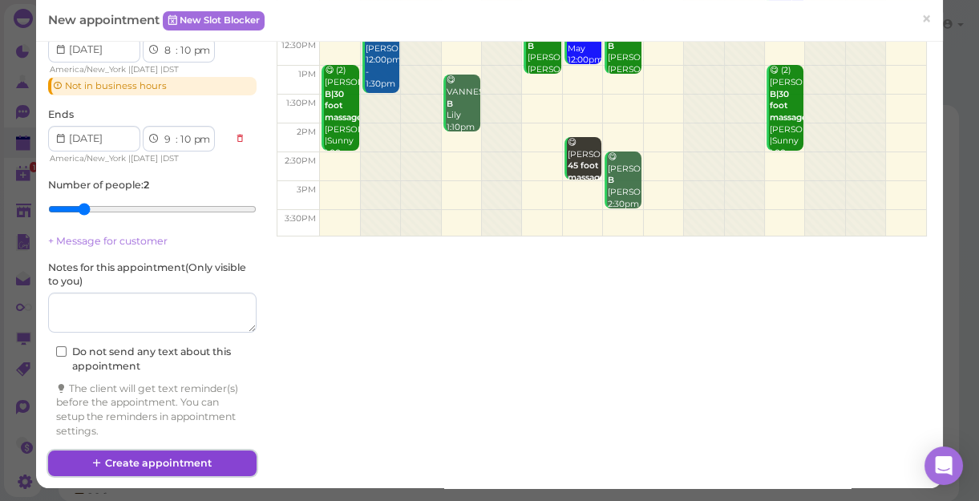
click at [177, 460] on button "Create appointment" at bounding box center [152, 464] width 208 height 26
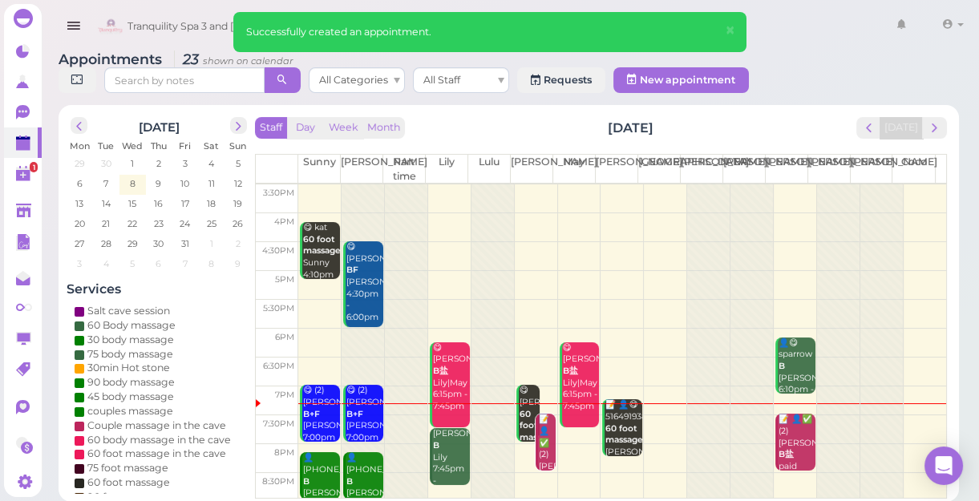
scroll to position [289, 0]
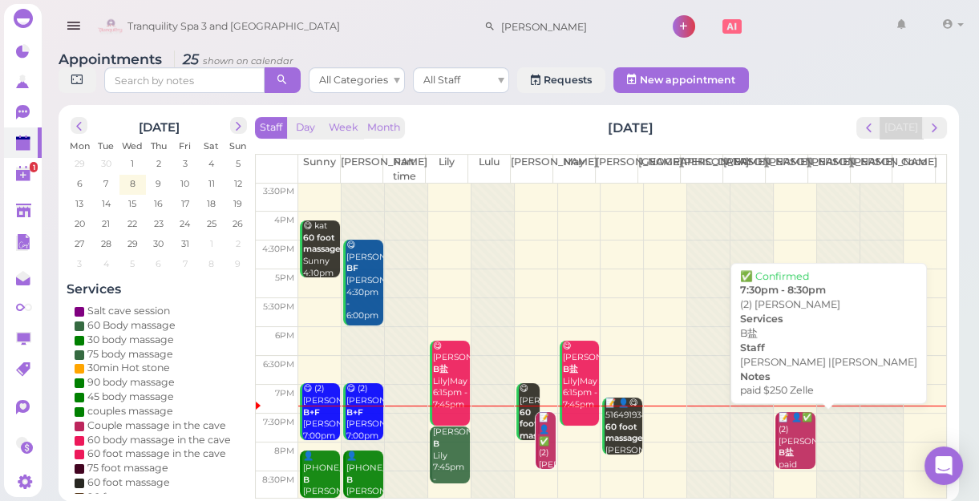
click at [790, 447] on div "📝 👤✅ (2) [PERSON_NAME] B盐 paid $250 [PERSON_NAME] |[PERSON_NAME] 7:30pm - 8:30pm" at bounding box center [797, 488] width 38 height 153
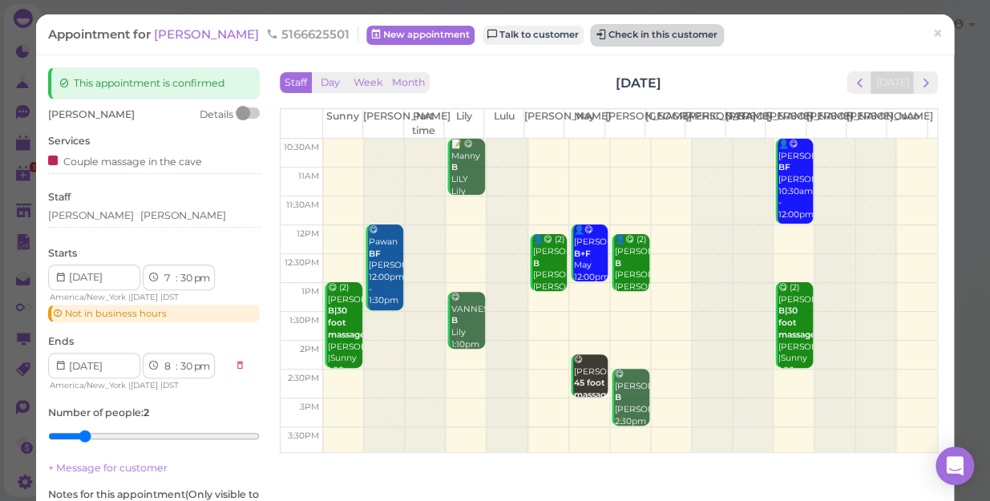
click at [662, 32] on button "Check in this customer" at bounding box center [657, 35] width 131 height 19
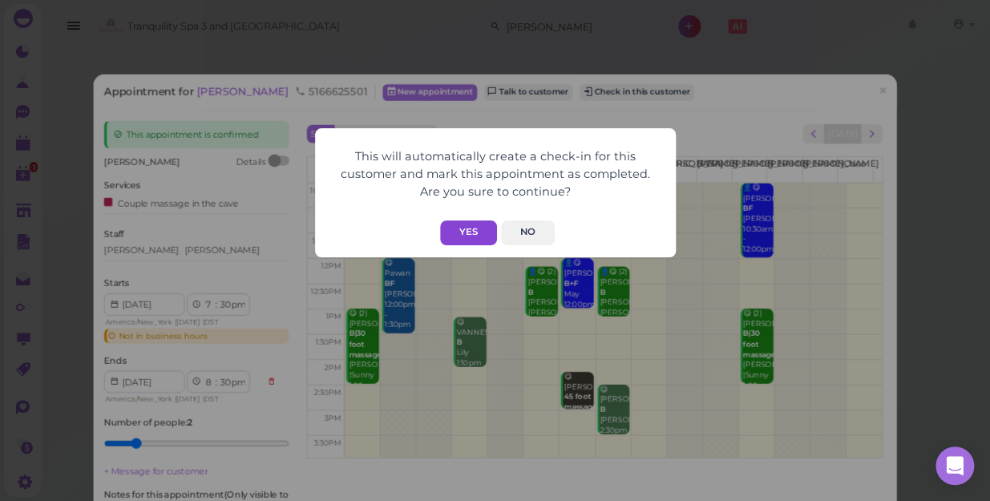
click at [483, 228] on button "Yes" at bounding box center [468, 233] width 57 height 25
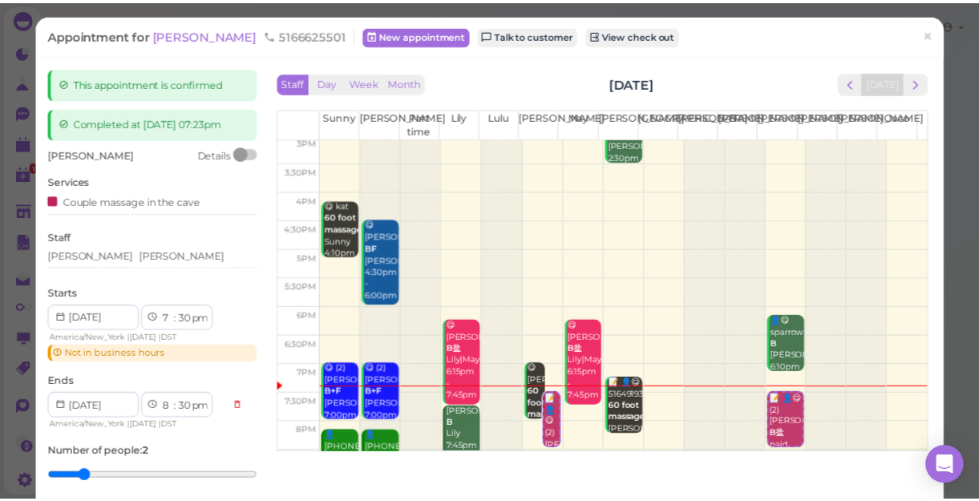
scroll to position [289, 0]
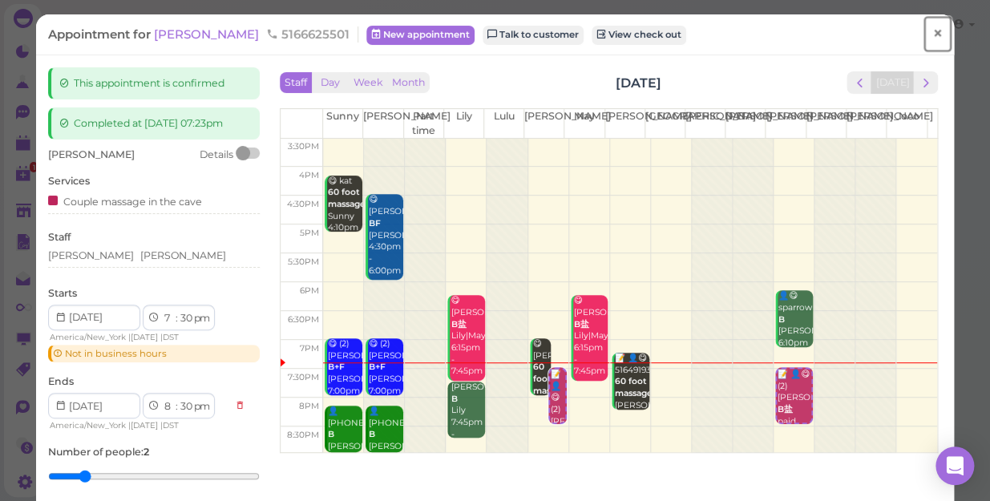
click at [933, 34] on span "×" at bounding box center [938, 33] width 10 height 22
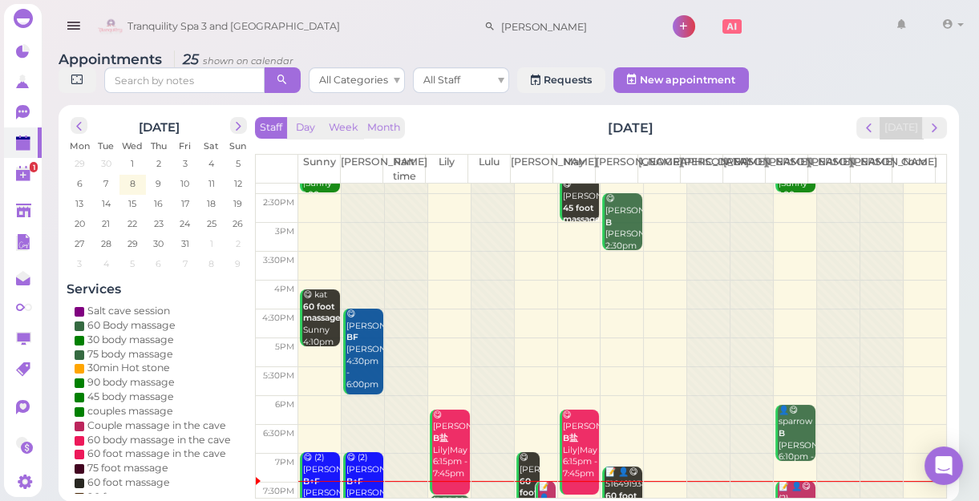
scroll to position [289, 0]
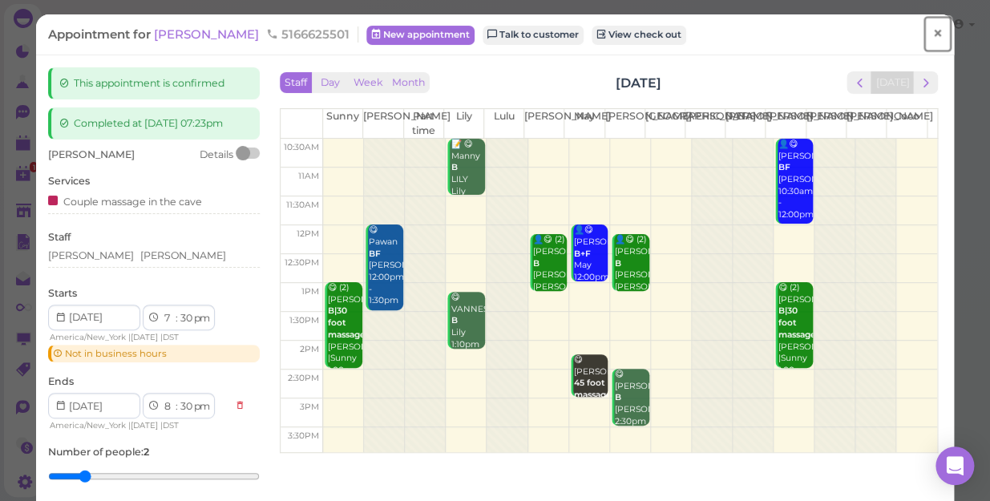
click at [933, 34] on span "×" at bounding box center [938, 33] width 10 height 22
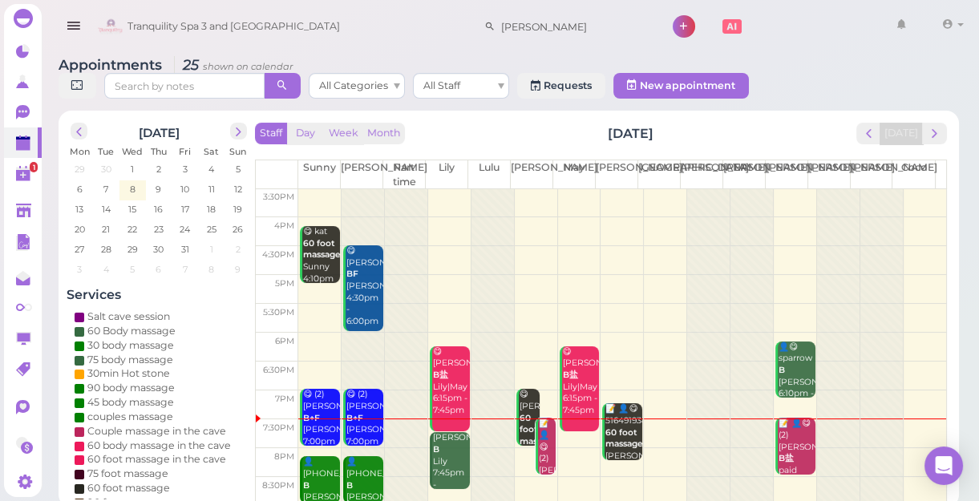
scroll to position [6, 0]
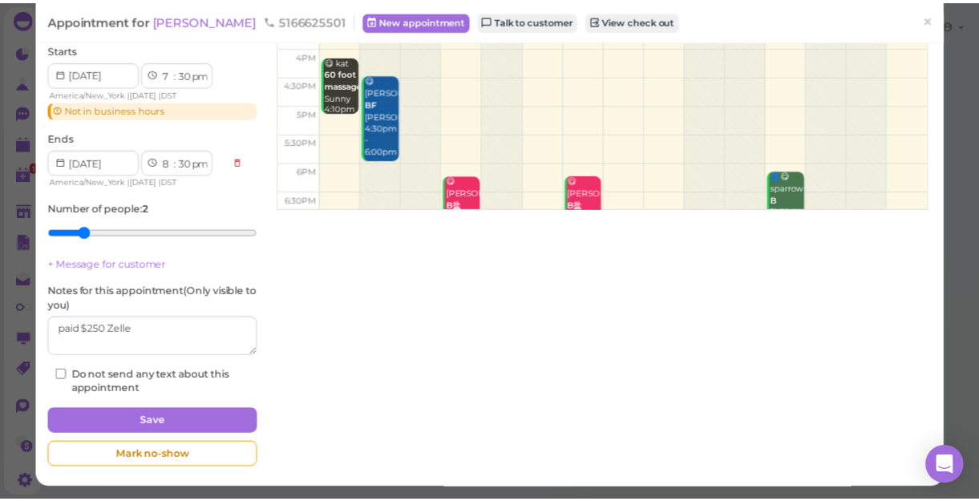
scroll to position [289, 0]
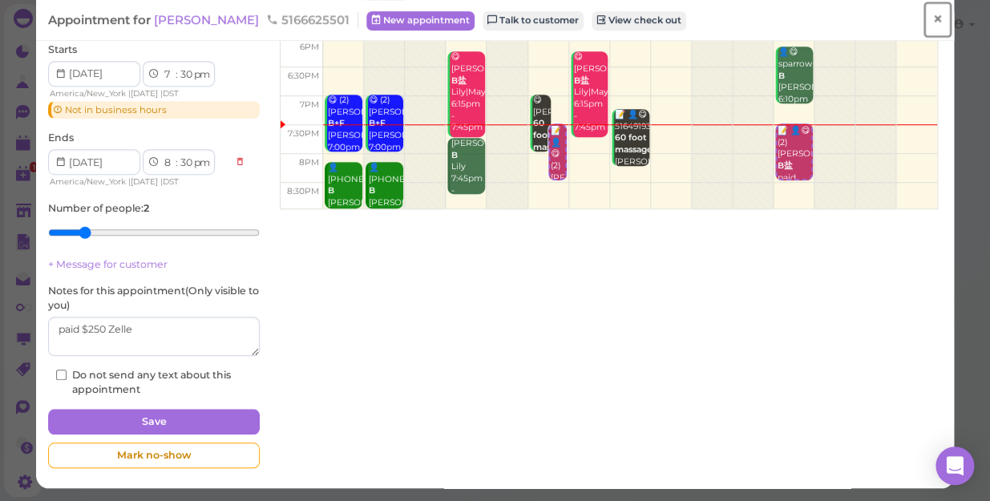
click at [933, 19] on span "×" at bounding box center [938, 19] width 10 height 22
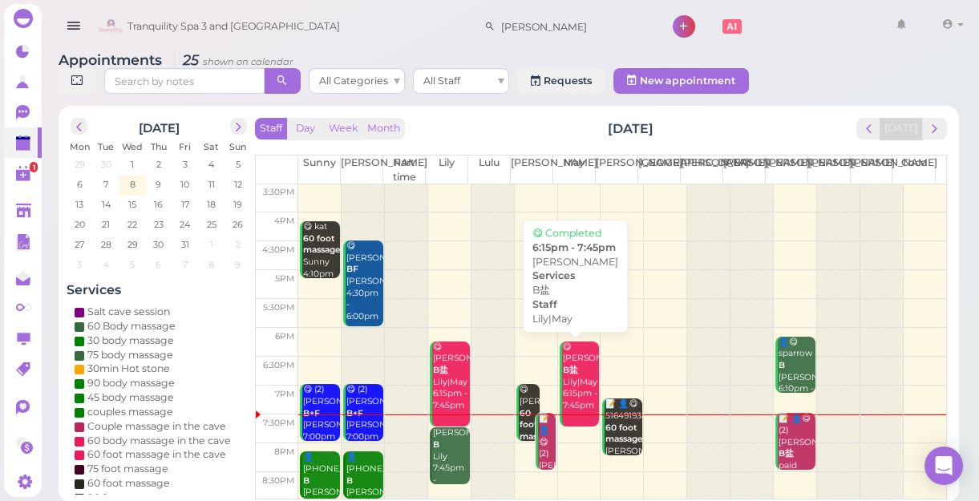
scroll to position [6, 0]
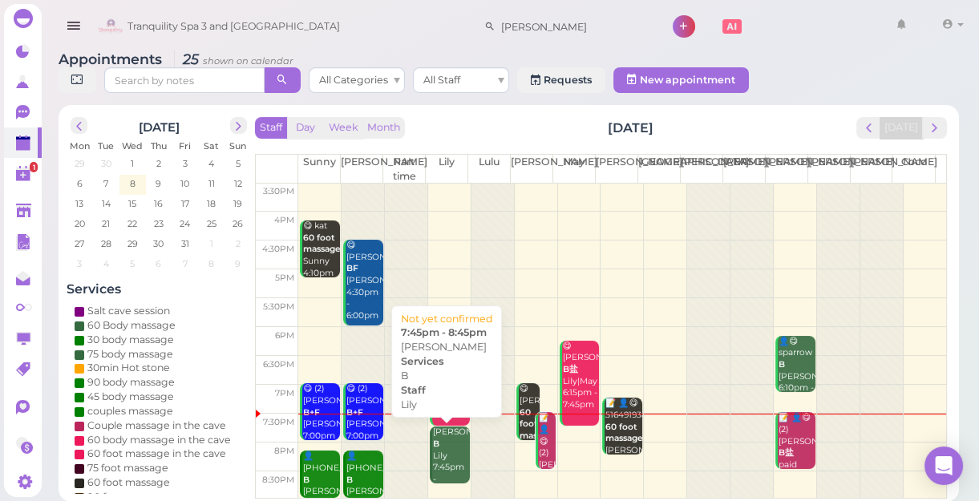
click at [443, 448] on div "Scarleth B [PERSON_NAME] 7:45pm - 8:45pm" at bounding box center [451, 462] width 38 height 71
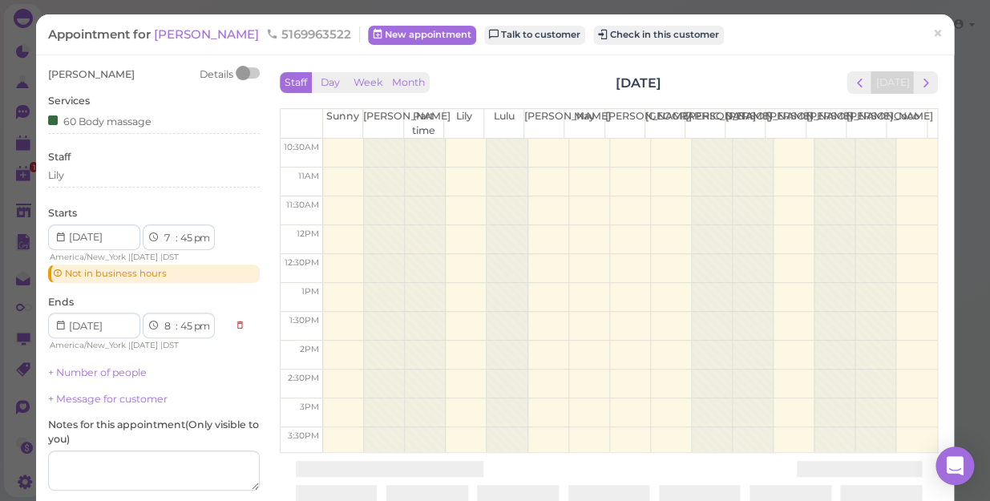
click at [443, 448] on div "Staff Day Week Month [DATE] [DATE] [PERSON_NAME] Part time [PERSON_NAME] [PERSO…" at bounding box center [609, 257] width 666 height 381
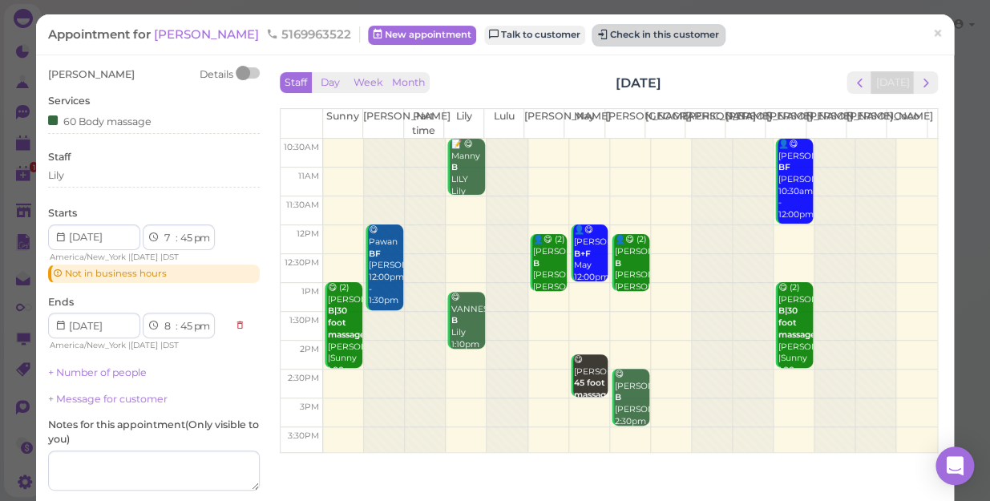
click at [609, 37] on button "Check in this customer" at bounding box center [658, 35] width 131 height 19
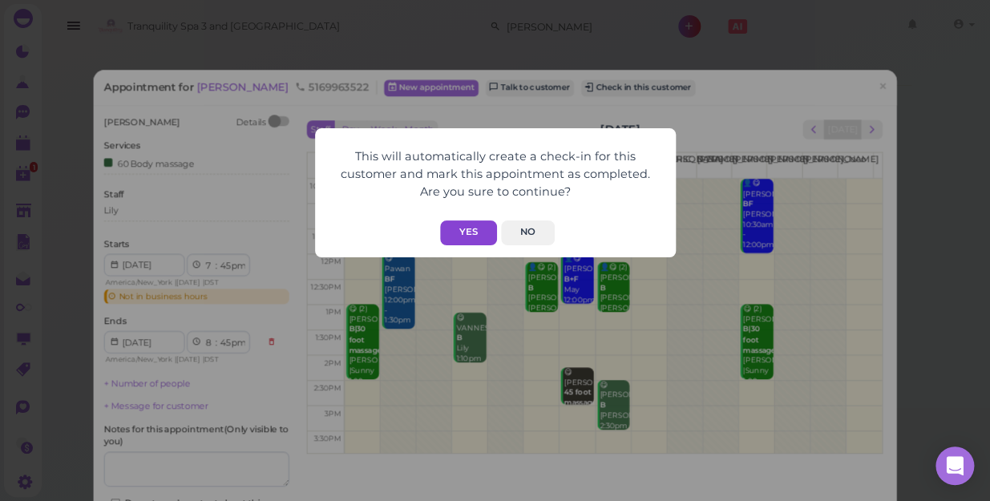
click at [460, 234] on button "Yes" at bounding box center [468, 233] width 57 height 25
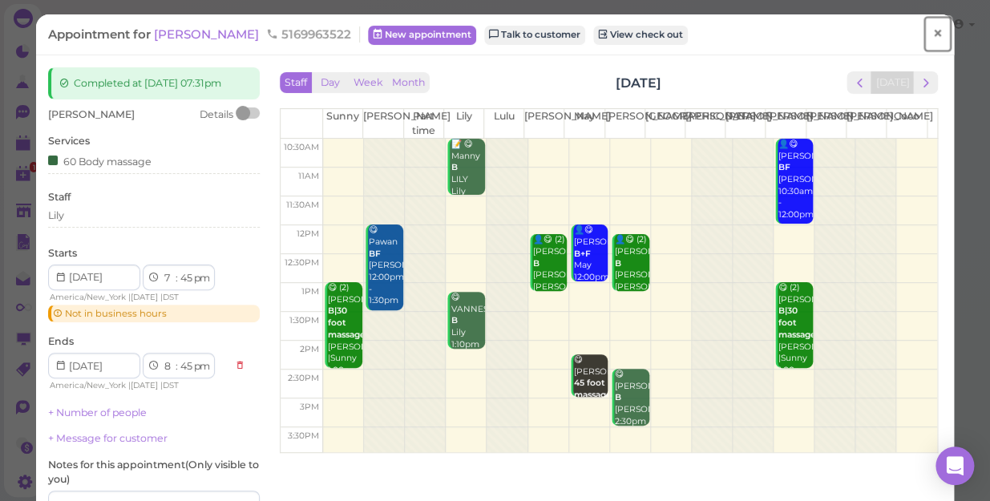
click at [933, 33] on span "×" at bounding box center [938, 33] width 10 height 22
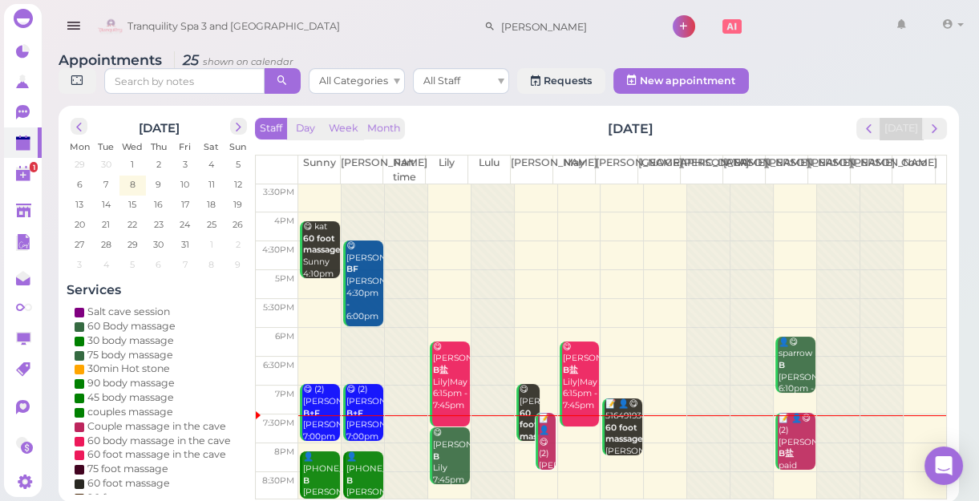
scroll to position [6, 0]
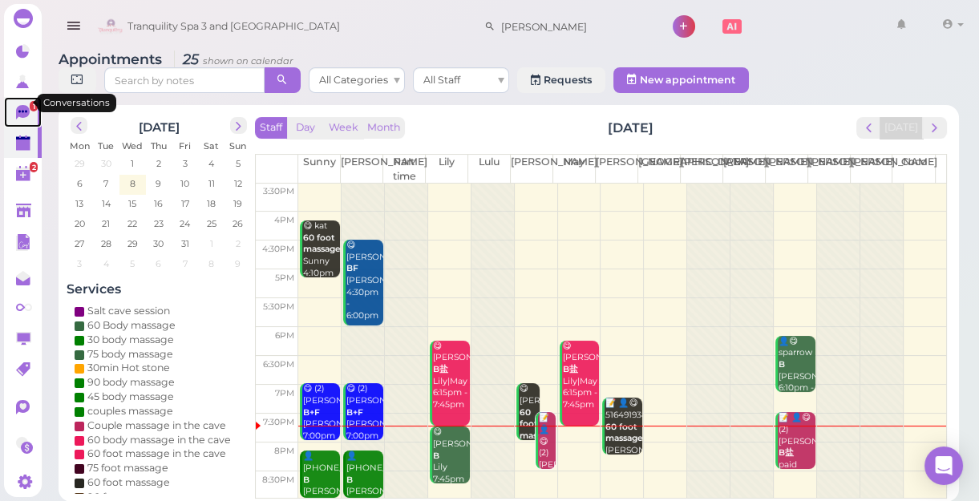
click at [26, 99] on link "1" at bounding box center [23, 112] width 38 height 30
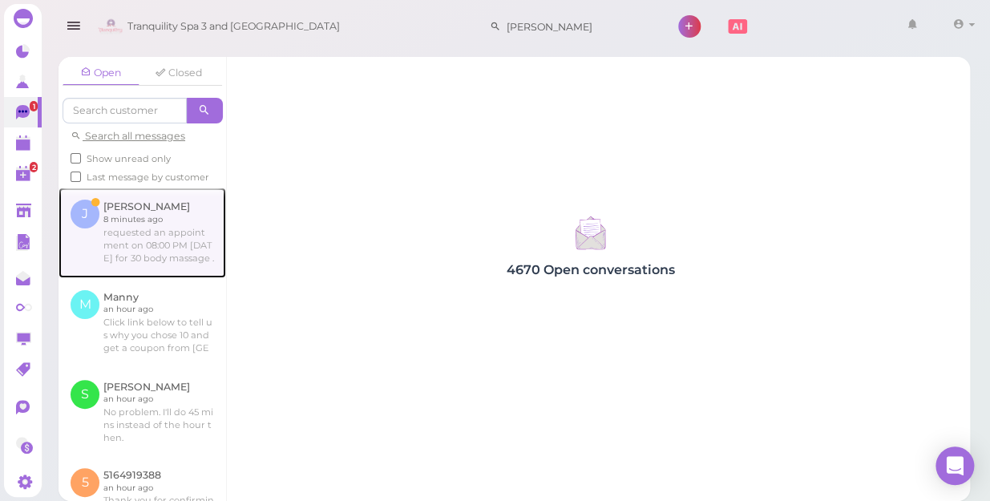
click at [148, 258] on link at bounding box center [143, 233] width 168 height 90
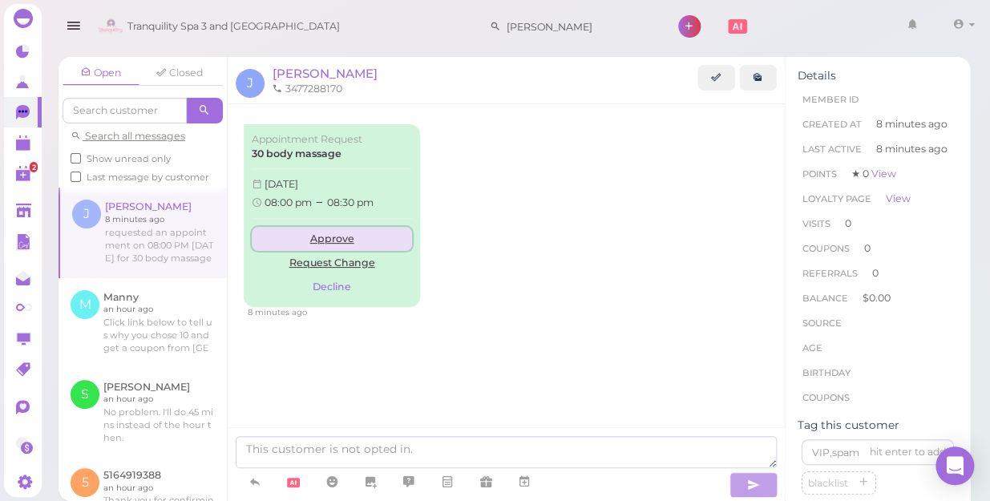
click at [339, 235] on link "Approve" at bounding box center [332, 239] width 160 height 24
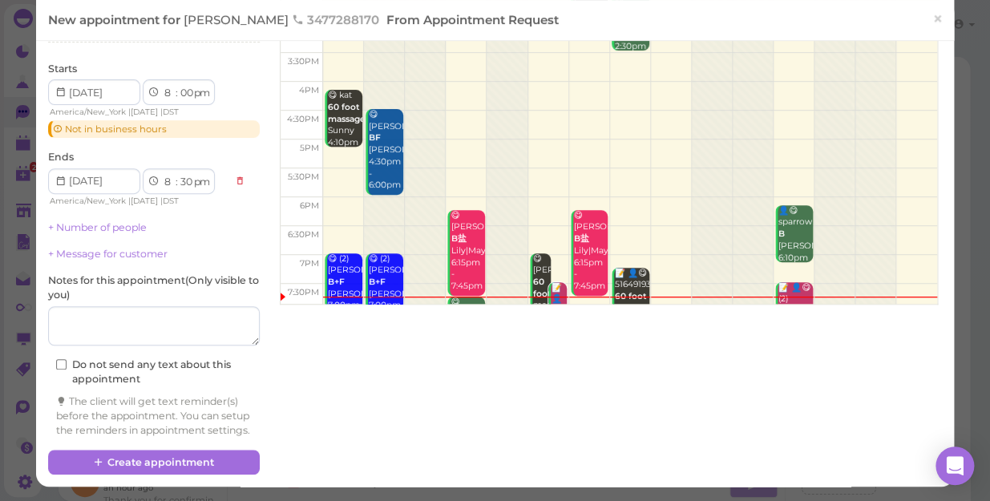
scroll to position [71, 0]
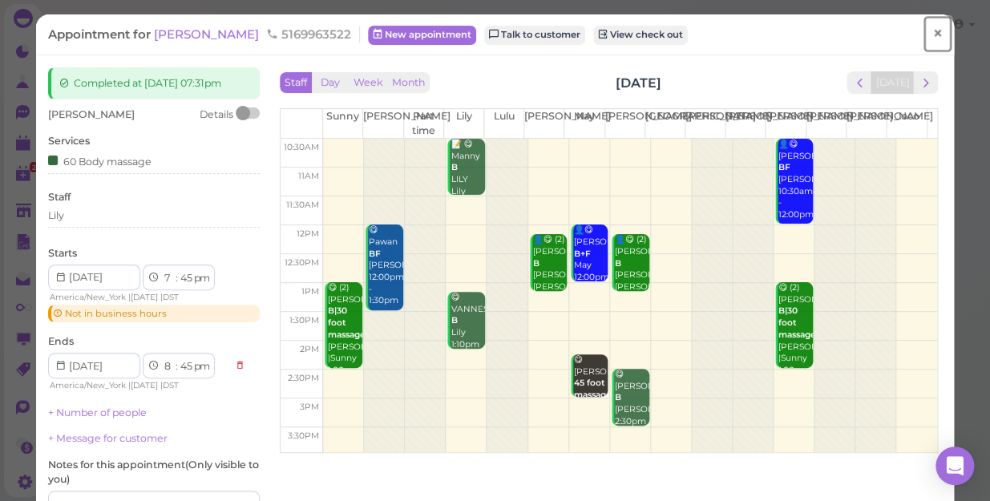
click at [933, 29] on span "×" at bounding box center [938, 33] width 10 height 22
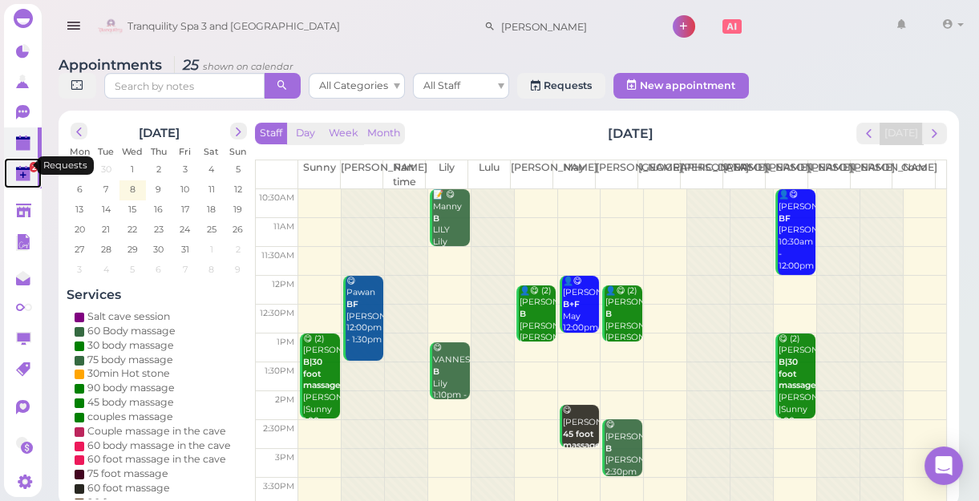
click at [30, 162] on span "2" at bounding box center [34, 167] width 8 height 10
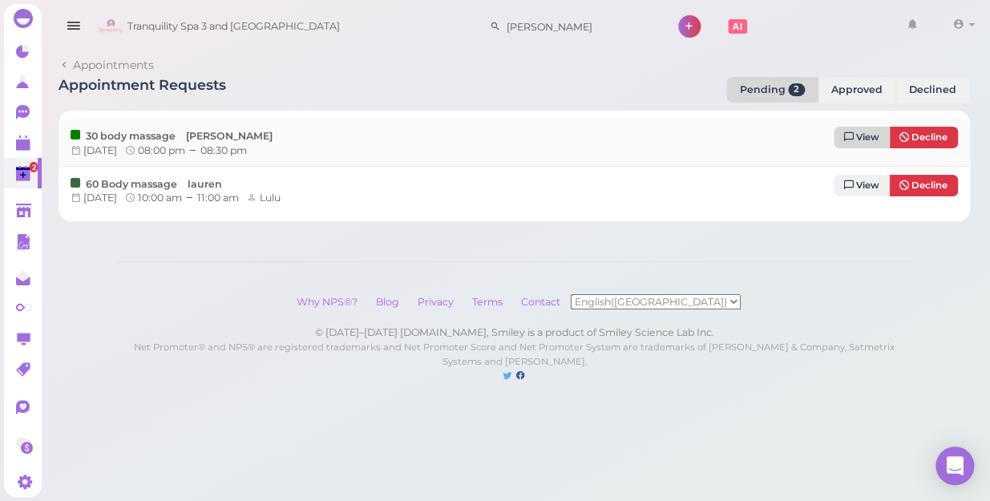
click at [872, 132] on span "View" at bounding box center [867, 137] width 23 height 11
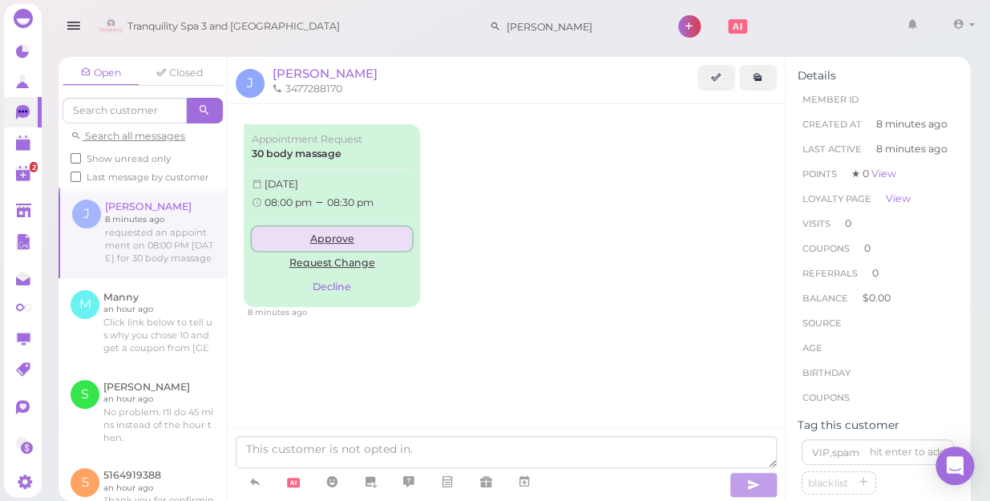
click at [334, 241] on link "Approve" at bounding box center [332, 239] width 160 height 24
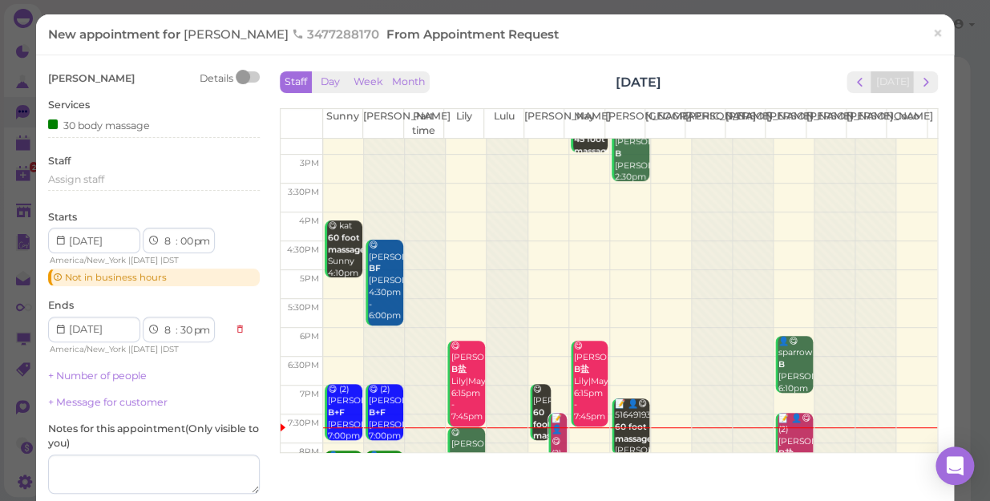
scroll to position [289, 0]
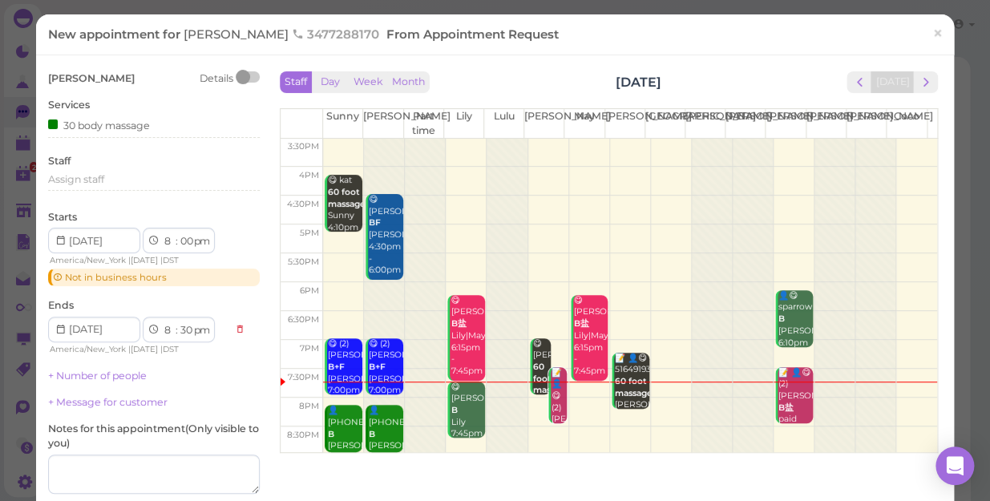
click at [612, 414] on td at bounding box center [630, 411] width 614 height 29
select select "15"
select select "45"
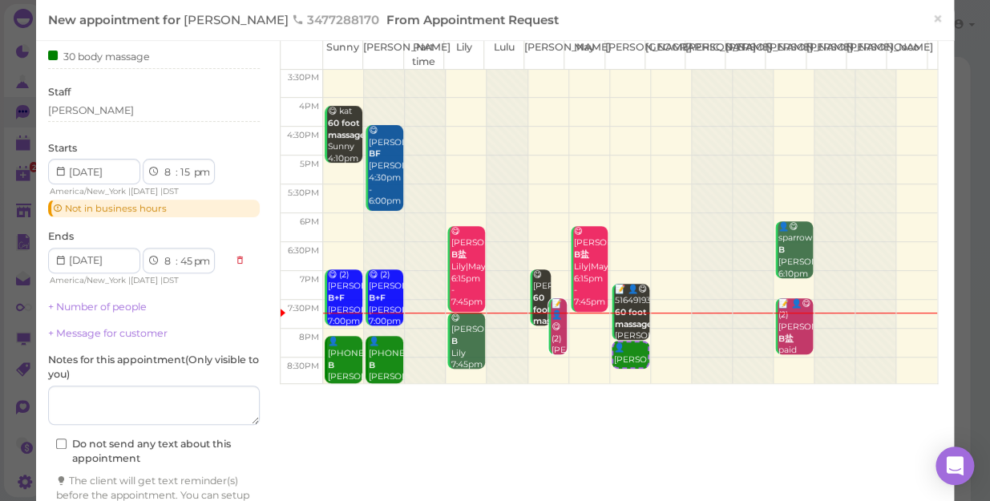
scroll to position [145, 0]
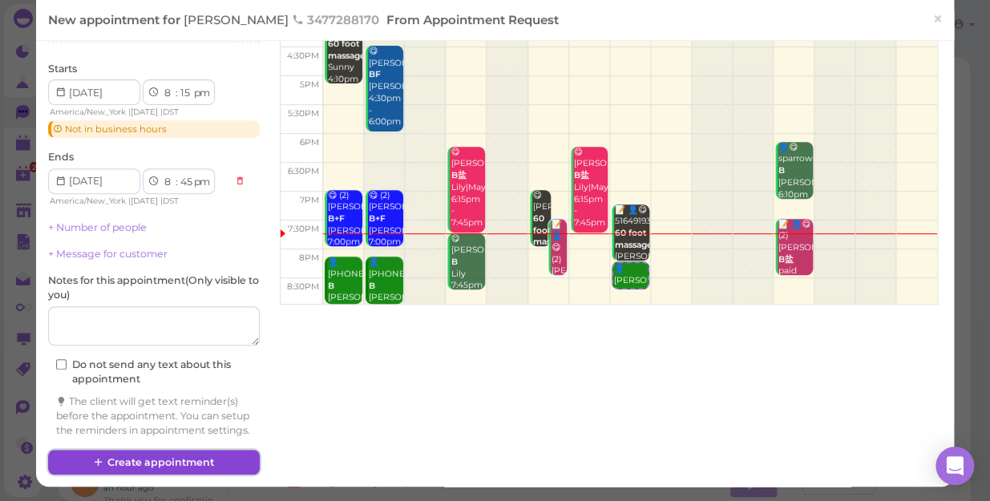
click at [206, 459] on button "Create appointment" at bounding box center [154, 463] width 212 height 26
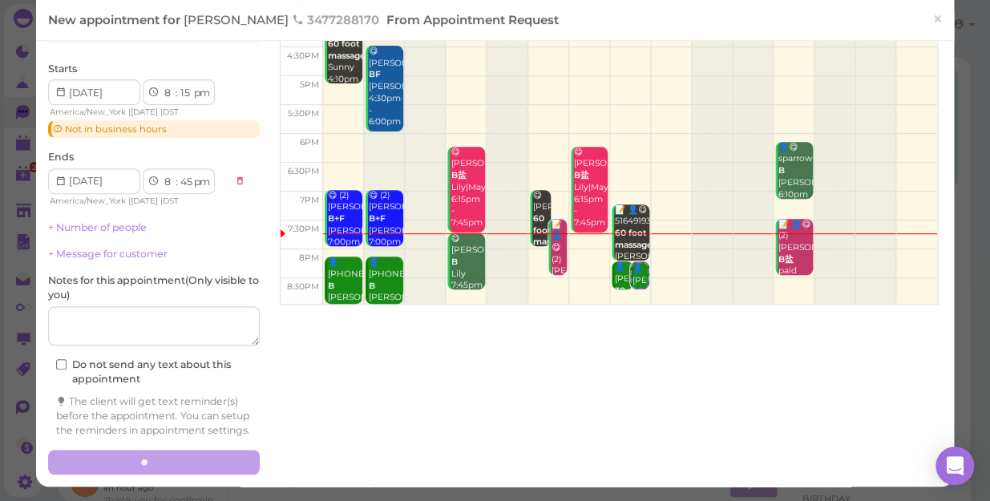
scroll to position [160, 0]
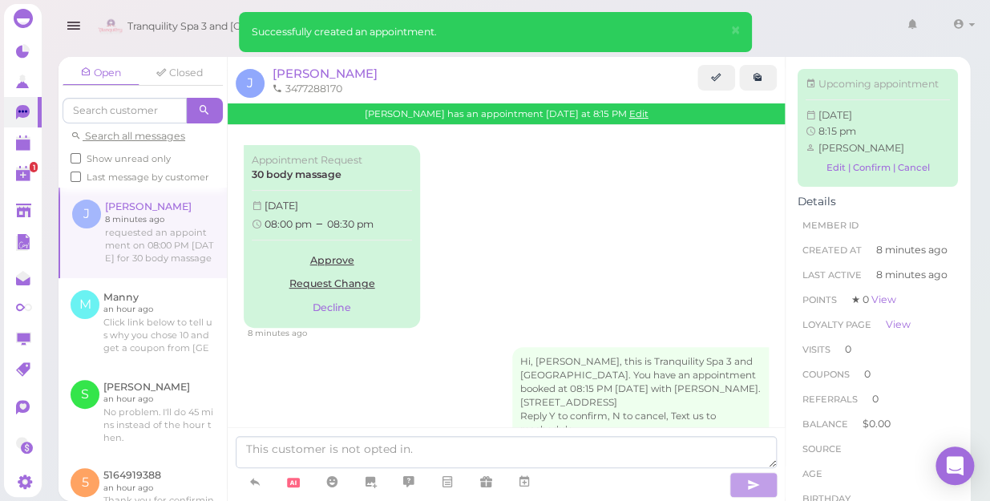
scroll to position [55, 0]
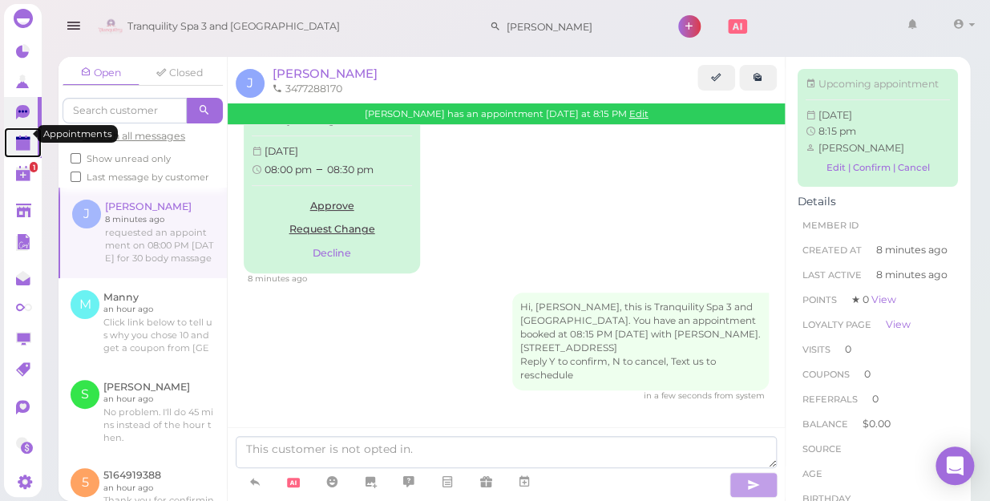
click at [25, 140] on polygon at bounding box center [23, 145] width 14 height 11
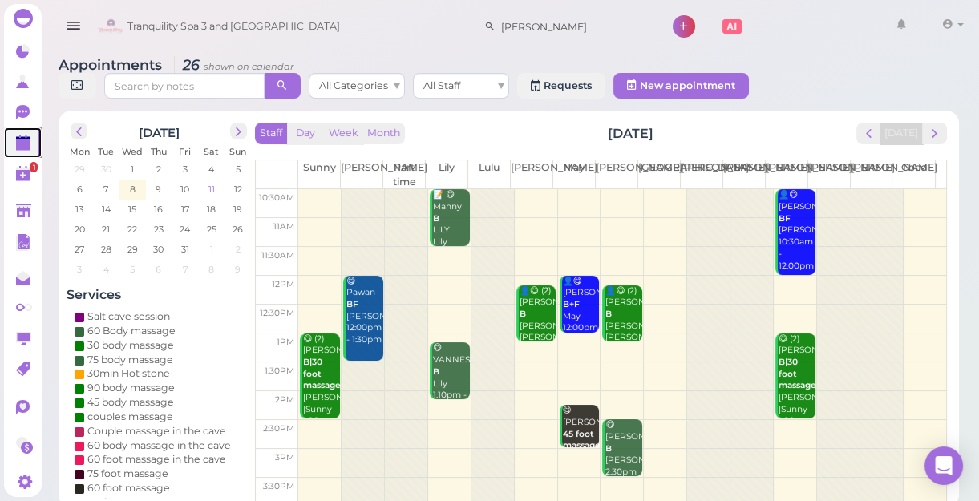
click at [209, 188] on span "11" at bounding box center [212, 189] width 10 height 14
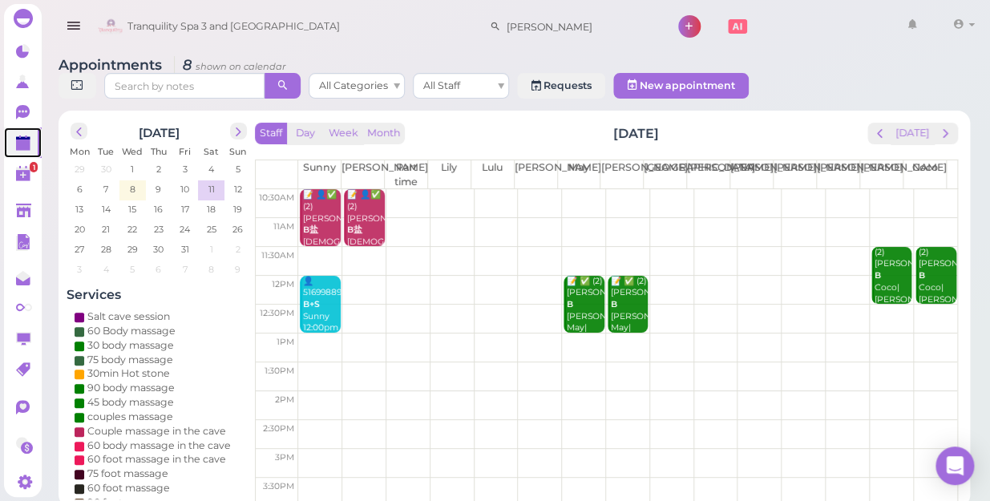
click at [875, 189] on td at bounding box center [627, 203] width 659 height 29
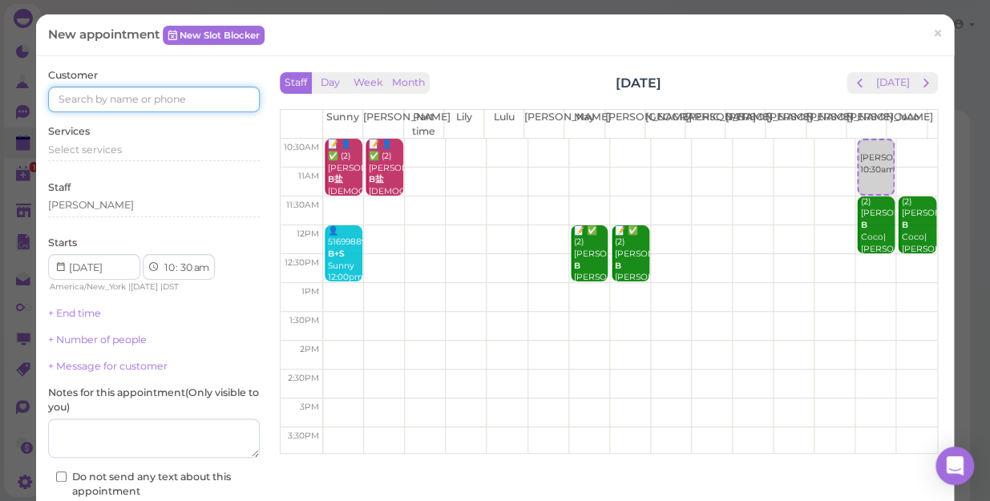
click at [119, 102] on input at bounding box center [154, 100] width 212 height 26
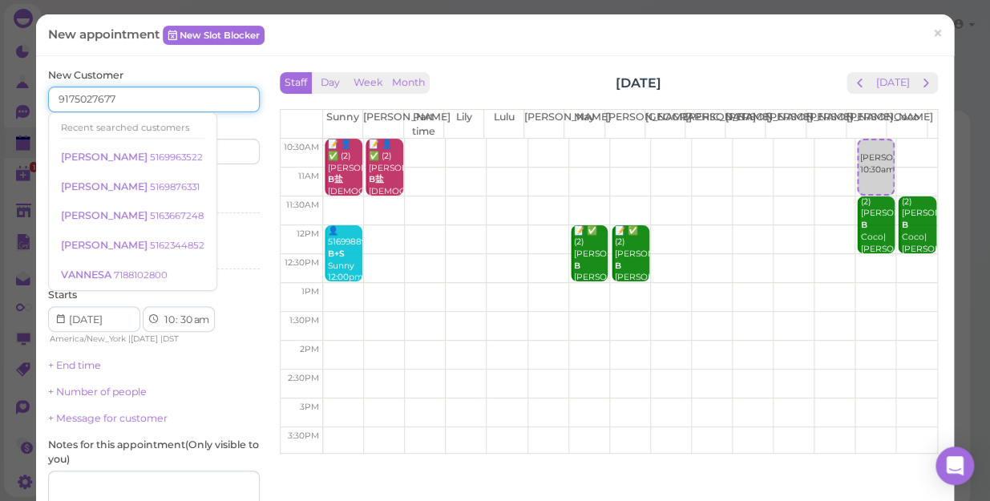
type input "9175027677"
click at [217, 150] on input at bounding box center [209, 152] width 102 height 26
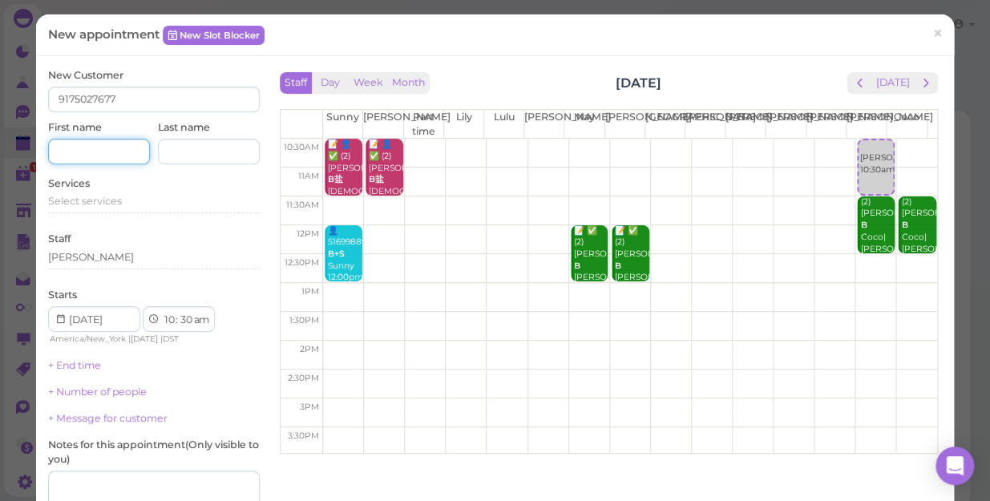
click at [102, 152] on input at bounding box center [99, 152] width 102 height 26
type input "jordana"
click at [200, 153] on input at bounding box center [209, 152] width 102 height 26
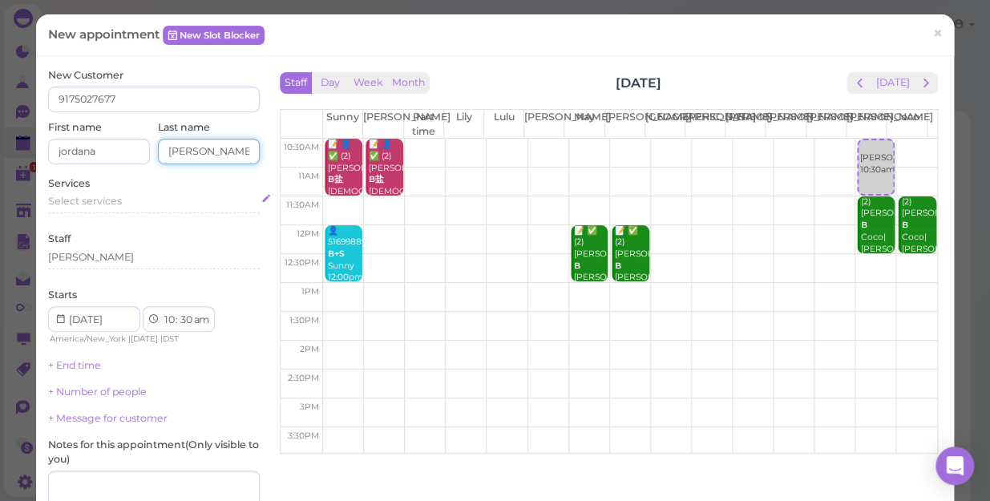
type input "[PERSON_NAME]"
click at [128, 200] on div "Select services" at bounding box center [154, 201] width 212 height 14
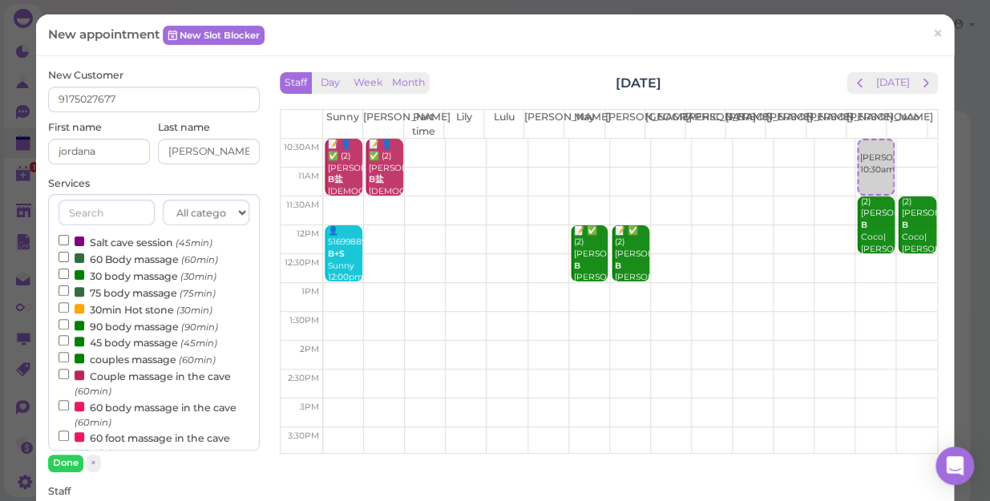
click at [154, 380] on label "Couple massage in the cave (60min)" at bounding box center [154, 382] width 191 height 31
click at [69, 379] on input "Couple massage in the cave (60min)" at bounding box center [64, 374] width 10 height 10
click at [75, 464] on button "Done" at bounding box center [65, 463] width 35 height 17
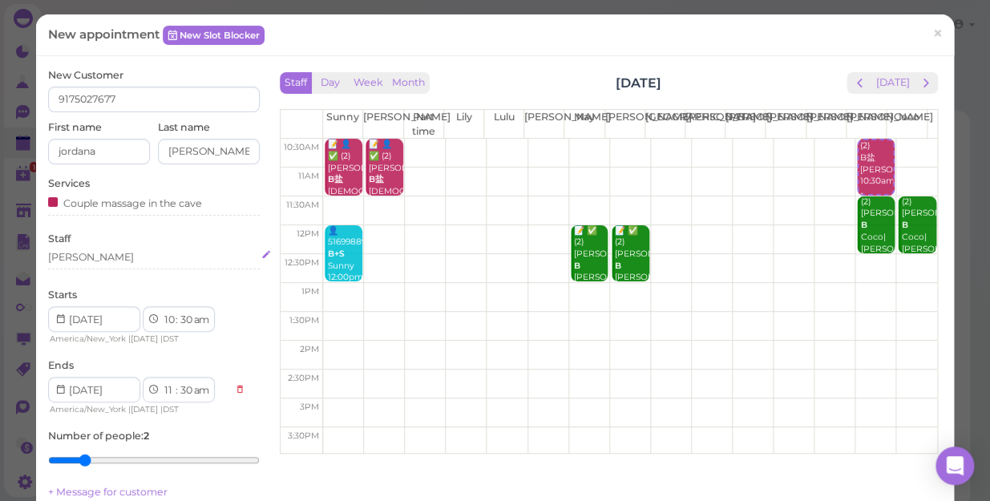
click at [78, 251] on div "[PERSON_NAME]" at bounding box center [154, 257] width 212 height 14
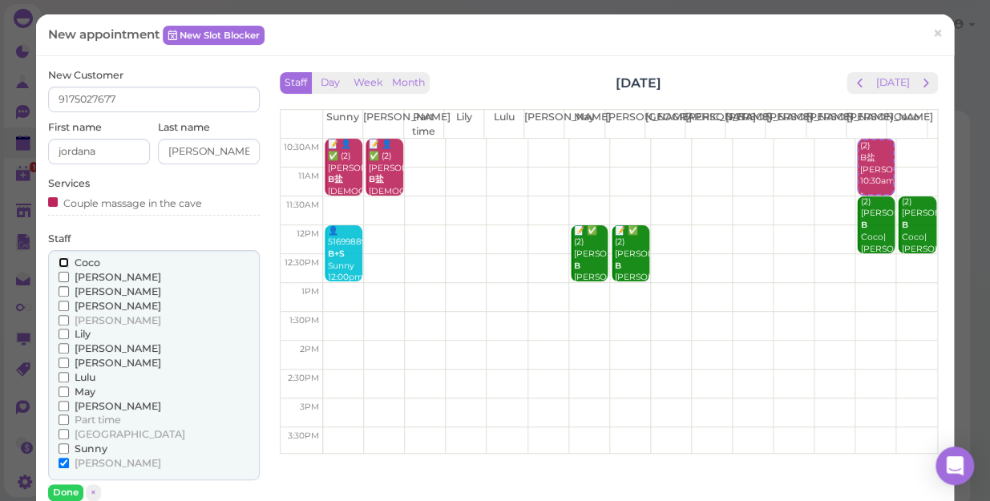
click at [63, 260] on input "Coco" at bounding box center [64, 262] width 10 height 10
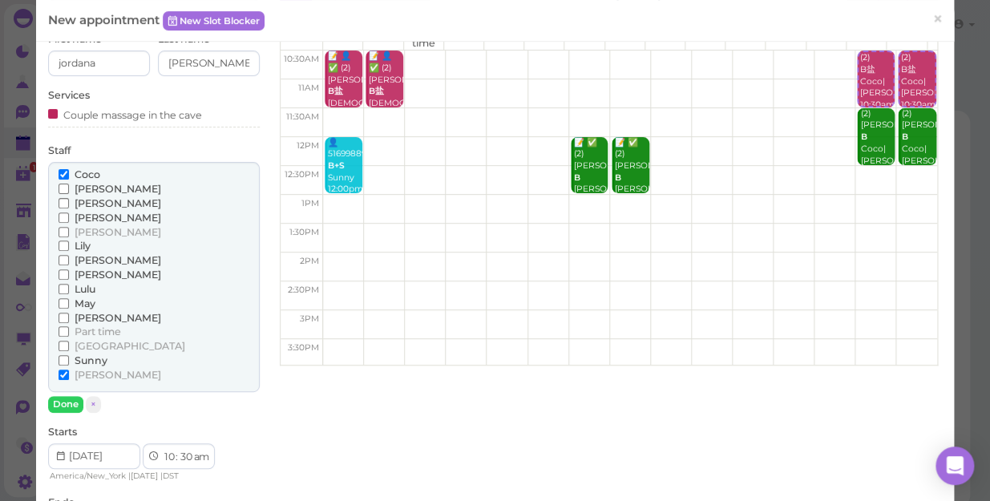
scroll to position [145, 0]
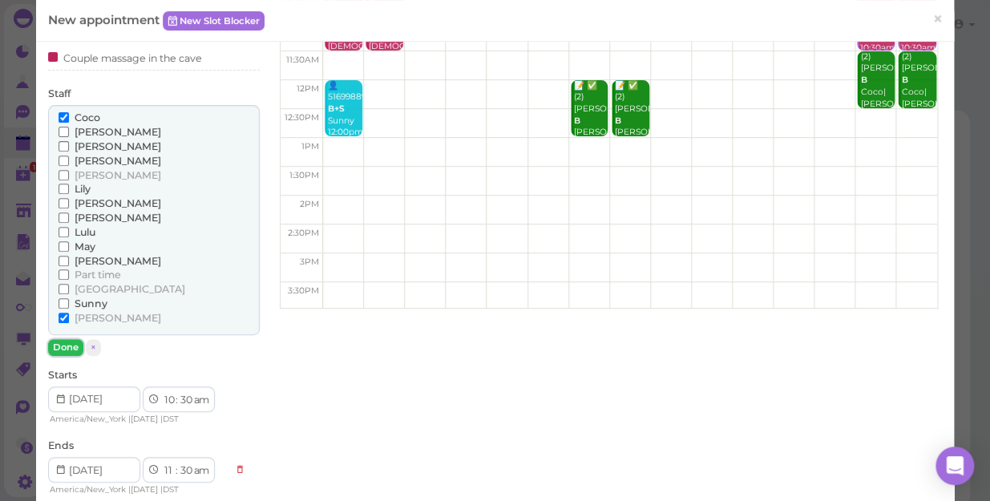
click at [67, 346] on button "Done" at bounding box center [65, 347] width 35 height 17
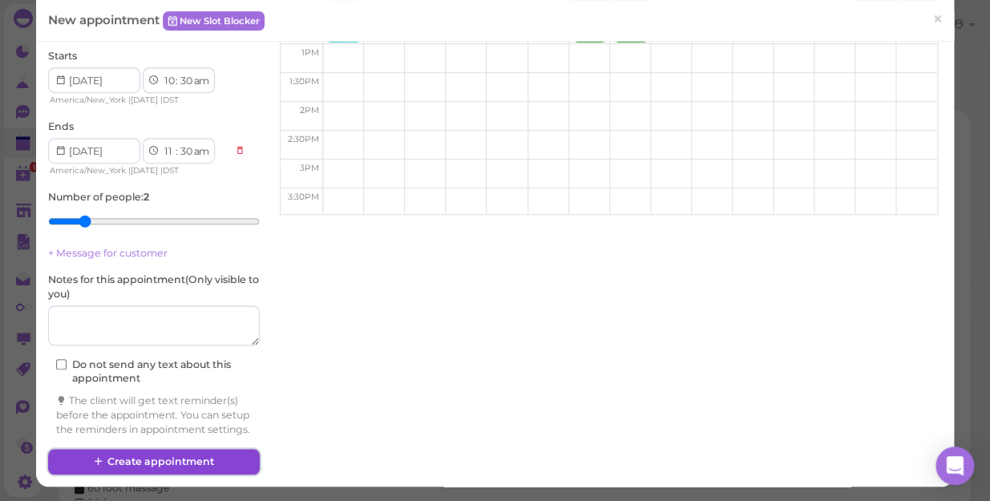
click at [125, 457] on button "Create appointment" at bounding box center [154, 462] width 212 height 26
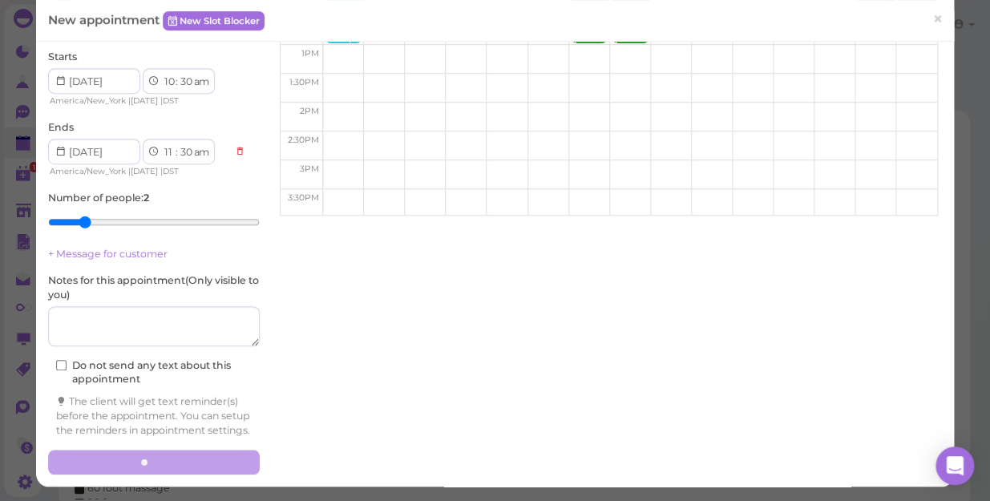
scroll to position [251, 0]
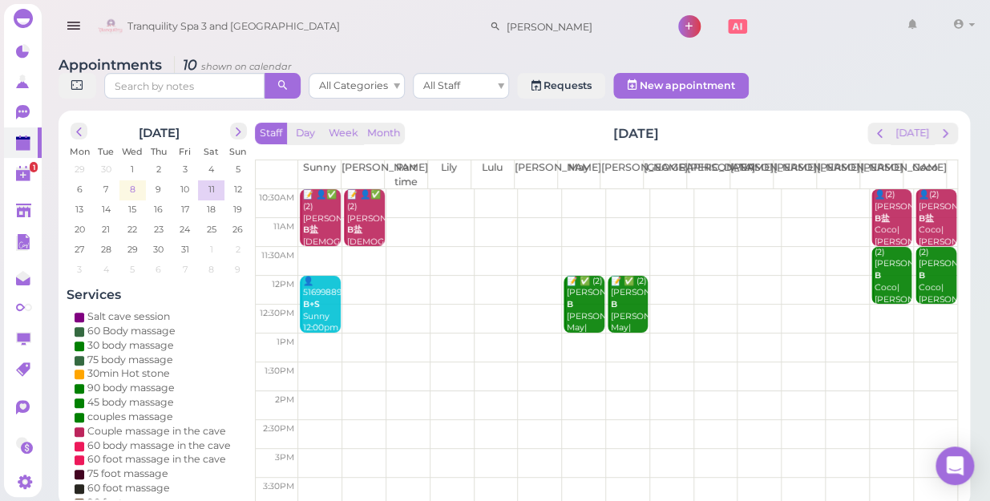
click at [135, 182] on span "8" at bounding box center [132, 189] width 9 height 14
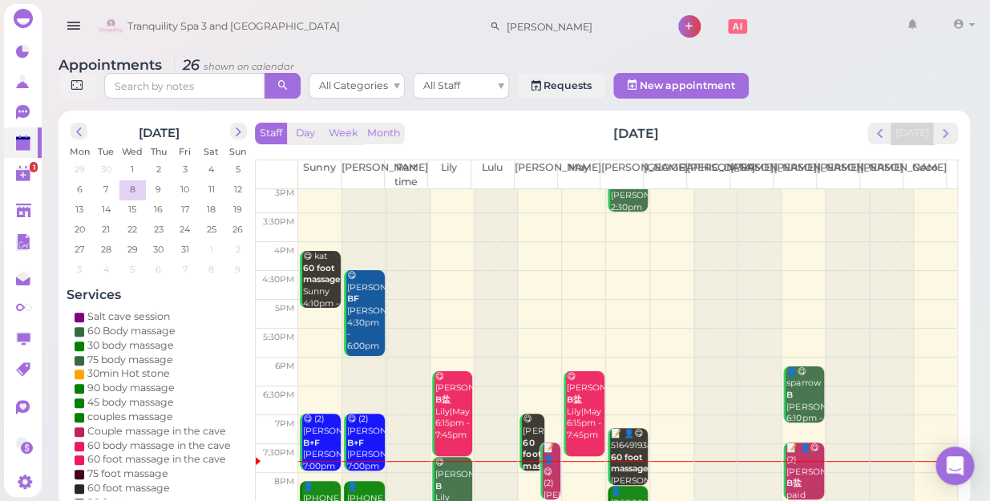
scroll to position [289, 0]
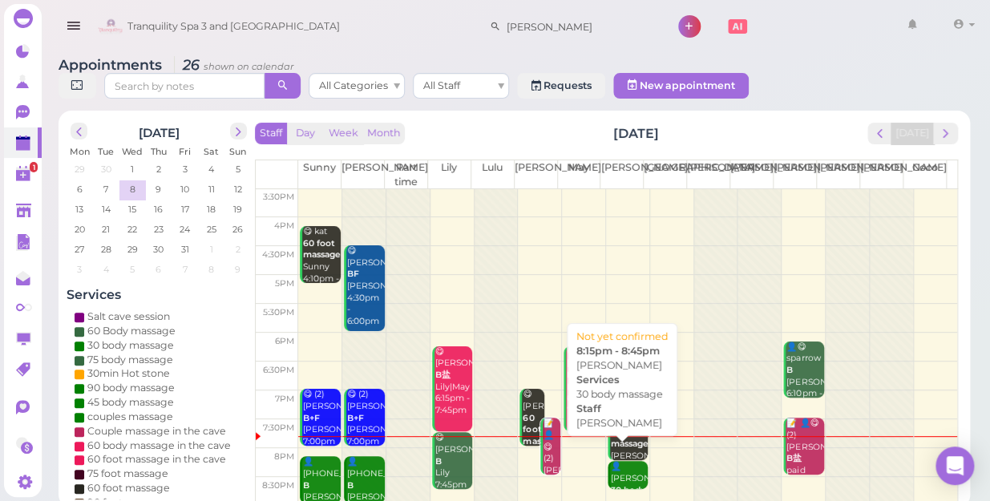
click at [620, 462] on div "👤[PERSON_NAME] 30 body massage [PERSON_NAME] 8:15pm - 8:45pm" at bounding box center [629, 502] width 38 height 83
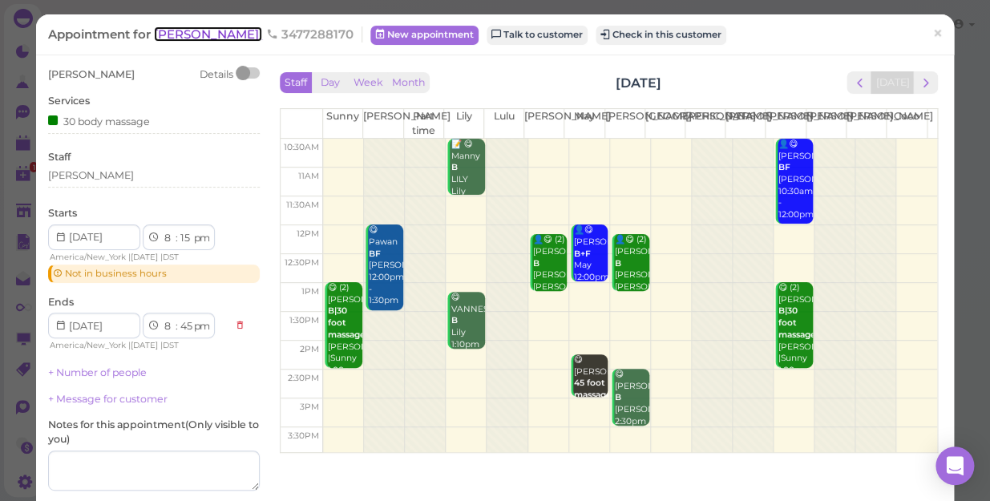
click at [184, 35] on span "[PERSON_NAME]" at bounding box center [208, 33] width 108 height 15
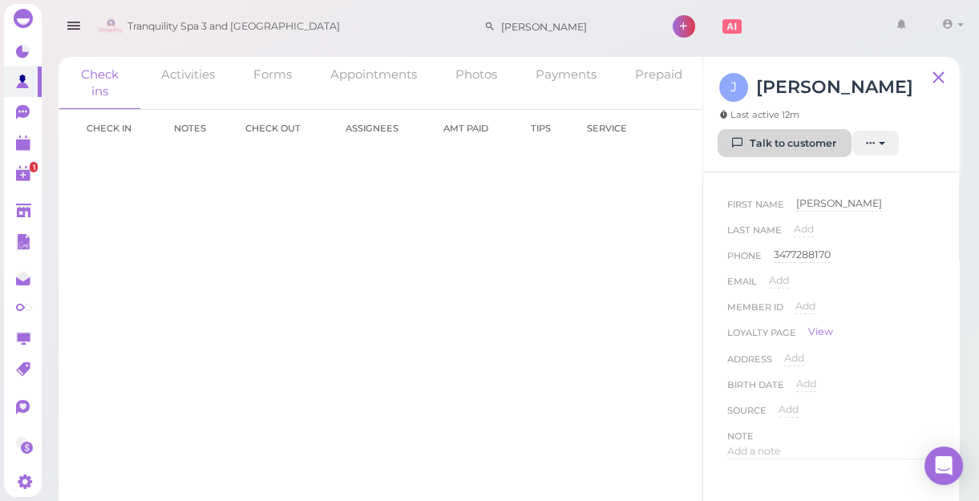
click at [787, 144] on link "Talk to customer" at bounding box center [784, 144] width 131 height 26
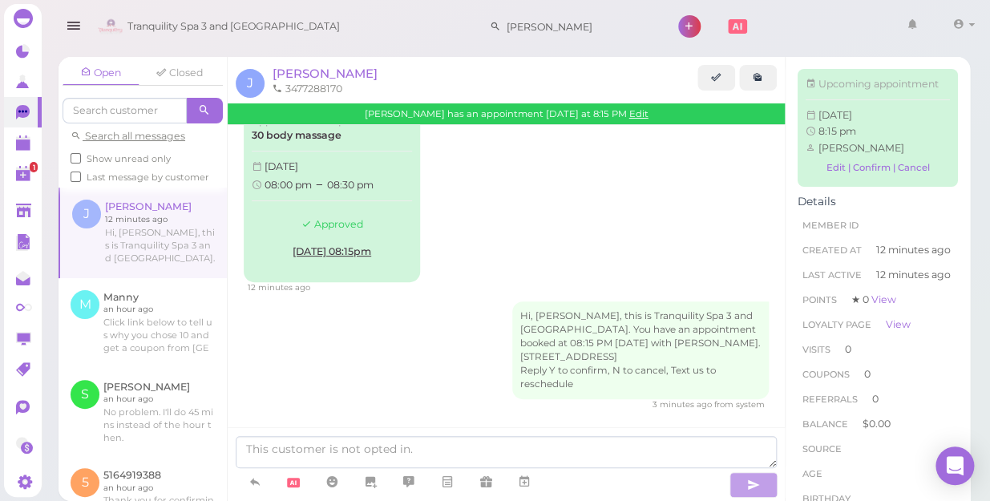
scroll to position [48, 0]
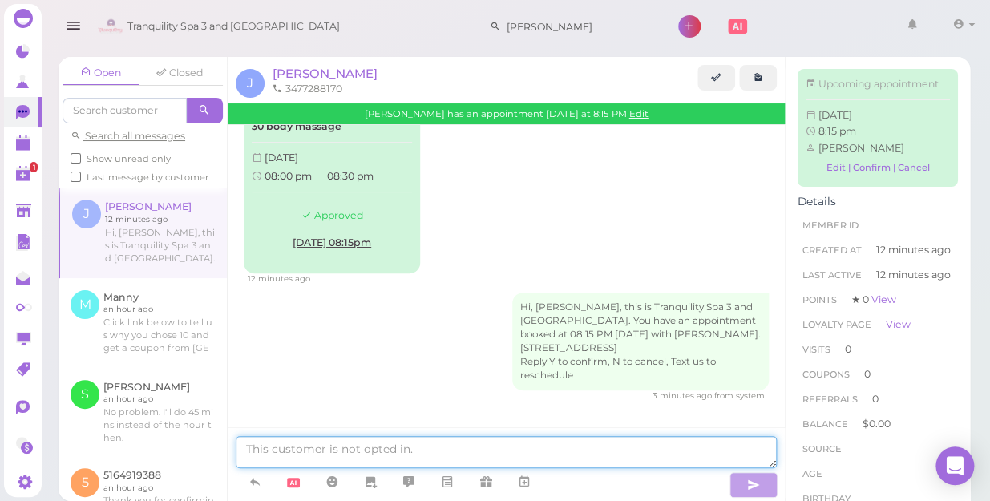
click at [347, 450] on textarea at bounding box center [506, 452] width 541 height 32
click at [349, 450] on textarea at bounding box center [506, 452] width 541 height 32
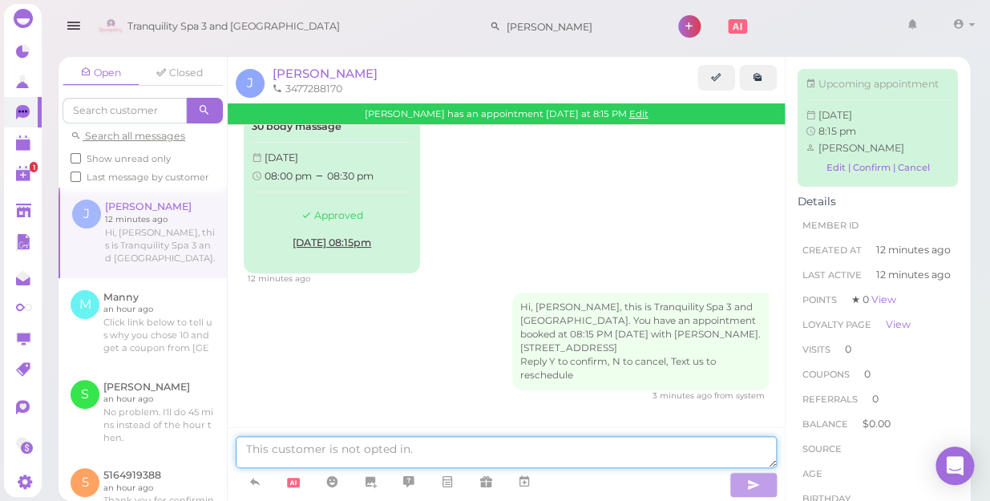
click at [349, 450] on textarea at bounding box center [506, 452] width 541 height 32
type textarea "hi [PERSON_NAME] we see you 8:15 thank you"
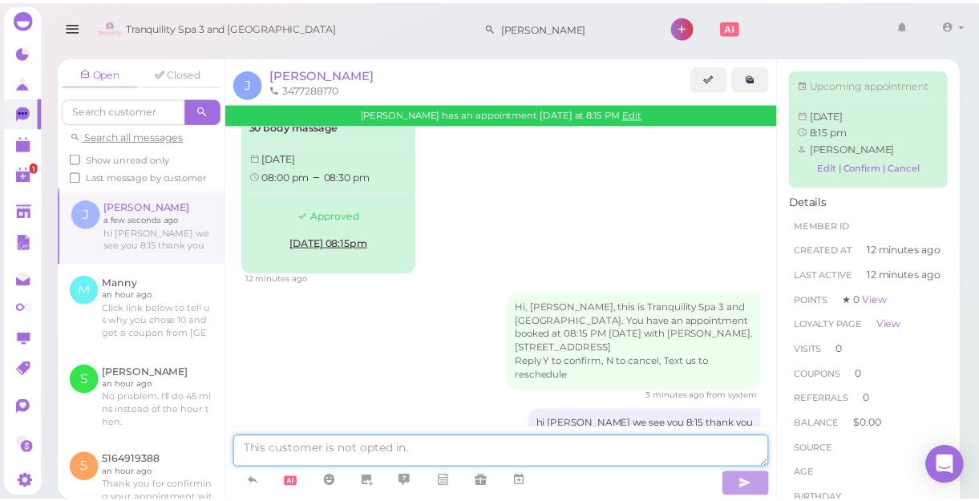
scroll to position [87, 0]
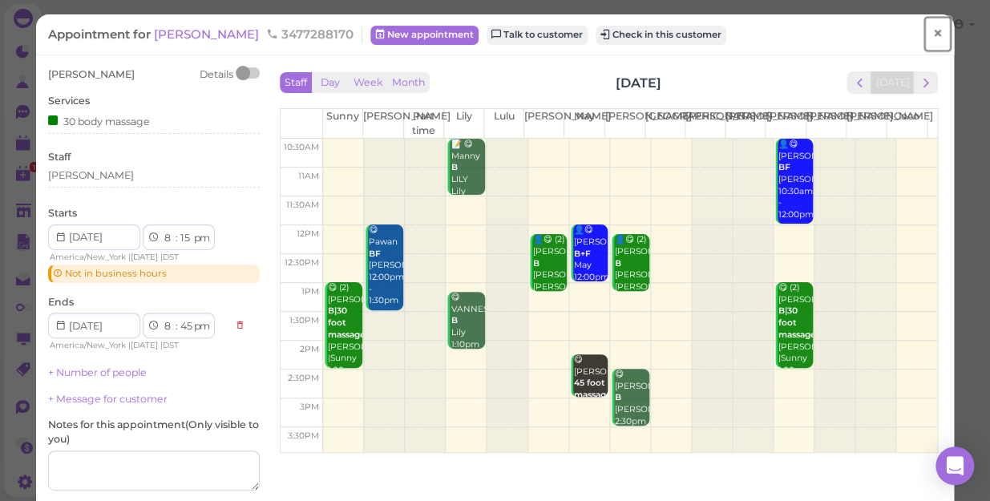
click at [933, 31] on span "×" at bounding box center [938, 33] width 10 height 22
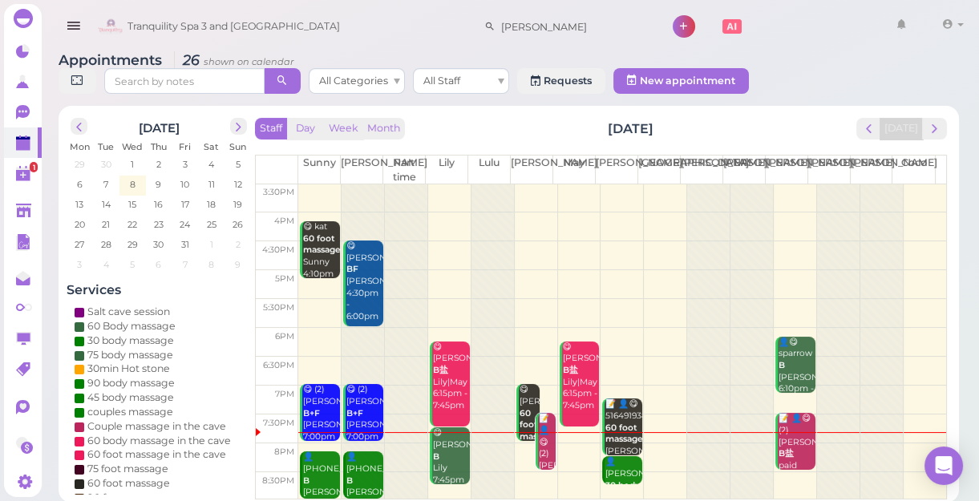
scroll to position [6, 0]
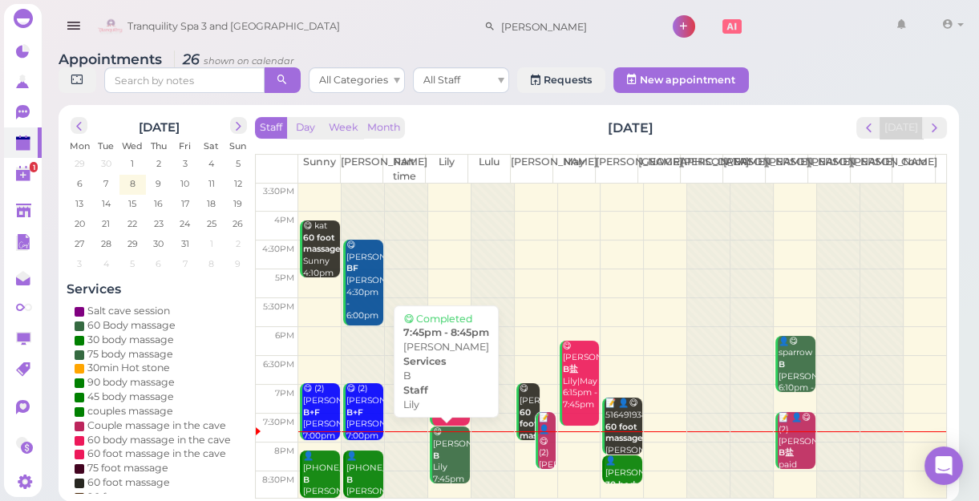
click at [449, 458] on div "😋 Scarleth B [PERSON_NAME] 7:45pm - 8:45pm" at bounding box center [451, 468] width 38 height 83
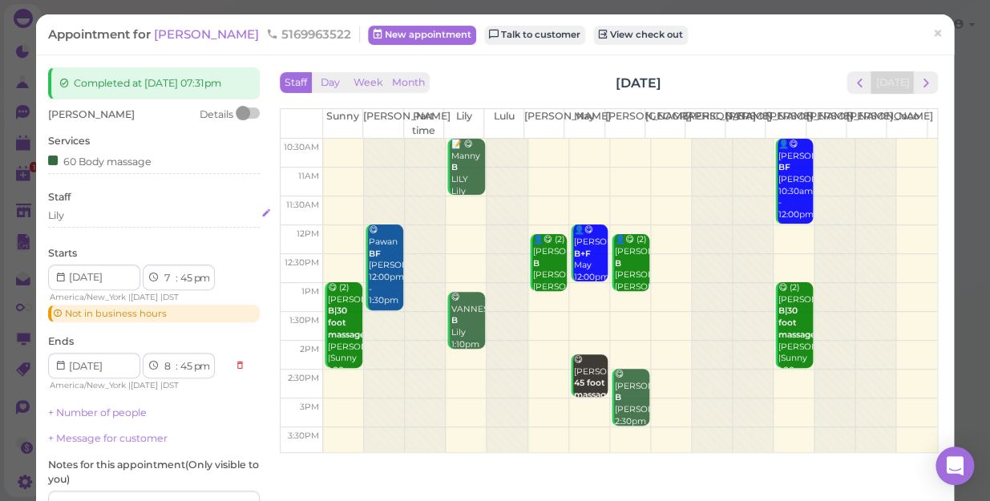
click at [87, 213] on div "Lily" at bounding box center [154, 215] width 212 height 14
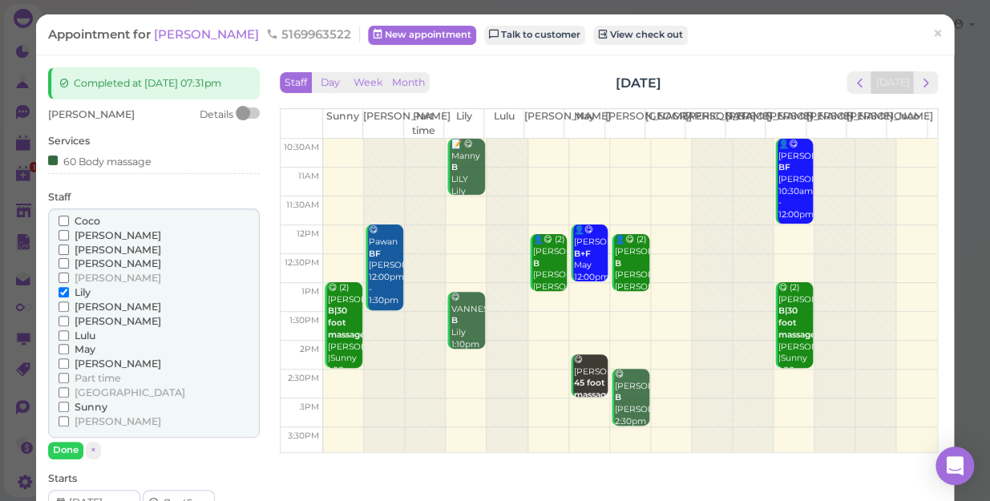
click at [84, 349] on span "May" at bounding box center [85, 349] width 21 height 12
click at [69, 349] on input "May" at bounding box center [64, 349] width 10 height 10
click at [80, 293] on span "Lily" at bounding box center [83, 292] width 16 height 12
click at [69, 293] on input "Lily" at bounding box center [64, 292] width 10 height 10
click at [63, 450] on button "Done" at bounding box center [65, 450] width 35 height 17
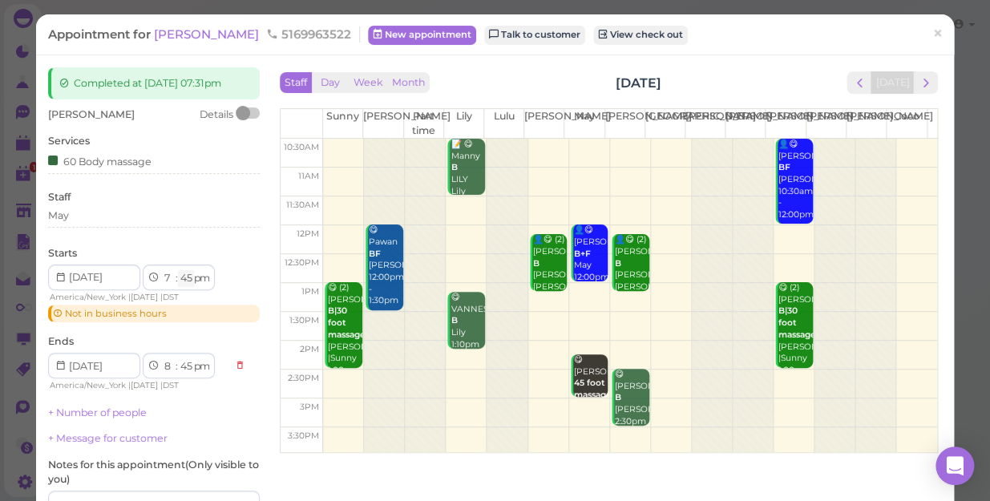
click at [187, 280] on select "00 05 10 15 20 25 30 35 40 45 50 55" at bounding box center [186, 278] width 16 height 17
click at [187, 279] on select "00 05 10 15 20 25 30 35 40 45 50 55" at bounding box center [186, 278] width 16 height 17
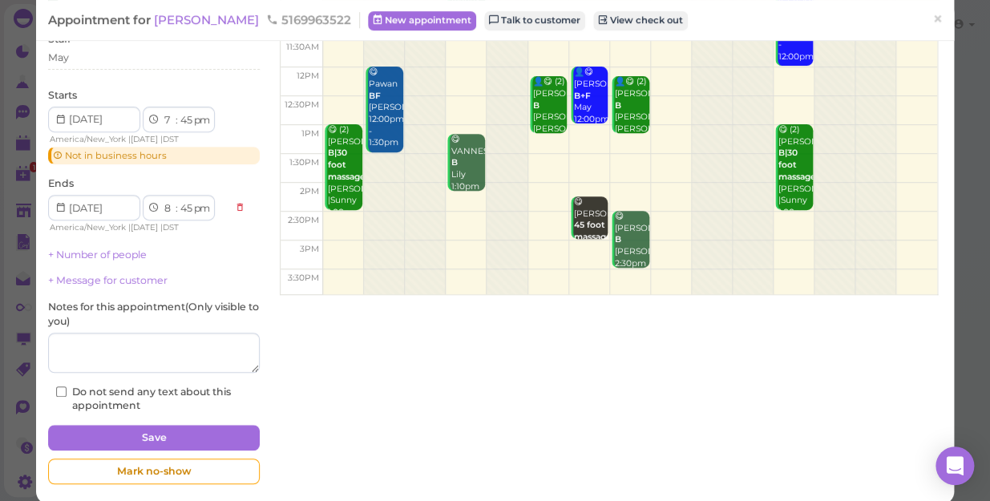
scroll to position [174, 0]
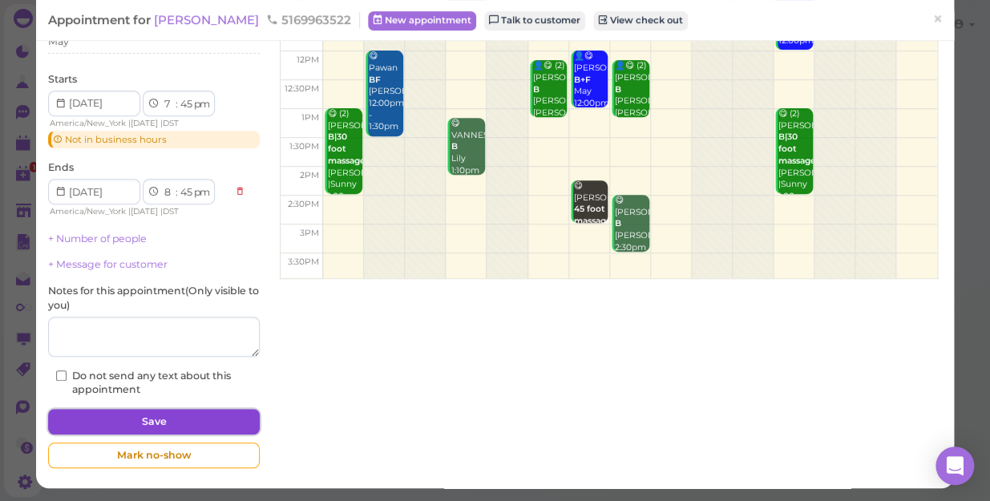
click at [201, 414] on button "Save" at bounding box center [154, 422] width 212 height 26
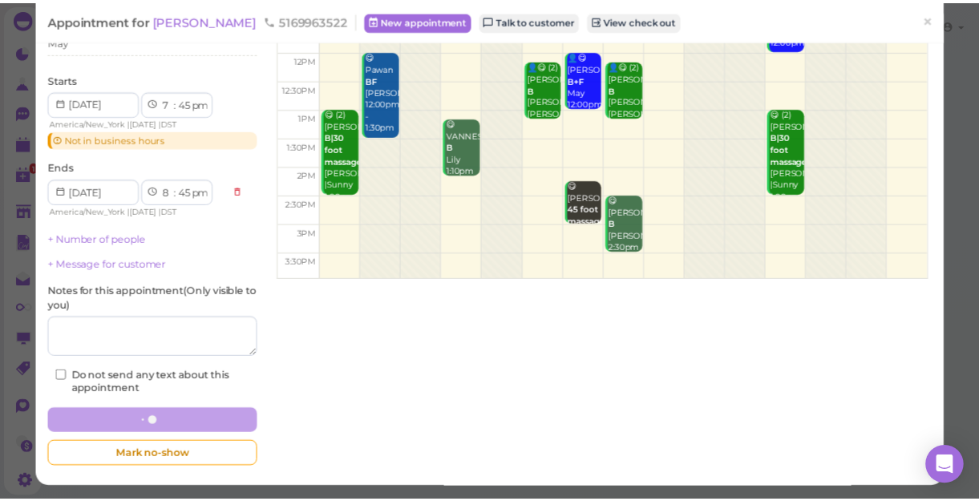
scroll to position [173, 0]
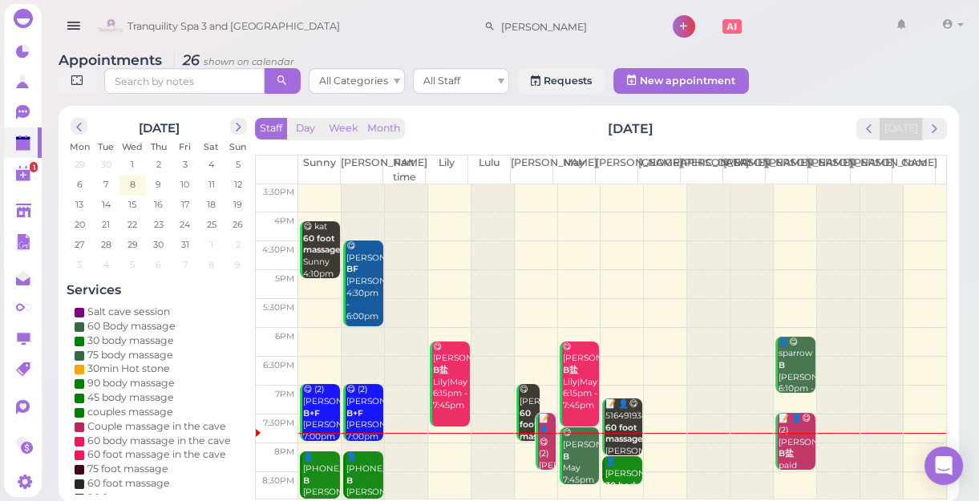
scroll to position [6, 0]
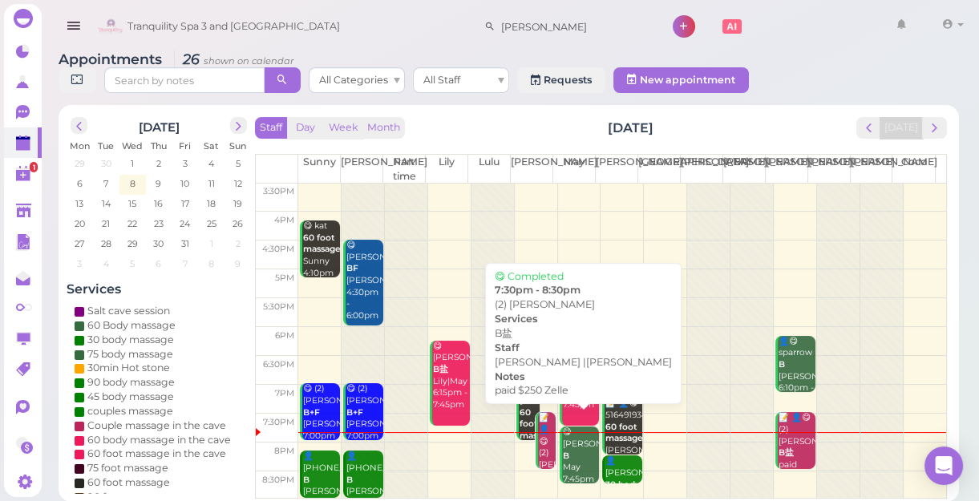
click at [544, 453] on div "📝 👤😋 (2) [PERSON_NAME] B盐 paid $250 [PERSON_NAME] |[PERSON_NAME] 7:30pm - 8:30pm" at bounding box center [547, 500] width 18 height 176
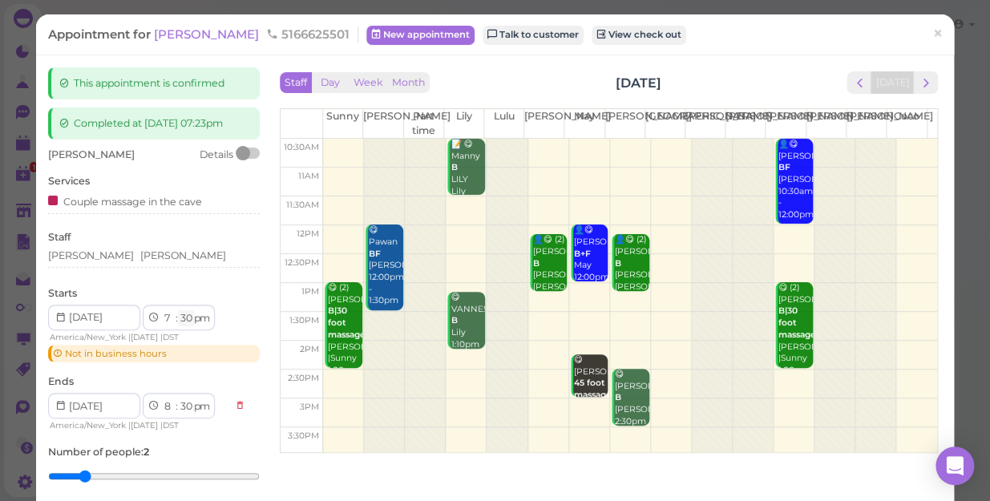
click at [188, 319] on select "00 05 10 15 20 25 30 35 40 45 50 55" at bounding box center [186, 318] width 16 height 17
select select "40"
click at [178, 310] on select "00 05 10 15 20 25 30 35 40 45 50 55" at bounding box center [186, 318] width 16 height 17
select select "40"
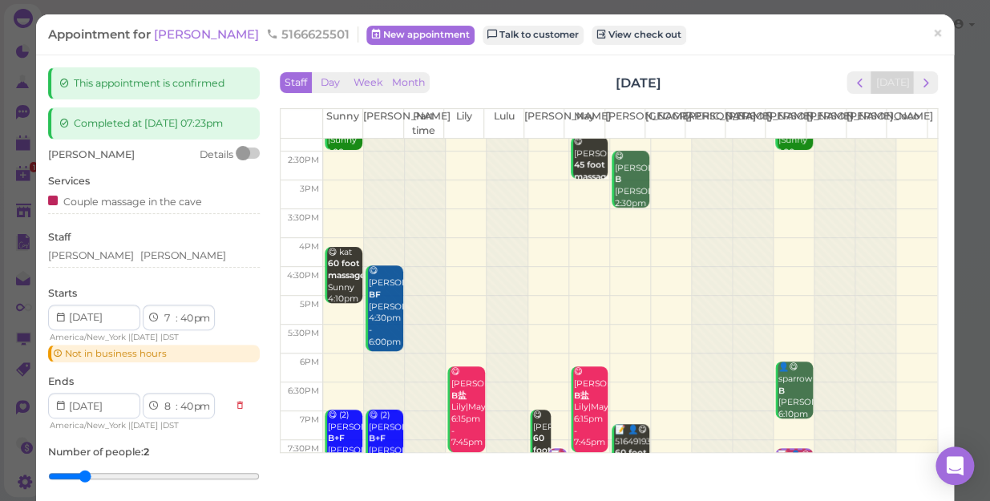
scroll to position [289, 0]
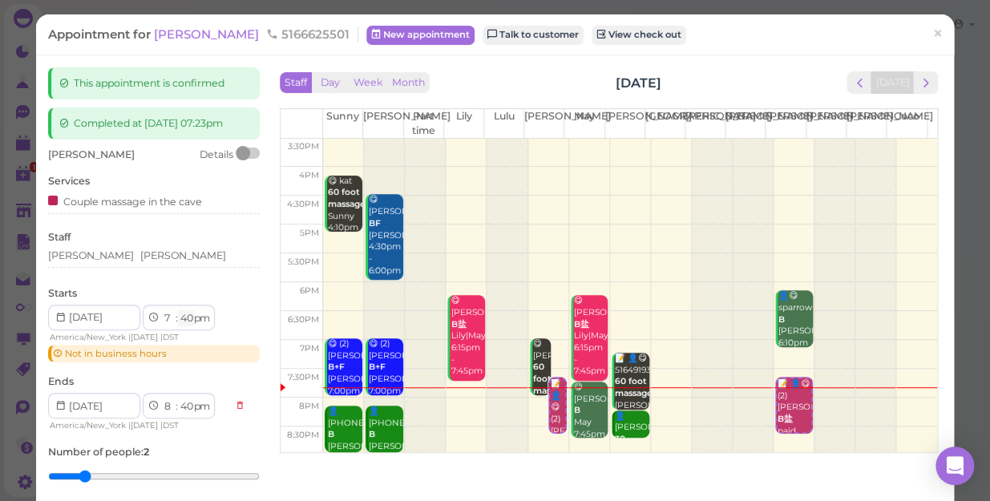
click at [188, 315] on select "00 05 10 15 20 25 30 35 40 45 50 55" at bounding box center [186, 318] width 16 height 17
click at [188, 312] on select "00 05 10 15 20 25 30 35 40 45 50 55" at bounding box center [186, 318] width 16 height 17
click at [188, 318] on select "00 05 10 15 20 25 30 35 40 45 50 55" at bounding box center [186, 318] width 16 height 17
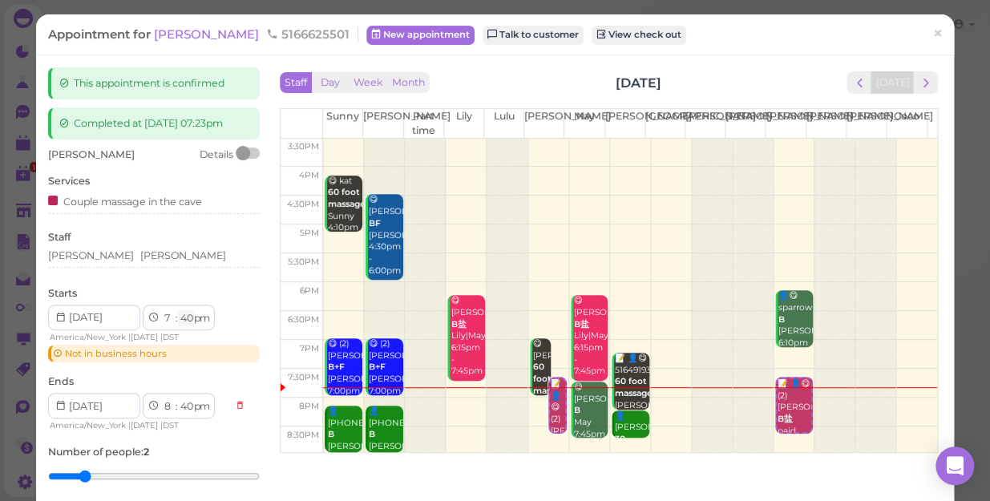
click at [188, 318] on select "00 05 10 15 20 25 30 35 40 45 50 55" at bounding box center [186, 318] width 16 height 17
click at [188, 320] on select "00 05 10 15 20 25 30 35 40 45 50 55" at bounding box center [186, 318] width 16 height 17
select select "45"
click at [178, 310] on select "00 05 10 15 20 25 30 35 40 45 50 55" at bounding box center [186, 318] width 16 height 17
select select "45"
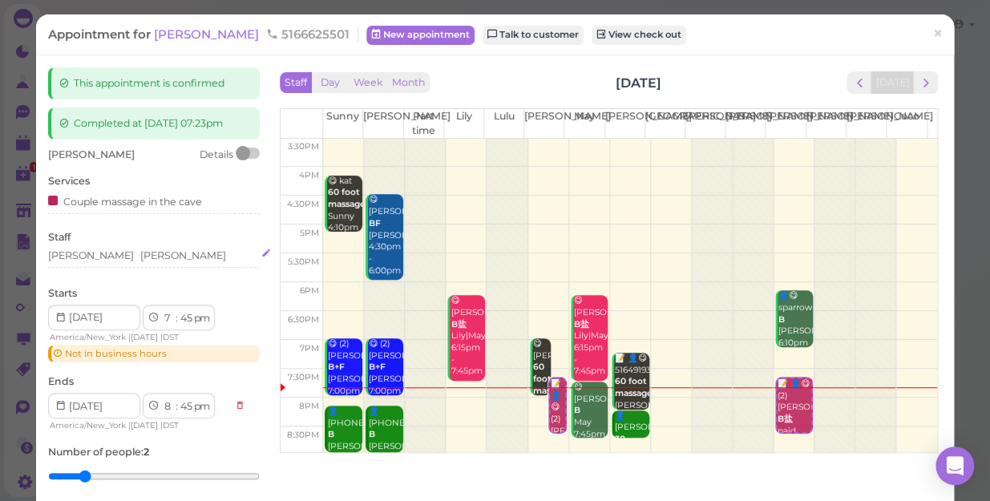
click at [181, 254] on div "[PERSON_NAME] [PERSON_NAME]" at bounding box center [154, 256] width 212 height 14
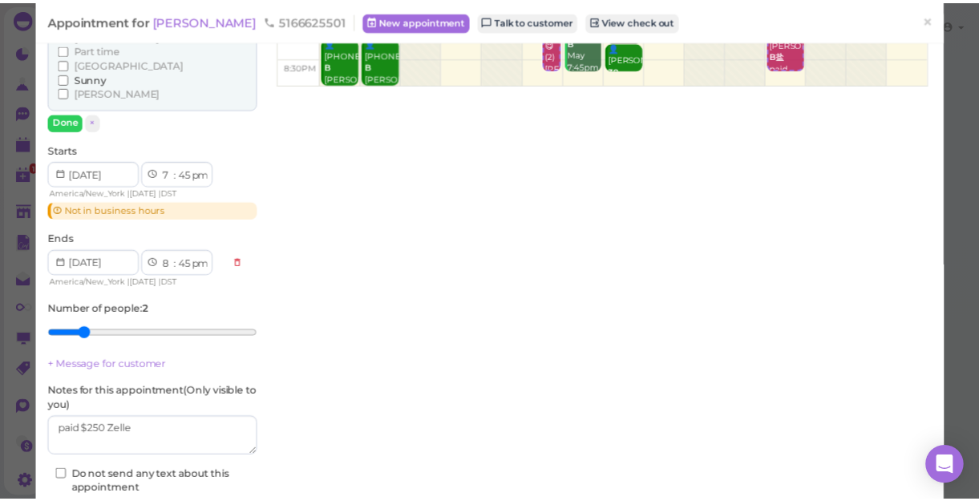
scroll to position [437, 0]
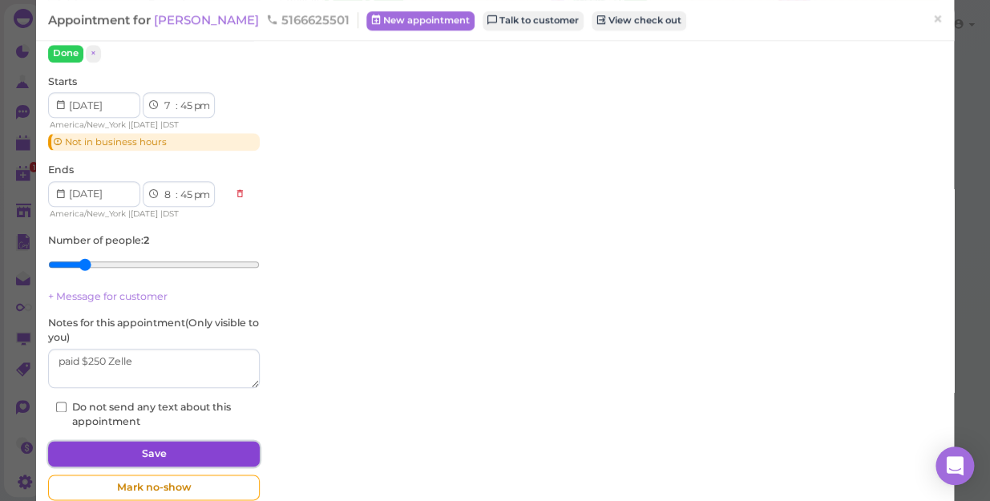
click at [194, 454] on button "Save" at bounding box center [154, 454] width 212 height 26
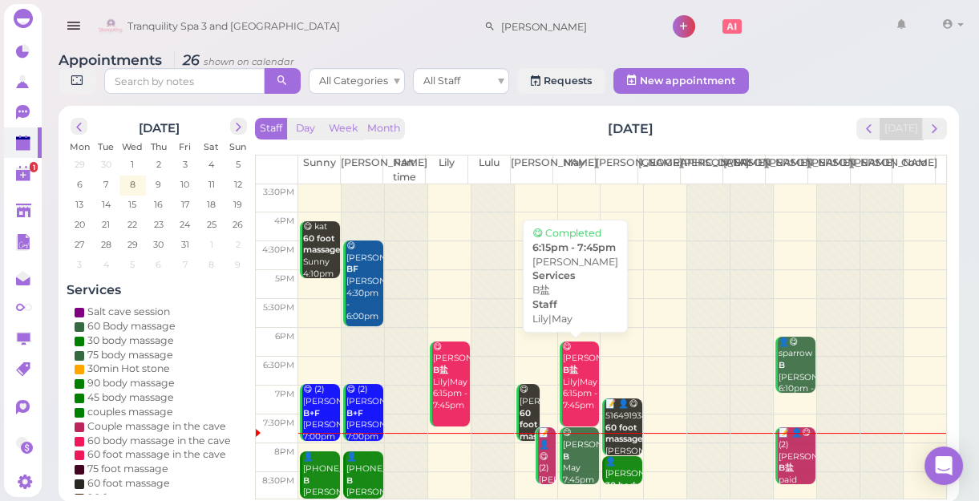
scroll to position [6, 0]
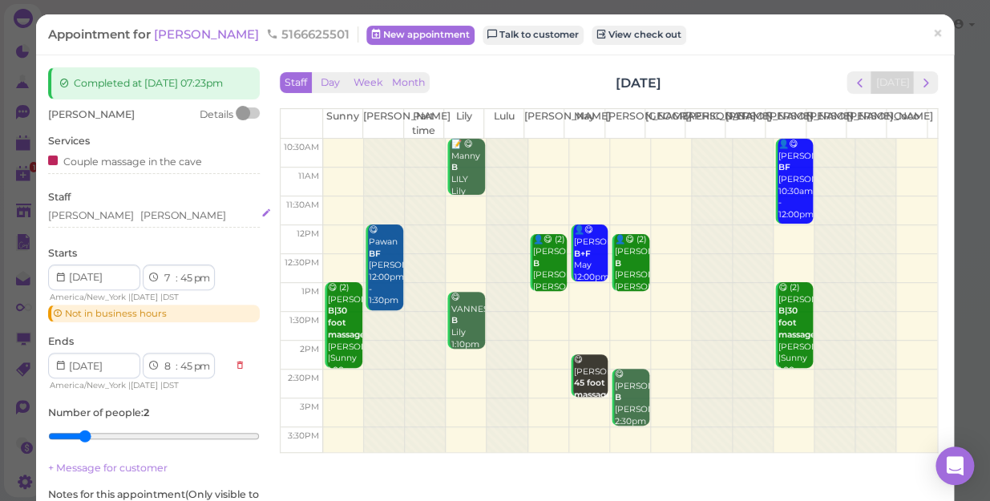
click at [123, 212] on div "[PERSON_NAME] [PERSON_NAME]" at bounding box center [154, 215] width 212 height 14
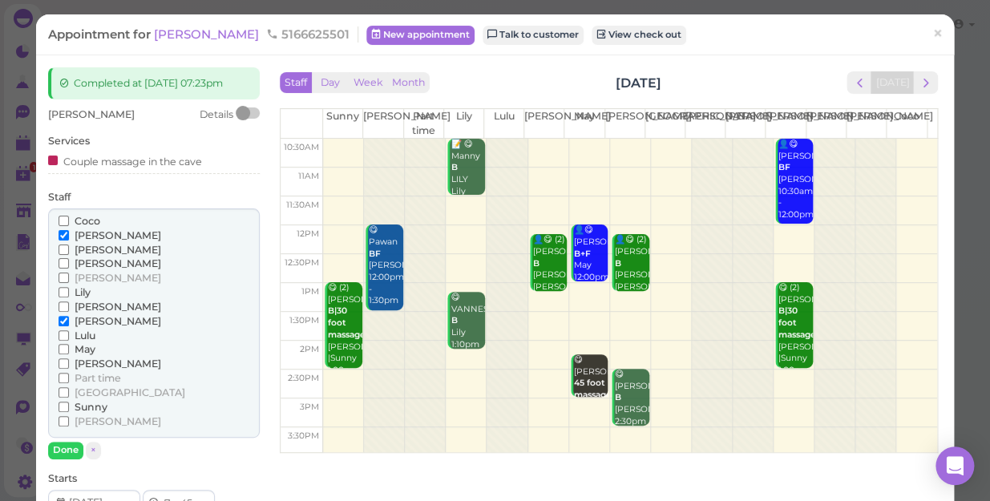
click at [80, 288] on span "Lily" at bounding box center [83, 292] width 16 height 12
click at [69, 288] on input "Lily" at bounding box center [64, 292] width 10 height 10
click at [82, 315] on span "[PERSON_NAME]" at bounding box center [118, 321] width 87 height 12
click at [69, 316] on input "[PERSON_NAME]" at bounding box center [64, 321] width 10 height 10
click at [75, 445] on button "Done" at bounding box center [65, 450] width 35 height 17
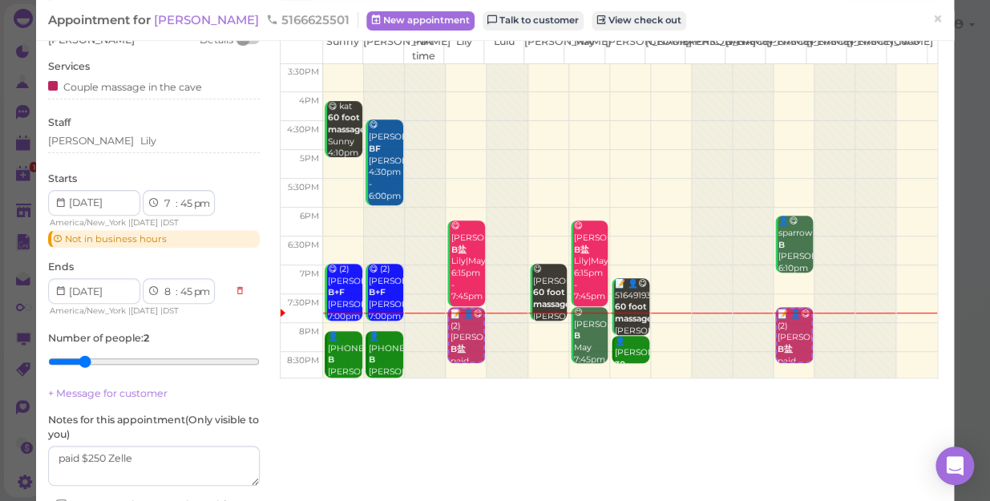
scroll to position [204, 0]
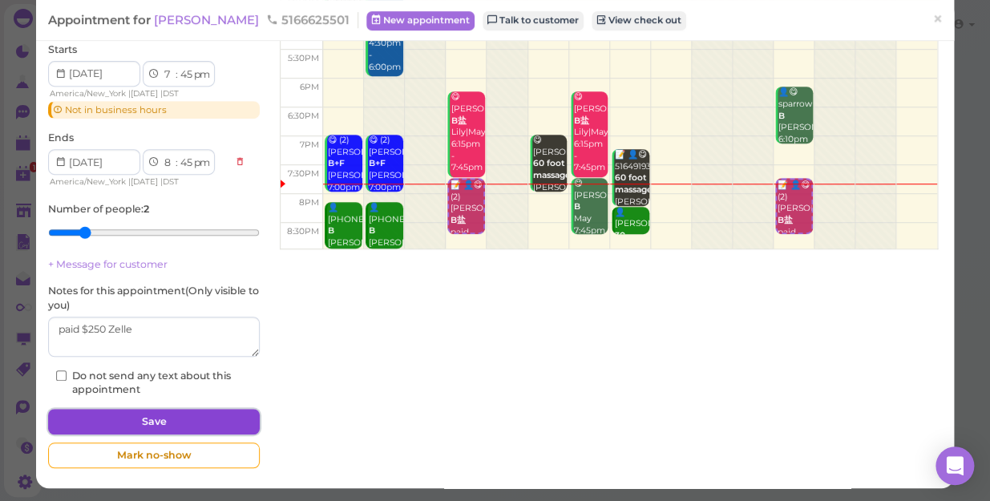
click at [213, 415] on button "Save" at bounding box center [154, 422] width 212 height 26
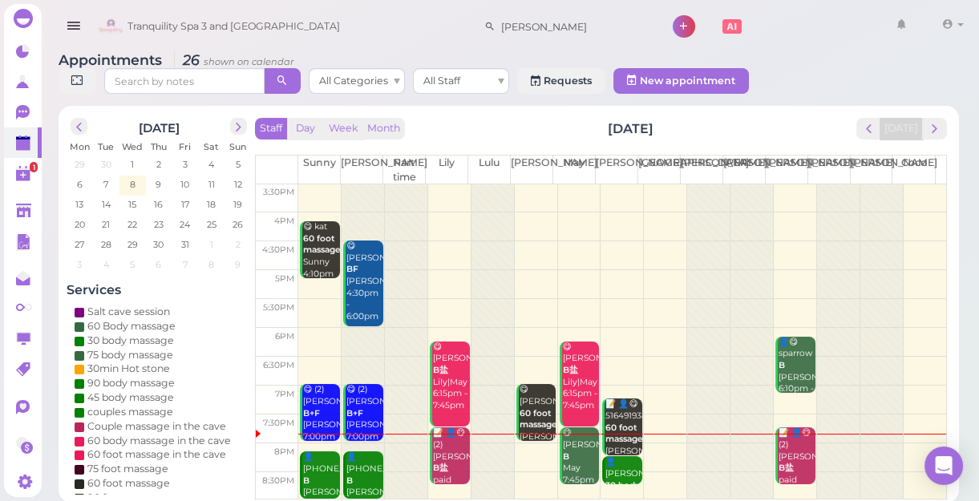
scroll to position [6, 0]
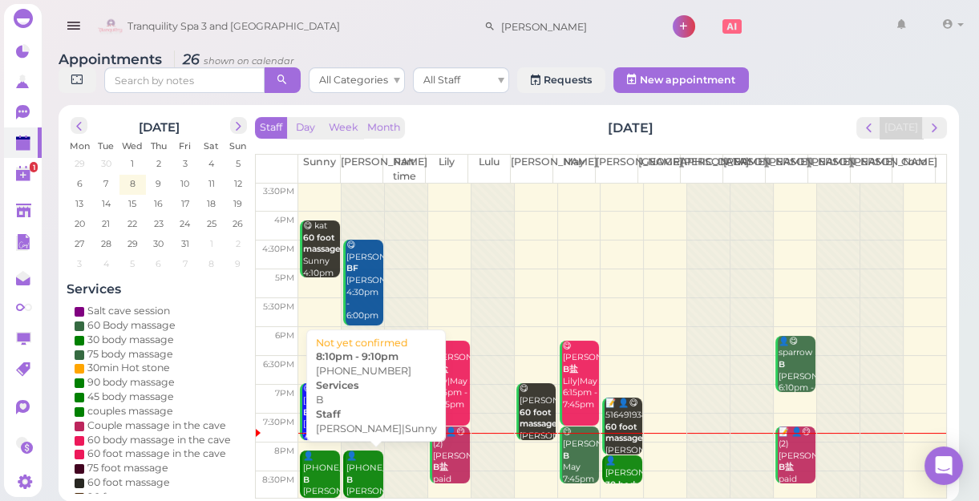
click at [355, 455] on div "👤[PHONE_NUMBER] [PERSON_NAME]|Sunny 8:10pm - 9:10pm" at bounding box center [365, 486] width 38 height 71
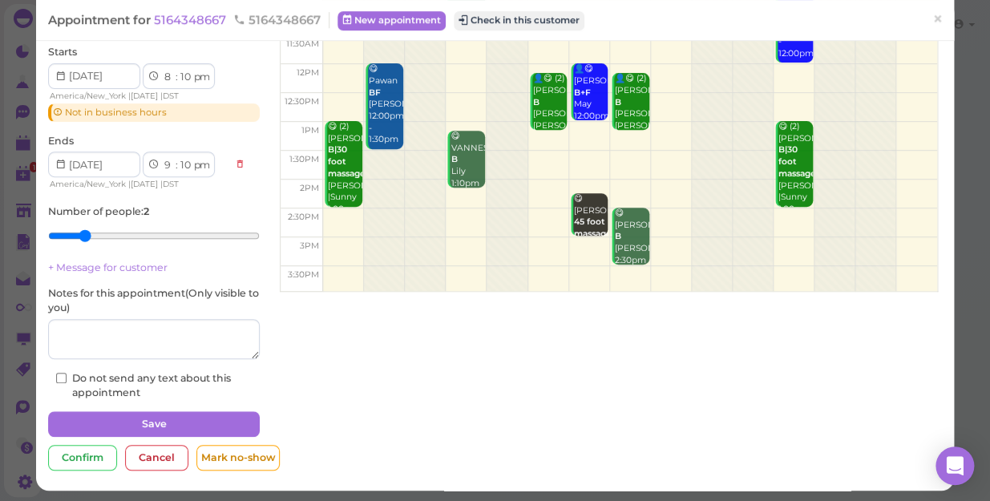
scroll to position [164, 0]
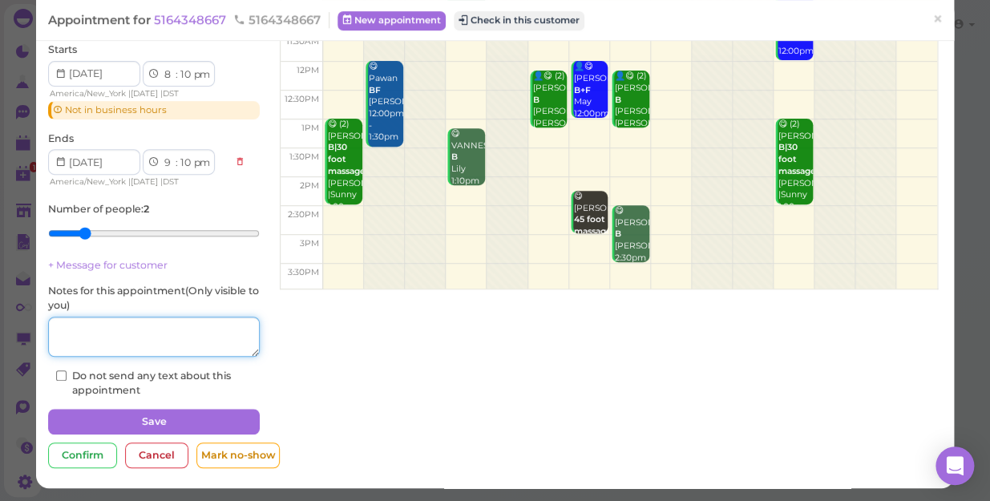
click at [163, 330] on textarea at bounding box center [154, 337] width 212 height 40
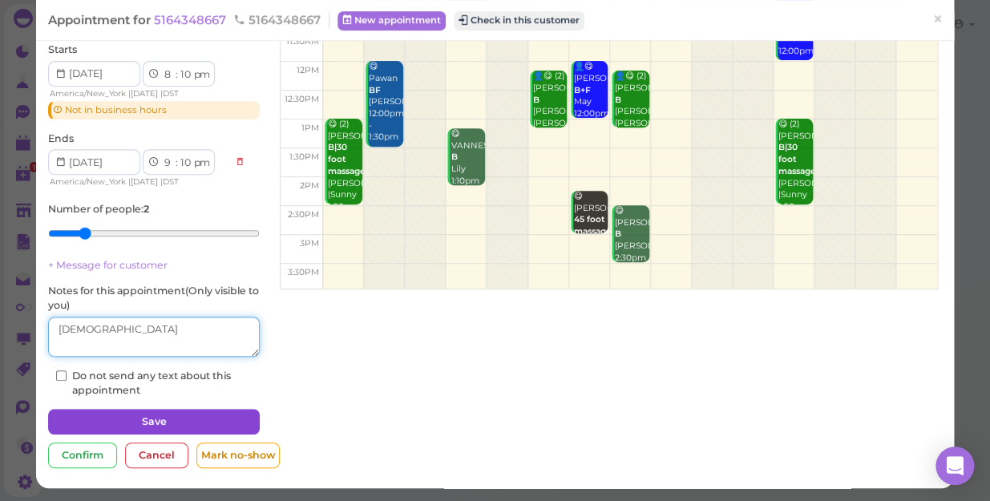
type textarea "[DEMOGRAPHIC_DATA]"
click at [142, 419] on button "Save" at bounding box center [154, 422] width 212 height 26
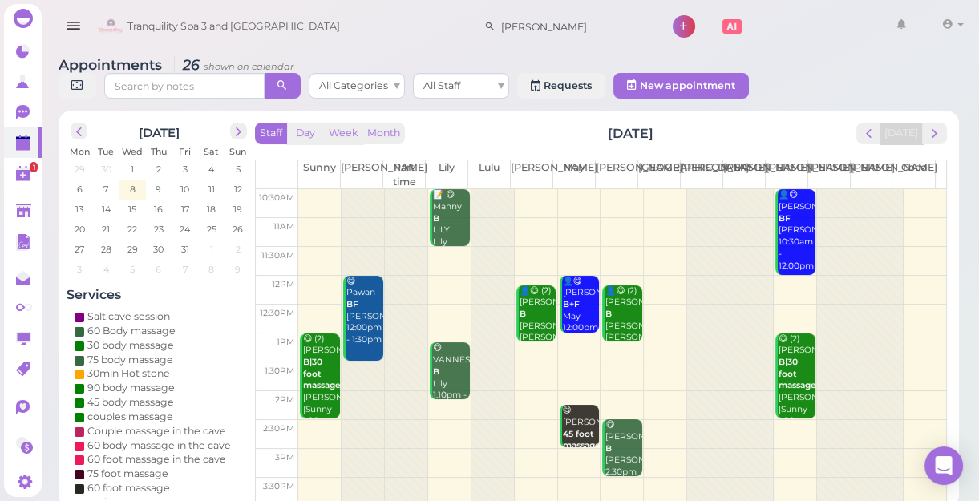
drag, startPoint x: 567, startPoint y: 322, endPoint x: 598, endPoint y: 337, distance: 34.4
click at [580, 189] on tr "😋 (2) [PERSON_NAME] B|30 foot massage [PERSON_NAME] |Sunny 1:00pm - 2:30pm 😋 ka…" at bounding box center [601, 189] width 690 height 0
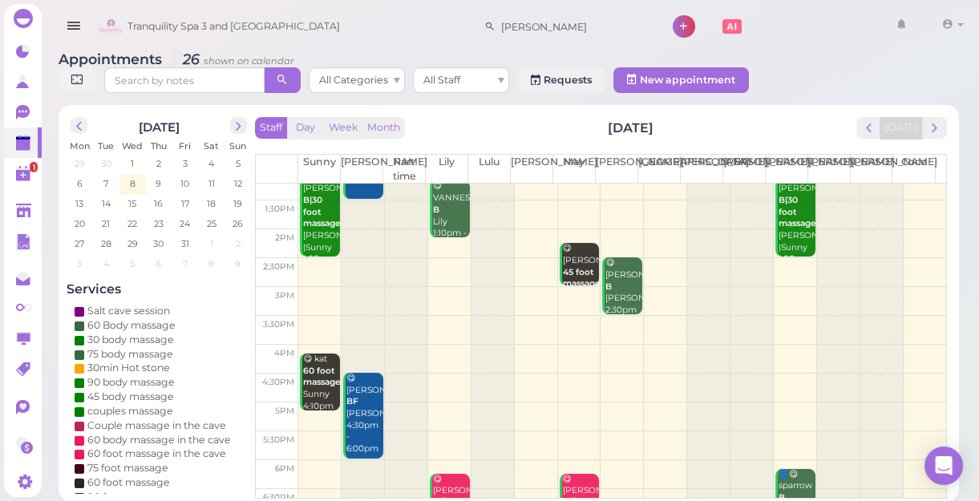
scroll to position [218, 0]
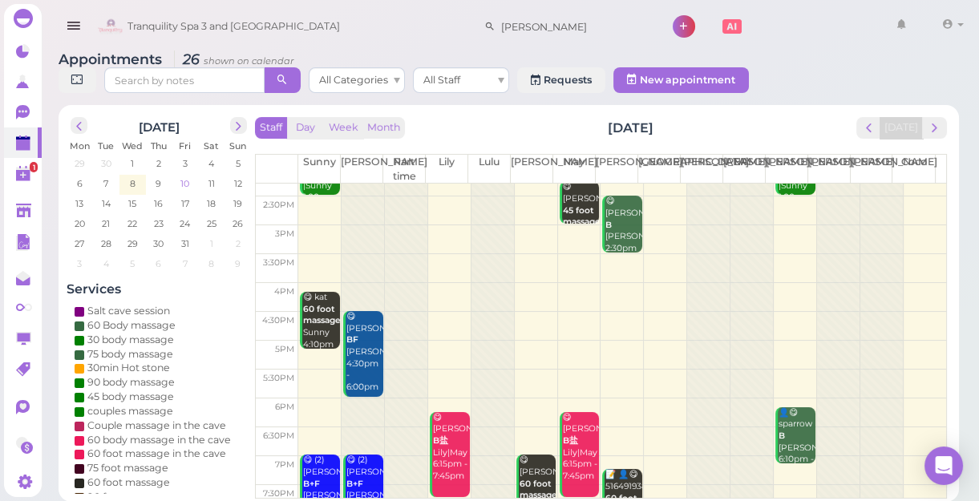
click at [188, 184] on span "10" at bounding box center [185, 183] width 12 height 14
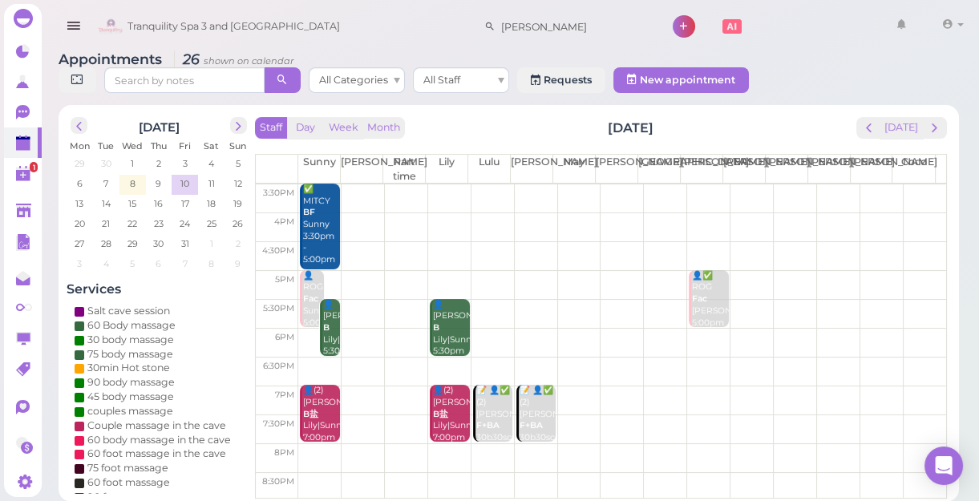
scroll to position [289, 0]
click at [455, 329] on div "👤[PERSON_NAME]|Sunny 5:30pm - 6:30pm" at bounding box center [451, 338] width 38 height 83
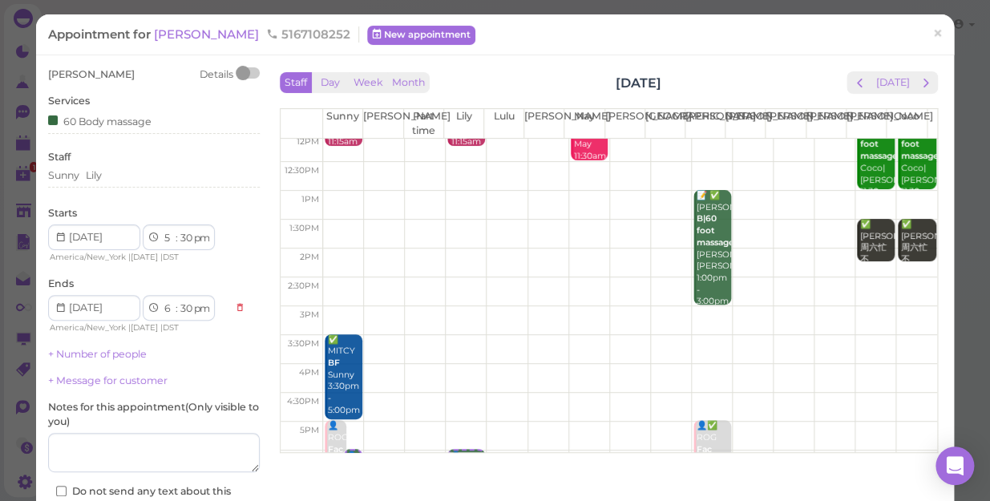
scroll to position [218, 0]
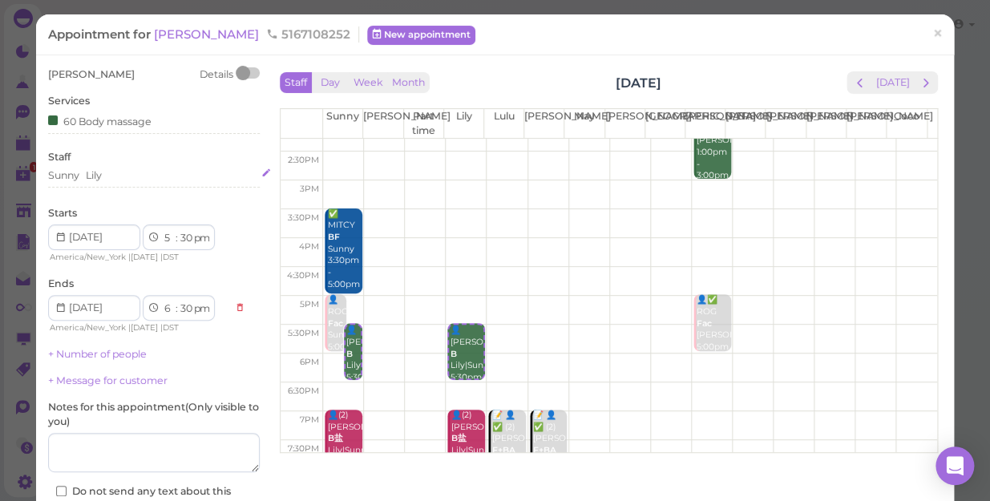
click at [118, 172] on div "Sunny [PERSON_NAME]" at bounding box center [154, 175] width 212 height 14
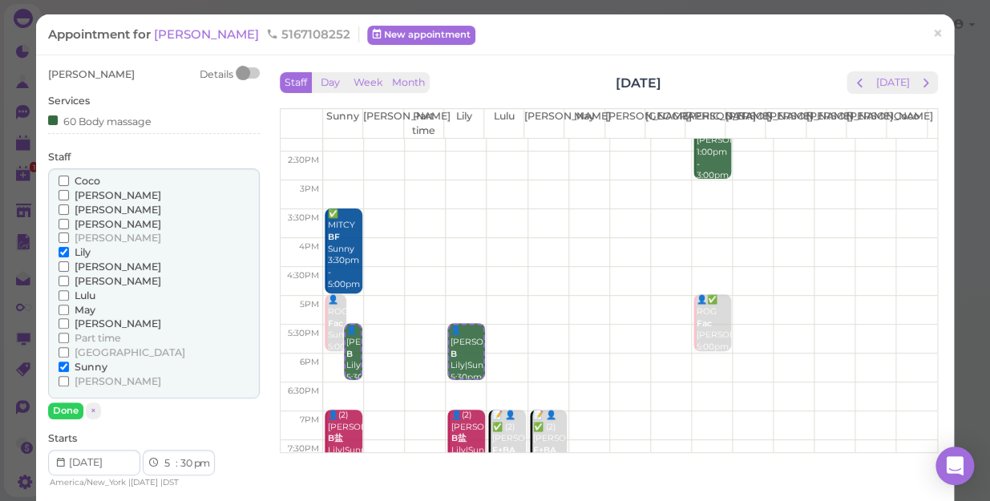
click at [82, 294] on span "Lulu" at bounding box center [85, 295] width 21 height 12
click at [69, 294] on input "Lulu" at bounding box center [64, 295] width 10 height 10
click at [99, 365] on span "Sunny" at bounding box center [91, 367] width 33 height 12
click at [69, 365] on input "Sunny" at bounding box center [64, 367] width 10 height 10
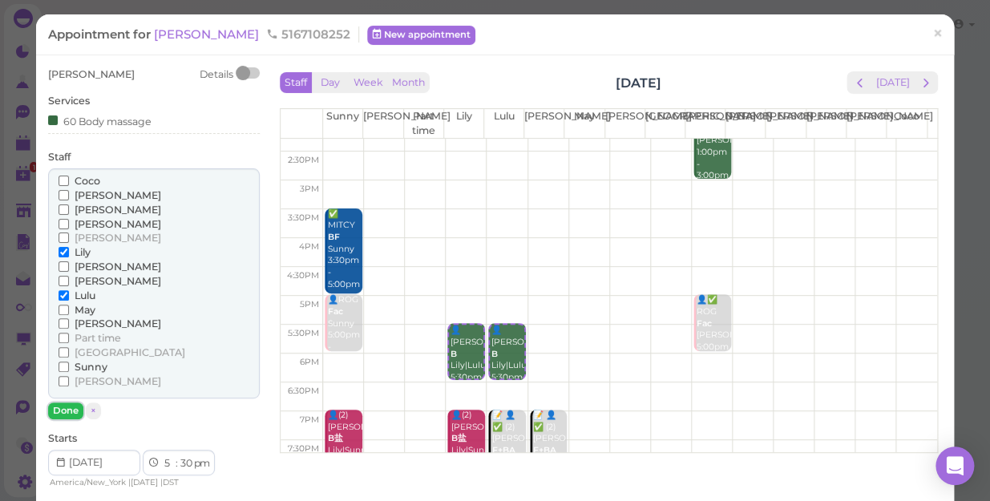
click at [61, 413] on button "Done" at bounding box center [65, 411] width 35 height 17
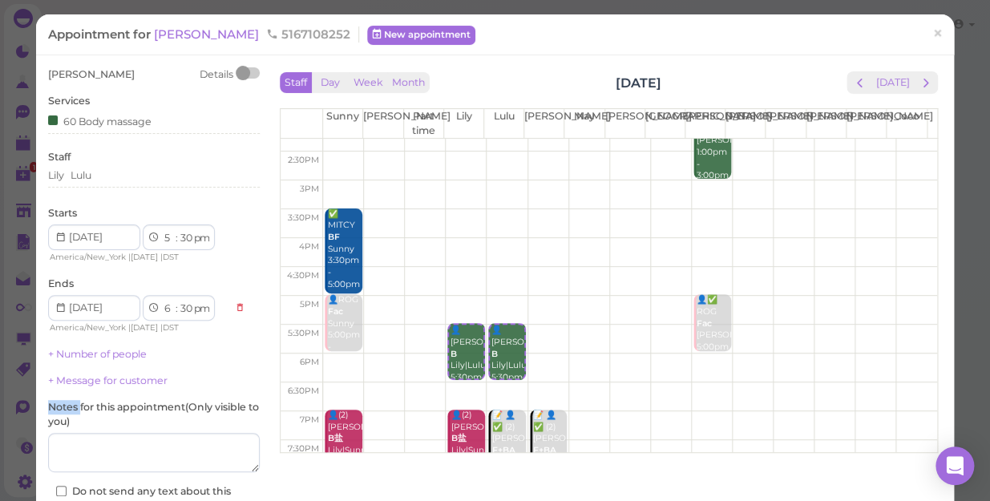
click at [61, 406] on label "Notes for this appointment ( Only visible to you )" at bounding box center [154, 414] width 212 height 29
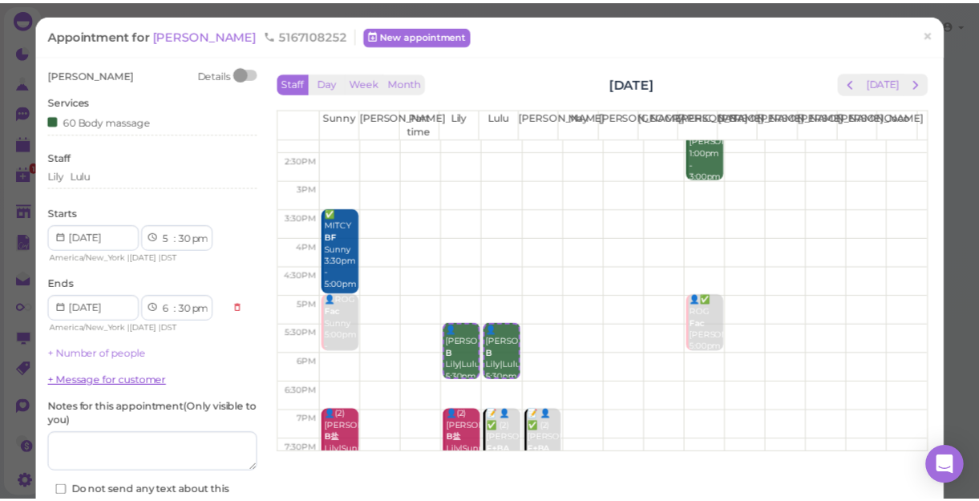
scroll to position [72, 0]
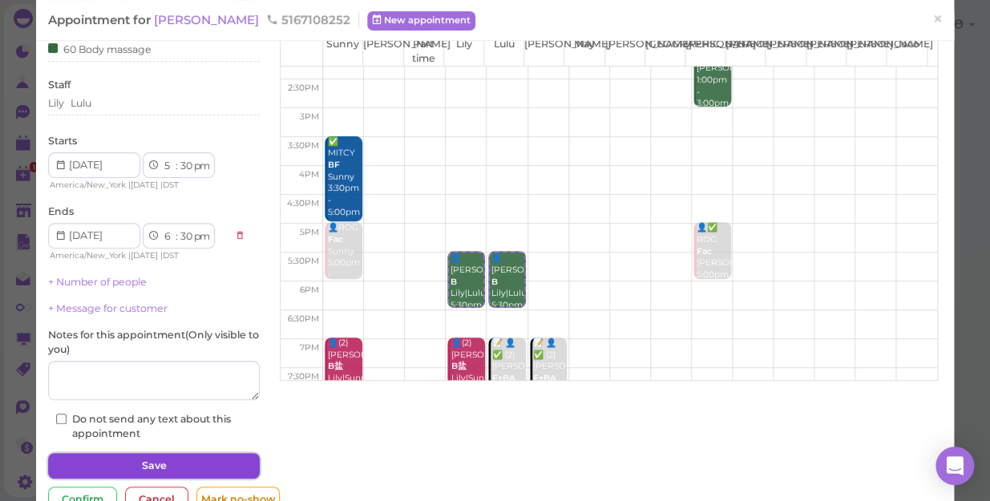
click at [199, 464] on button "Save" at bounding box center [154, 466] width 212 height 26
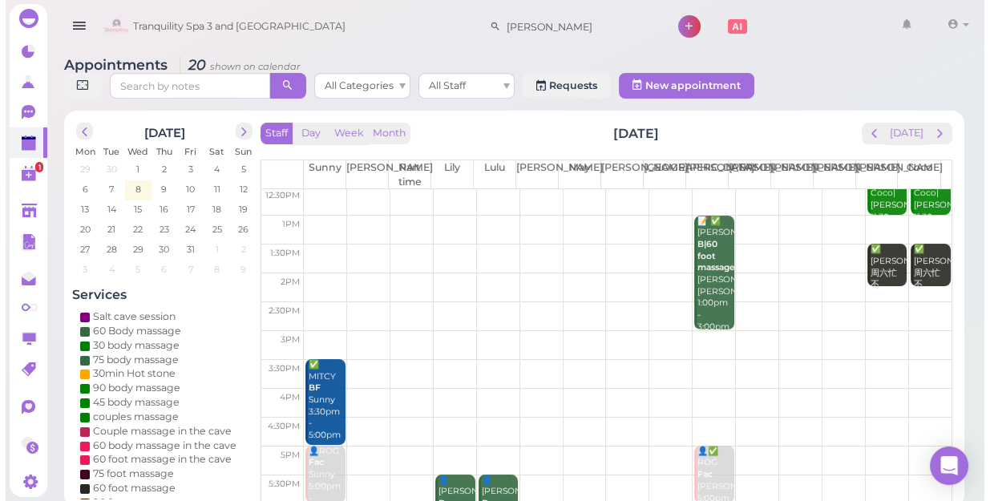
scroll to position [289, 0]
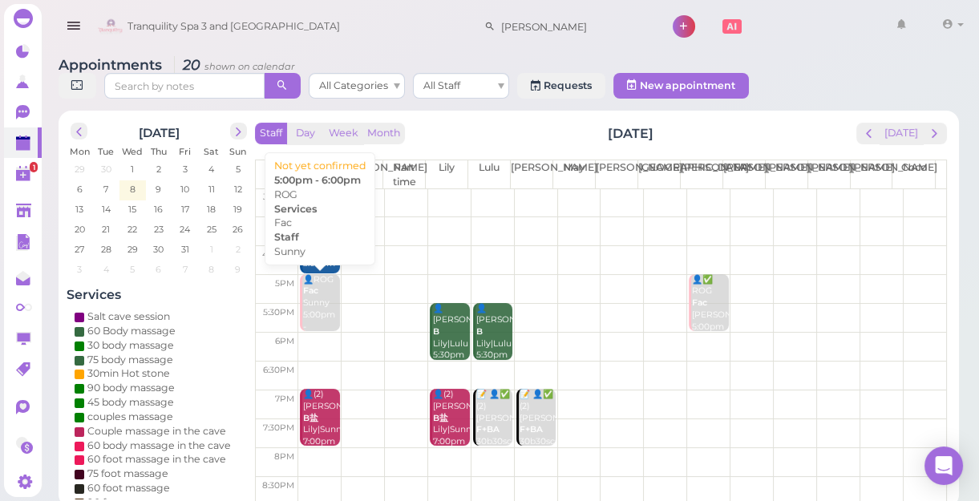
click at [316, 299] on div "👤ROG Fac Sunny 5:00pm - 6:00pm" at bounding box center [321, 309] width 38 height 71
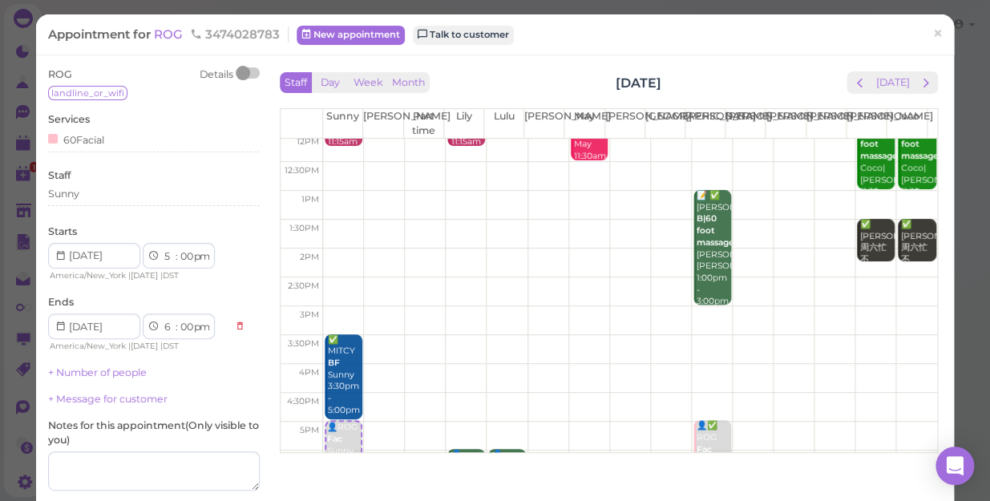
scroll to position [218, 0]
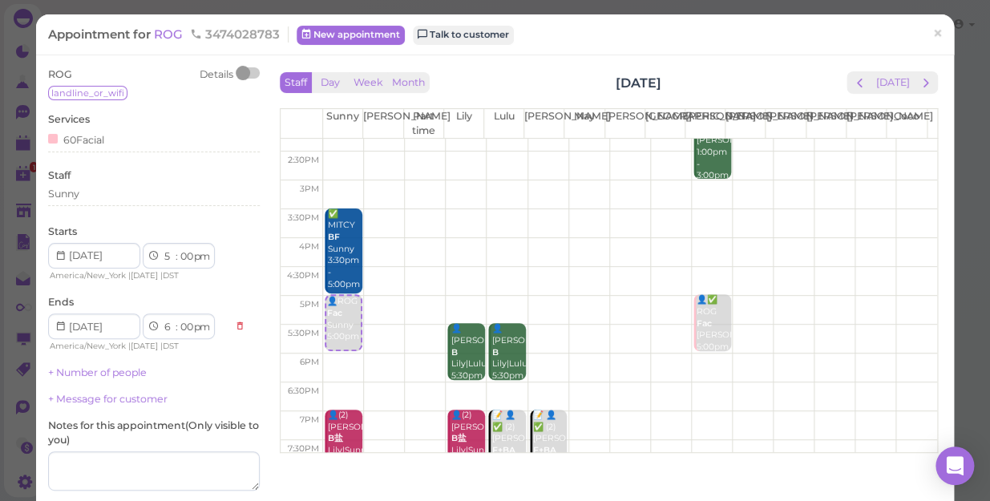
click at [529, 354] on td at bounding box center [630, 368] width 614 height 29
click at [535, 356] on td at bounding box center [630, 368] width 614 height 29
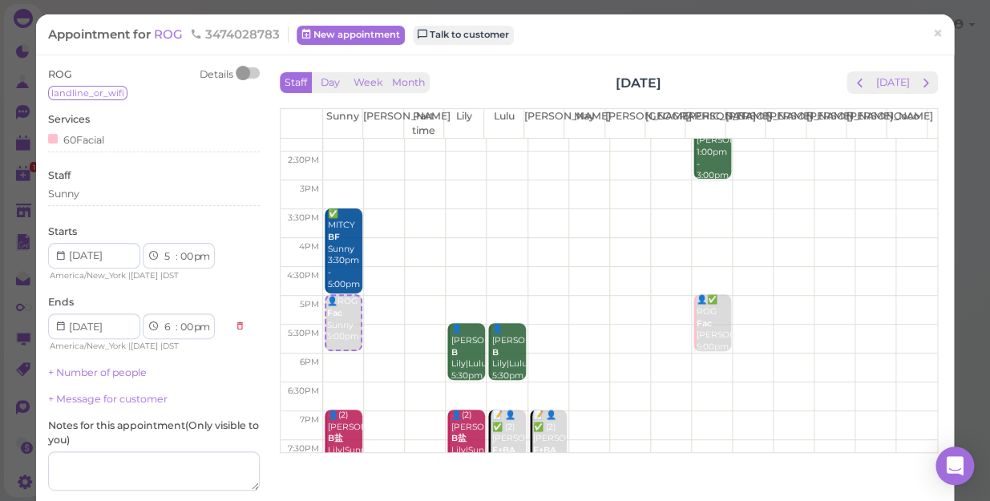
click at [535, 356] on td at bounding box center [630, 368] width 614 height 29
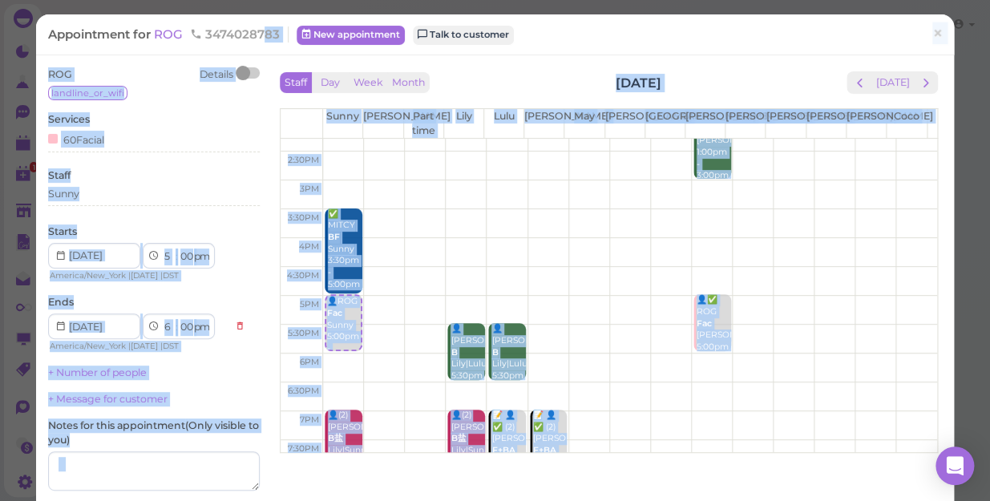
drag, startPoint x: 250, startPoint y: -2, endPoint x: 239, endPoint y: -4, distance: 11.5
click at [239, 0] on html "Dashboard Reports Customers Conversations 0" at bounding box center [495, 250] width 990 height 501
drag, startPoint x: 239, startPoint y: -4, endPoint x: 174, endPoint y: 32, distance: 74.3
click at [174, 32] on span "ROG" at bounding box center [170, 33] width 32 height 15
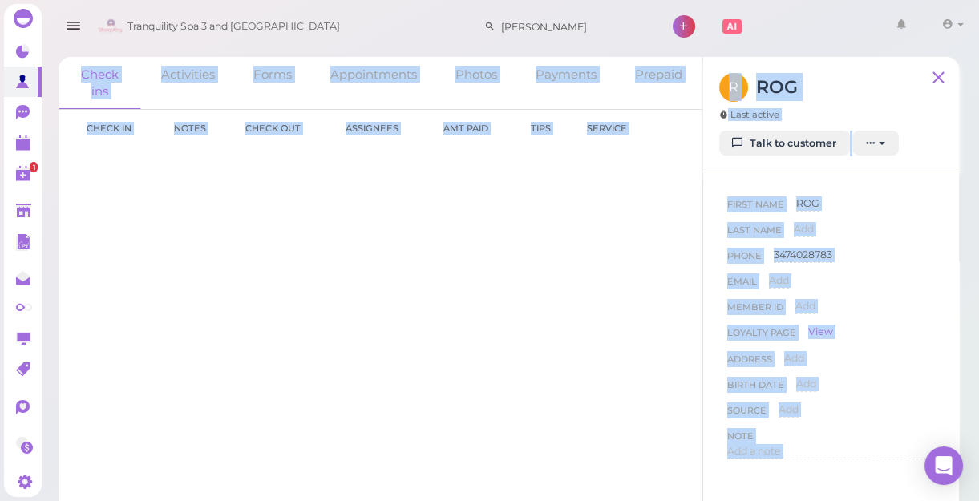
click at [834, 175] on div "First Name ROG ROG Last Name Add Phone [PHONE_NUMBER] 3474028783 Email Add Memb…" at bounding box center [831, 324] width 256 height 305
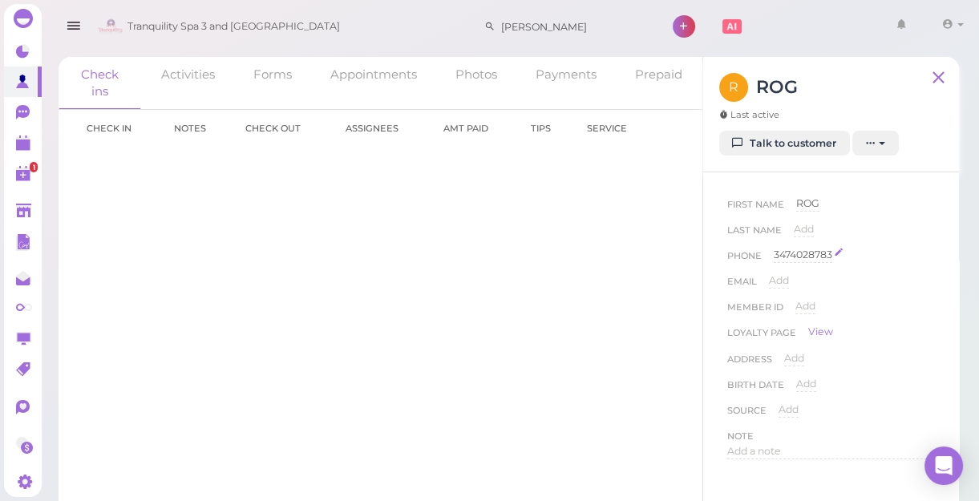
click at [798, 253] on div "3474028783" at bounding box center [803, 255] width 59 height 15
click at [803, 256] on input "3474028783" at bounding box center [854, 260] width 161 height 24
click at [785, 285] on button "Done" at bounding box center [792, 283] width 35 height 17
type input "3474028783"
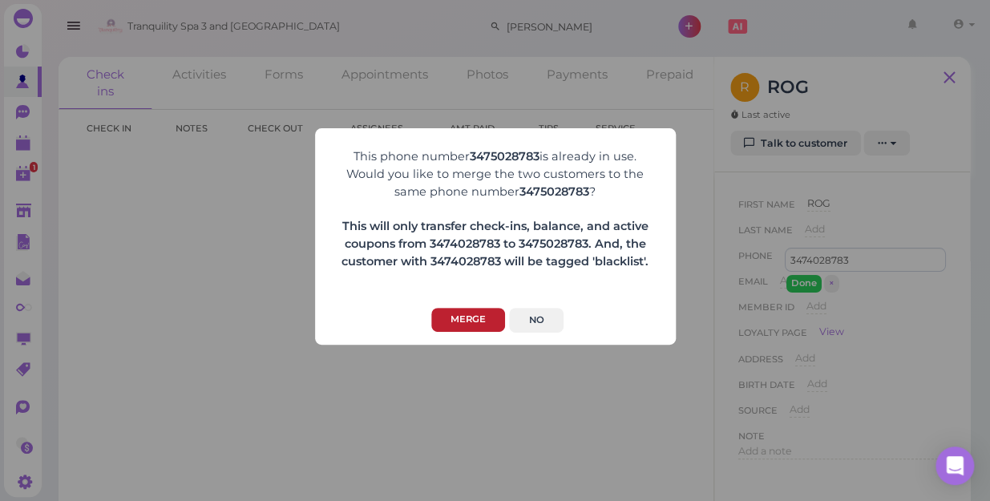
click at [459, 327] on button "Merge" at bounding box center [468, 320] width 74 height 25
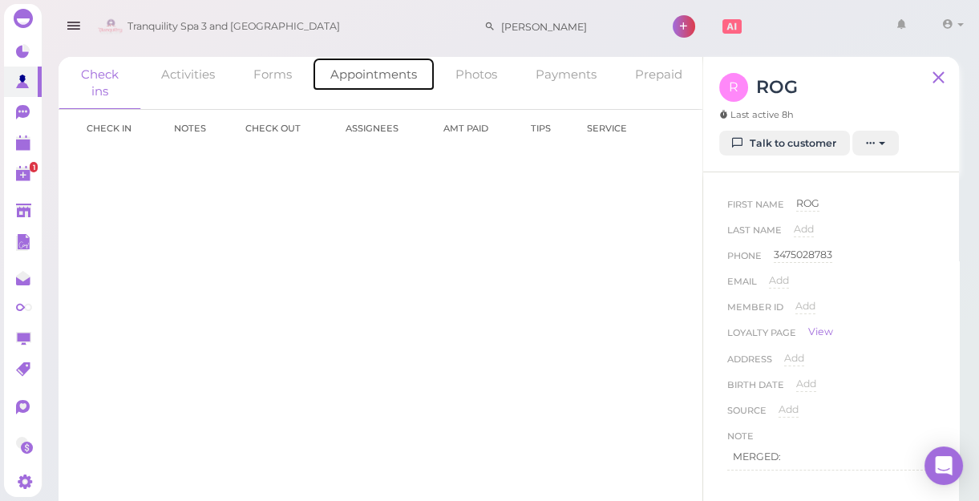
click at [363, 75] on link "Appointments" at bounding box center [373, 74] width 123 height 34
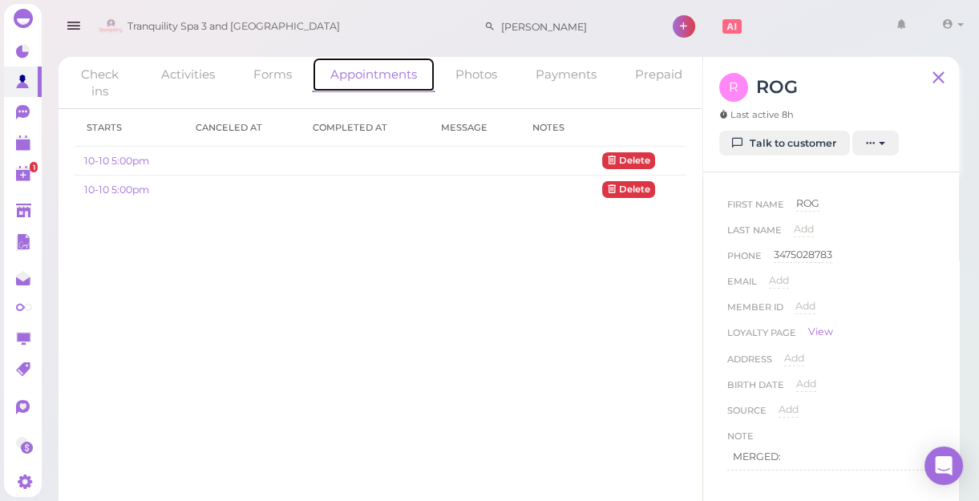
click at [341, 75] on link "Appointments" at bounding box center [373, 74] width 123 height 35
click at [353, 74] on link "Appointments" at bounding box center [373, 74] width 123 height 35
click at [119, 158] on link "10-10 5:00pm" at bounding box center [116, 161] width 65 height 12
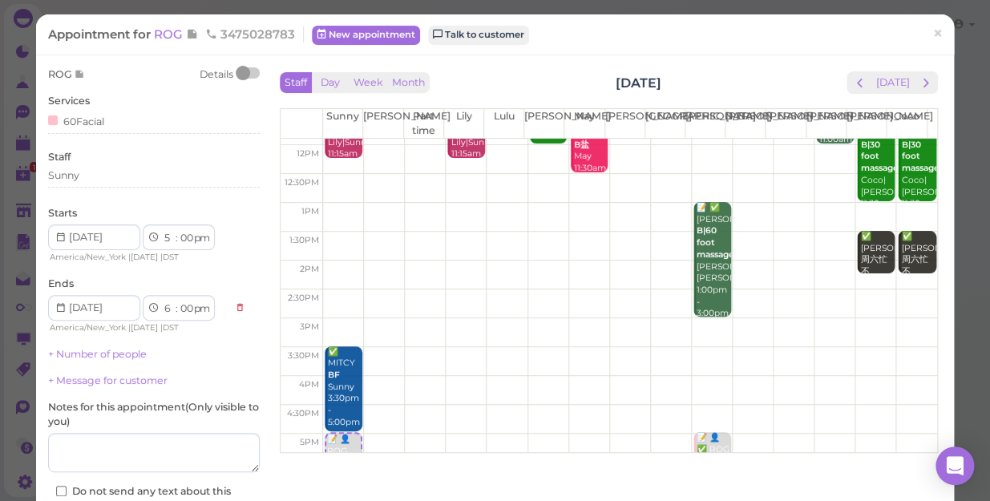
scroll to position [289, 0]
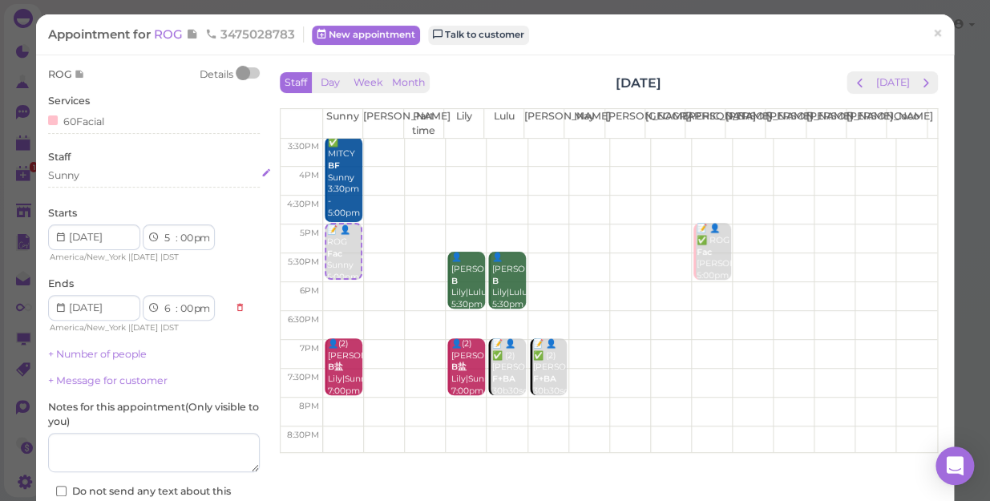
click at [81, 179] on div "Sunny" at bounding box center [154, 175] width 212 height 14
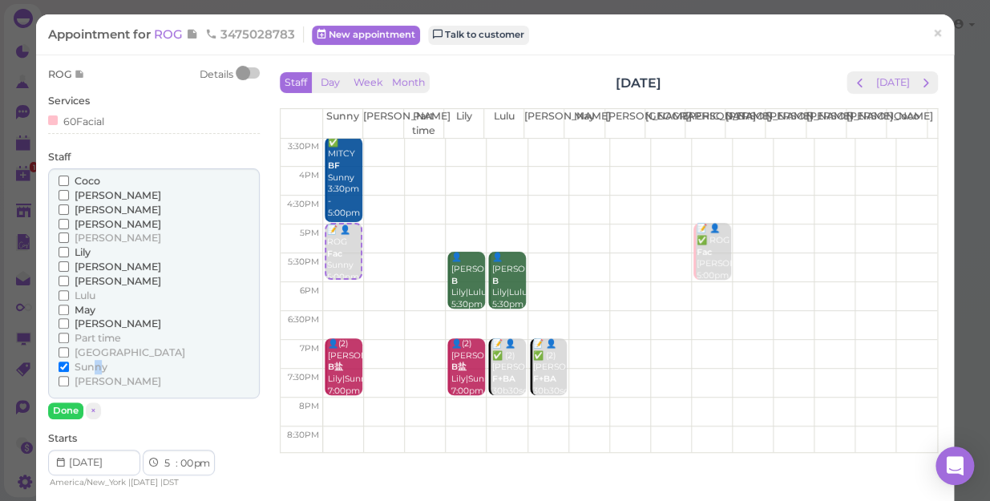
click at [98, 371] on span "Sunny" at bounding box center [91, 367] width 33 height 12
drag, startPoint x: 98, startPoint y: 372, endPoint x: 79, endPoint y: 370, distance: 18.5
click at [79, 370] on span "Sunny" at bounding box center [91, 367] width 33 height 12
click at [69, 370] on input "Sunny" at bounding box center [64, 367] width 10 height 10
click at [65, 411] on button "Done" at bounding box center [65, 411] width 35 height 17
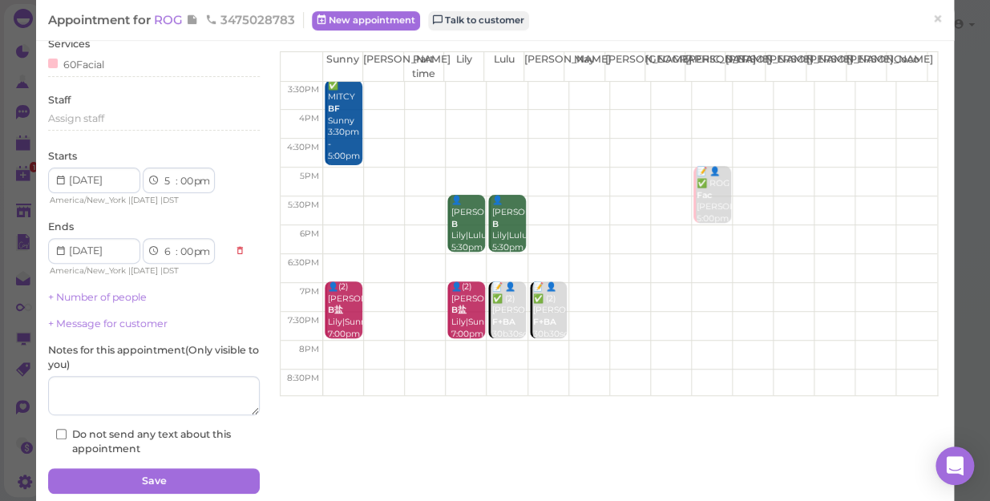
scroll to position [116, 0]
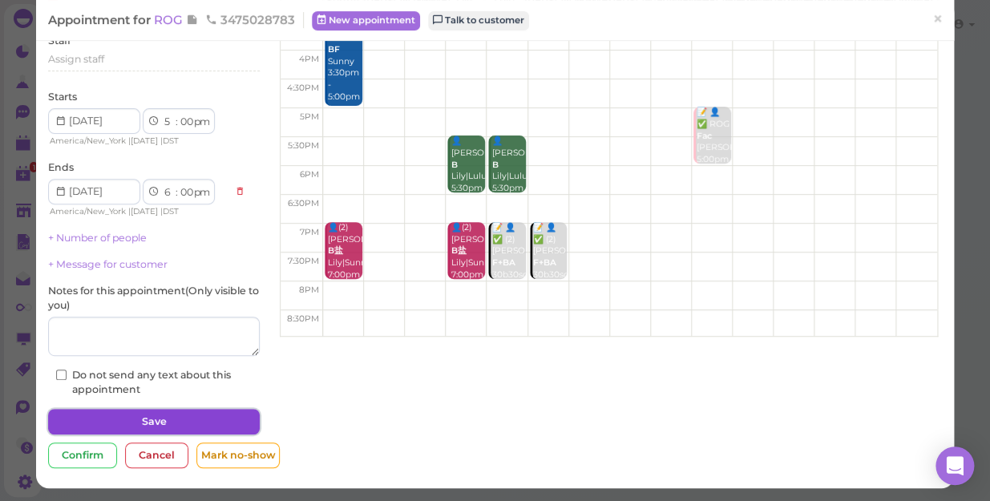
click at [150, 418] on button "Save" at bounding box center [154, 422] width 212 height 26
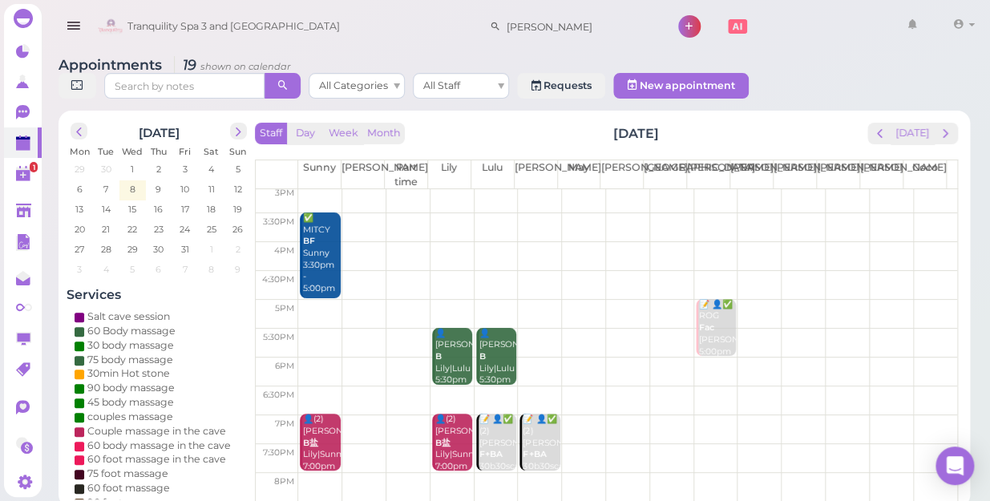
scroll to position [289, 0]
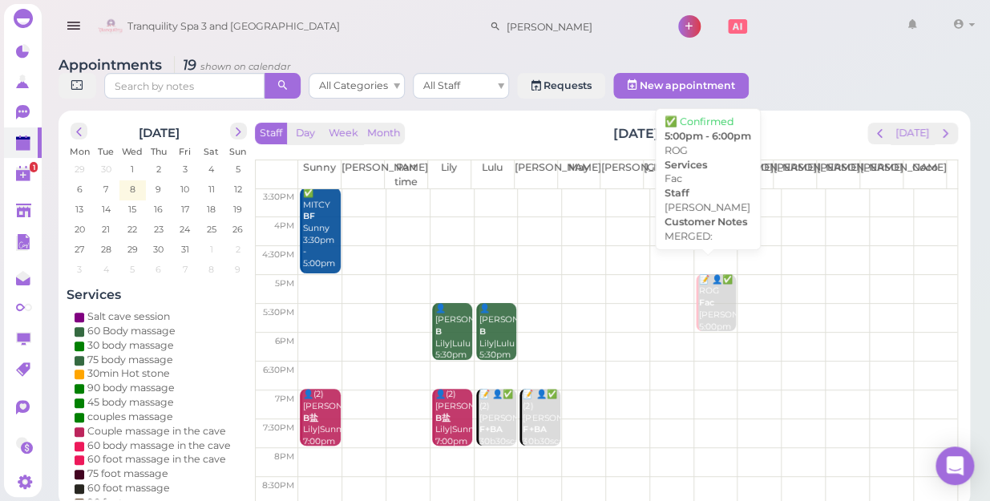
click at [714, 286] on div "📝 👤✅ ROG Fac [PERSON_NAME] 5:00pm - 6:00pm" at bounding box center [717, 315] width 38 height 83
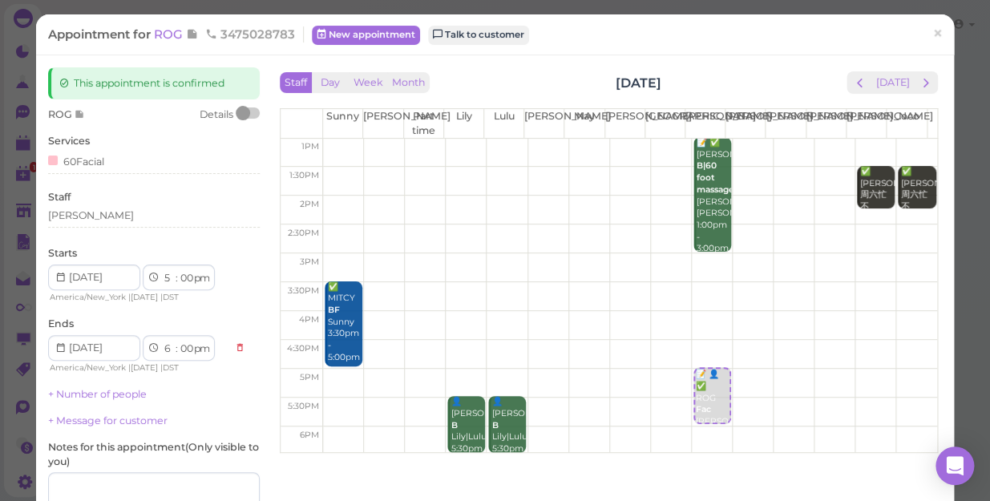
scroll to position [218, 0]
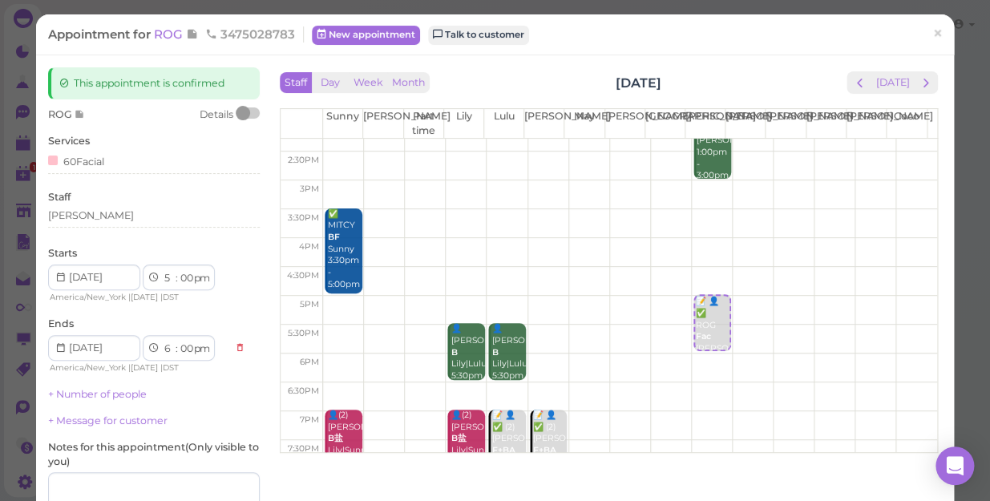
click at [332, 354] on td at bounding box center [630, 368] width 614 height 29
click at [329, 360] on td at bounding box center [630, 368] width 614 height 29
click at [338, 356] on td at bounding box center [630, 368] width 614 height 29
click at [334, 354] on td at bounding box center [630, 368] width 614 height 29
click at [326, 354] on td at bounding box center [630, 368] width 614 height 29
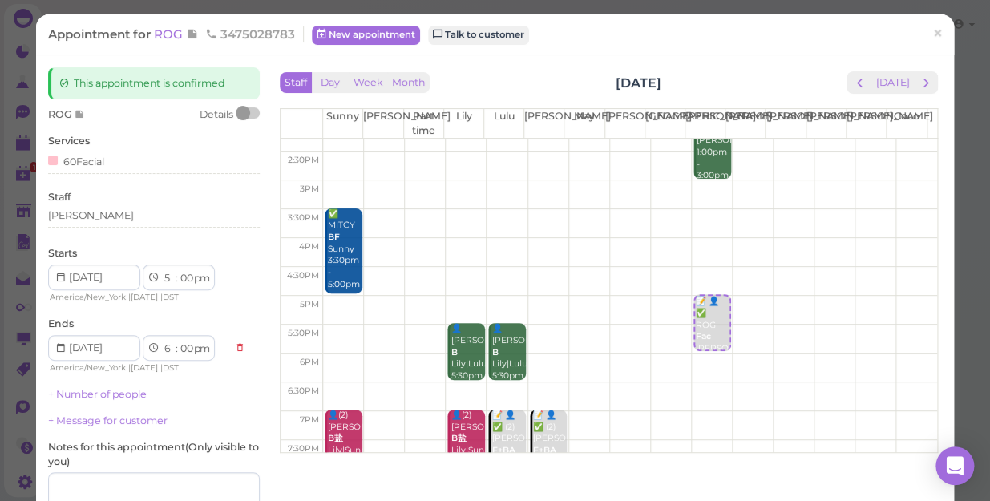
click at [326, 364] on td at bounding box center [630, 368] width 614 height 29
click at [933, 33] on span "×" at bounding box center [938, 33] width 10 height 22
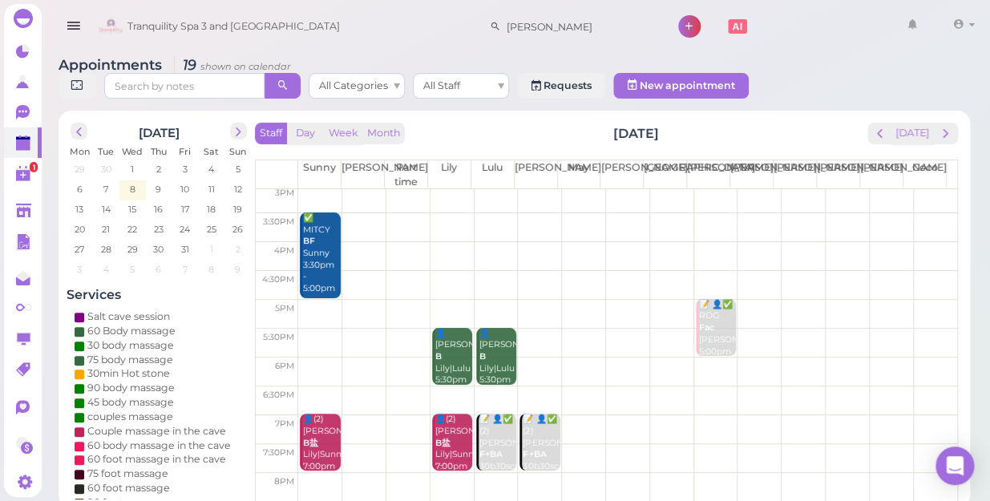
scroll to position [289, 0]
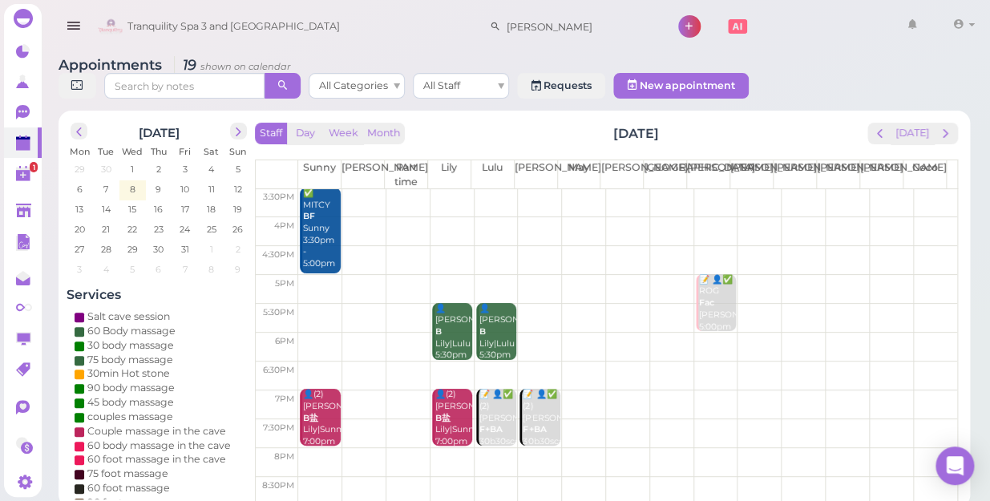
click at [917, 333] on td at bounding box center [627, 347] width 659 height 29
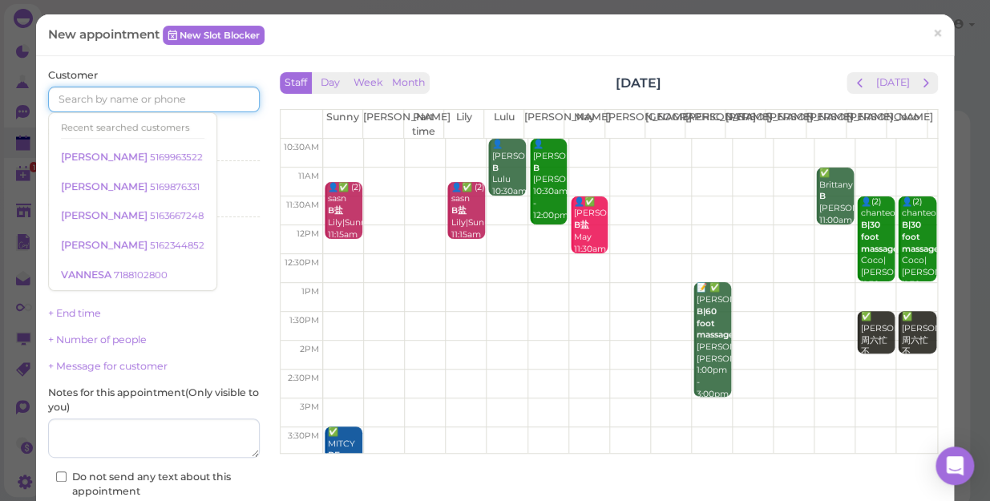
click at [174, 99] on input at bounding box center [154, 100] width 212 height 26
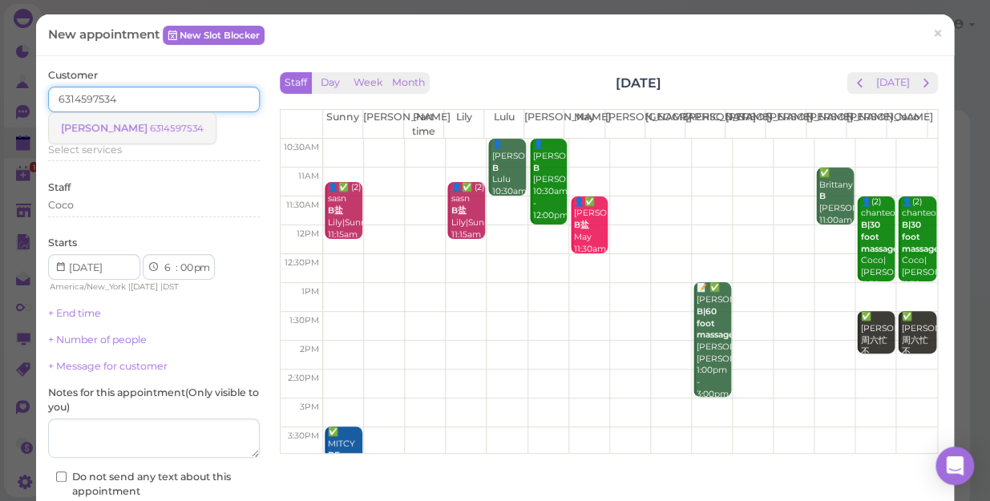
type input "6314597534"
click at [150, 127] on small "6314597534" at bounding box center [177, 128] width 54 height 11
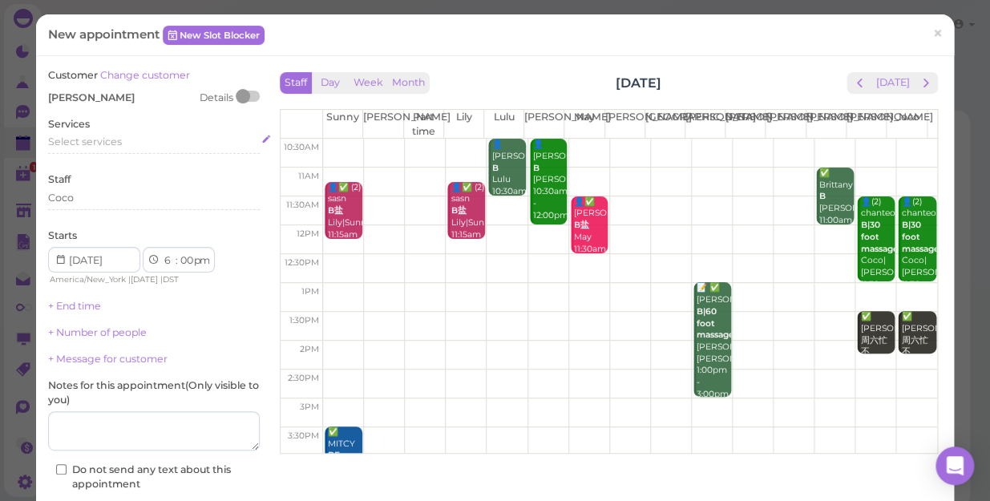
click at [123, 136] on div "Select services" at bounding box center [154, 142] width 212 height 14
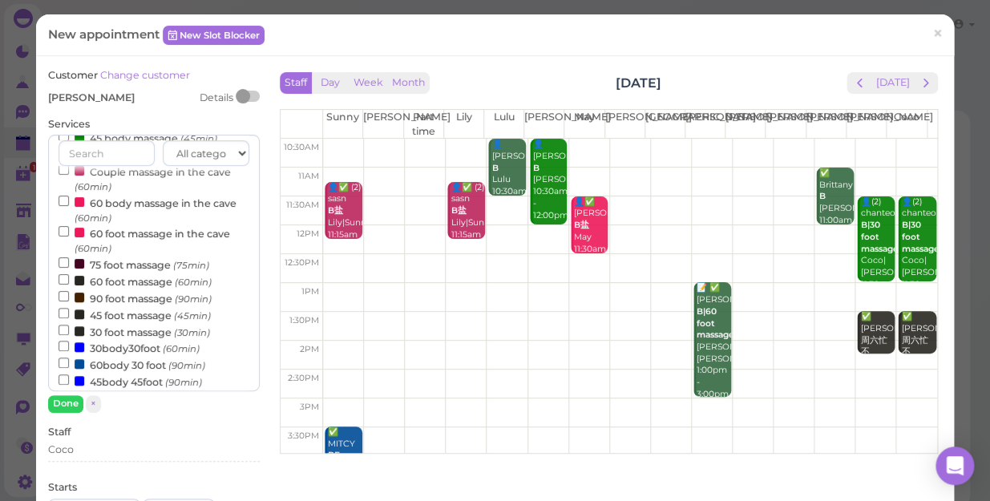
click at [151, 287] on label "60 foot massage (60min)" at bounding box center [135, 281] width 153 height 17
click at [69, 285] on input "60 foot massage (60min)" at bounding box center [64, 279] width 10 height 10
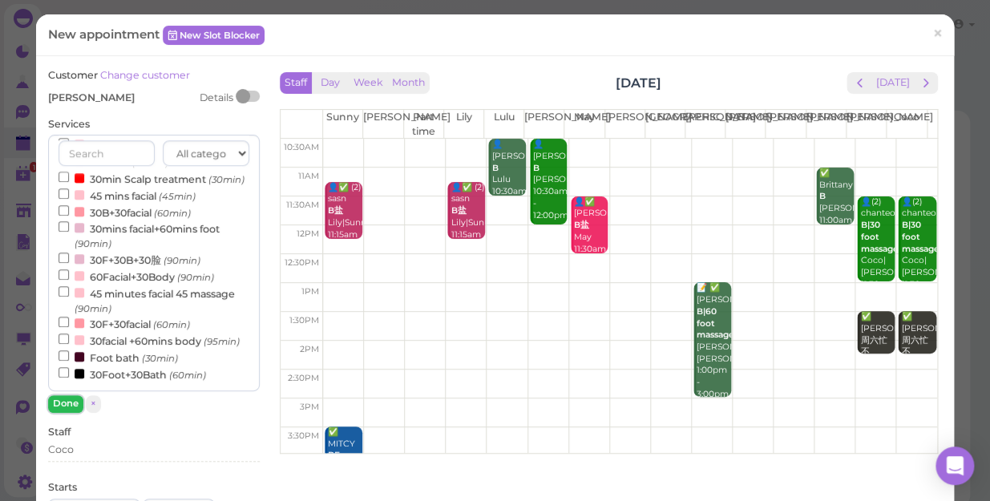
click at [70, 403] on button "Done" at bounding box center [65, 403] width 35 height 17
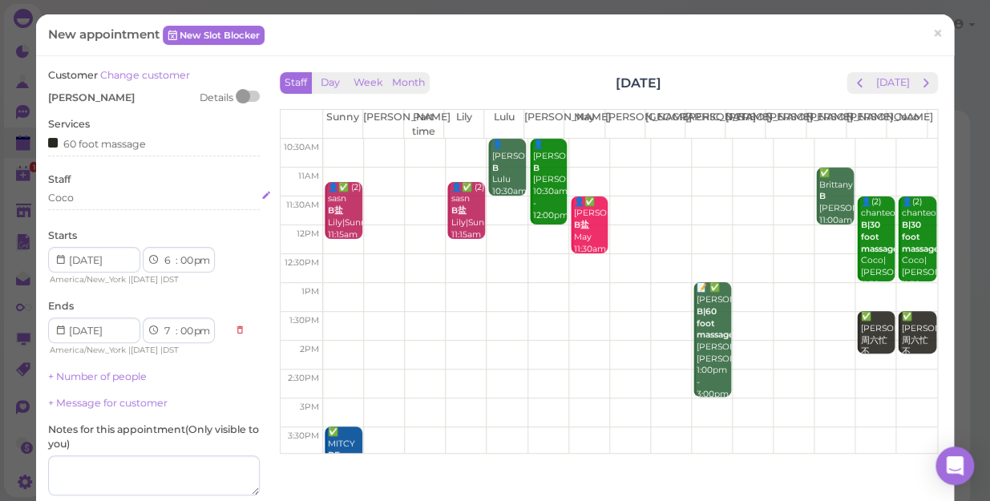
click at [103, 202] on div "Coco" at bounding box center [154, 198] width 212 height 14
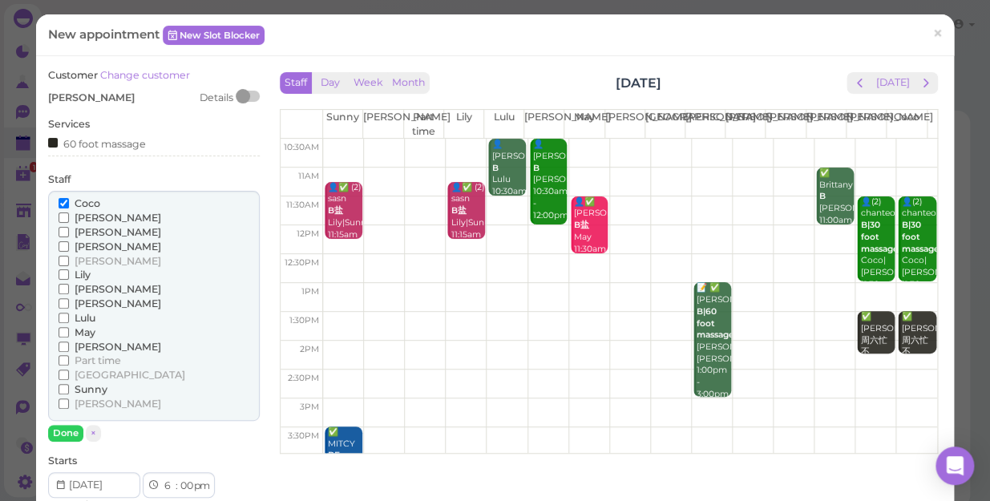
click at [87, 400] on span "[PERSON_NAME]" at bounding box center [118, 404] width 87 height 12
click at [69, 400] on input "[PERSON_NAME]" at bounding box center [64, 404] width 10 height 10
click at [83, 407] on span "[PERSON_NAME]" at bounding box center [118, 404] width 87 height 12
click at [69, 407] on input "[PERSON_NAME]" at bounding box center [64, 404] width 10 height 10
click at [68, 433] on button "Done" at bounding box center [65, 433] width 35 height 17
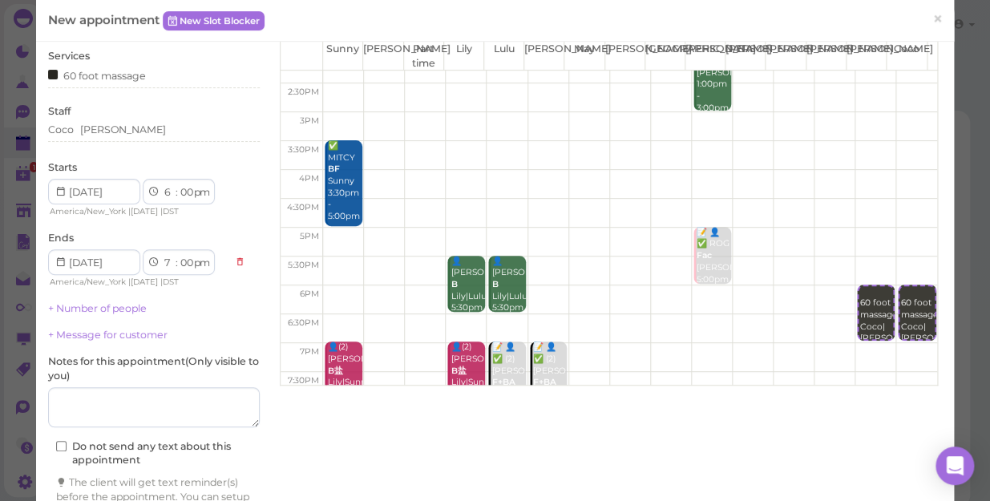
scroll to position [145, 0]
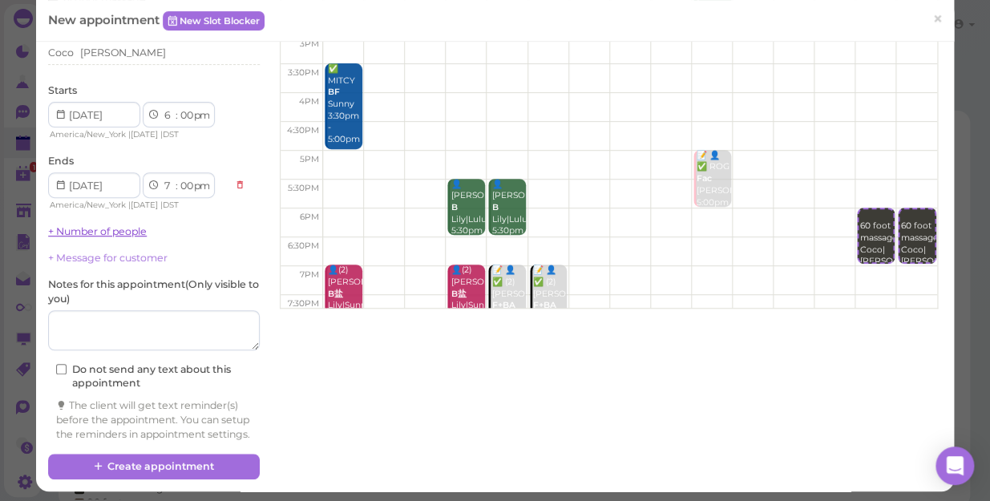
click at [134, 233] on link "+ Number of people" at bounding box center [97, 231] width 99 height 12
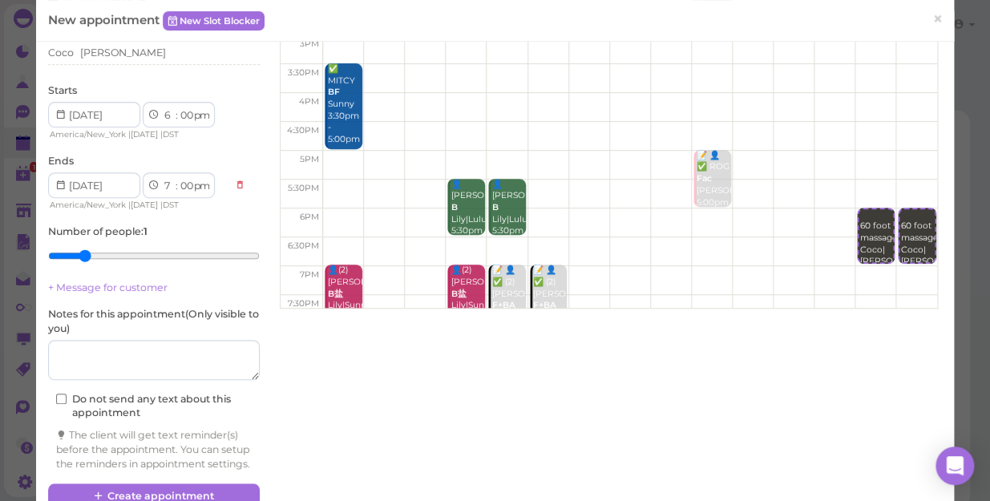
type input "2"
click at [81, 257] on input "range" at bounding box center [154, 256] width 212 height 26
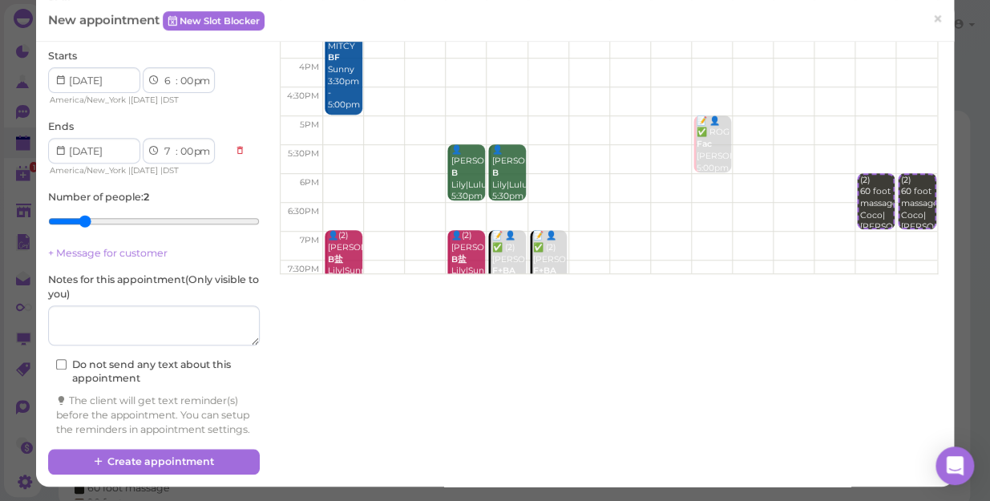
scroll to position [192, 0]
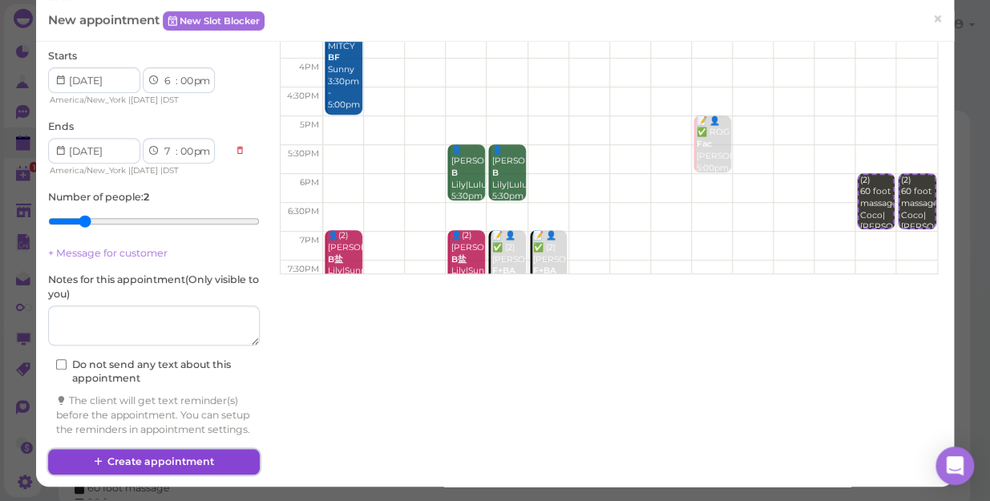
click at [206, 463] on button "Create appointment" at bounding box center [154, 462] width 212 height 26
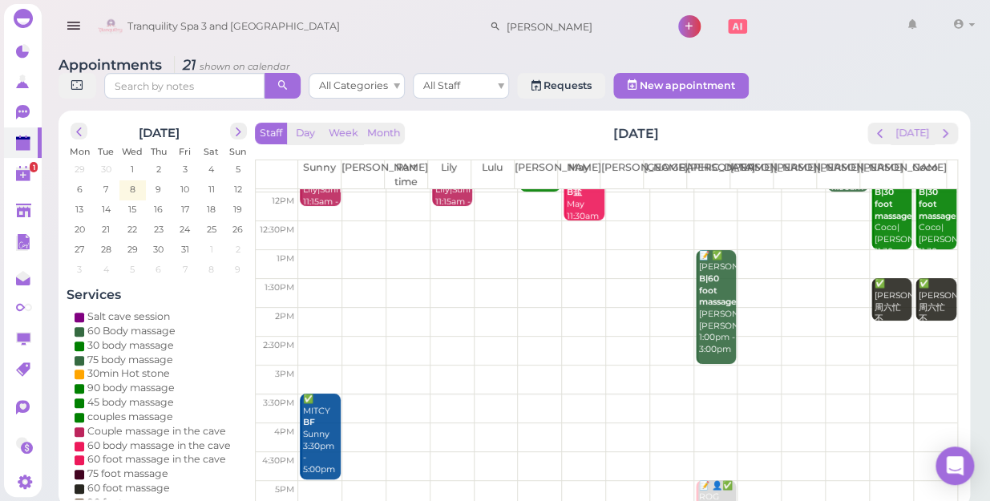
scroll to position [289, 0]
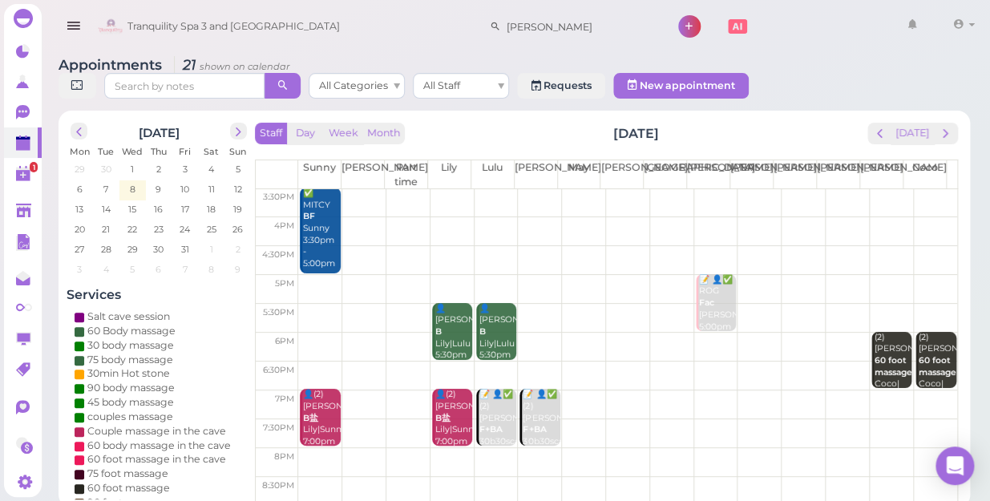
click at [314, 304] on td at bounding box center [627, 318] width 659 height 29
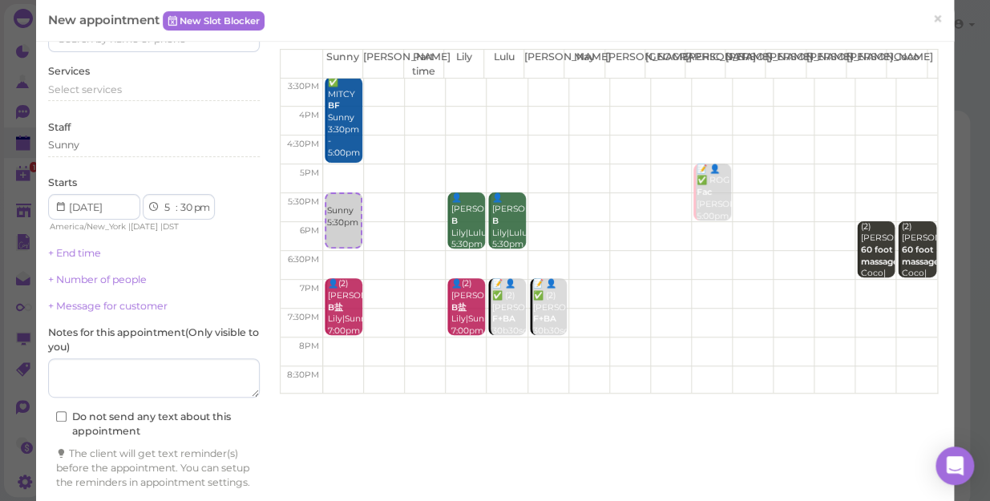
scroll to position [0, 0]
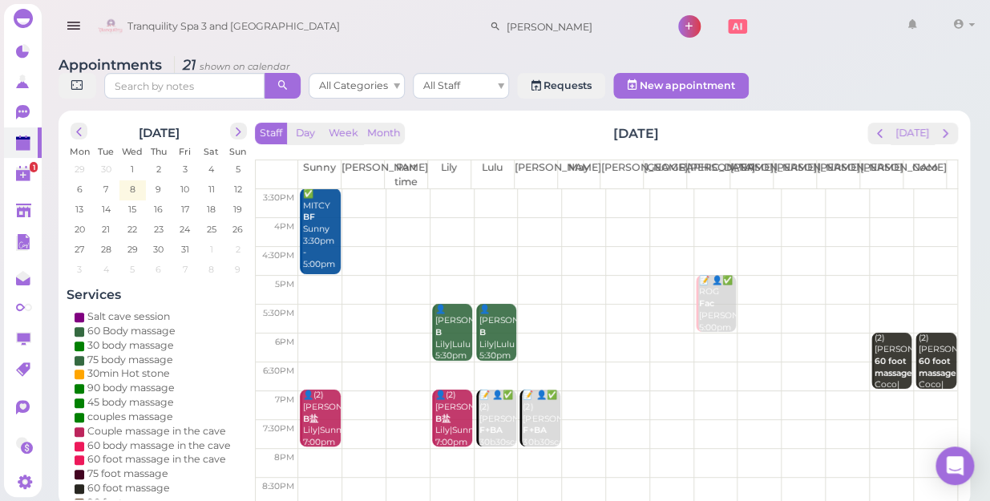
scroll to position [289, 0]
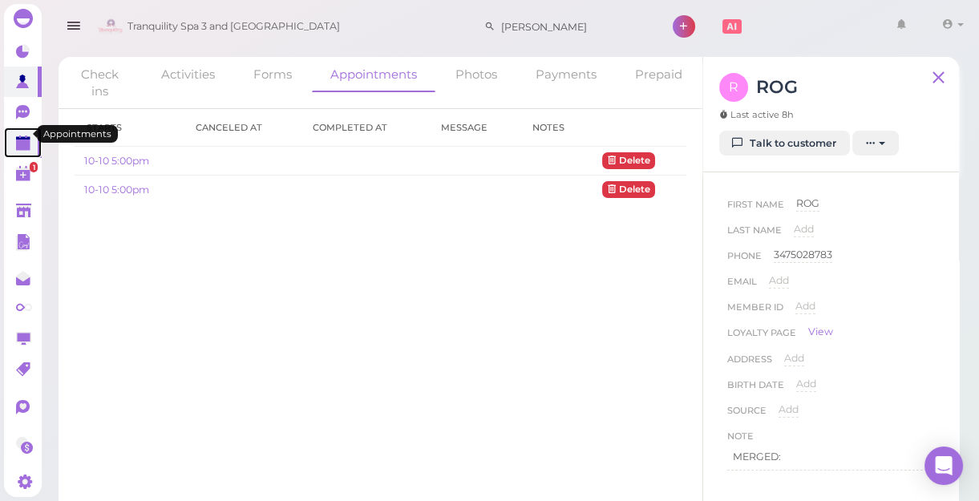
click at [23, 137] on polygon at bounding box center [23, 138] width 14 height 3
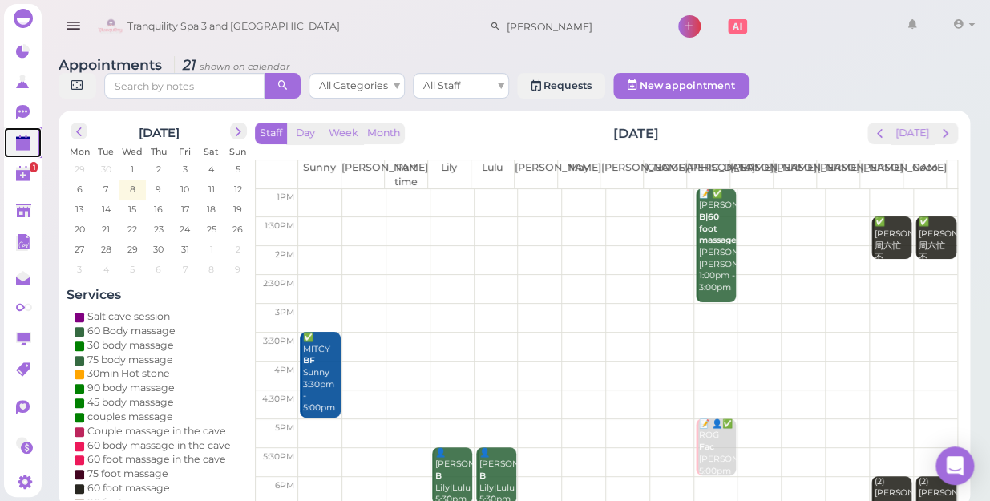
scroll to position [289, 0]
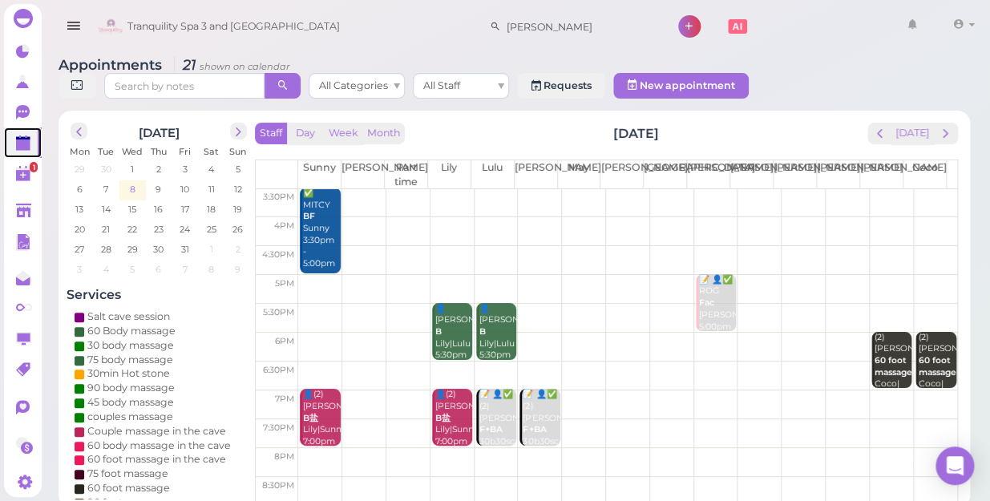
click at [132, 182] on span "8" at bounding box center [132, 189] width 9 height 14
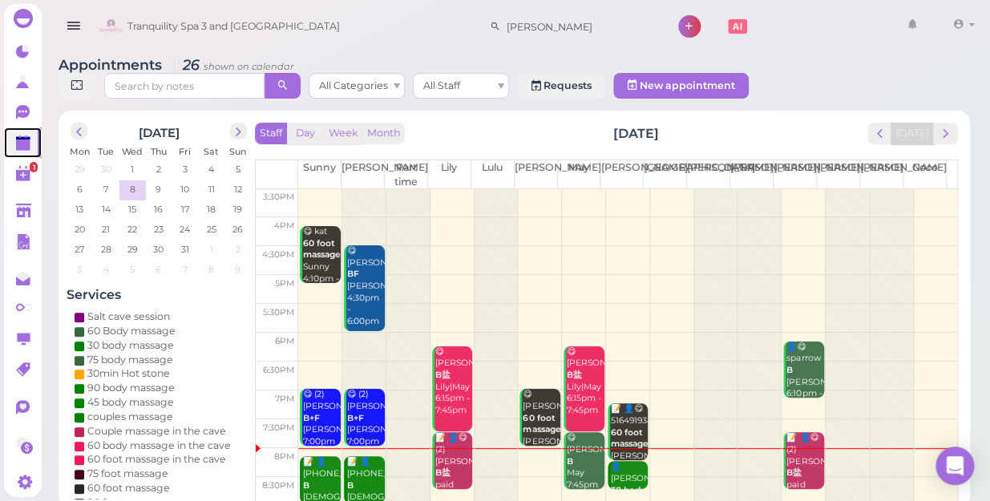
click at [538, 413] on b "60 foot massage" at bounding box center [542, 424] width 38 height 22
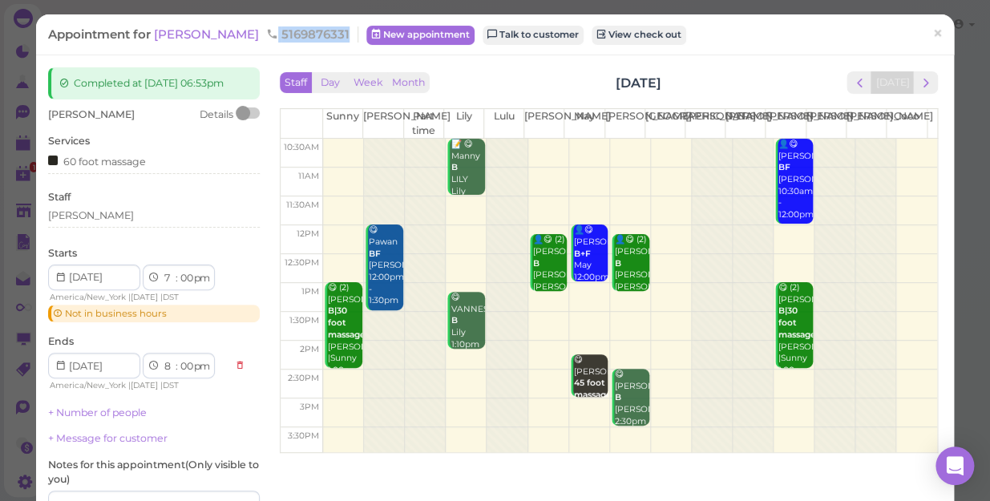
drag, startPoint x: 221, startPoint y: 33, endPoint x: 295, endPoint y: 28, distance: 73.9
click at [295, 28] on div "Appointment for [PERSON_NAME] 5169876331" at bounding box center [203, 34] width 310 height 16
drag, startPoint x: 295, startPoint y: 28, endPoint x: 266, endPoint y: 32, distance: 29.1
copy span "5169876331"
click at [933, 31] on span "×" at bounding box center [938, 33] width 10 height 22
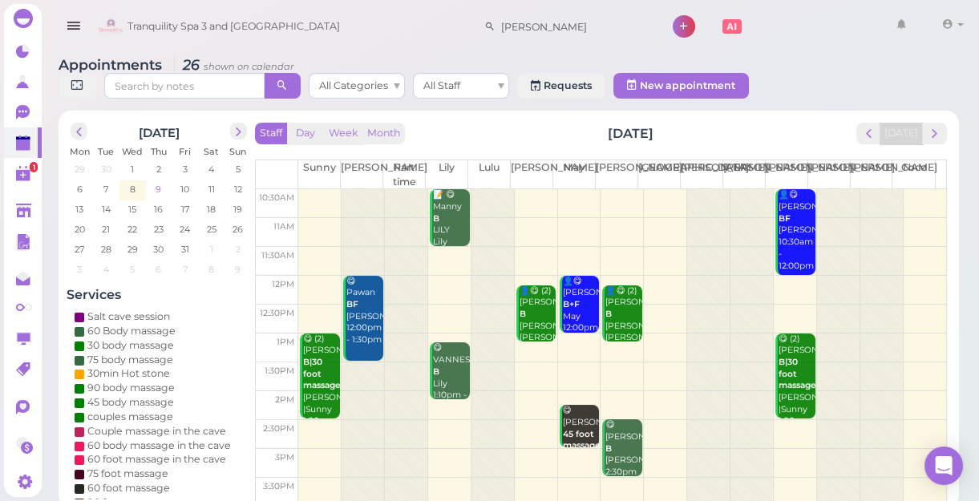
click at [160, 188] on span "9" at bounding box center [158, 189] width 9 height 14
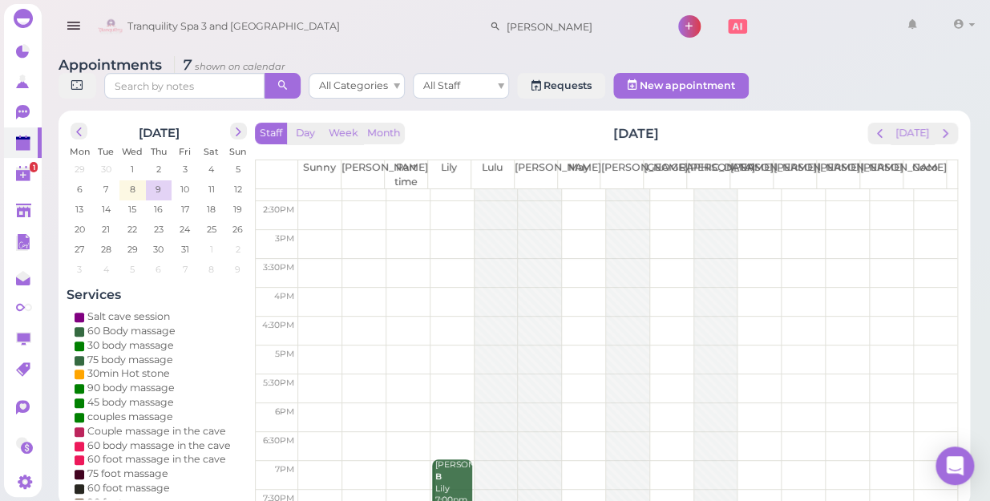
scroll to position [289, 0]
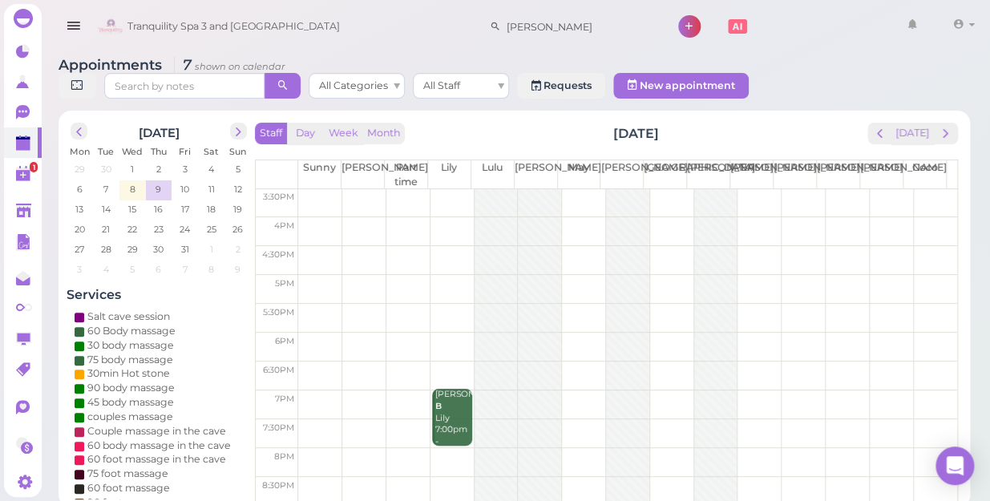
click at [306, 304] on td at bounding box center [627, 318] width 659 height 29
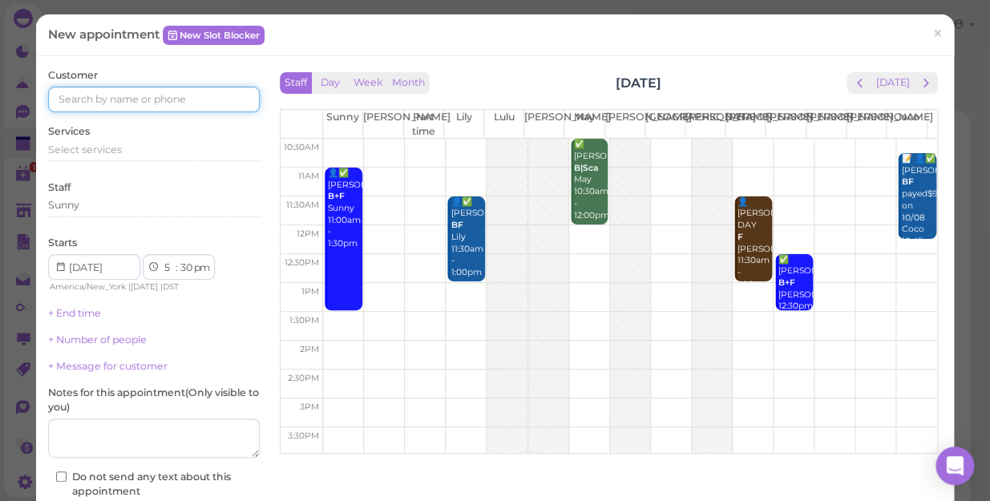
click at [128, 99] on input at bounding box center [154, 100] width 212 height 26
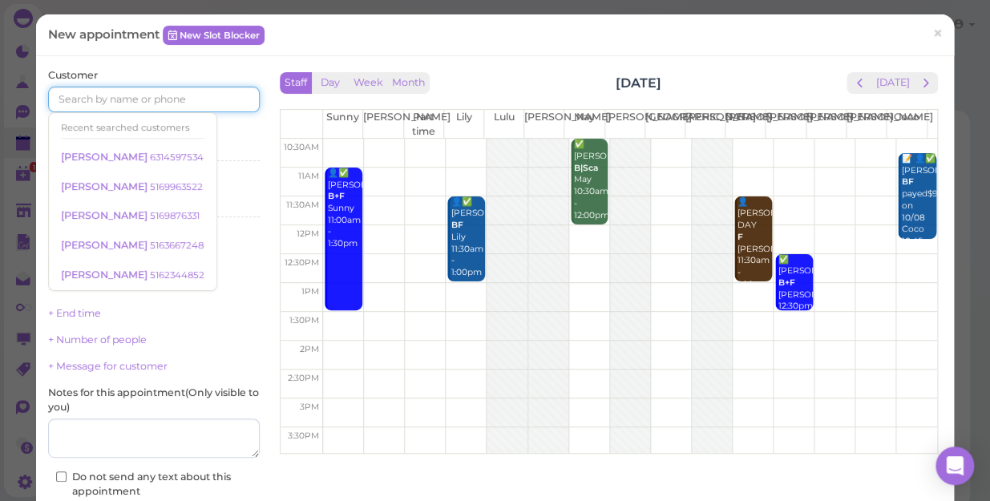
paste input "5169876331"
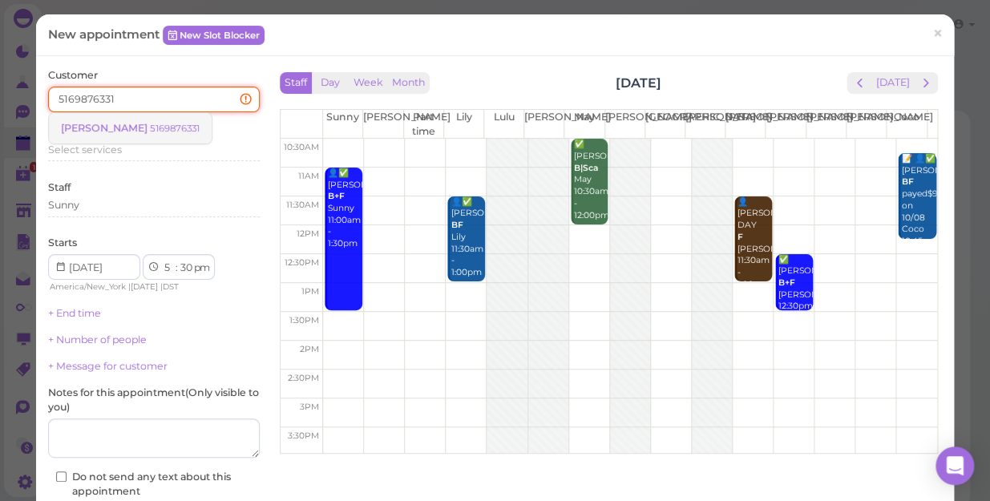
type input "5169876331"
click at [150, 132] on small "5169876331" at bounding box center [175, 128] width 50 height 11
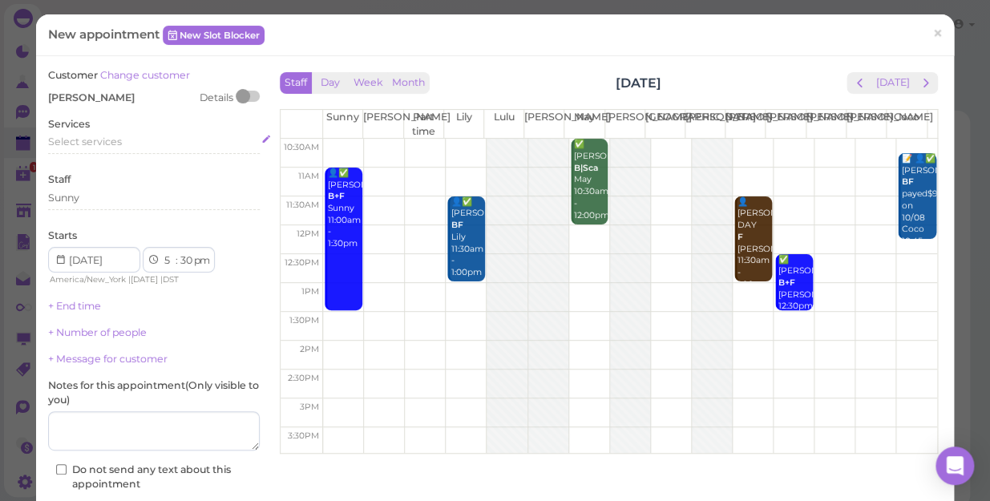
click at [116, 139] on span "Select services" at bounding box center [85, 142] width 74 height 12
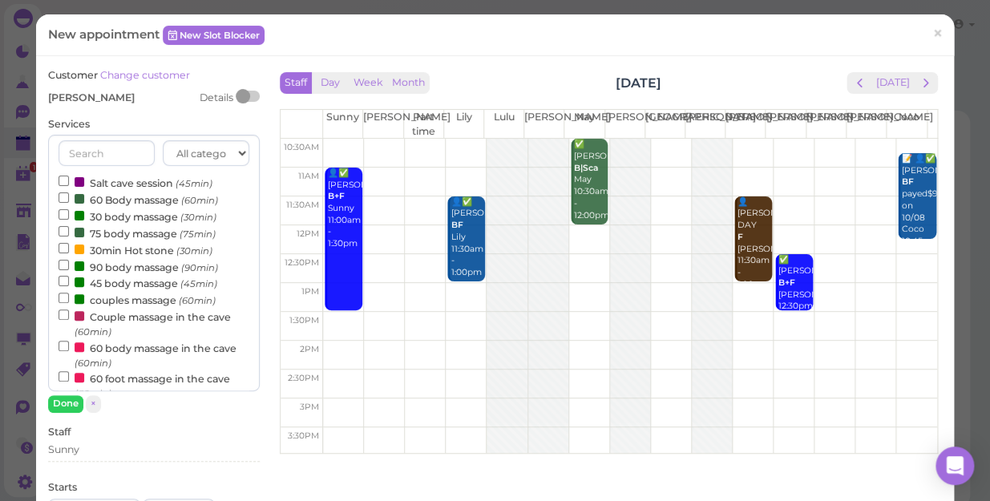
click at [99, 200] on label "60 Body massage (60min)" at bounding box center [139, 199] width 160 height 17
click at [69, 200] on input "60 Body massage (60min)" at bounding box center [64, 197] width 10 height 10
click at [71, 404] on button "Done" at bounding box center [65, 403] width 35 height 17
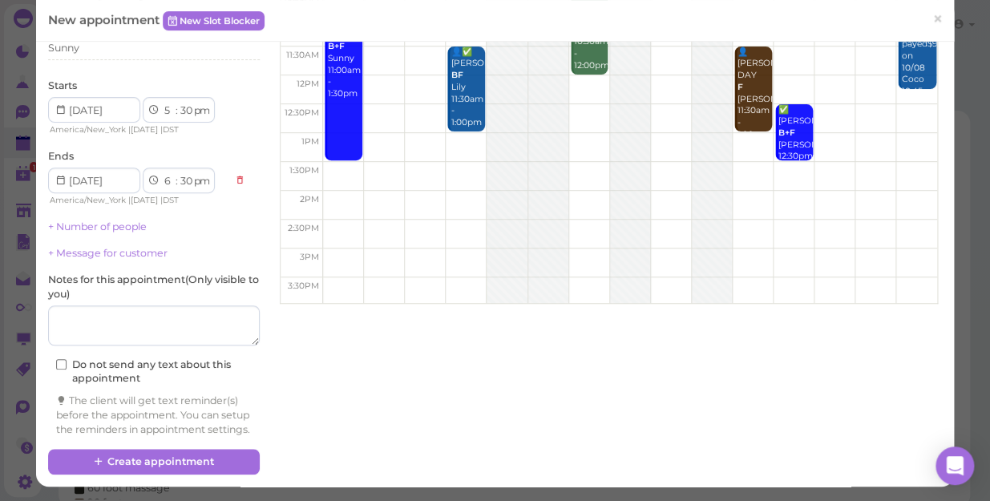
scroll to position [163, 0]
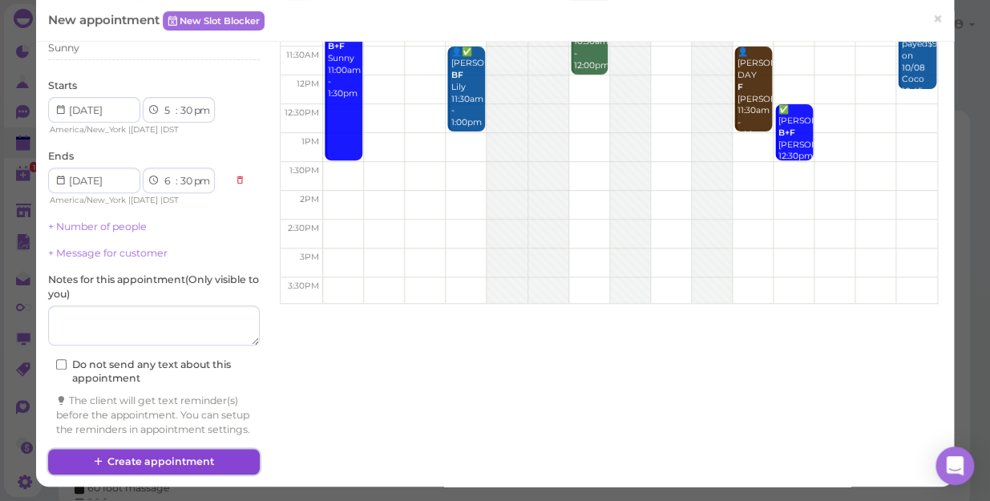
click at [216, 461] on button "Create appointment" at bounding box center [154, 462] width 212 height 26
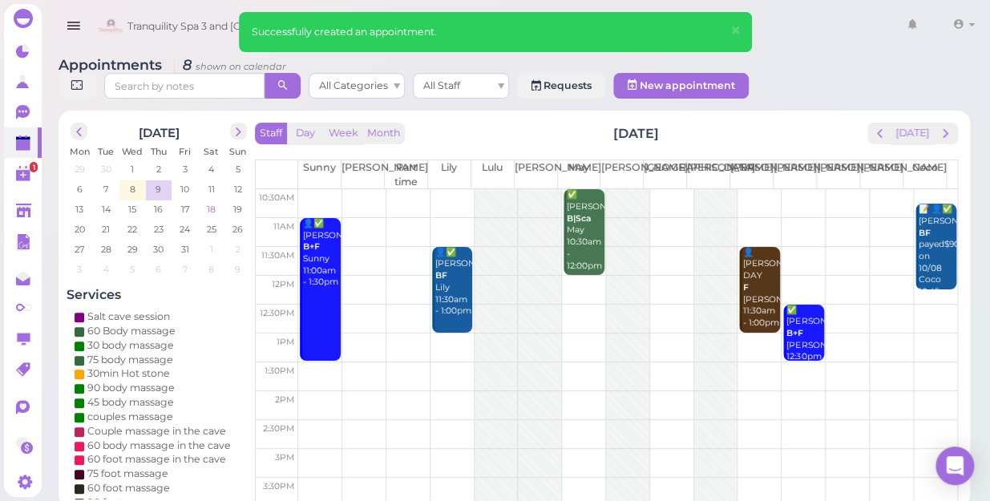
click at [210, 202] on span "18" at bounding box center [211, 209] width 12 height 14
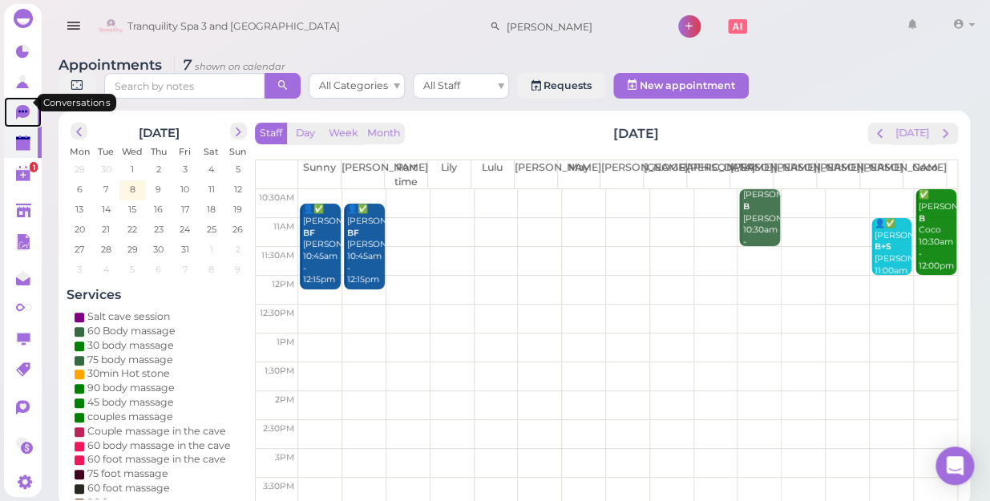
click at [25, 105] on icon at bounding box center [23, 112] width 14 height 14
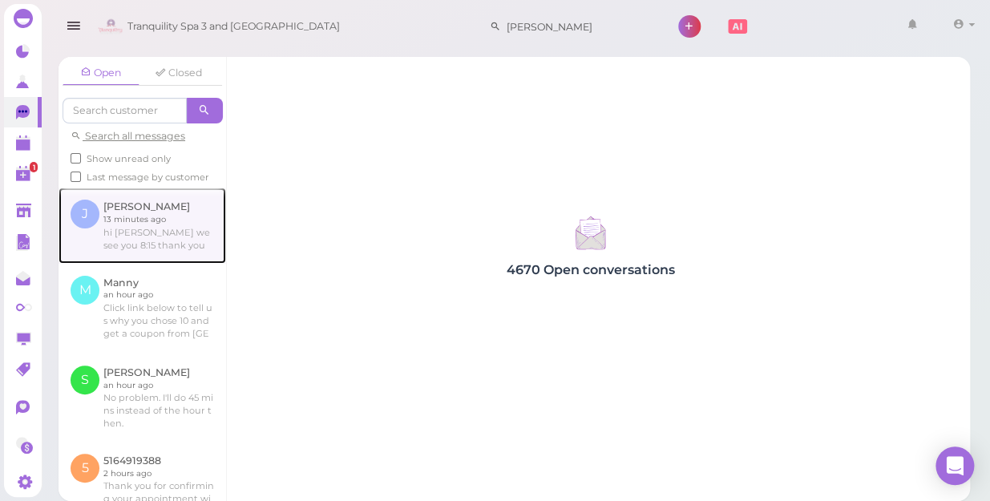
click at [127, 251] on link at bounding box center [143, 225] width 168 height 75
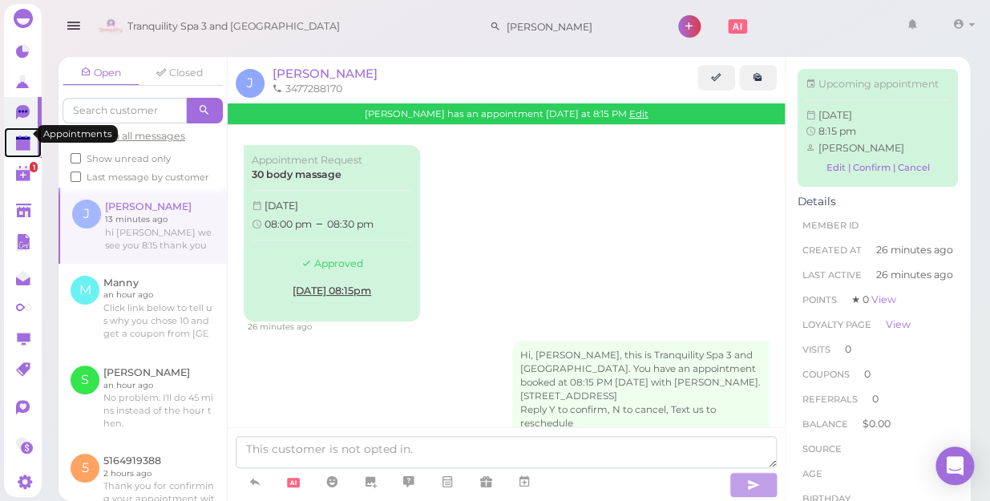
click at [18, 140] on polygon at bounding box center [23, 145] width 14 height 11
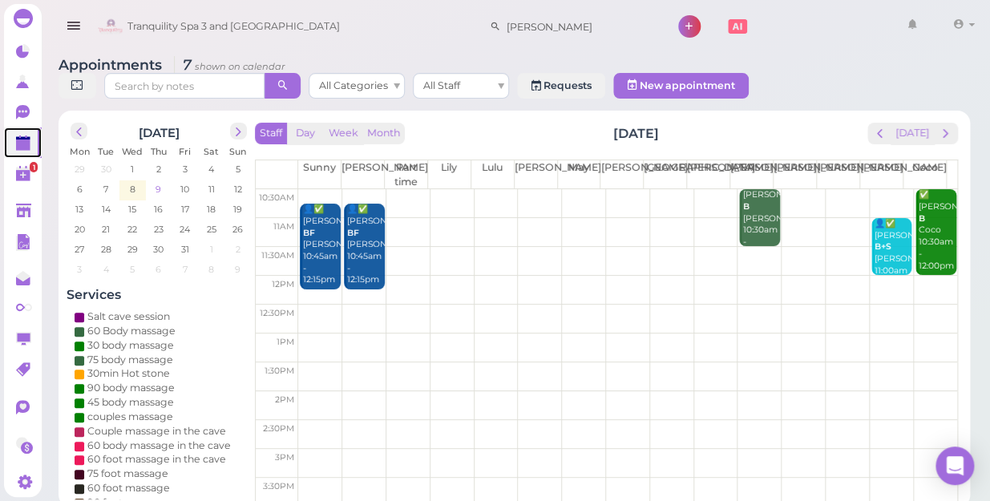
click at [152, 180] on td "9" at bounding box center [159, 188] width 26 height 16
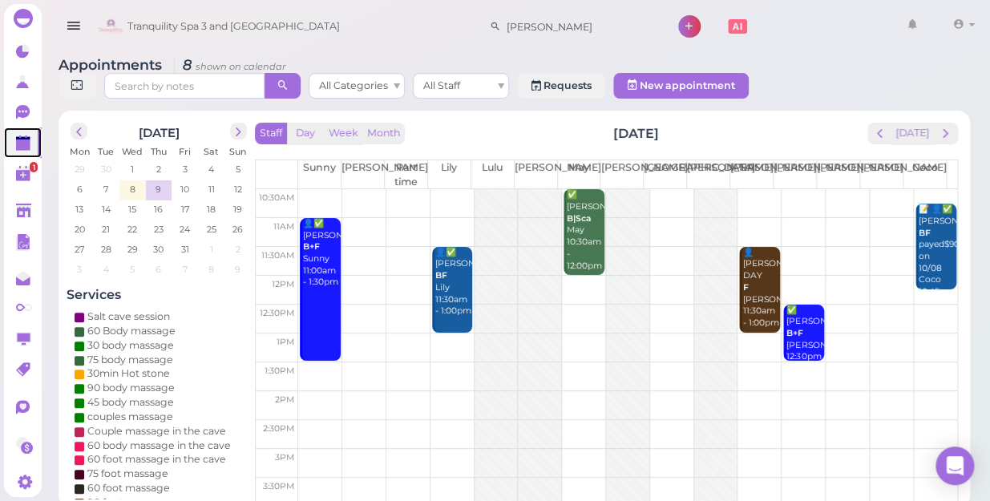
click at [783, 189] on td at bounding box center [627, 203] width 659 height 29
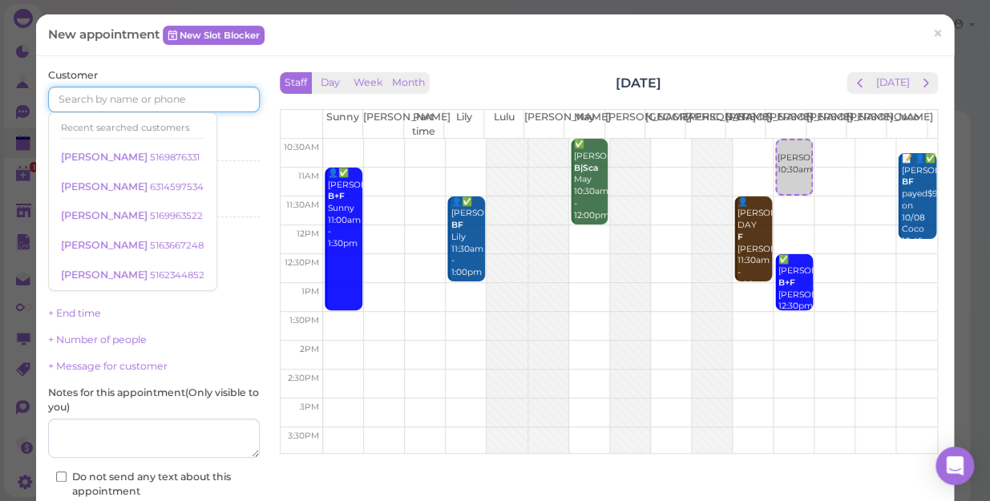
click at [206, 103] on input at bounding box center [154, 100] width 212 height 26
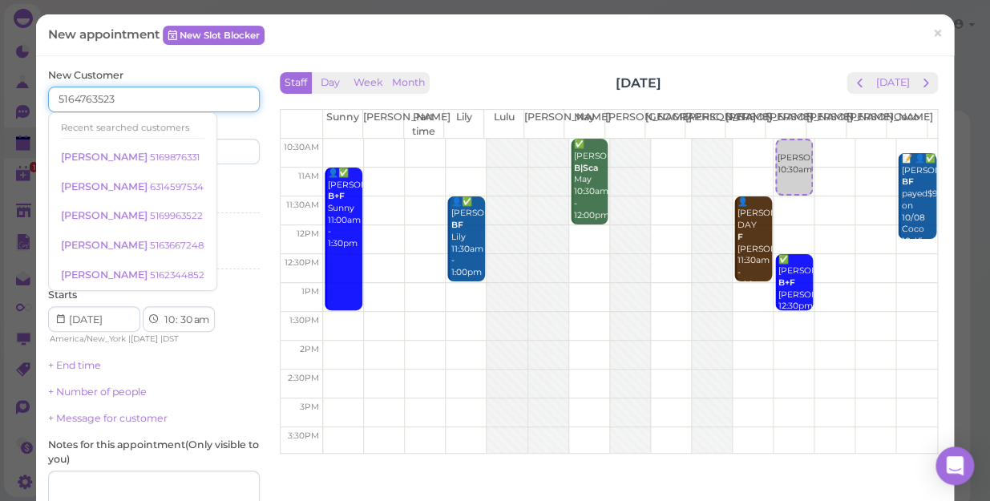
type input "5164763523"
click at [241, 151] on input at bounding box center [209, 152] width 102 height 26
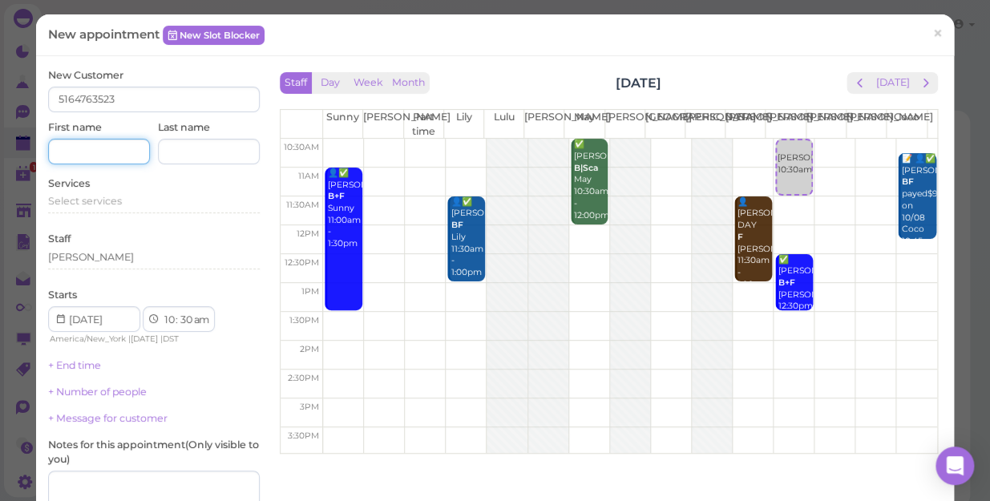
click at [111, 154] on input at bounding box center [99, 152] width 102 height 26
type input "[PERSON_NAME]"
click at [107, 204] on span "Select services" at bounding box center [85, 201] width 74 height 12
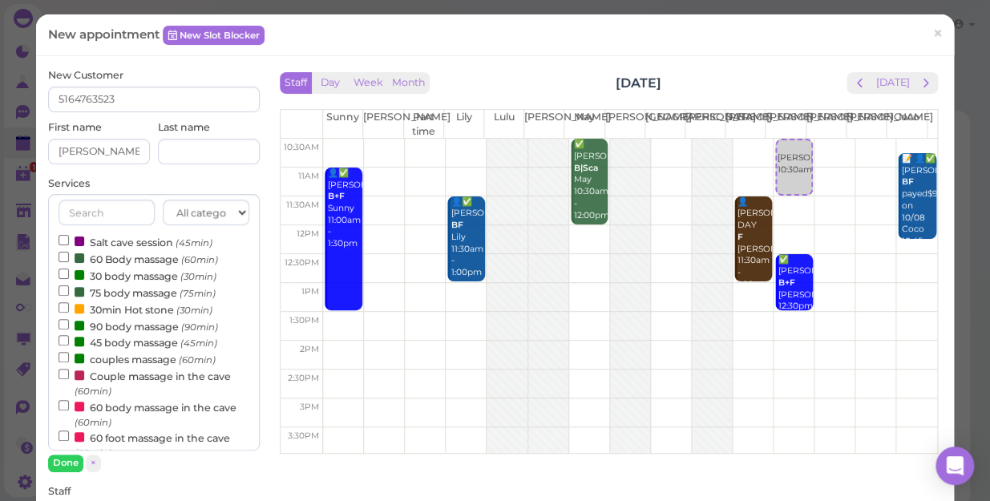
click at [113, 279] on label "30 body massage (30min)" at bounding box center [138, 275] width 158 height 17
click at [69, 279] on input "30 body massage (30min)" at bounding box center [64, 274] width 10 height 10
click at [64, 462] on button "Done" at bounding box center [65, 463] width 35 height 17
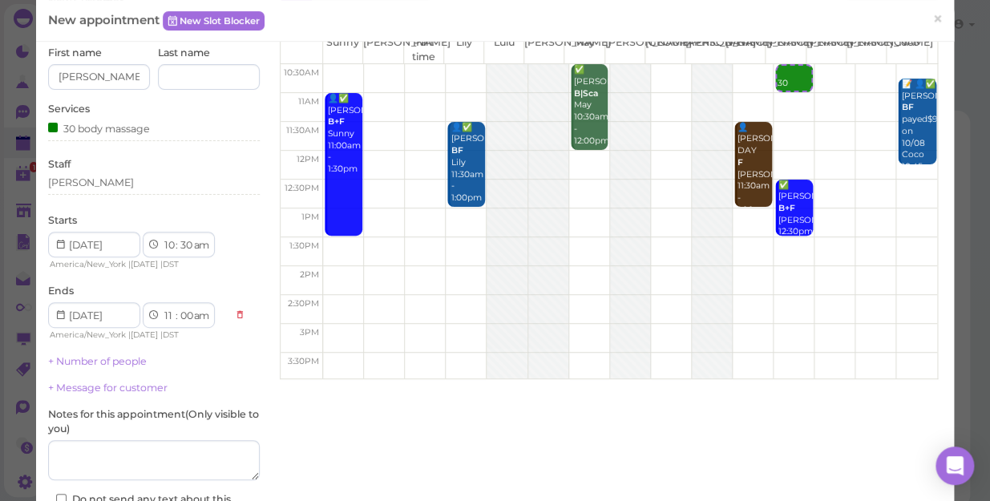
scroll to position [145, 0]
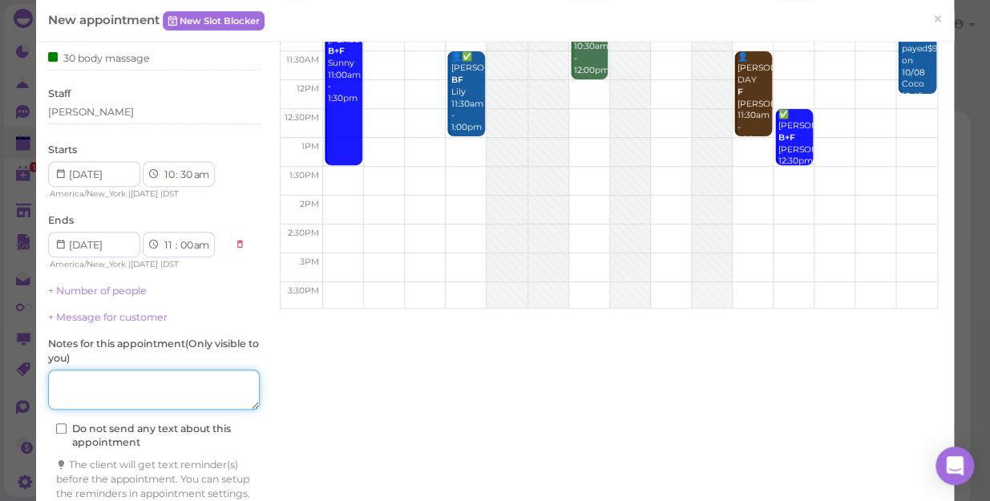
click at [141, 383] on textarea at bounding box center [154, 390] width 212 height 40
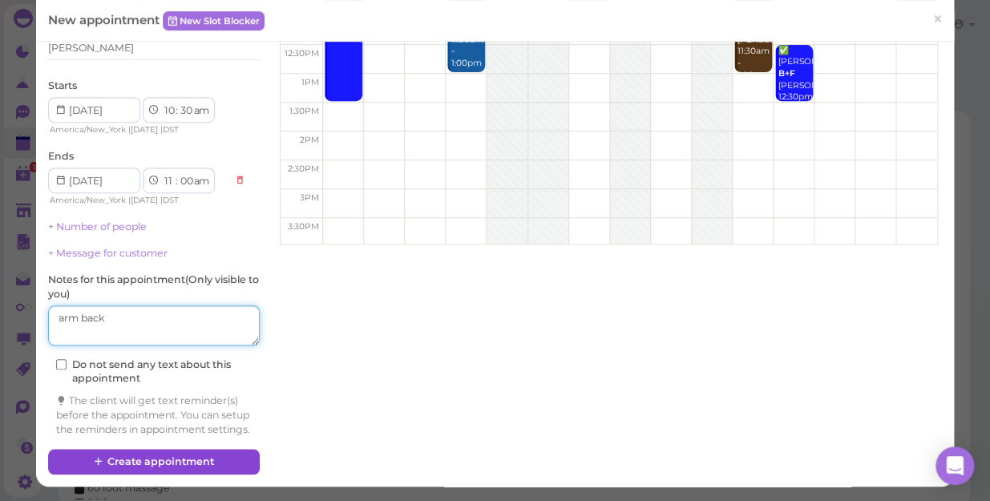
type textarea "arm back"
click at [191, 459] on button "Create appointment" at bounding box center [154, 462] width 212 height 26
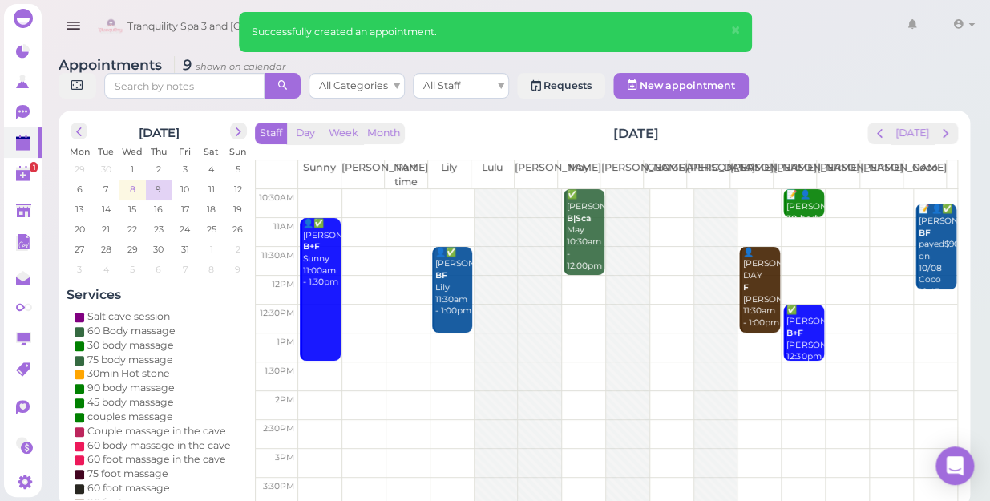
click at [132, 182] on span "8" at bounding box center [132, 189] width 9 height 14
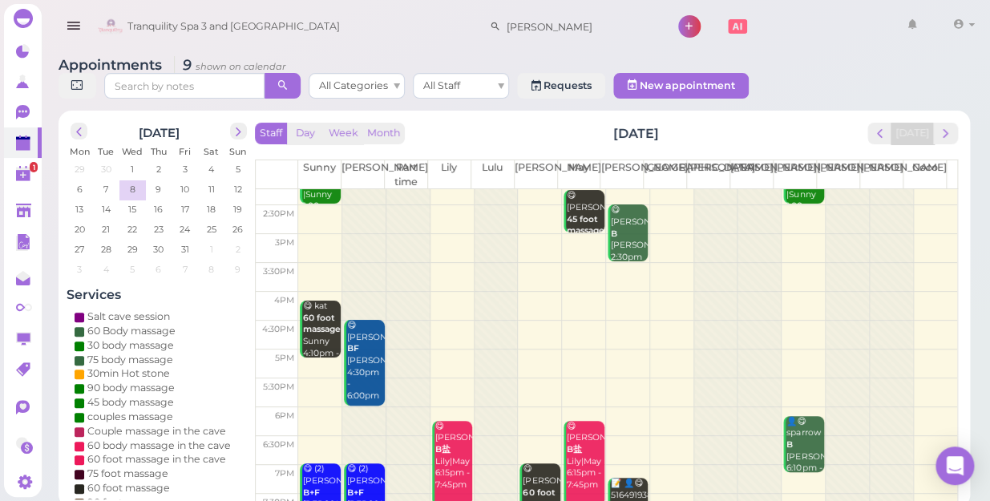
scroll to position [289, 0]
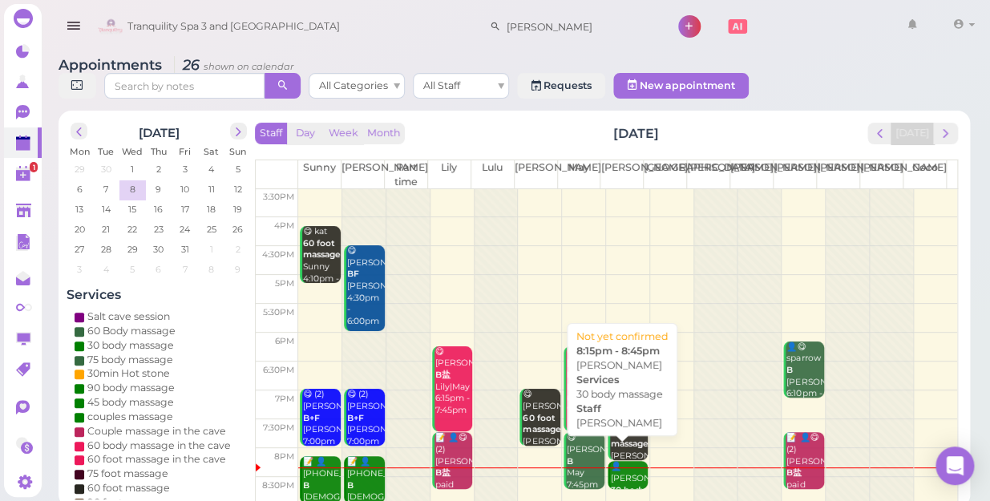
click at [629, 461] on div "👤[PERSON_NAME] 30 body massage [PERSON_NAME] 8:15pm - 8:45pm" at bounding box center [629, 502] width 38 height 83
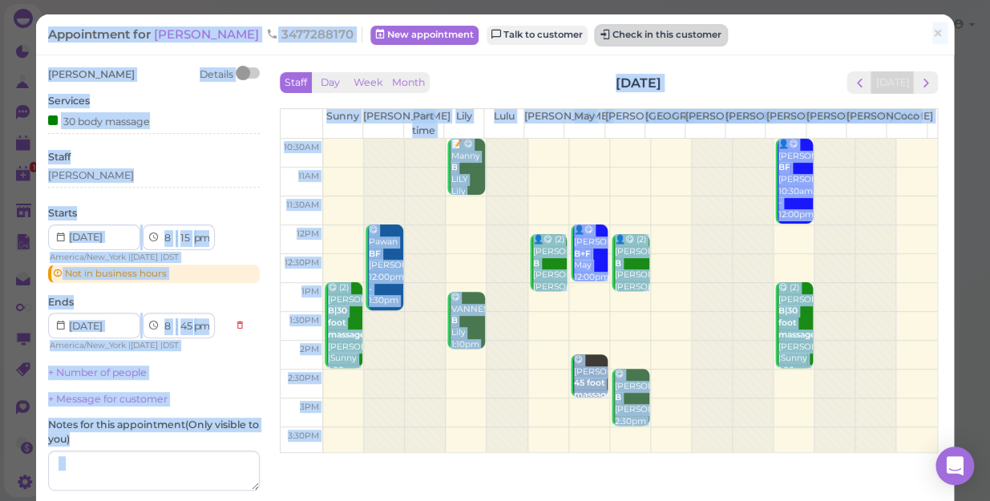
click at [607, 37] on button "Check in this customer" at bounding box center [661, 35] width 131 height 19
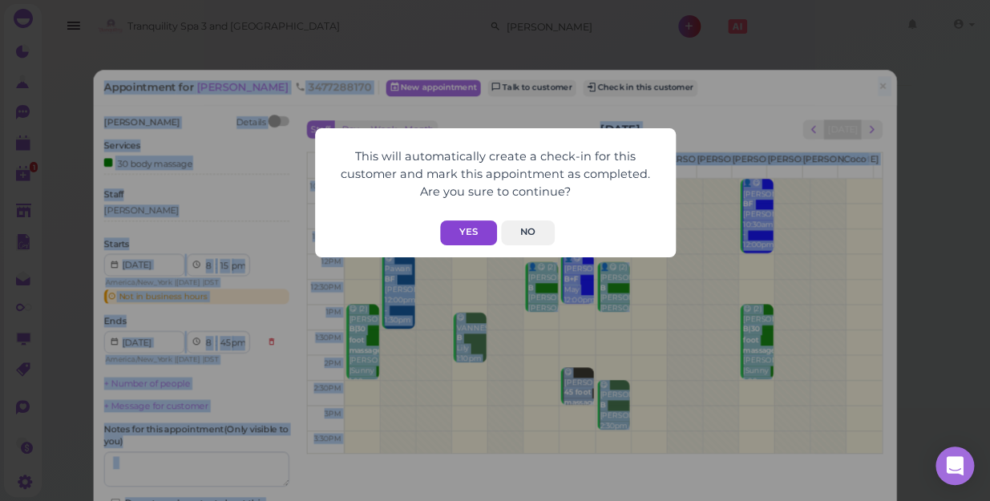
click at [483, 233] on button "Yes" at bounding box center [468, 233] width 57 height 25
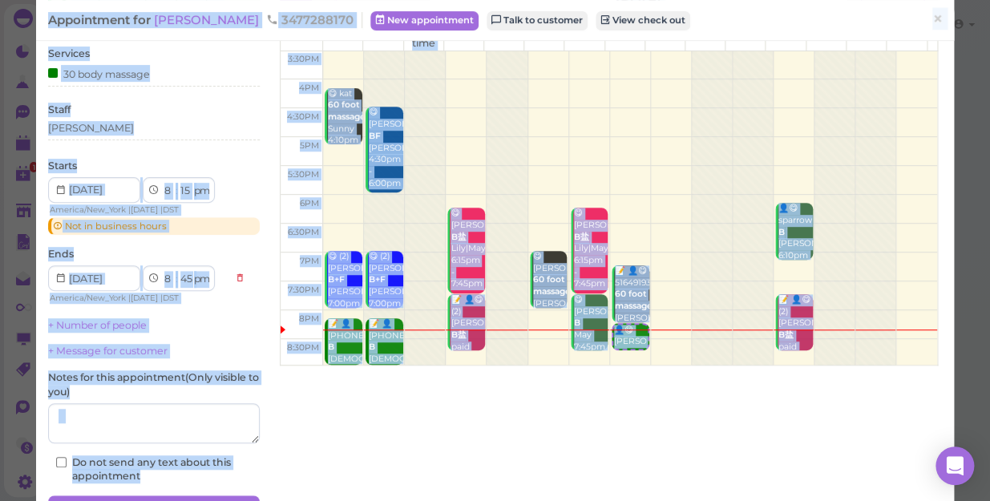
scroll to position [112, 0]
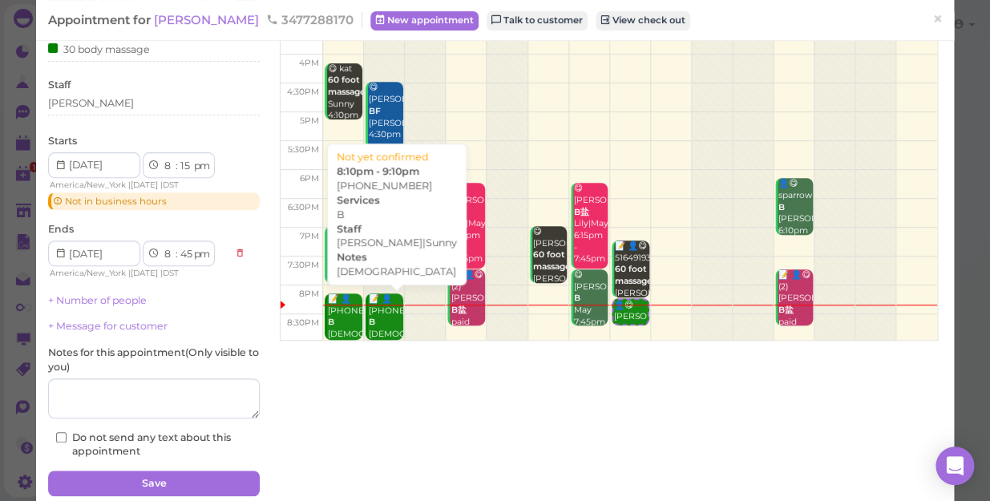
click at [374, 327] on div "📝 👤[PHONE_NUMBER] B [DEMOGRAPHIC_DATA] [PERSON_NAME]|Sunny 8:10pm - 9:10pm" at bounding box center [385, 340] width 35 height 95
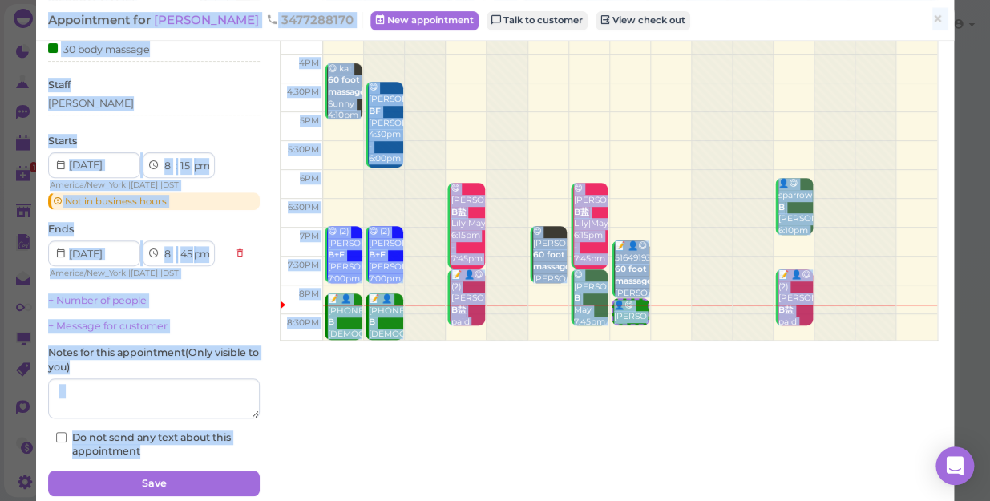
click at [374, 327] on div "📝 👤[PHONE_NUMBER] B [DEMOGRAPHIC_DATA] [PERSON_NAME]|Sunny 8:10pm - 9:10pm" at bounding box center [385, 340] width 35 height 95
click at [933, 18] on span "×" at bounding box center [938, 19] width 10 height 22
click at [929, 18] on link at bounding box center [912, 26] width 47 height 45
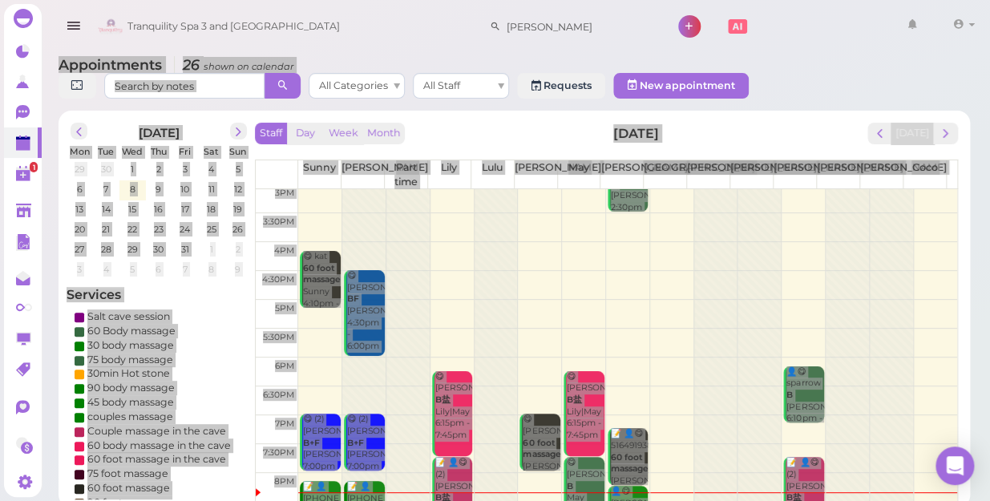
scroll to position [289, 0]
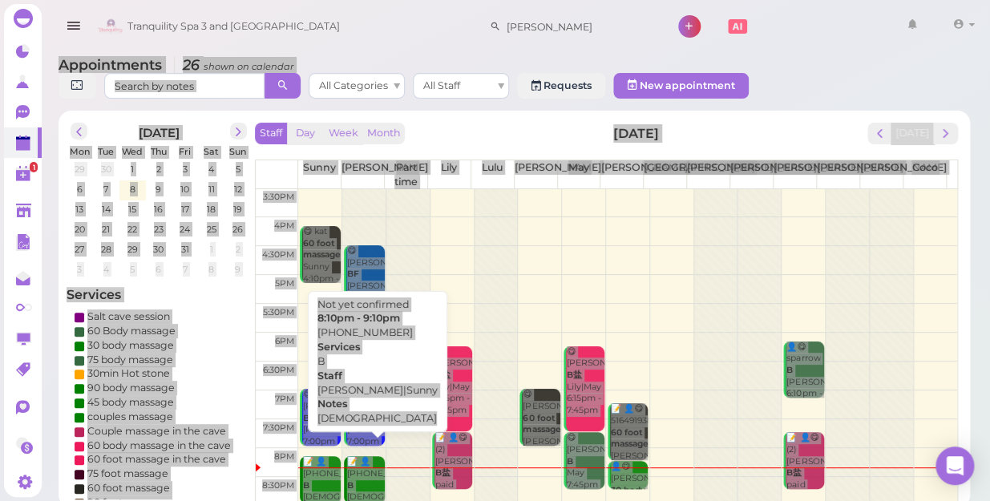
click at [370, 464] on div "📝 👤[PHONE_NUMBER] B [DEMOGRAPHIC_DATA] [PERSON_NAME]|Sunny 8:10pm - 9:10pm" at bounding box center [365, 497] width 38 height 83
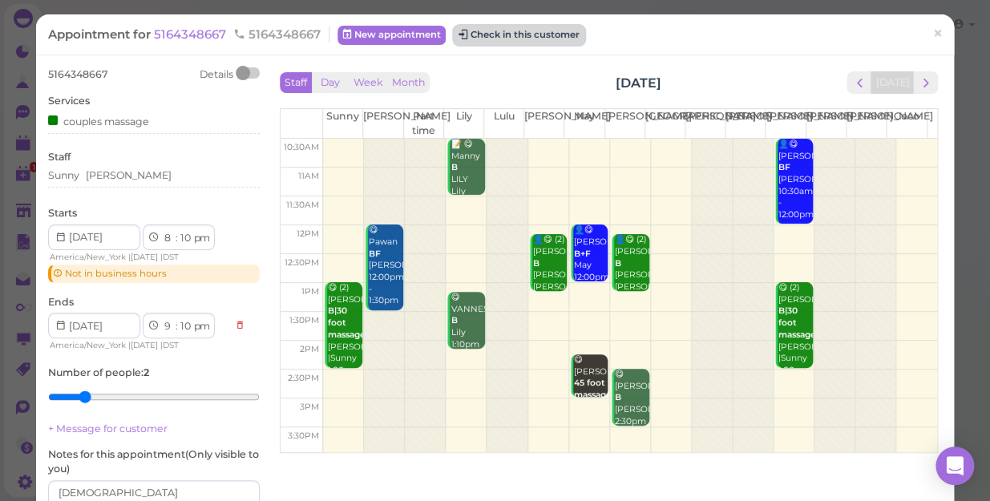
click at [506, 35] on button "Check in this customer" at bounding box center [519, 35] width 131 height 19
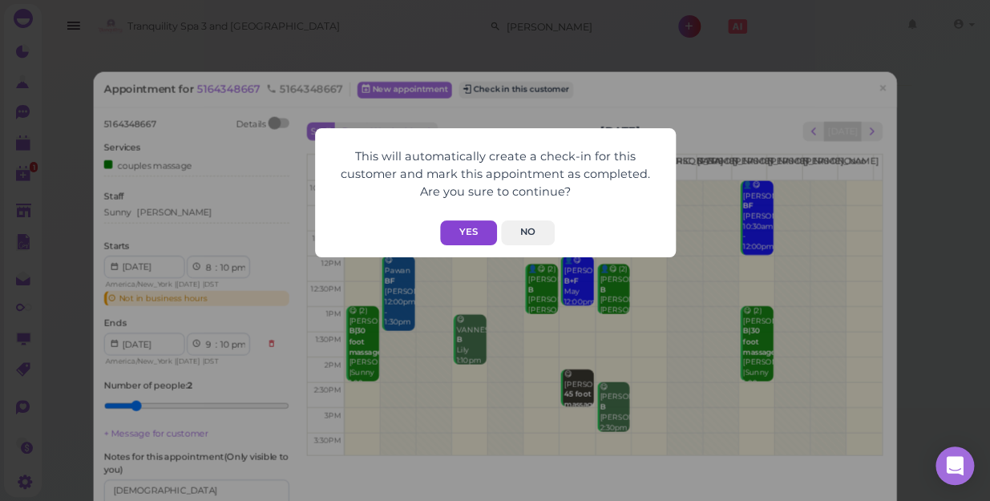
click at [480, 237] on button "Yes" at bounding box center [468, 233] width 57 height 25
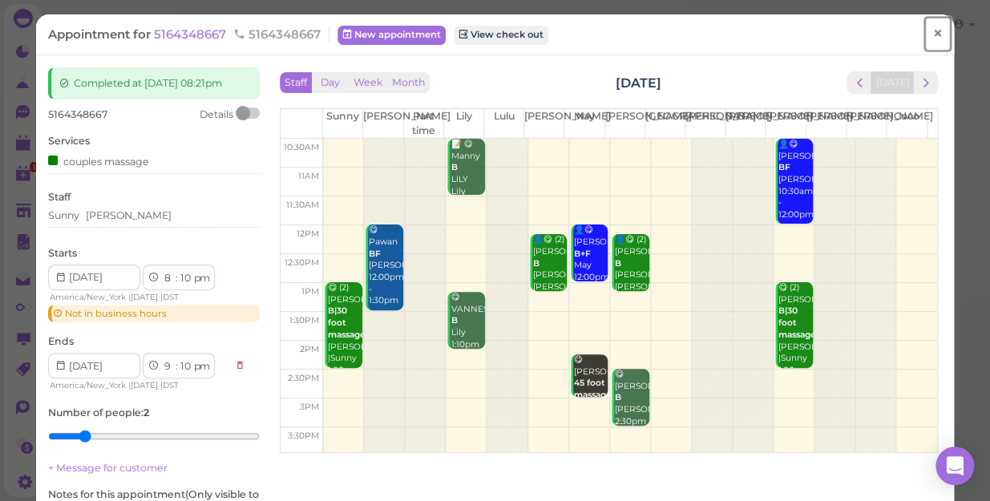
click at [933, 29] on span "×" at bounding box center [938, 33] width 10 height 22
click at [927, 29] on link at bounding box center [912, 26] width 47 height 45
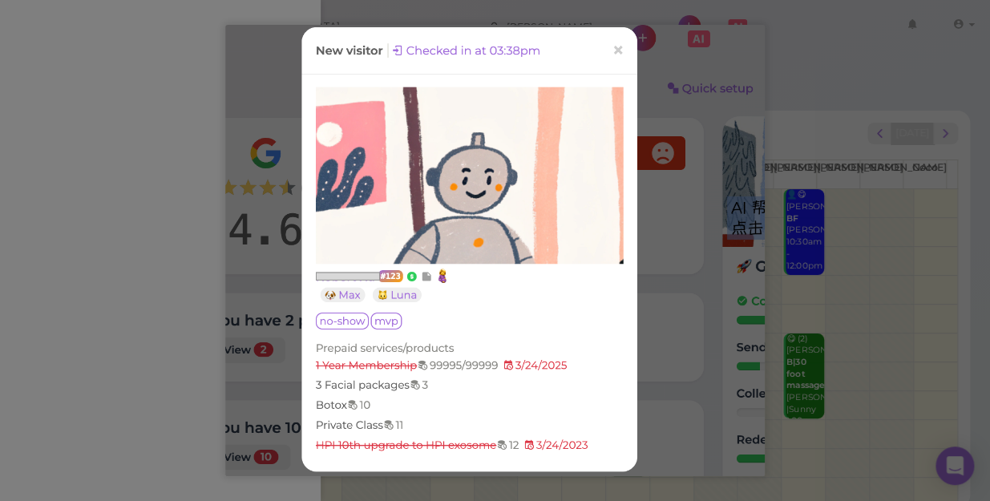
click at [619, 45] on img at bounding box center [495, 250] width 540 height 451
click at [620, 51] on img at bounding box center [495, 250] width 540 height 451
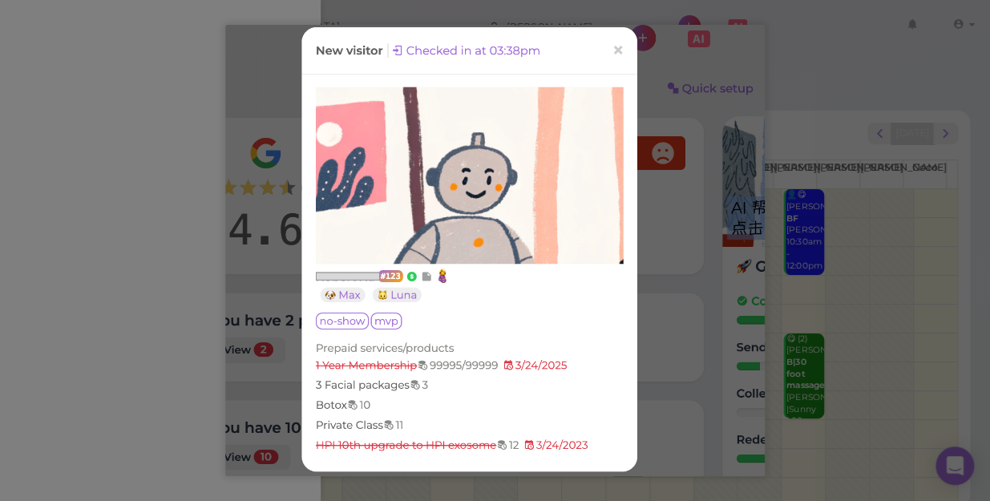
click at [620, 51] on img at bounding box center [495, 250] width 540 height 451
click at [619, 50] on img at bounding box center [495, 250] width 540 height 451
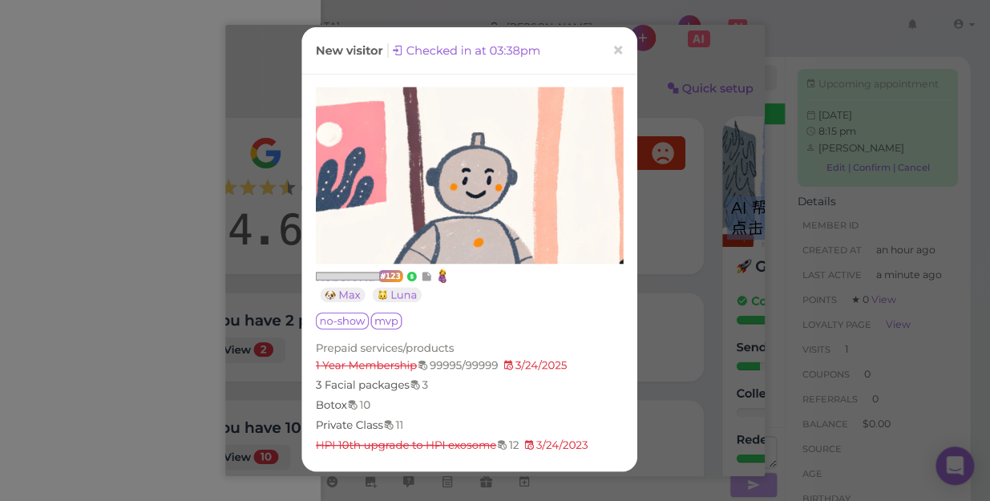
scroll to position [188, 0]
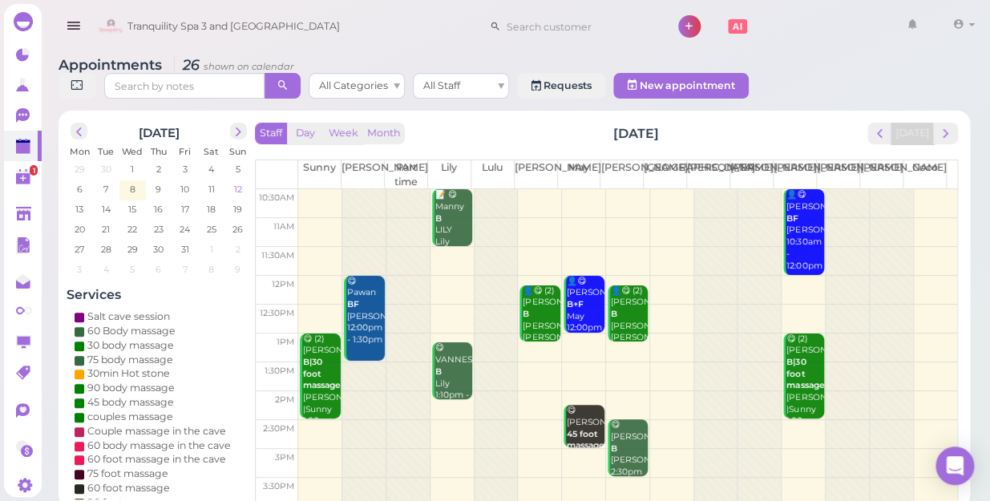
click at [238, 182] on span "12" at bounding box center [238, 189] width 11 height 14
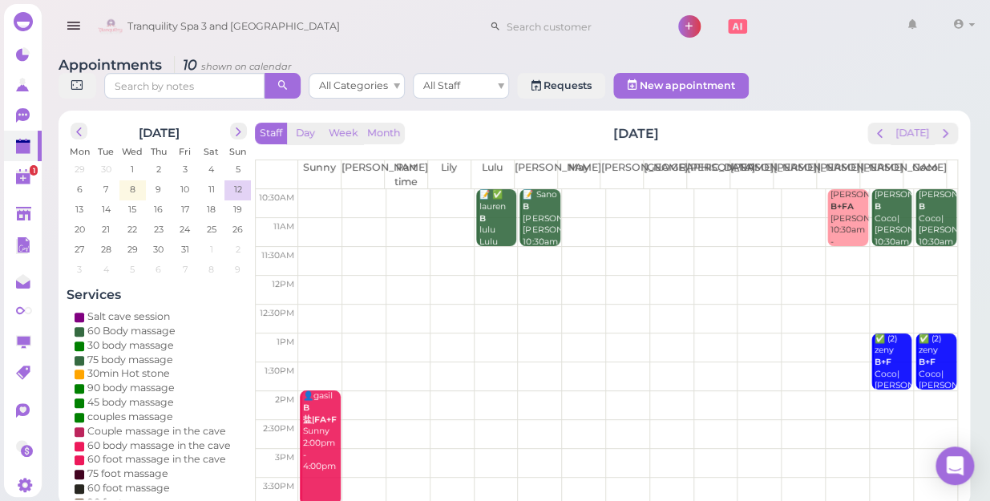
click at [316, 189] on td at bounding box center [627, 203] width 659 height 29
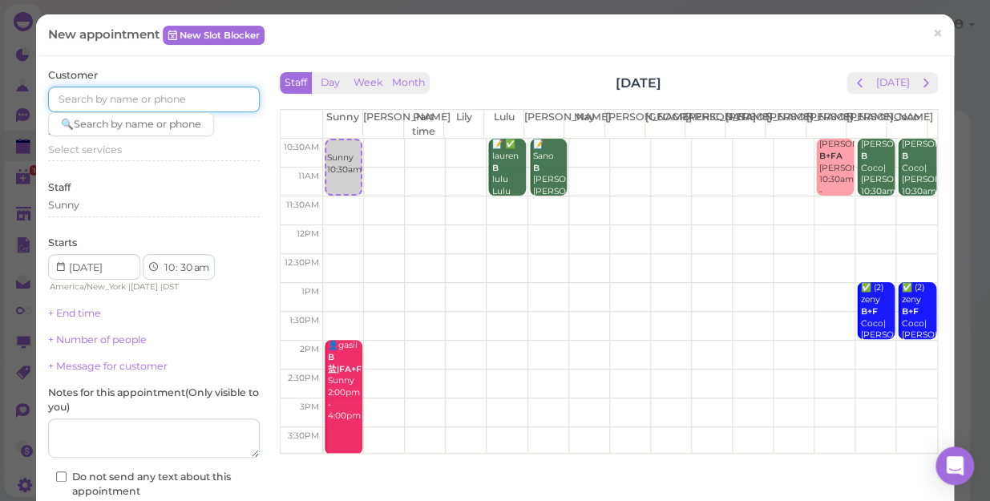
click at [149, 103] on input at bounding box center [154, 100] width 212 height 26
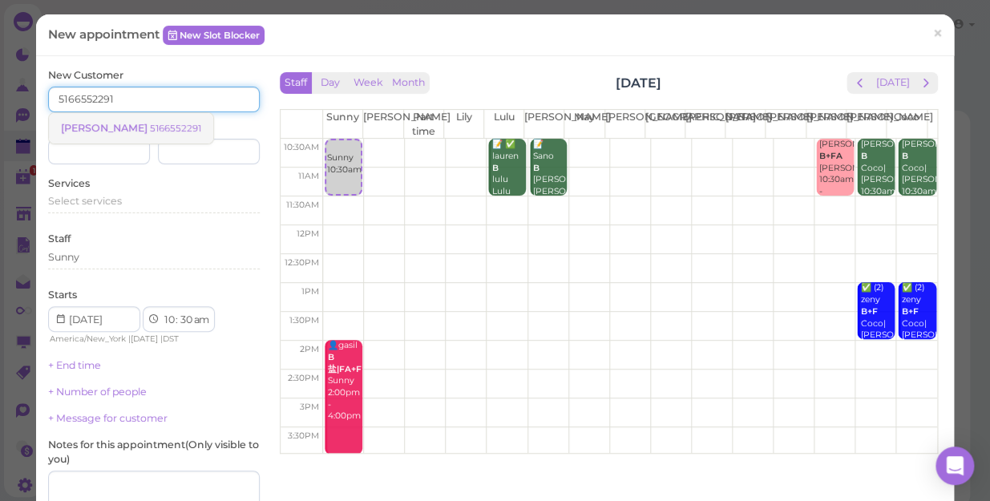
type input "5166552291"
click at [140, 126] on span "Joseph Romano" at bounding box center [105, 128] width 89 height 12
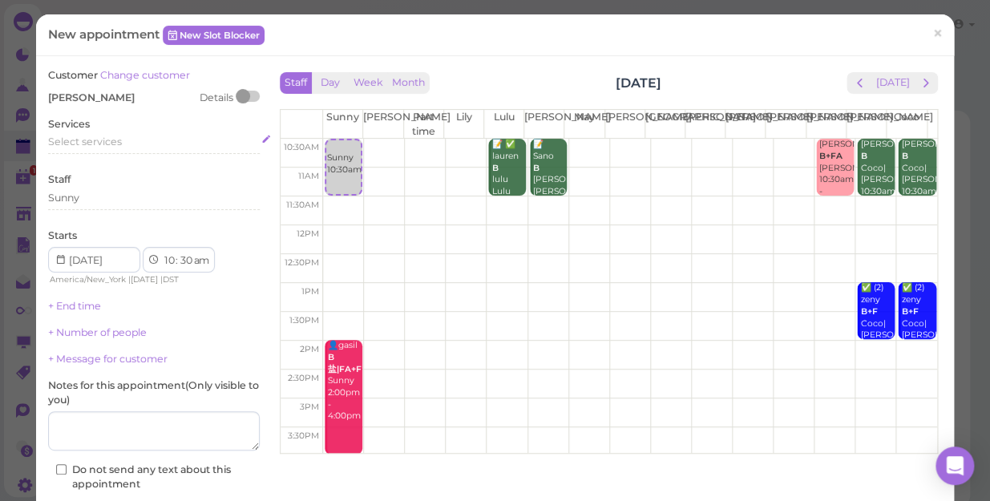
click at [104, 140] on span "Select services" at bounding box center [85, 142] width 74 height 12
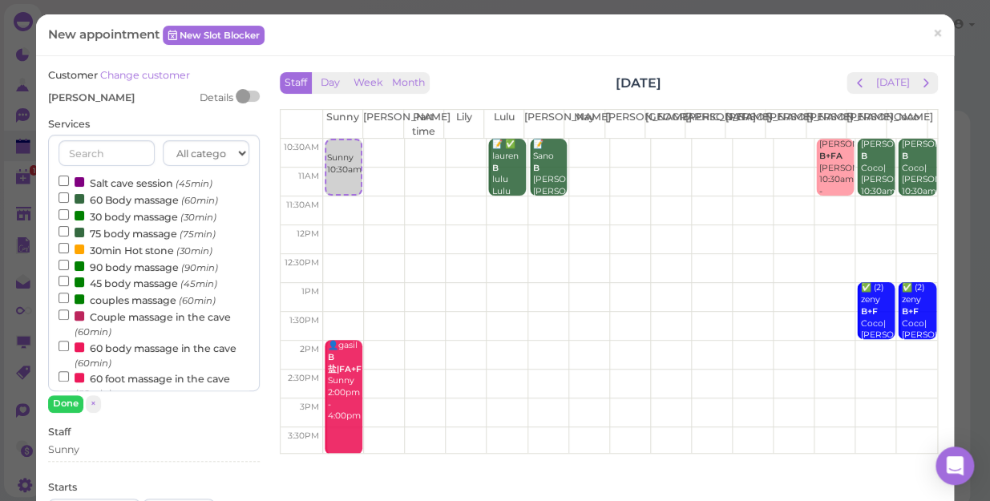
click at [124, 200] on label "60 Body massage (60min)" at bounding box center [139, 199] width 160 height 17
click at [69, 200] on input "60 Body massage (60min)" at bounding box center [64, 197] width 10 height 10
click at [100, 196] on label "60 Body massage (60min)" at bounding box center [139, 199] width 160 height 17
click at [69, 196] on input "60 Body massage (60min)" at bounding box center [64, 197] width 10 height 10
click at [64, 407] on button "Done" at bounding box center [65, 403] width 35 height 17
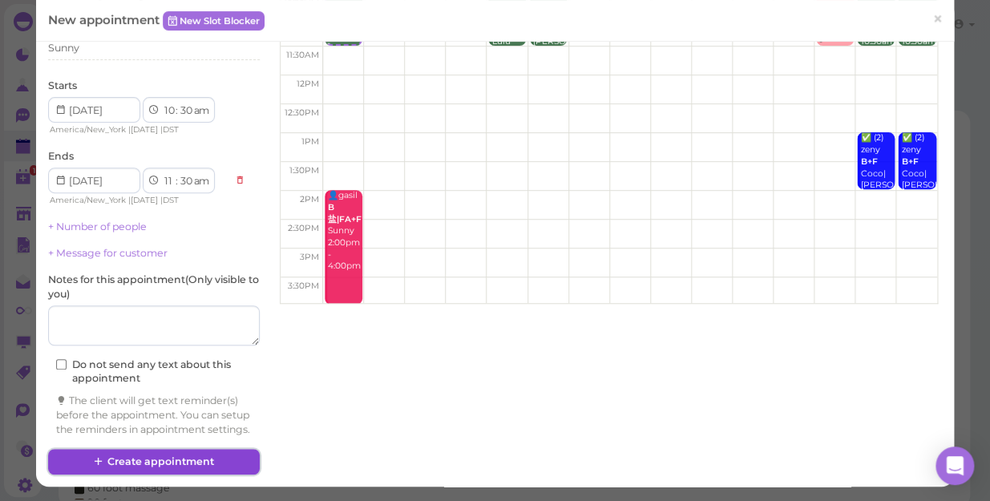
click at [165, 451] on button "Create appointment" at bounding box center [154, 462] width 212 height 26
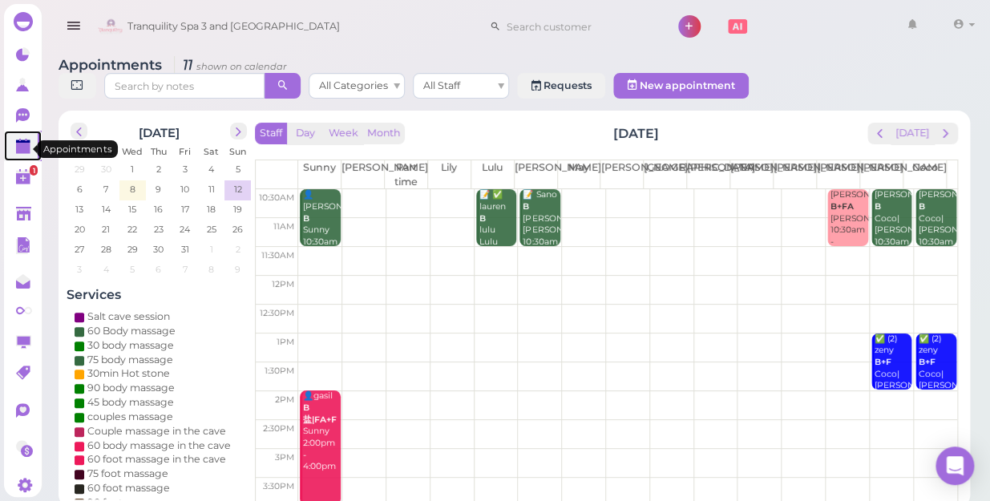
click at [18, 149] on polygon at bounding box center [23, 148] width 14 height 11
click at [160, 182] on span "9" at bounding box center [158, 189] width 9 height 14
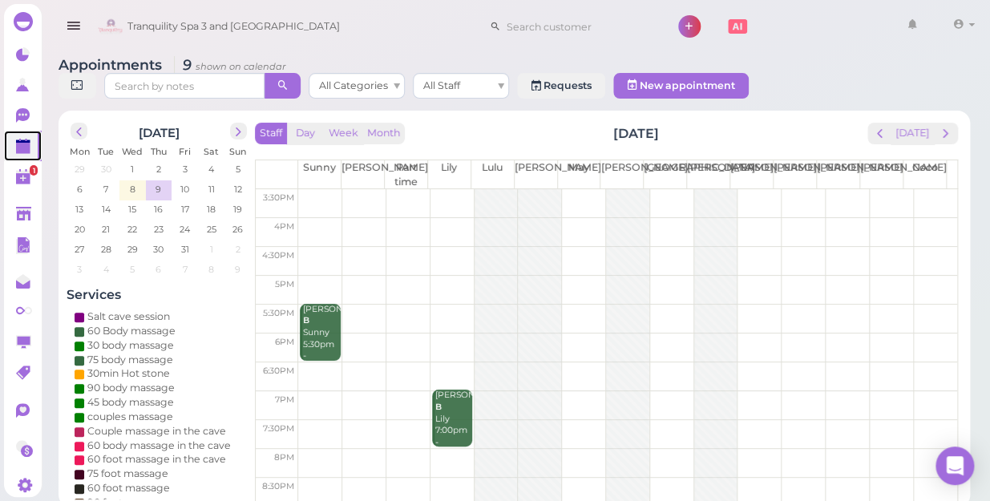
scroll to position [289, 0]
click at [160, 182] on span "9" at bounding box center [158, 189] width 9 height 14
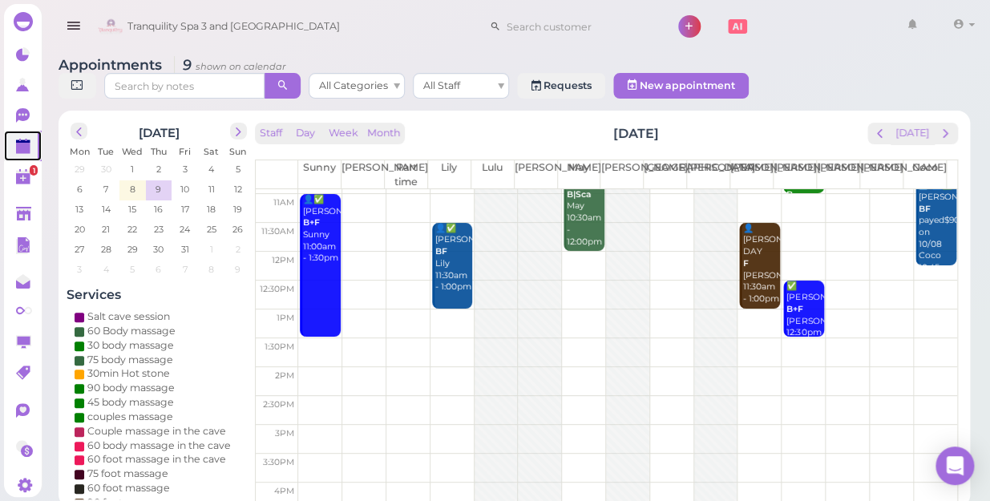
scroll to position [0, 0]
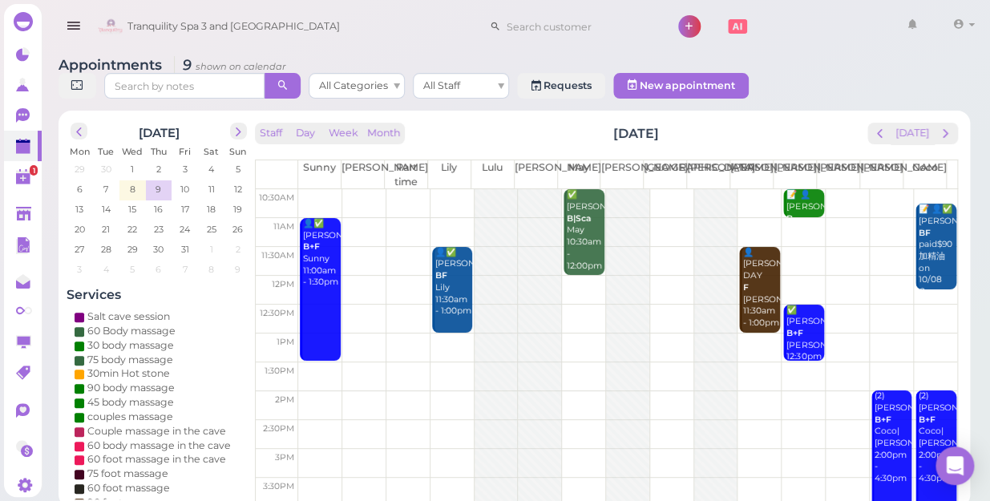
drag, startPoint x: 318, startPoint y: 447, endPoint x: 207, endPoint y: 500, distance: 123.7
